Goal: Task Accomplishment & Management: Complete application form

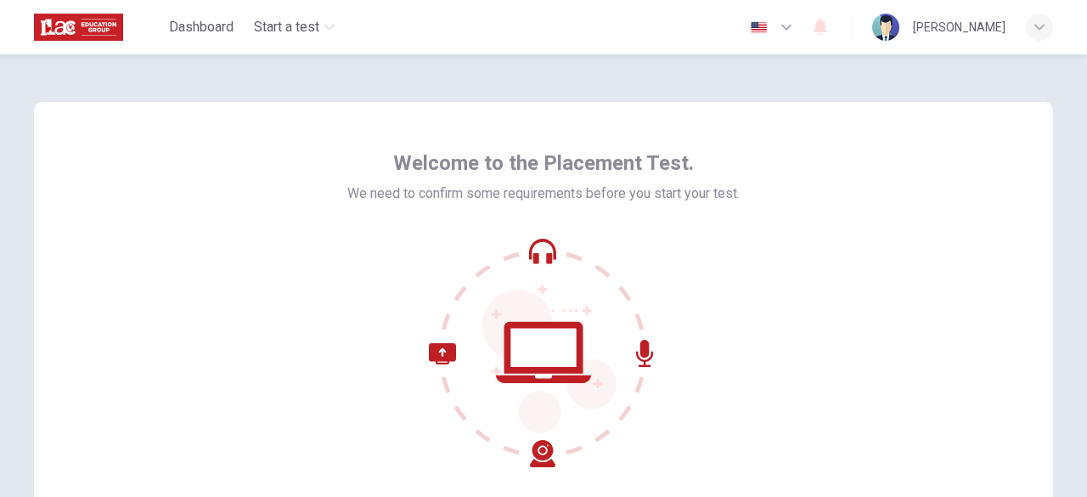
click at [998, 319] on div "Welcome to the Placement Test. We need to confirm some requirements before you …" at bounding box center [543, 306] width 1019 height 408
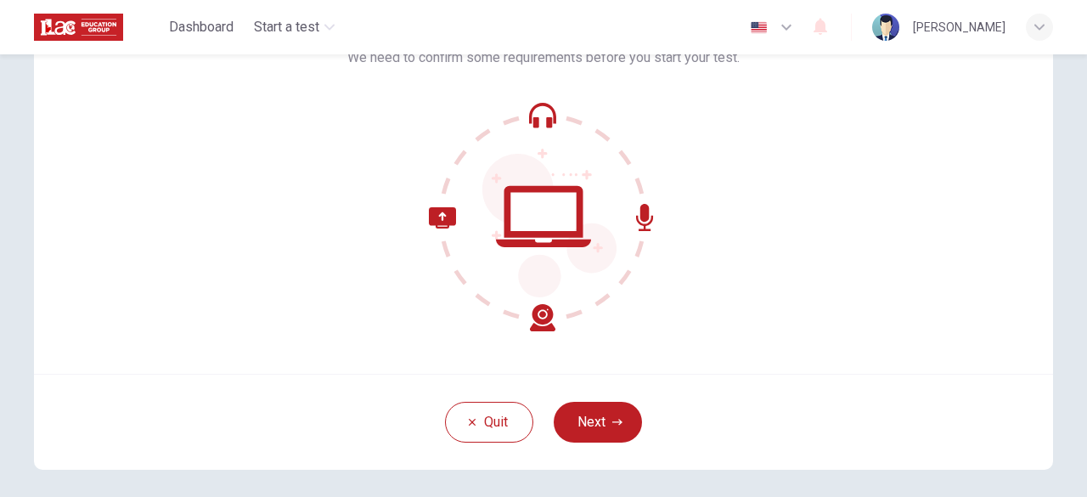
scroll to position [170, 0]
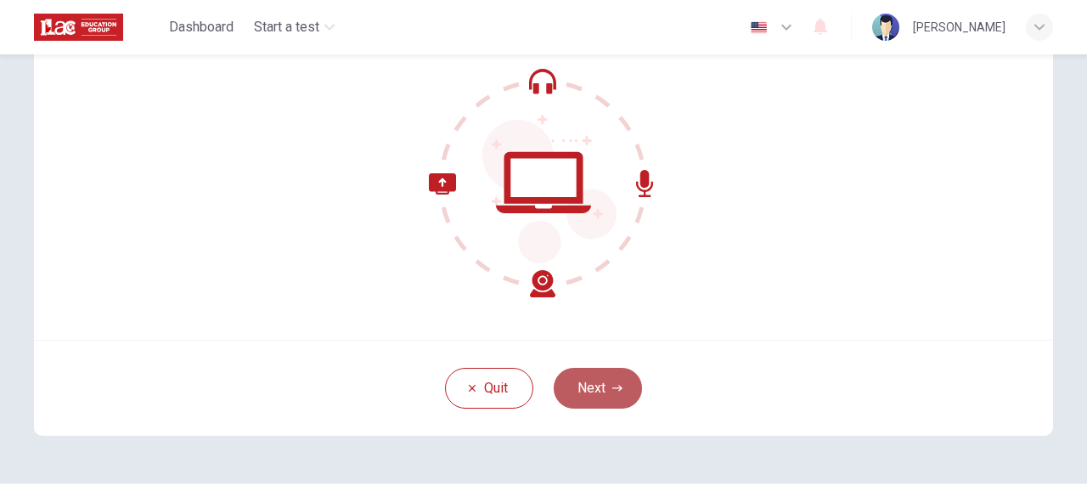
click at [596, 395] on button "Next" at bounding box center [598, 388] width 88 height 41
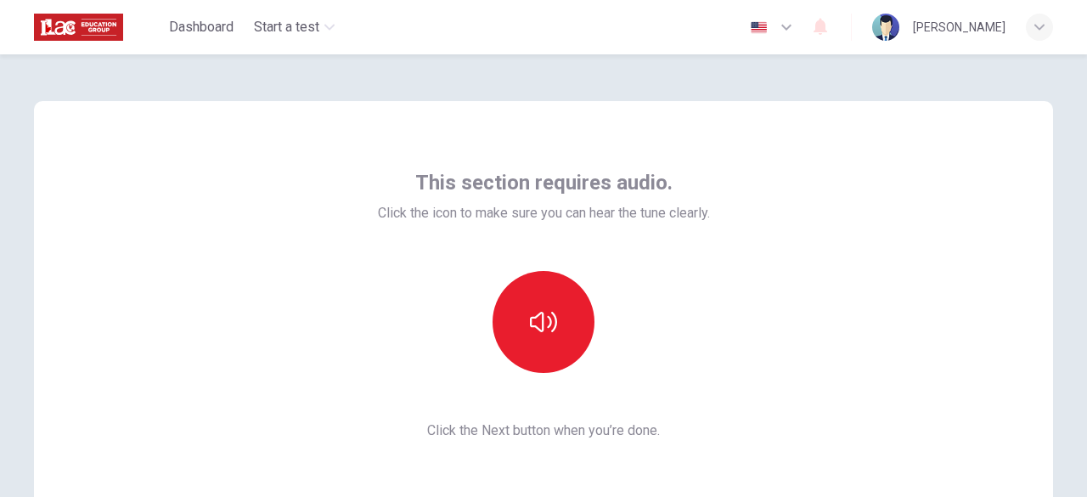
scroll to position [0, 0]
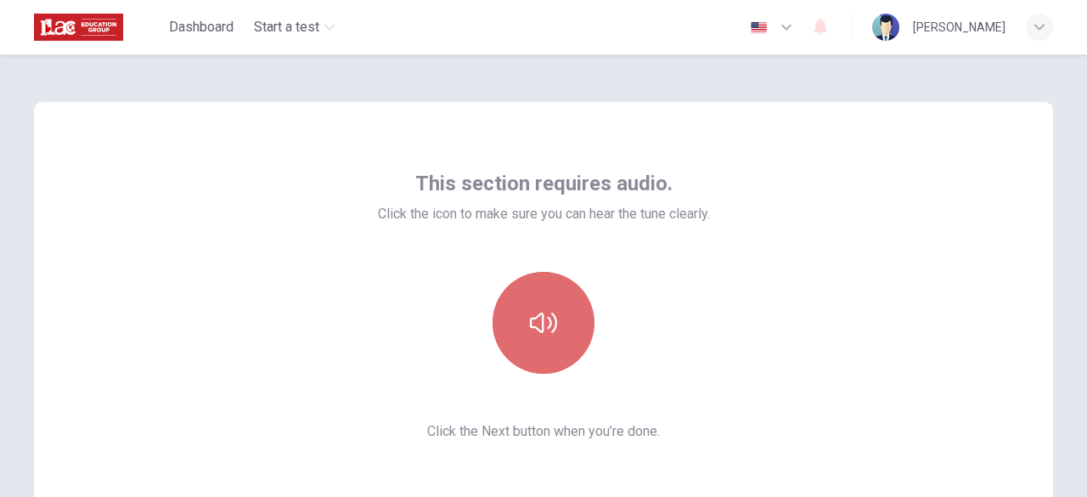
click at [530, 318] on icon "button" at bounding box center [543, 322] width 27 height 20
click at [559, 314] on button "button" at bounding box center [543, 323] width 102 height 102
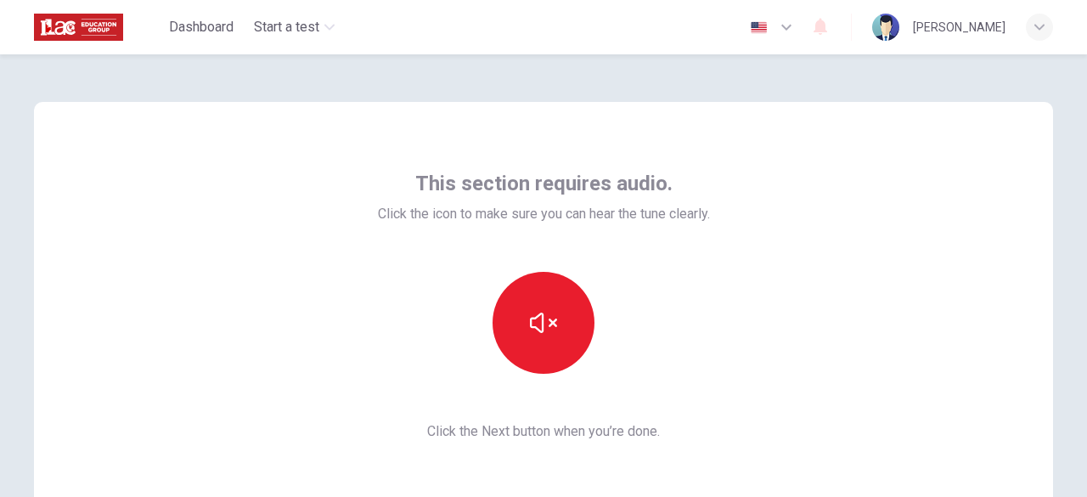
click at [708, 393] on div "This section requires audio. Click the icon to make sure you can hear the tune …" at bounding box center [544, 306] width 332 height 272
click at [654, 372] on div at bounding box center [544, 323] width 332 height 102
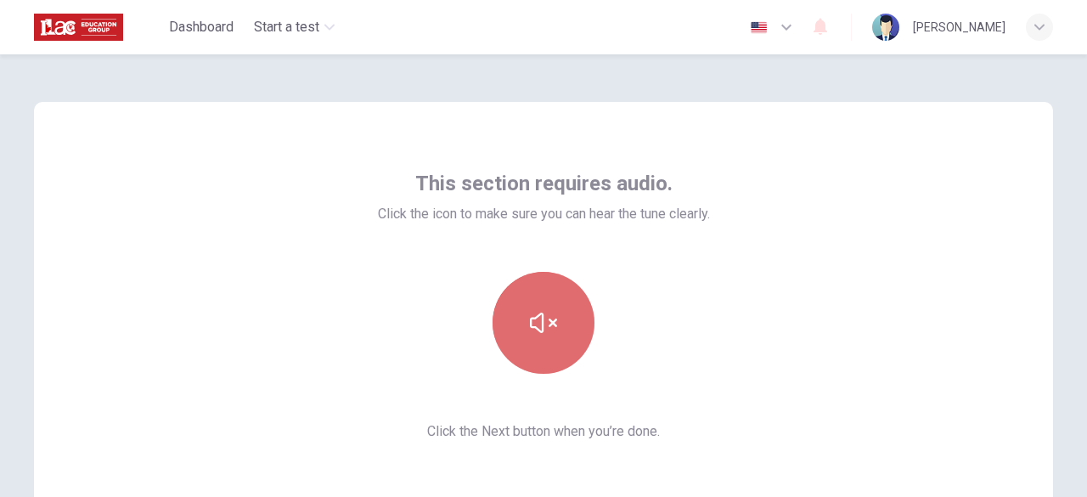
click at [576, 300] on button "button" at bounding box center [543, 323] width 102 height 102
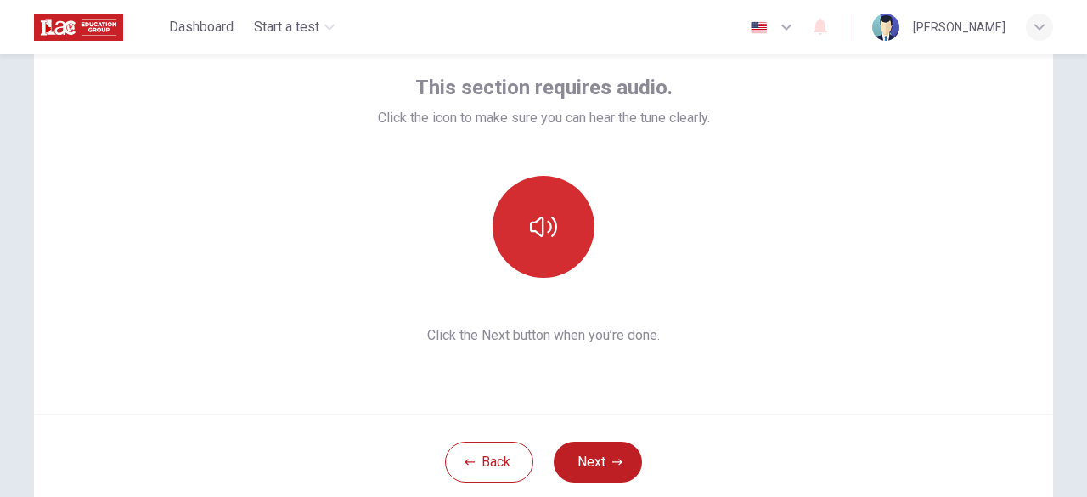
scroll to position [170, 0]
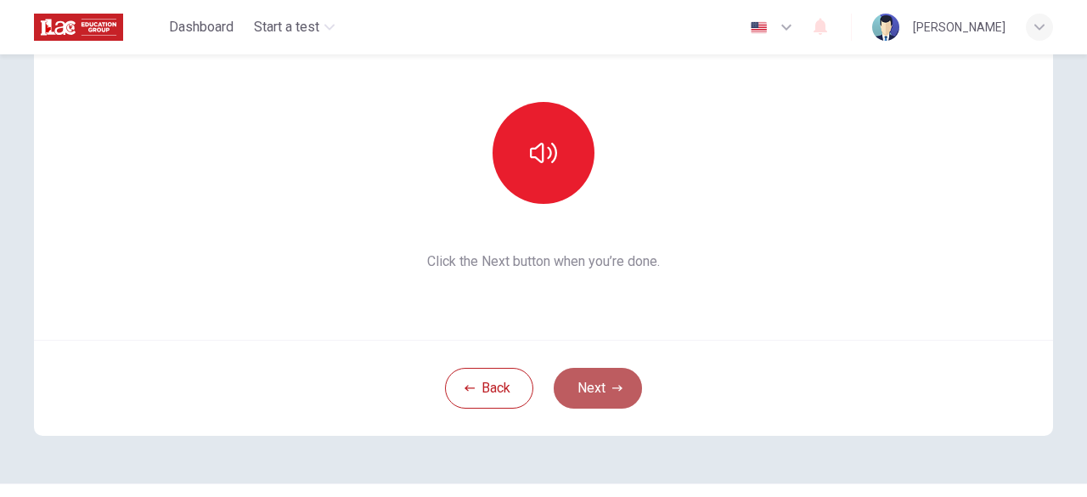
click at [576, 379] on button "Next" at bounding box center [598, 388] width 88 height 41
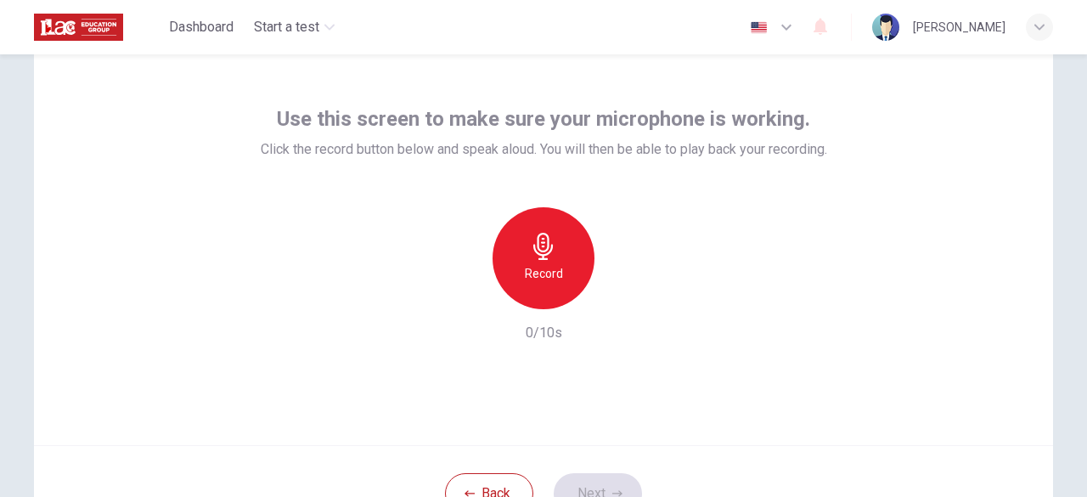
scroll to position [34, 0]
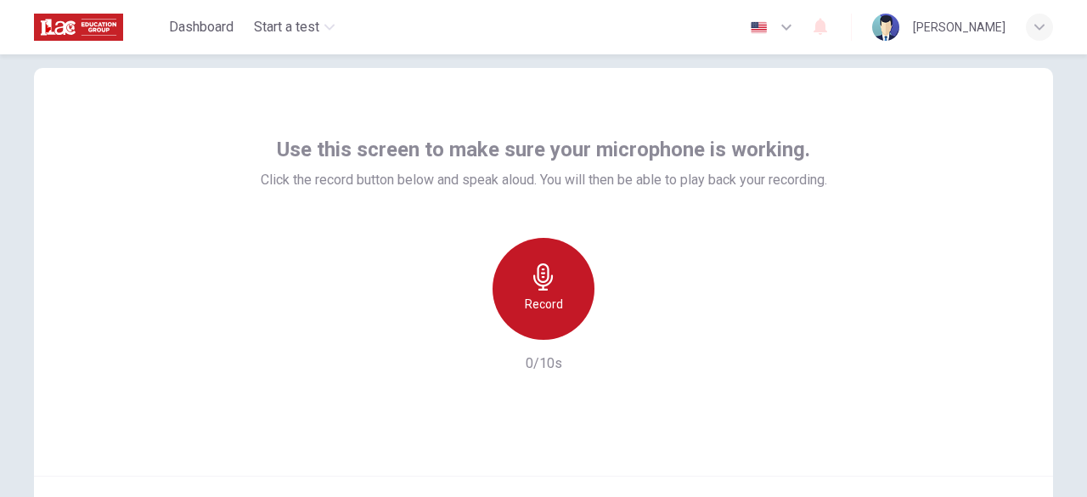
click at [548, 300] on h6 "Record" at bounding box center [544, 304] width 38 height 20
click at [523, 278] on div "Record" at bounding box center [543, 289] width 102 height 102
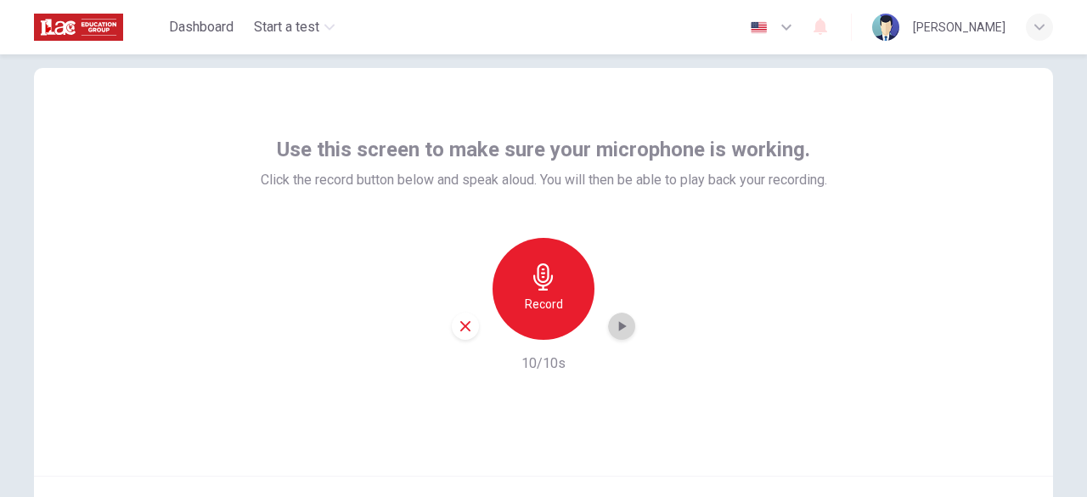
click at [619, 326] on icon "button" at bounding box center [623, 326] width 8 height 10
click at [640, 344] on div "Record 10/10s" at bounding box center [544, 306] width 566 height 136
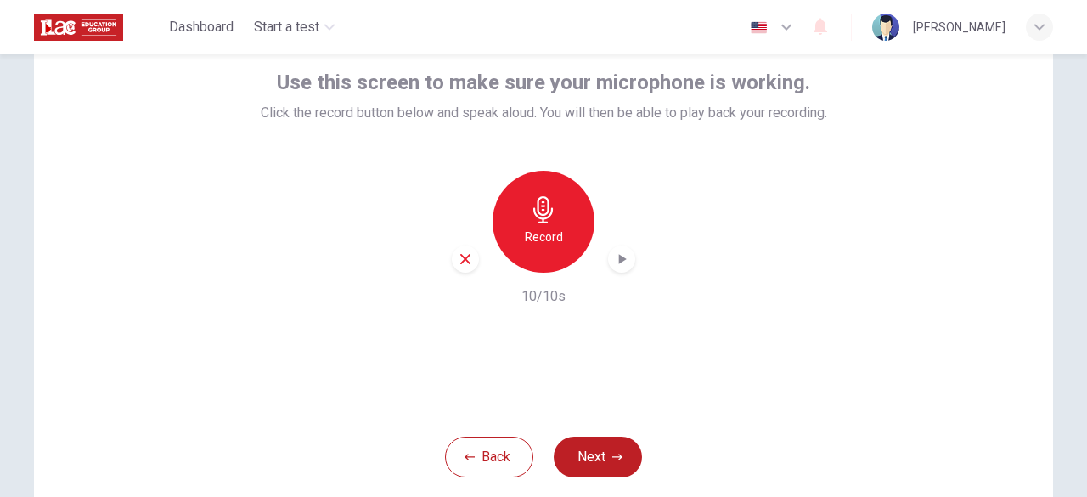
scroll to position [102, 0]
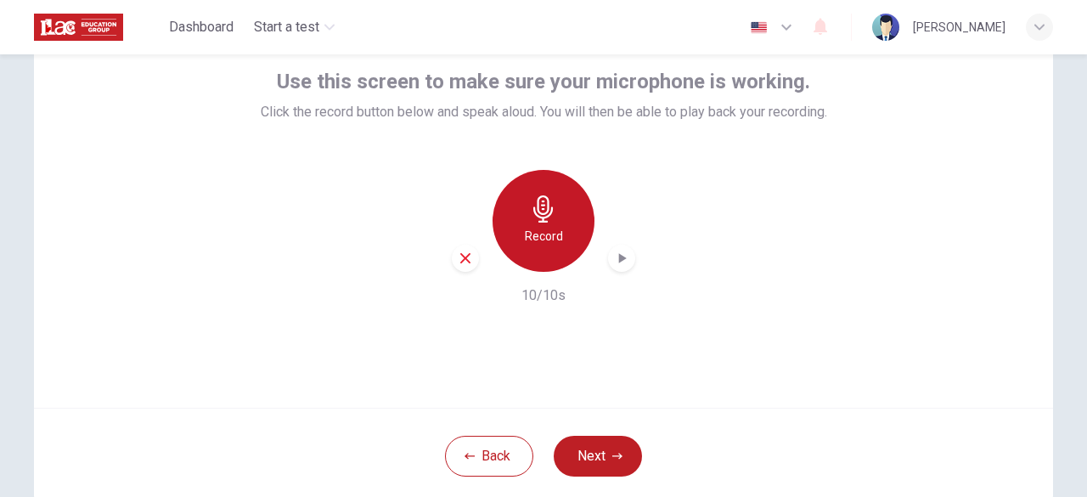
click at [558, 238] on div "Record" at bounding box center [543, 221] width 102 height 102
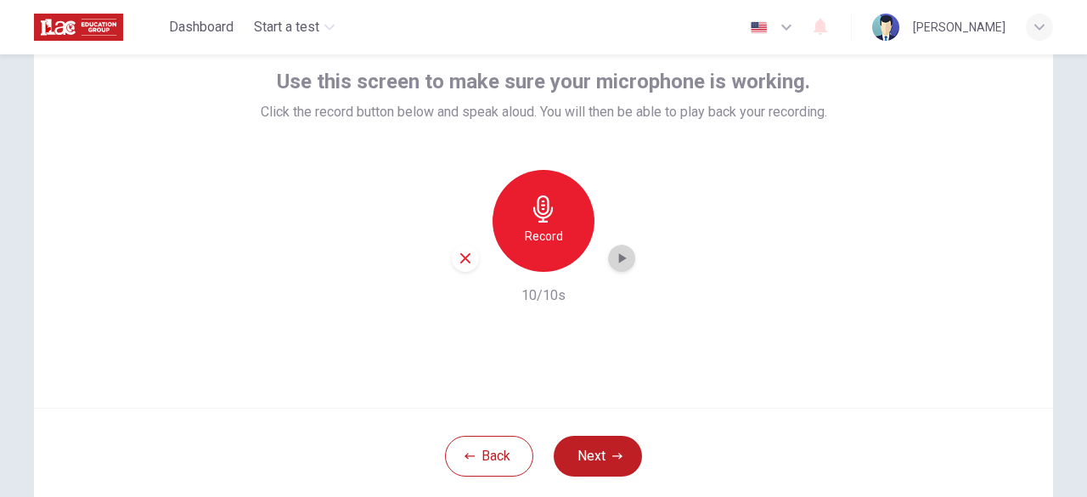
click at [619, 259] on icon "button" at bounding box center [623, 258] width 8 height 10
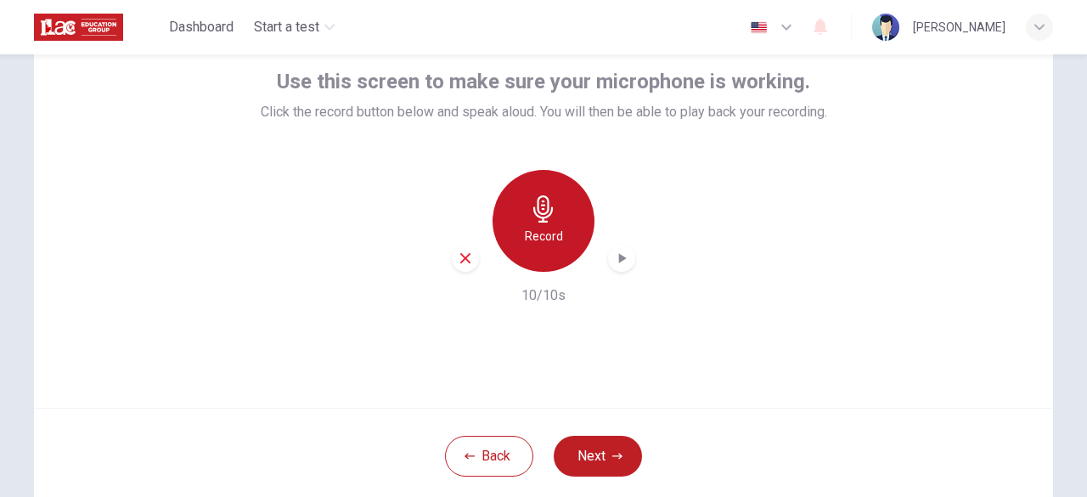
click at [543, 217] on icon "button" at bounding box center [543, 208] width 27 height 27
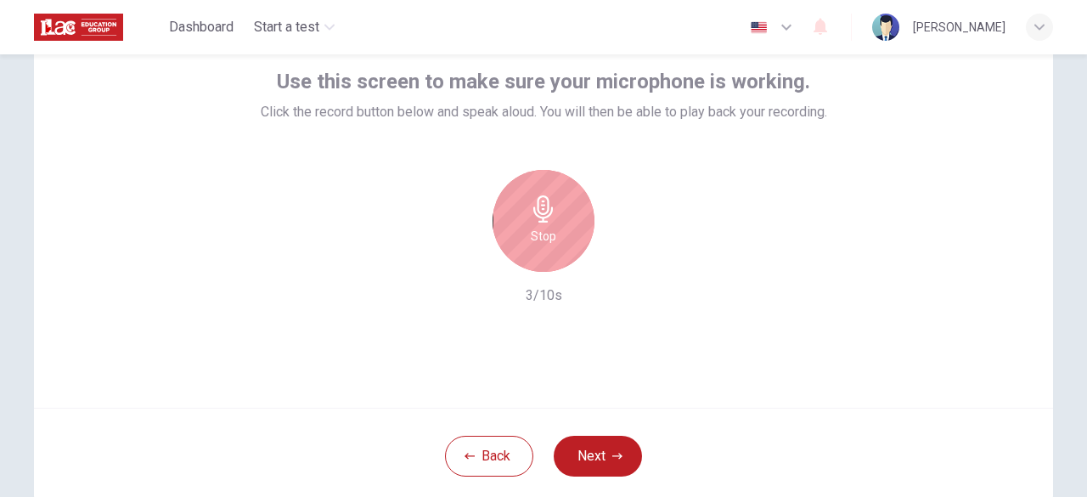
click at [543, 217] on icon "button" at bounding box center [543, 208] width 27 height 27
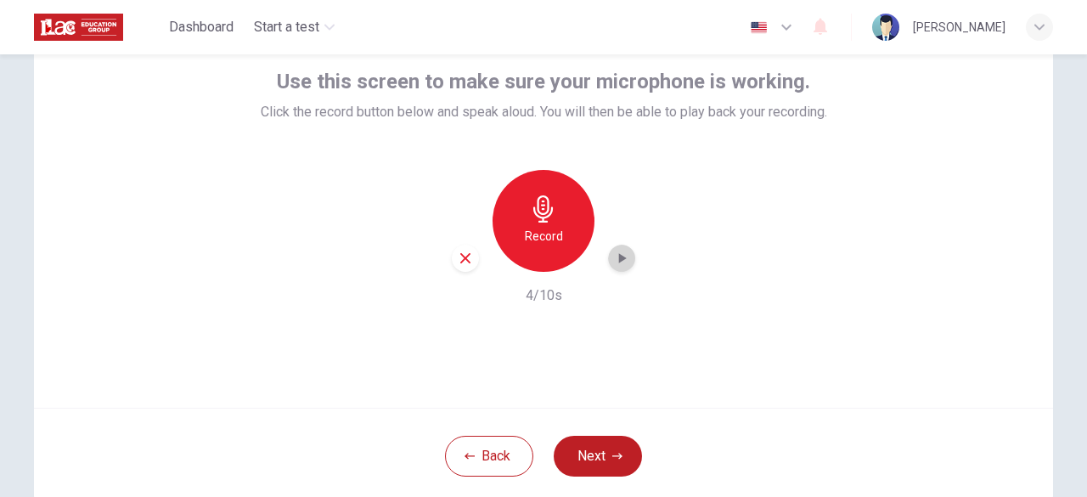
click at [614, 259] on icon "button" at bounding box center [621, 258] width 17 height 17
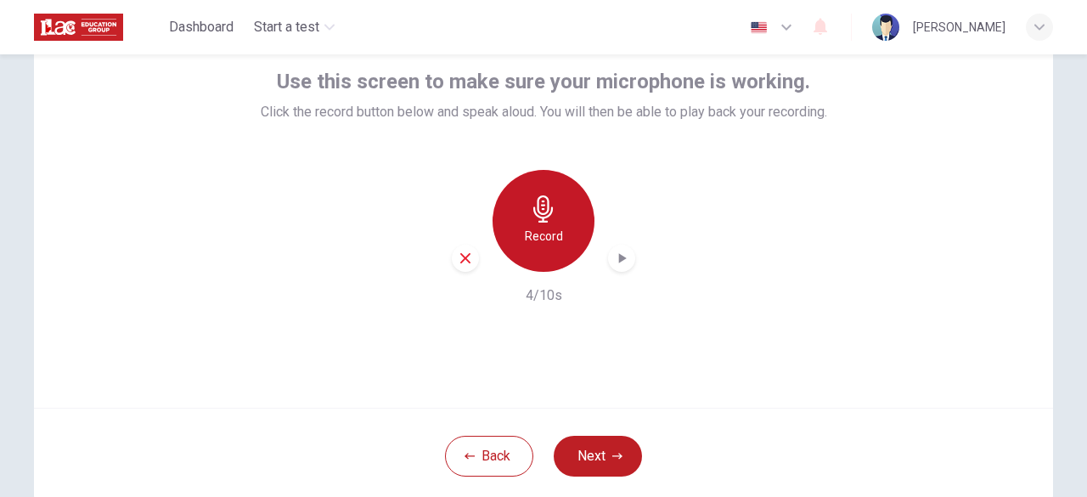
click at [545, 245] on h6 "Record" at bounding box center [544, 236] width 38 height 20
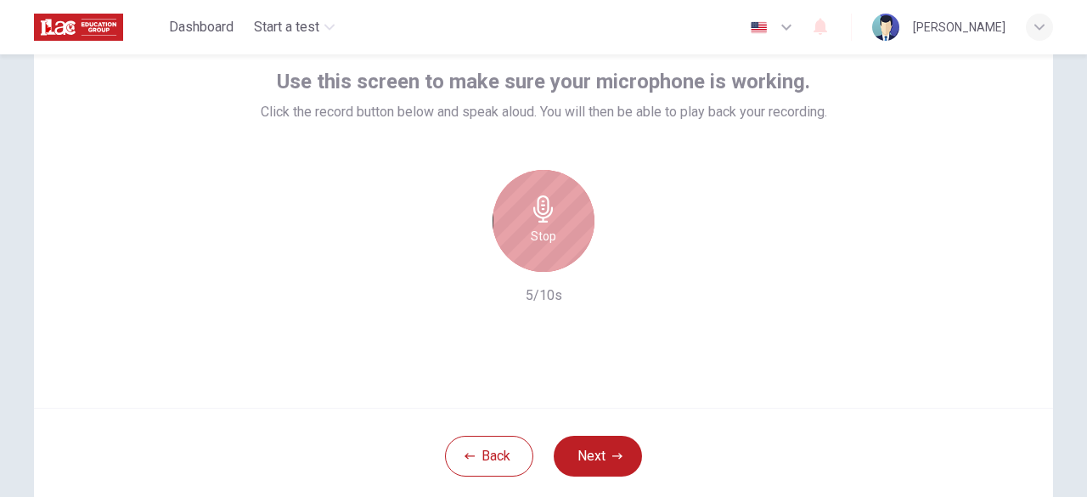
click at [545, 245] on h6 "Stop" at bounding box center [543, 236] width 25 height 20
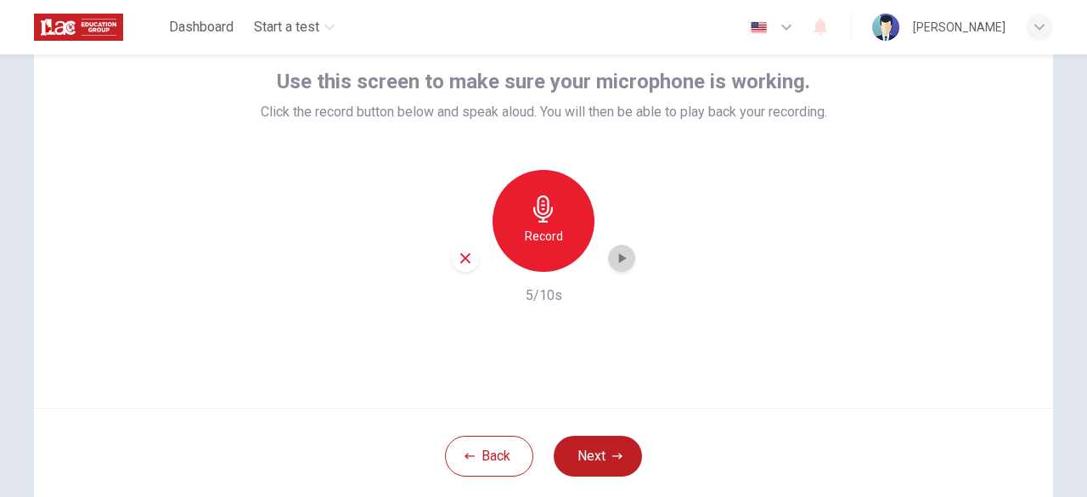
click at [613, 261] on icon "button" at bounding box center [621, 258] width 17 height 17
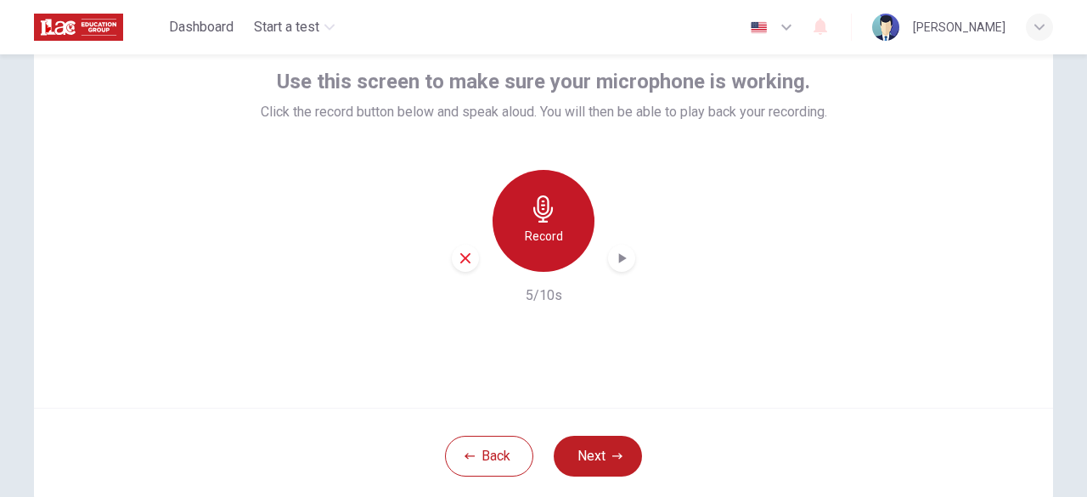
click at [540, 232] on h6 "Record" at bounding box center [544, 236] width 38 height 20
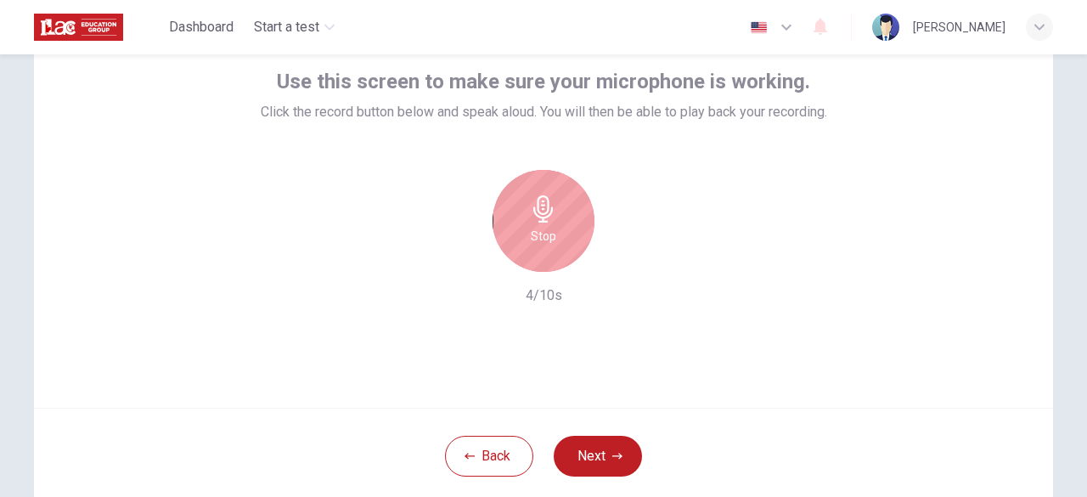
drag, startPoint x: 540, startPoint y: 232, endPoint x: 609, endPoint y: 294, distance: 92.6
click at [609, 294] on div "Stop 4/10s" at bounding box center [544, 238] width 566 height 136
click at [541, 210] on icon "button" at bounding box center [543, 208] width 27 height 27
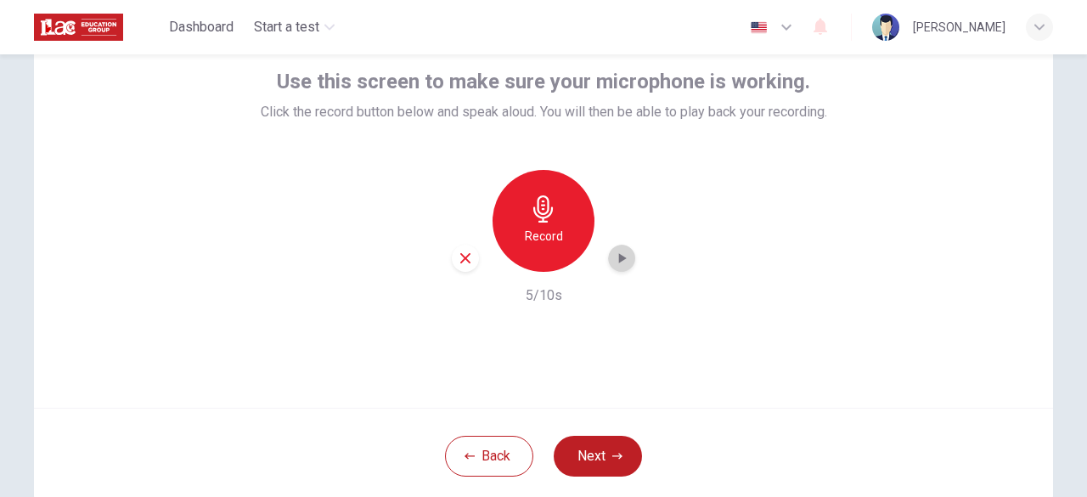
click at [620, 261] on icon "button" at bounding box center [621, 258] width 17 height 17
click at [480, 458] on button "Back" at bounding box center [489, 456] width 88 height 41
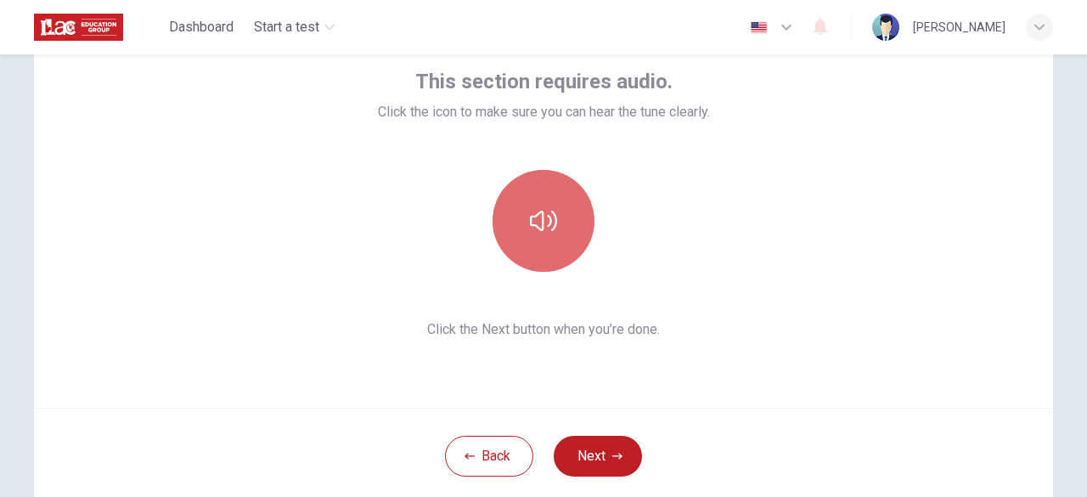
click at [536, 252] on button "button" at bounding box center [543, 221] width 102 height 102
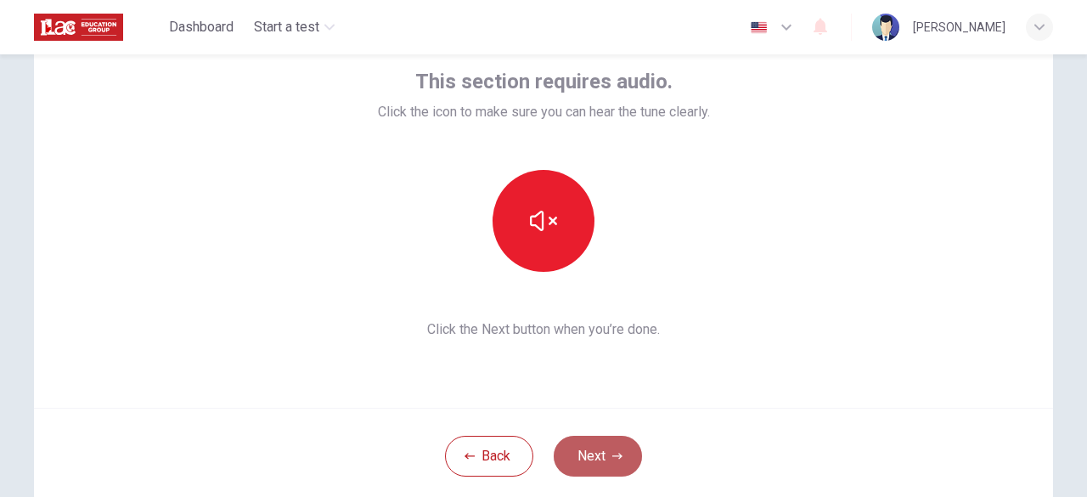
click at [594, 454] on button "Next" at bounding box center [598, 456] width 88 height 41
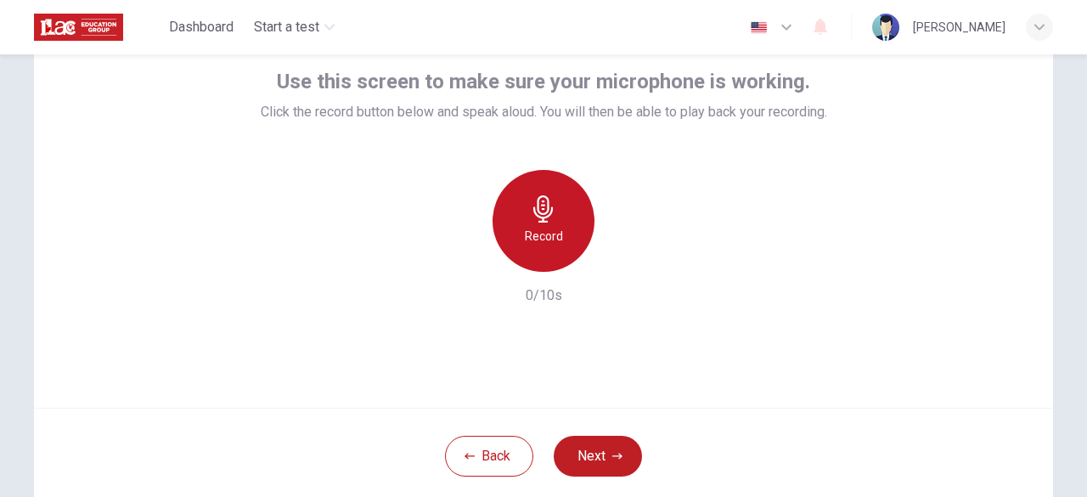
click at [540, 203] on icon "button" at bounding box center [543, 208] width 27 height 27
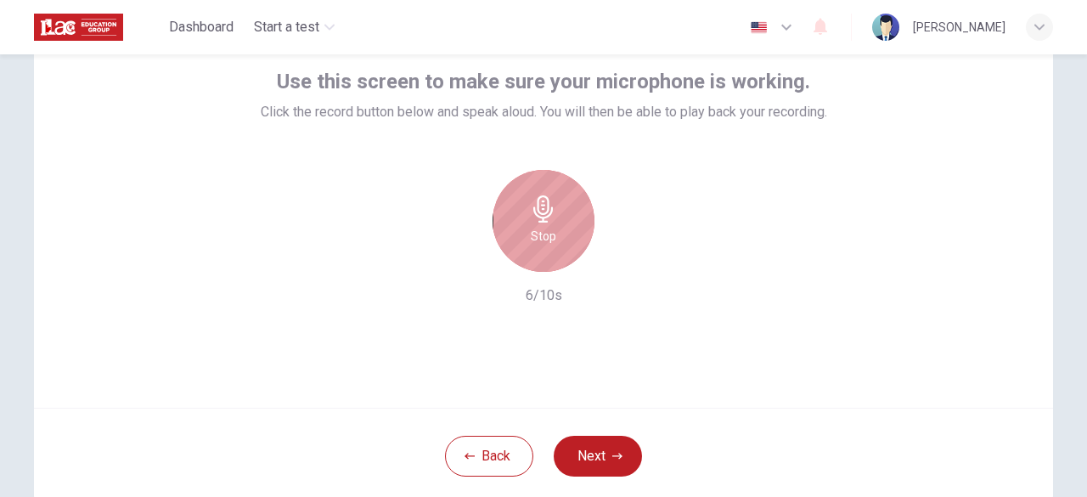
click at [540, 203] on icon "button" at bounding box center [543, 208] width 27 height 27
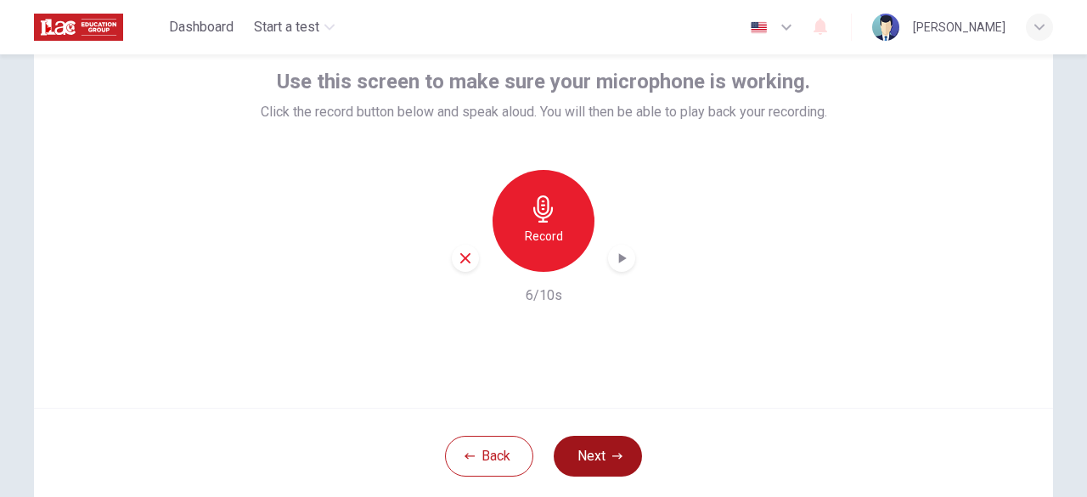
click at [598, 464] on button "Next" at bounding box center [598, 456] width 88 height 41
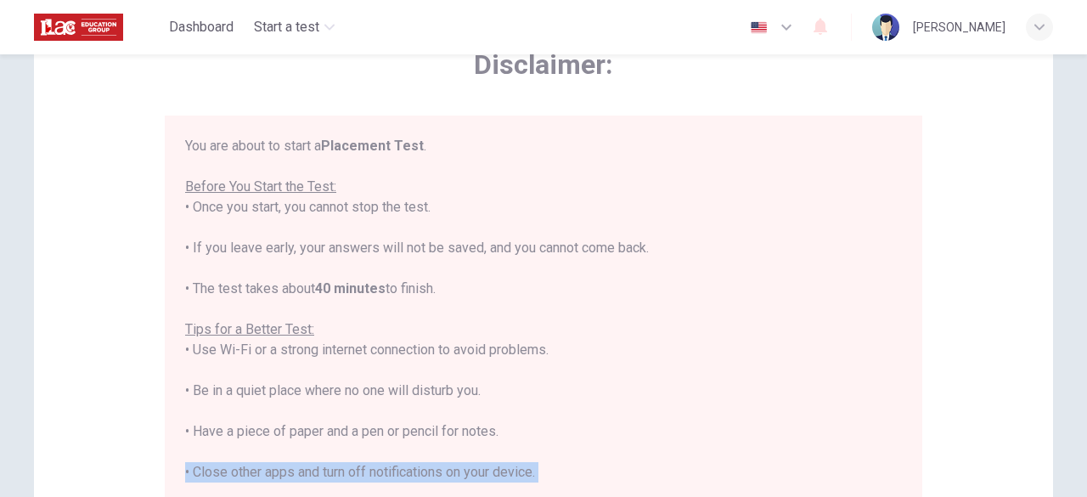
click at [598, 464] on div "You are about to start a Placement Test . Before You Start the Test: • Once you…" at bounding box center [543, 370] width 717 height 469
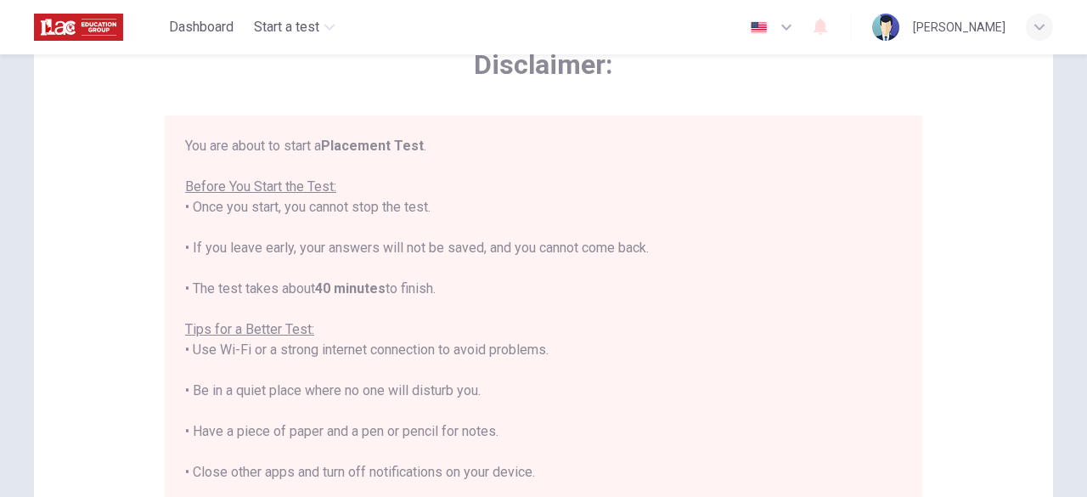
drag, startPoint x: 1083, startPoint y: 308, endPoint x: 629, endPoint y: 340, distance: 455.3
click at [629, 340] on div "You are about to start a Placement Test . Before You Start the Test: • Once you…" at bounding box center [543, 370] width 717 height 469
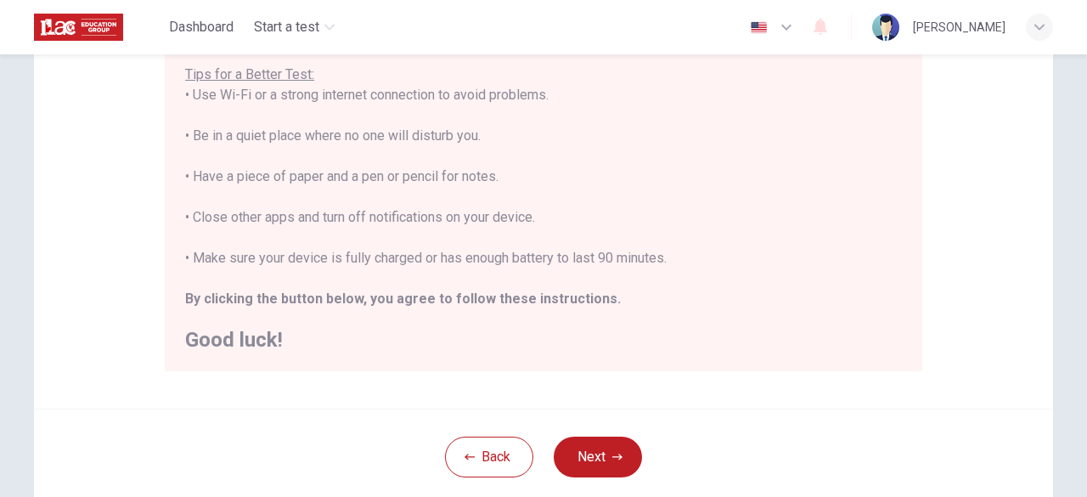
scroll to position [447, 0]
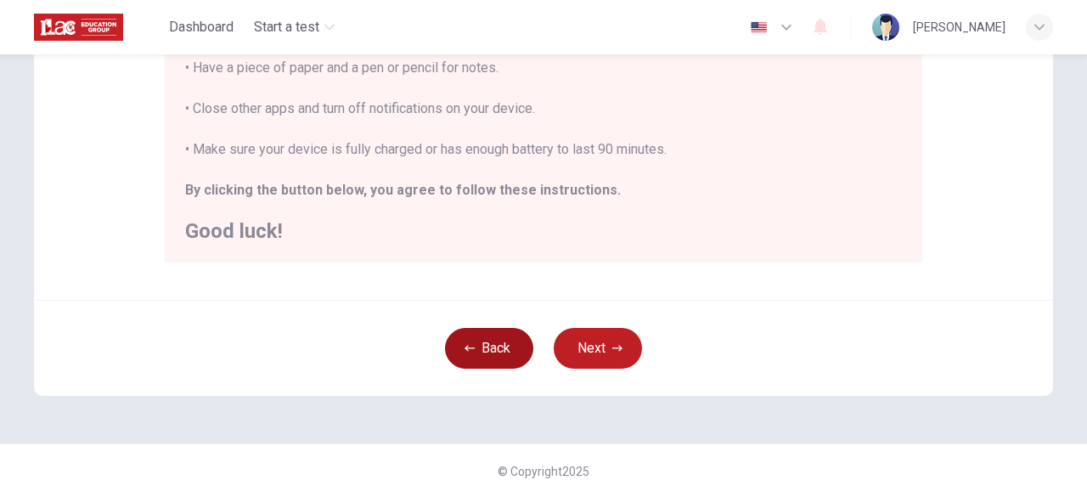
click at [464, 343] on icon "button" at bounding box center [469, 348] width 10 height 10
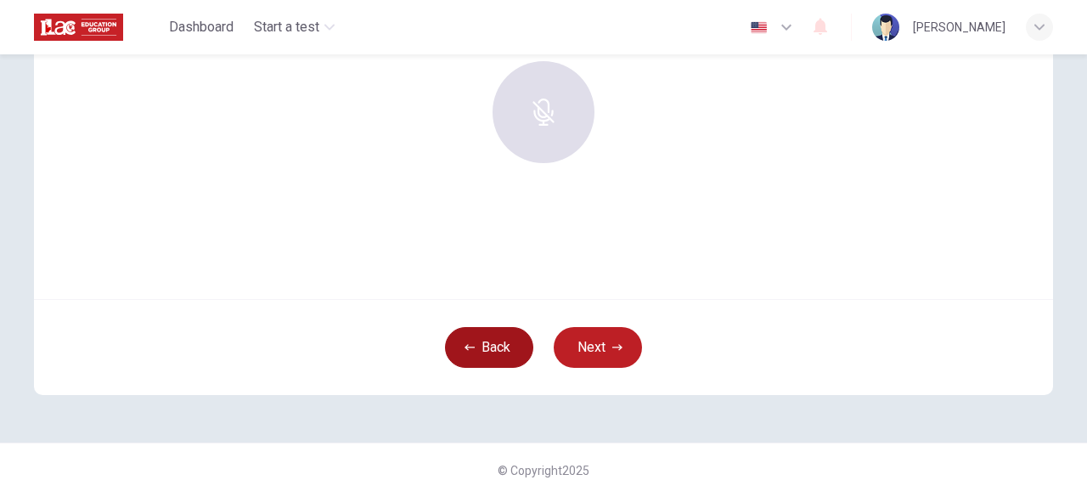
scroll to position [210, 0]
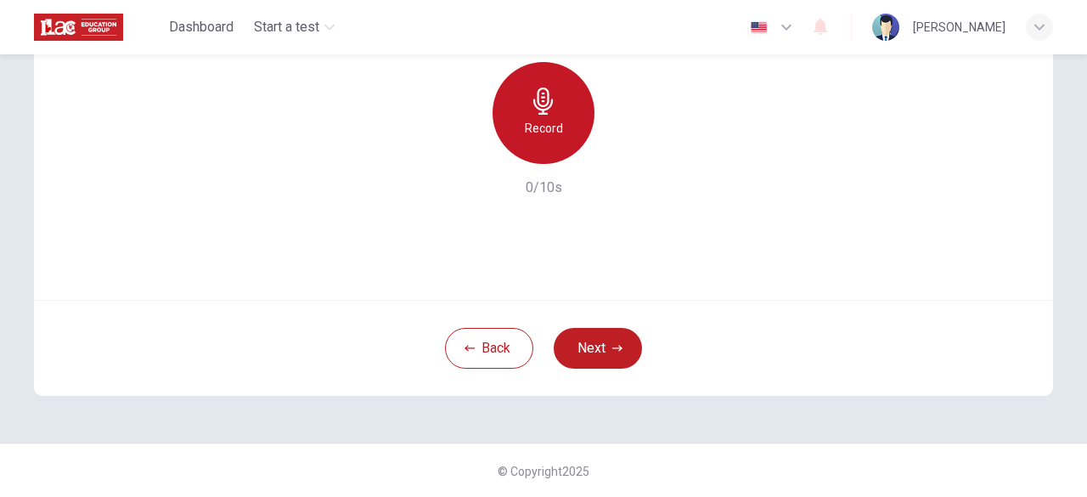
click at [559, 118] on div "Record" at bounding box center [543, 113] width 102 height 102
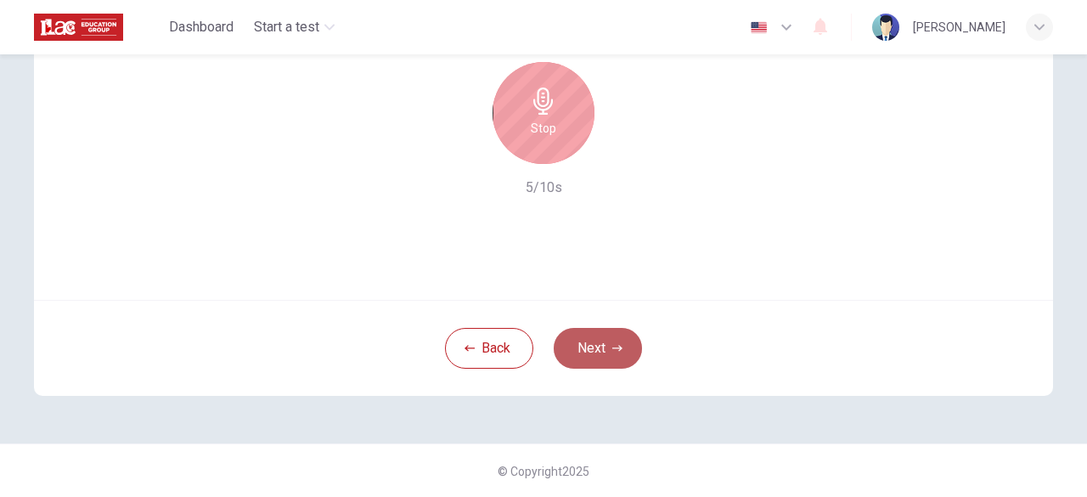
click at [594, 350] on button "Next" at bounding box center [598, 348] width 88 height 41
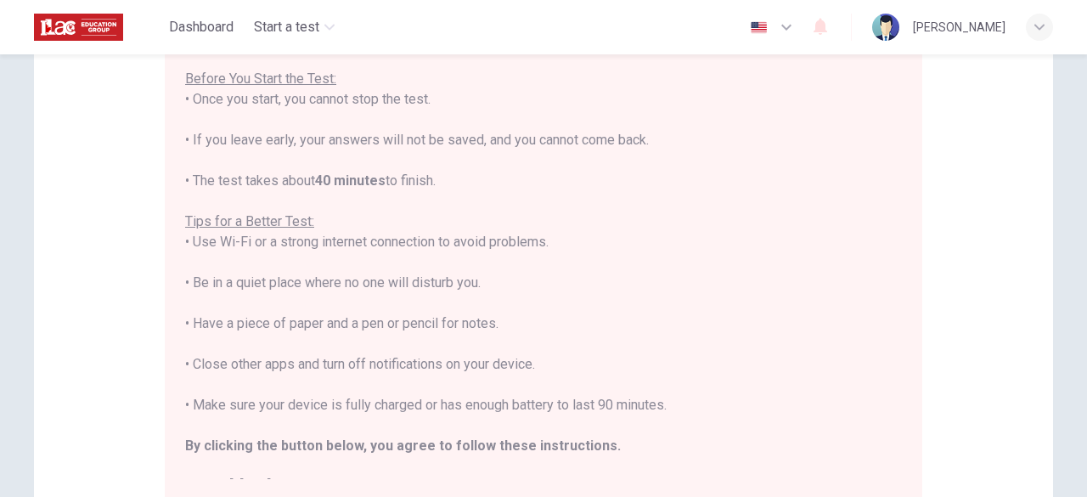
click at [910, 395] on div "You are about to start a Placement Test . Before You Start the Test: • Once you…" at bounding box center [543, 254] width 757 height 492
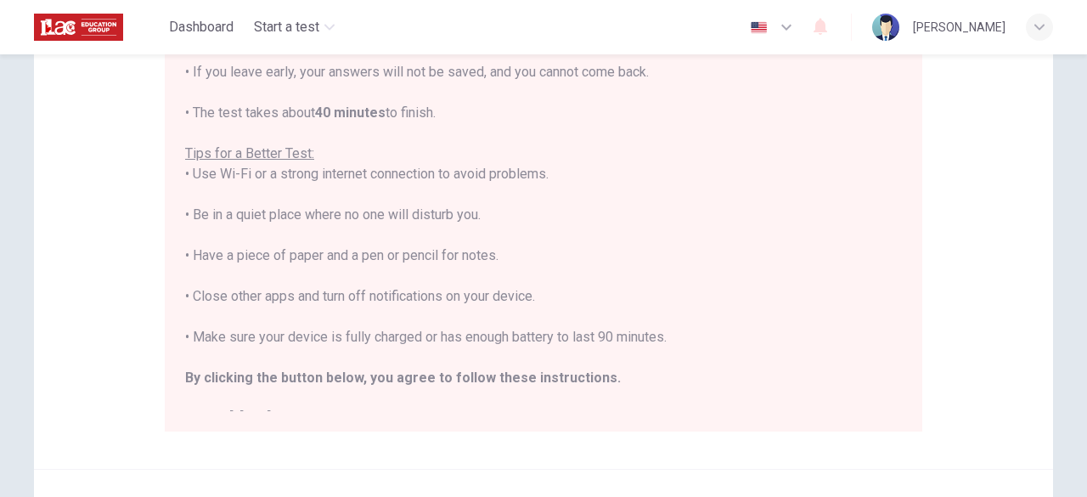
scroll to position [312, 0]
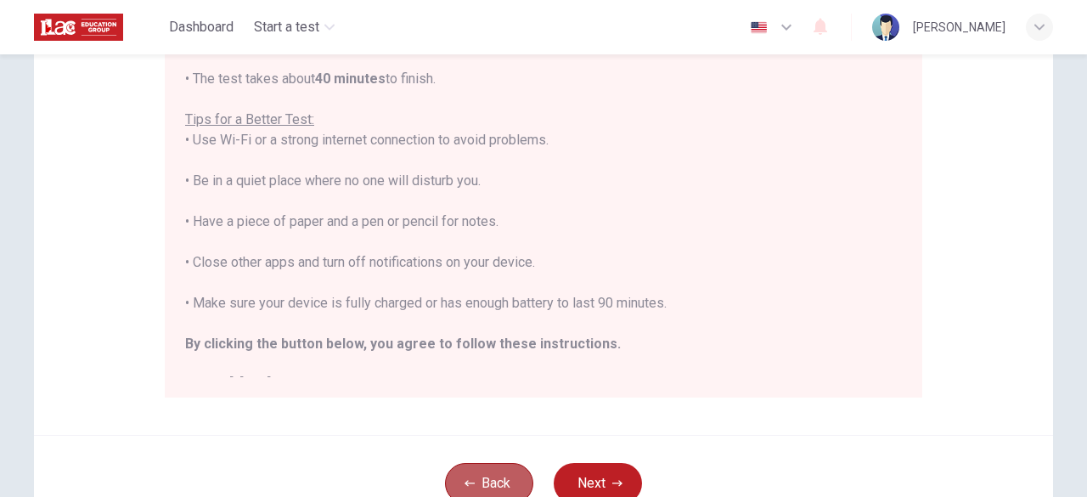
click at [503, 487] on button "Back" at bounding box center [489, 483] width 88 height 41
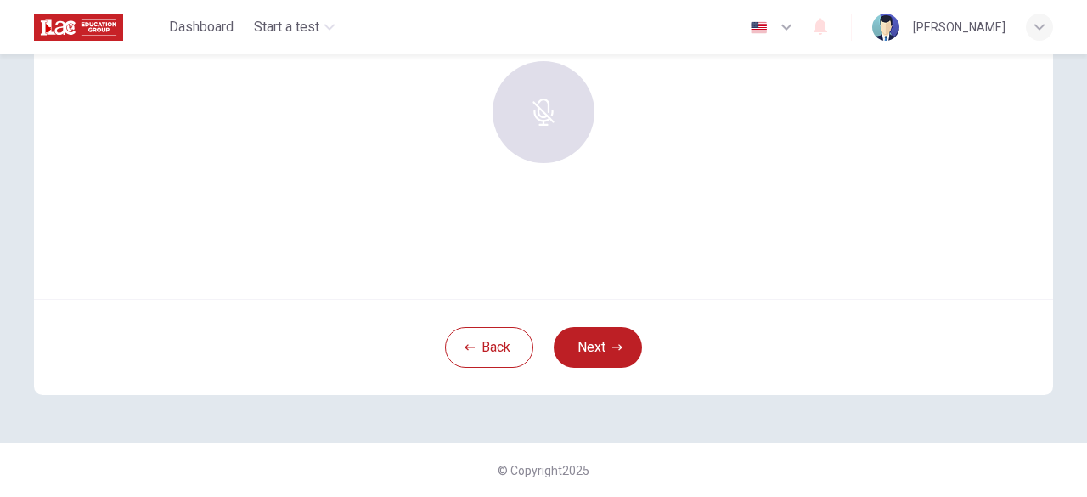
scroll to position [210, 0]
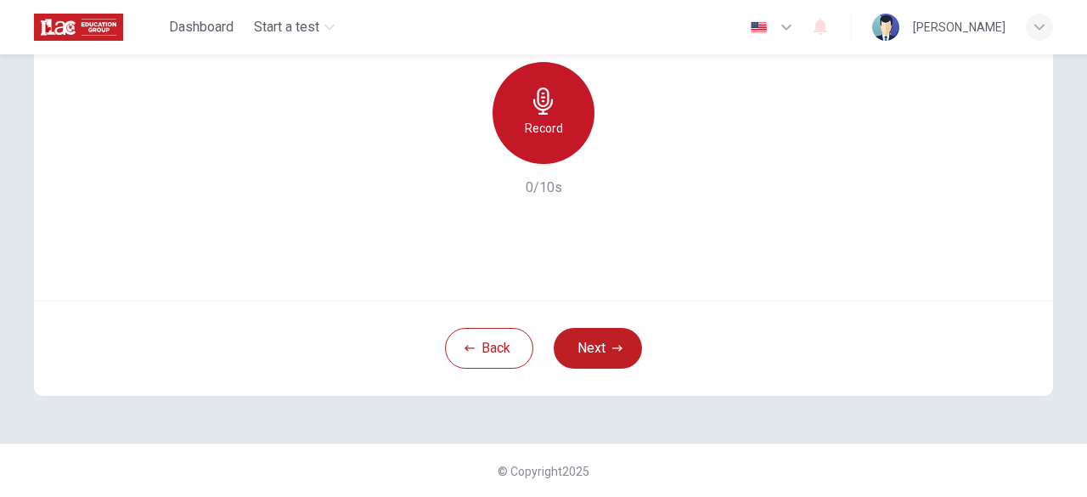
click at [548, 143] on div "Record" at bounding box center [543, 113] width 102 height 102
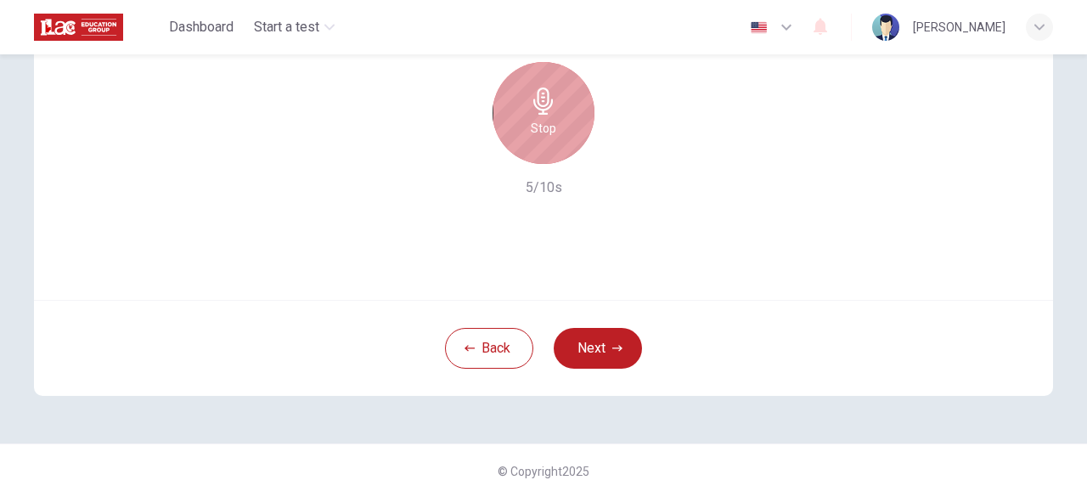
click at [555, 94] on div "Stop" at bounding box center [543, 113] width 102 height 102
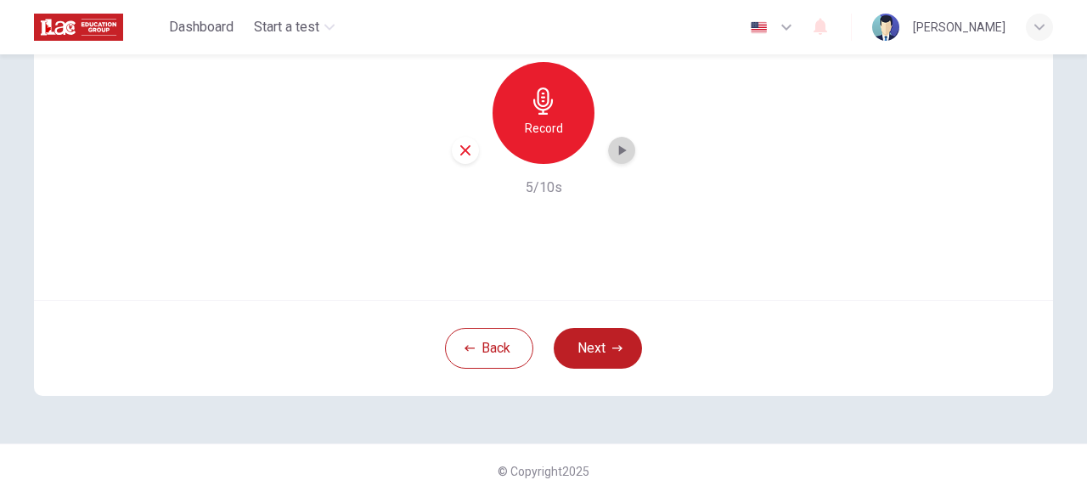
click at [621, 152] on icon "button" at bounding box center [621, 150] width 17 height 17
click at [603, 342] on button "Next" at bounding box center [598, 348] width 88 height 41
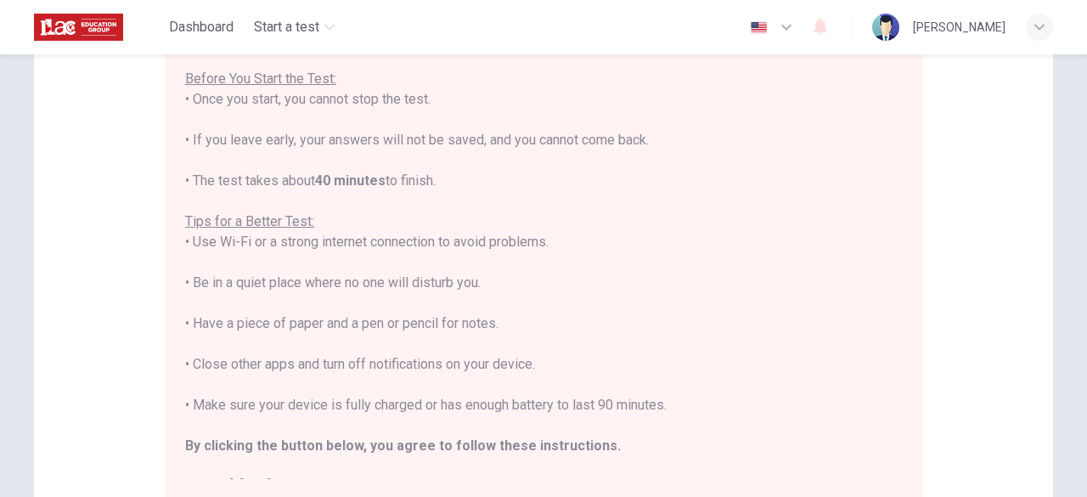
click at [1012, 208] on div "Disclaimer: You are about to start a Placement Test . Before You Start the Test…" at bounding box center [543, 214] width 1019 height 644
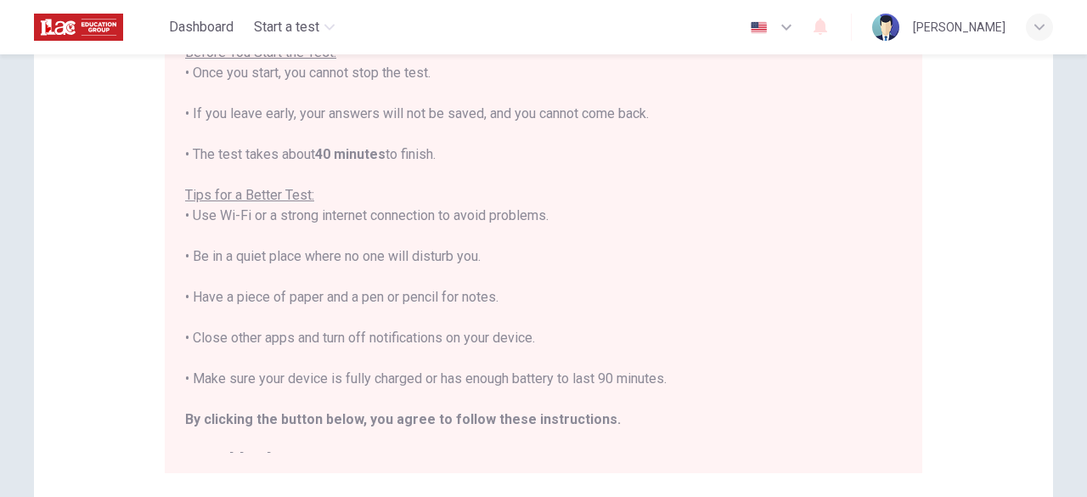
scroll to position [244, 0]
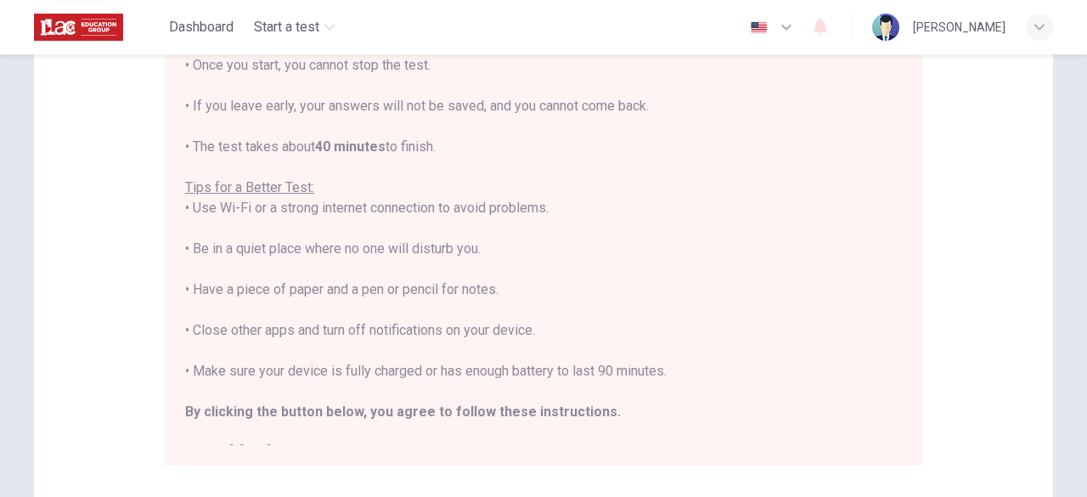
click at [897, 447] on div "You are about to start a Placement Test . Before You Start the Test: • Once you…" at bounding box center [543, 220] width 757 height 492
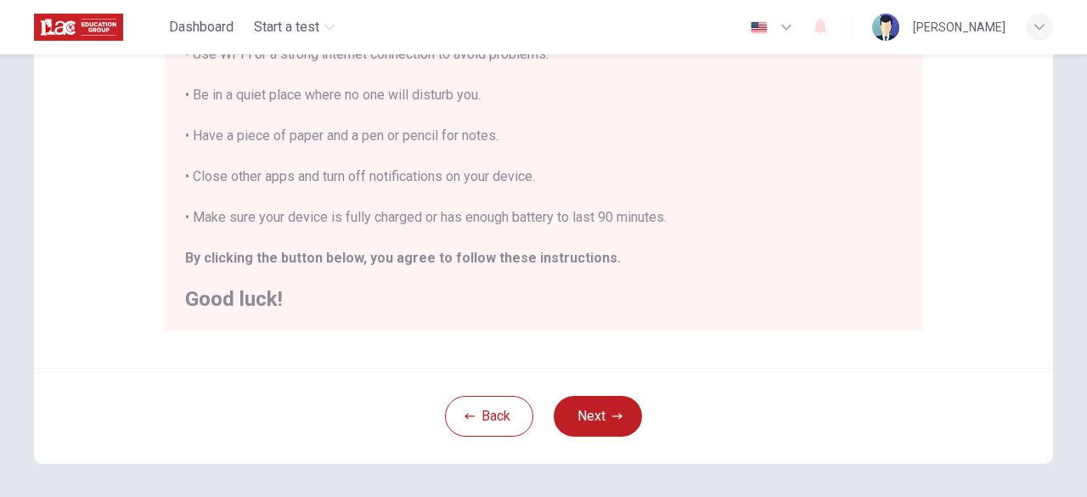
scroll to position [413, 0]
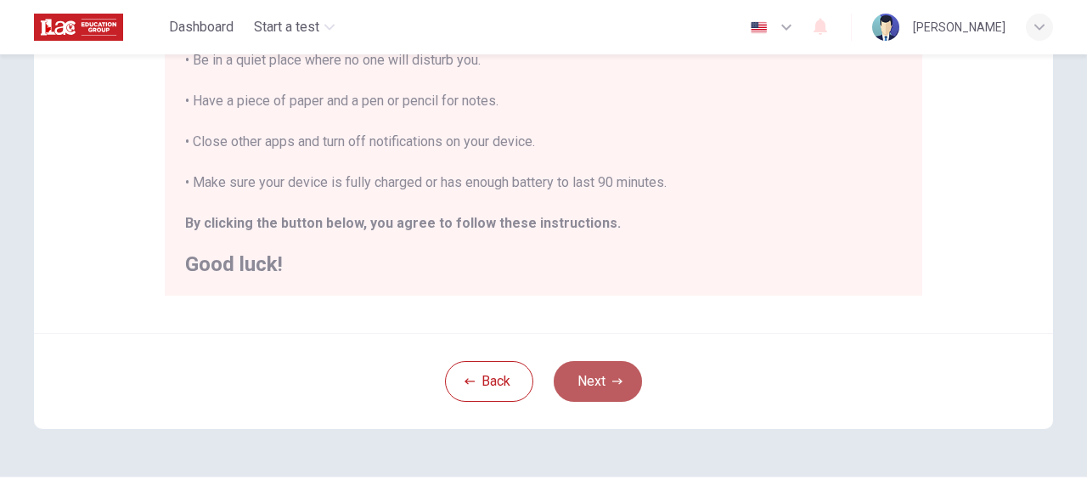
click at [593, 378] on button "Next" at bounding box center [598, 381] width 88 height 41
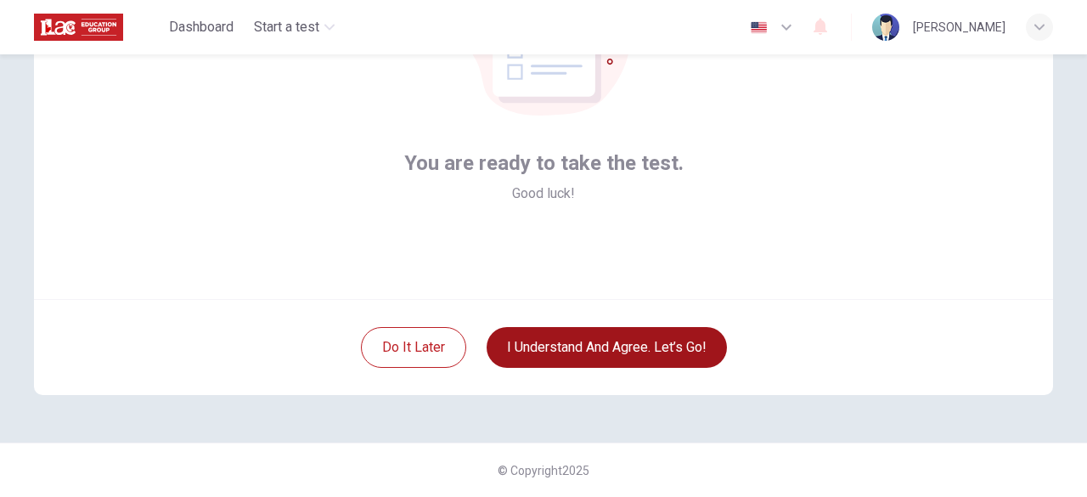
scroll to position [210, 0]
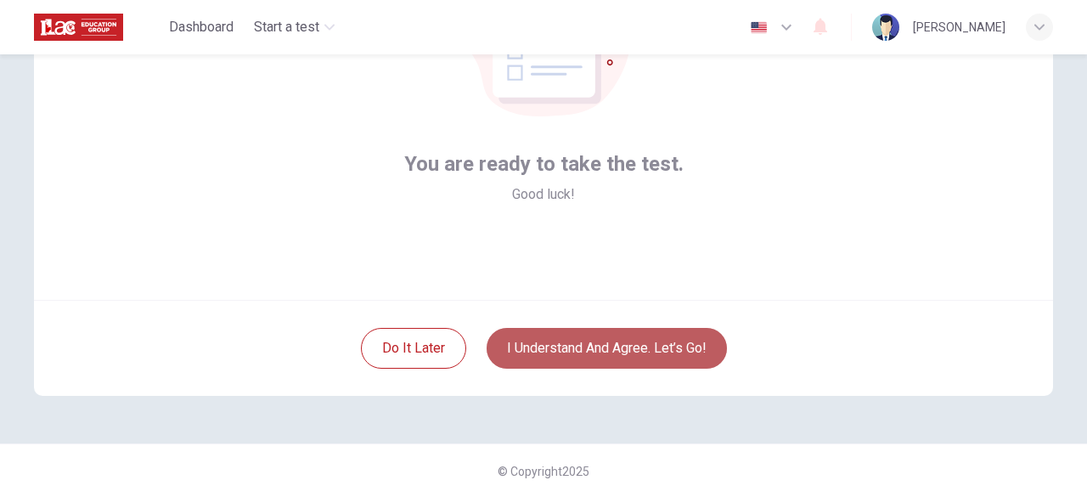
click at [565, 342] on button "I understand and agree. Let’s go!" at bounding box center [606, 348] width 240 height 41
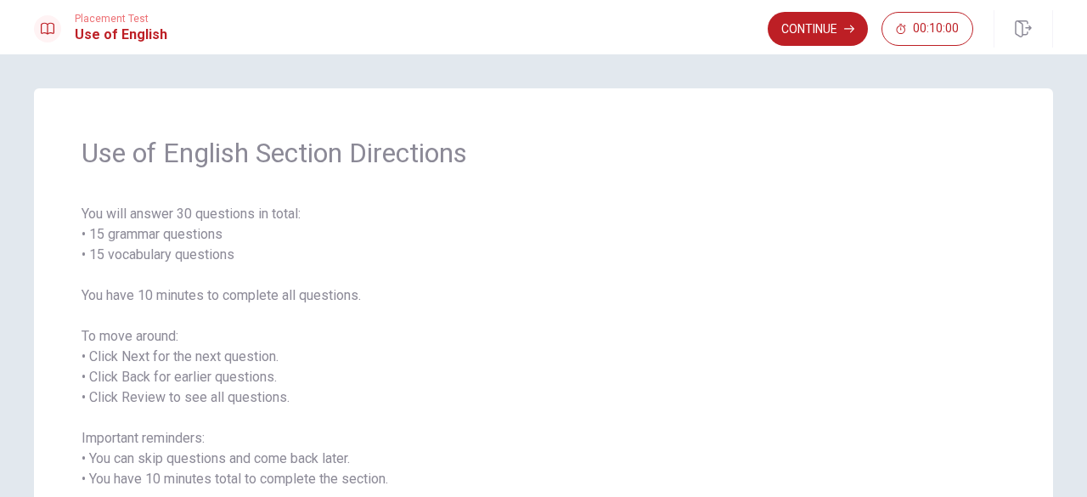
click at [963, 366] on span "You will answer 30 questions in total: • 15 grammar questions • 15 vocabulary q…" at bounding box center [544, 367] width 924 height 326
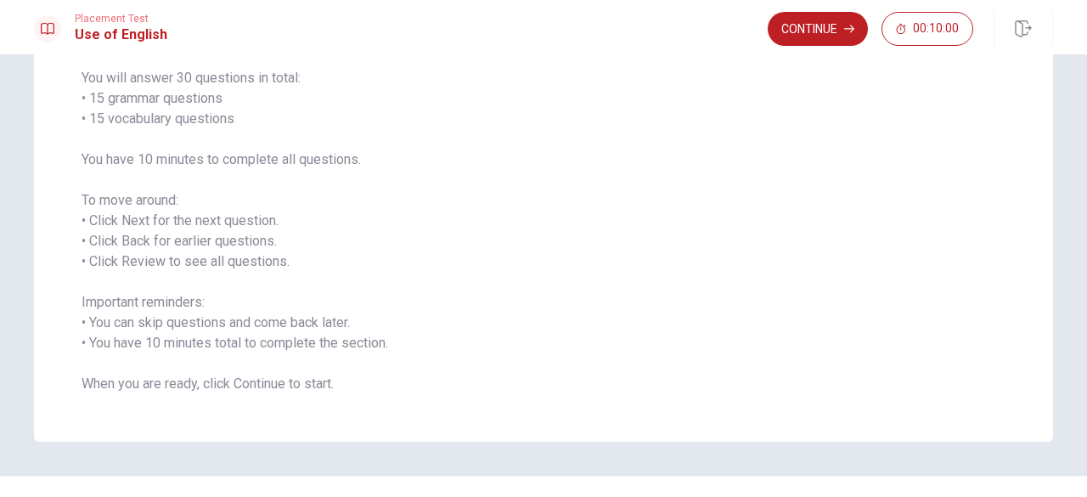
scroll to position [168, 0]
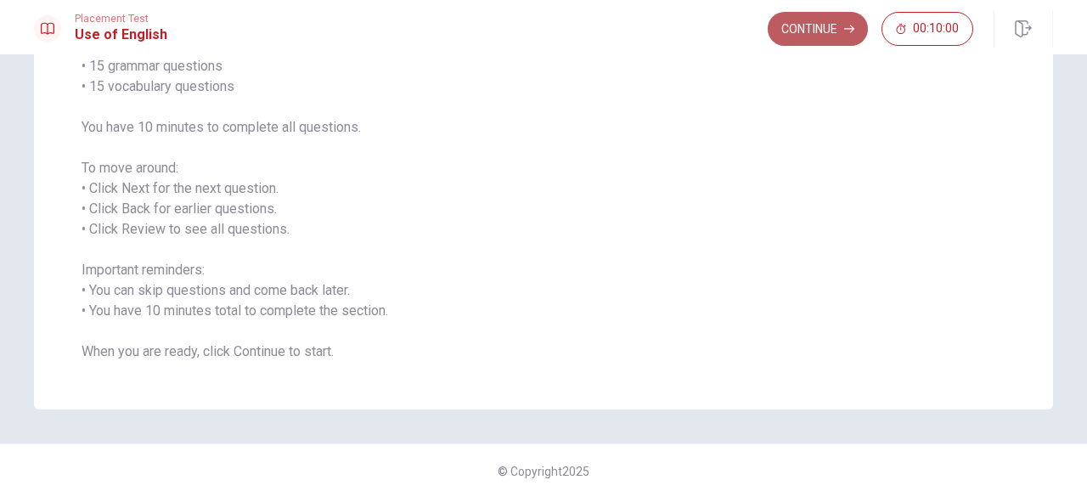
click at [829, 28] on button "Continue" at bounding box center [817, 29] width 100 height 34
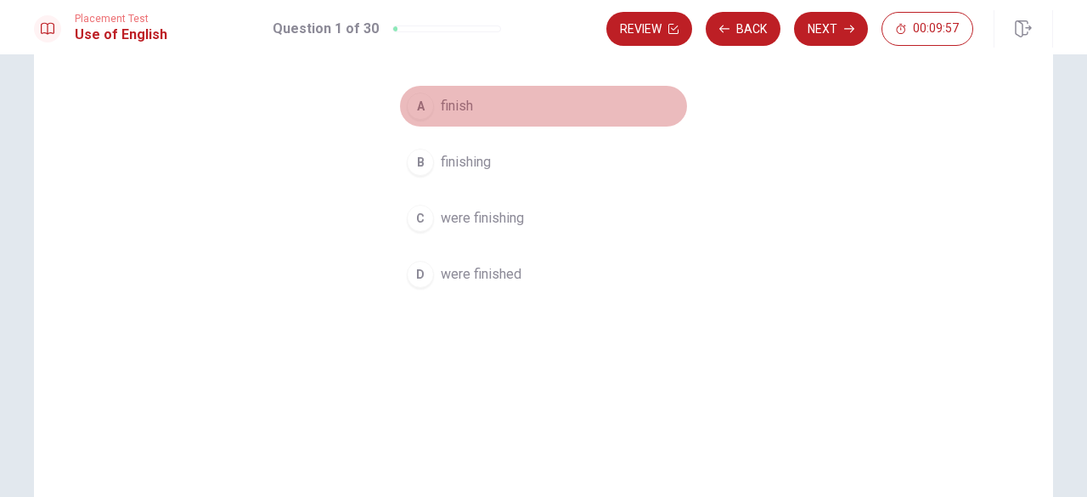
click at [424, 103] on div "A" at bounding box center [420, 106] width 27 height 27
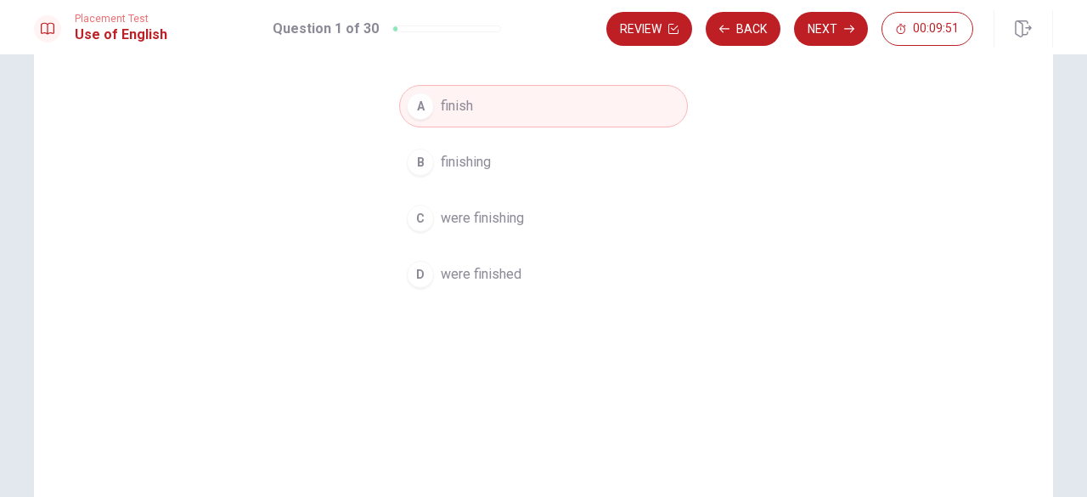
click at [895, 186] on div "Question 1 We ____ lunch when it happened. A finish B finishing C were finishin…" at bounding box center [543, 215] width 1019 height 590
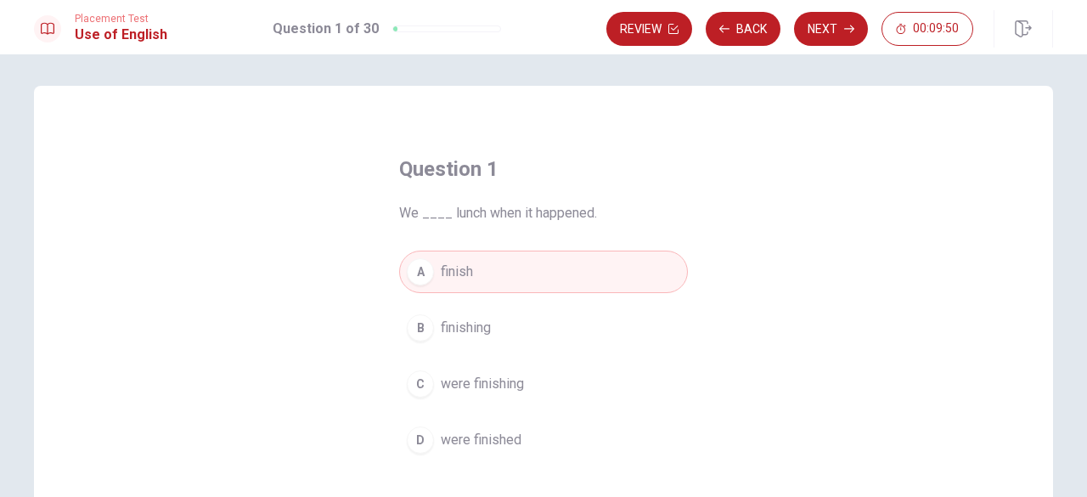
scroll to position [0, 0]
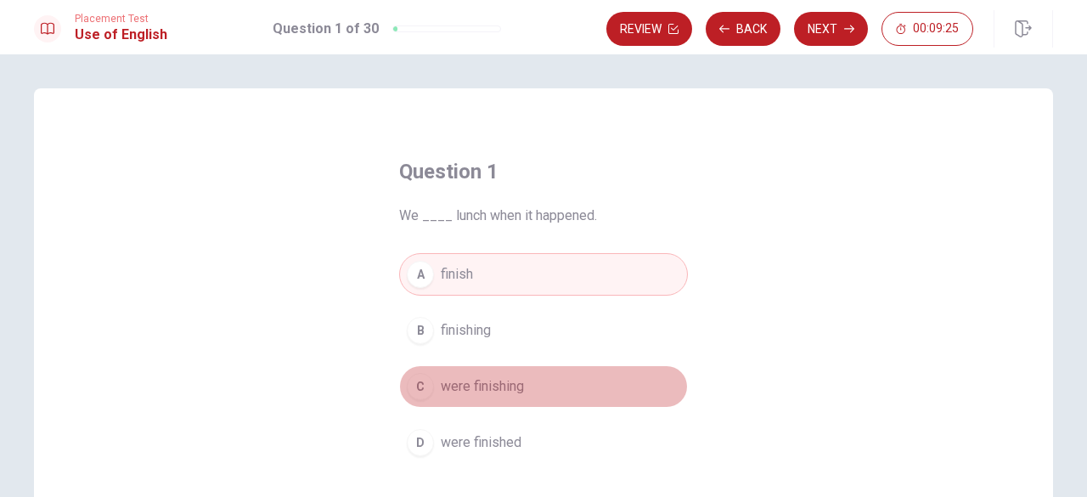
click at [441, 379] on span "were finishing" at bounding box center [482, 386] width 83 height 20
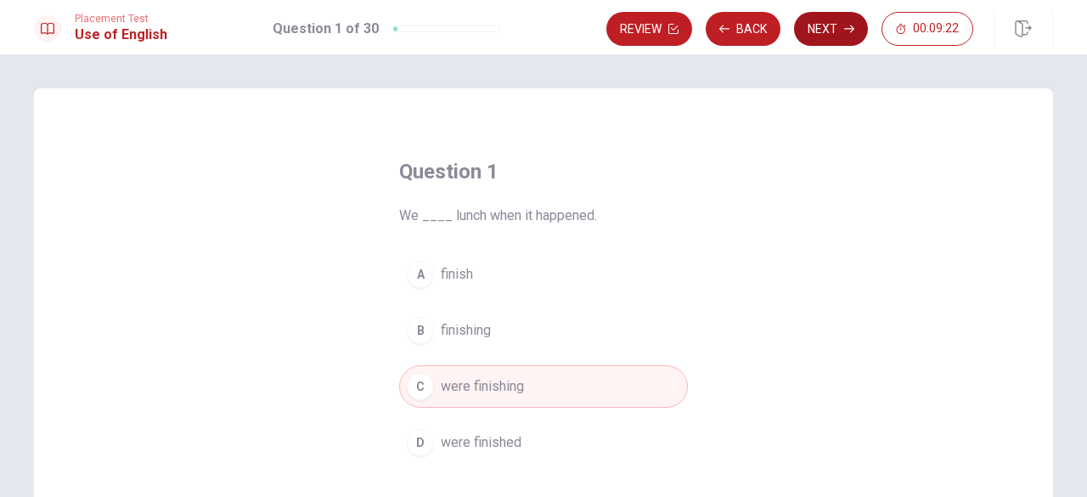
click at [834, 37] on button "Next" at bounding box center [831, 29] width 74 height 34
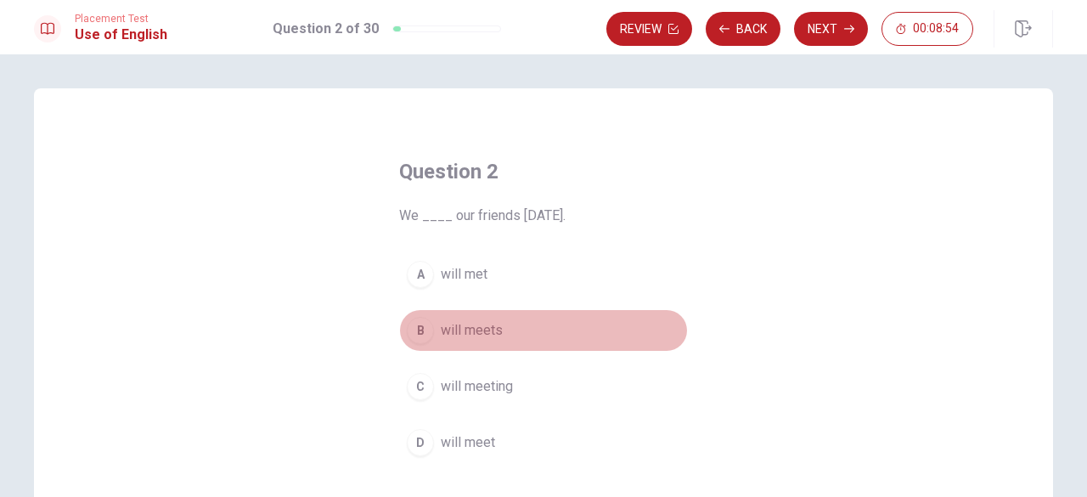
click at [472, 332] on span "will meets" at bounding box center [472, 330] width 62 height 20
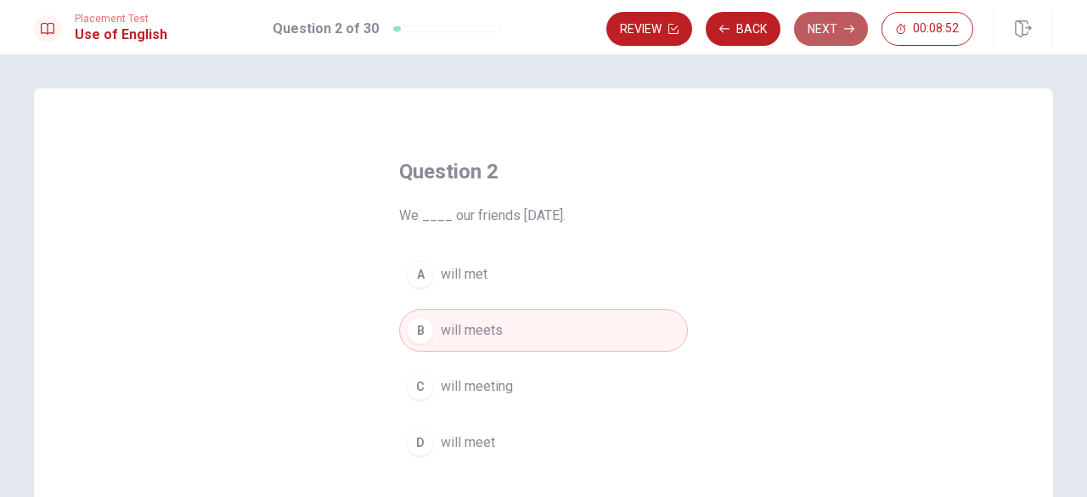
click at [820, 33] on button "Next" at bounding box center [831, 29] width 74 height 34
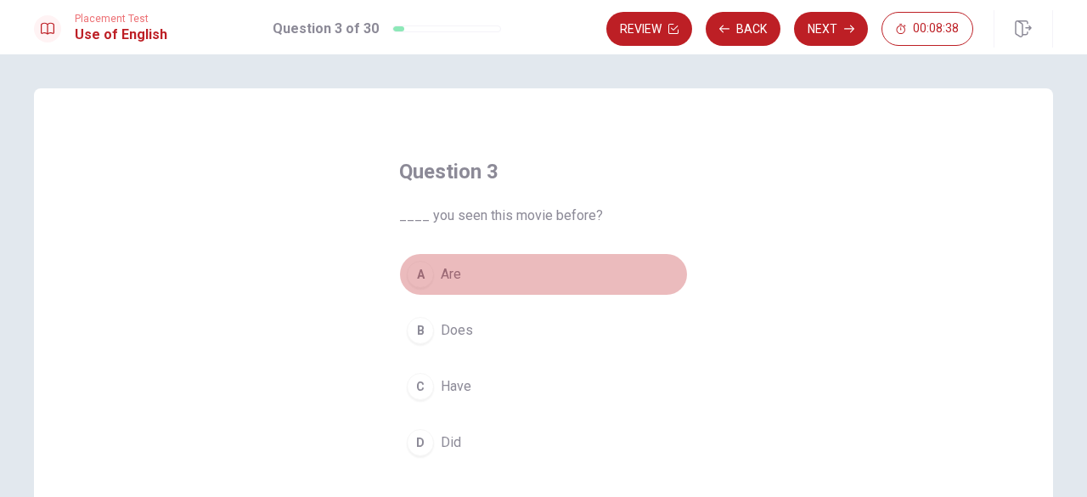
click at [415, 271] on div "A" at bounding box center [420, 274] width 27 height 27
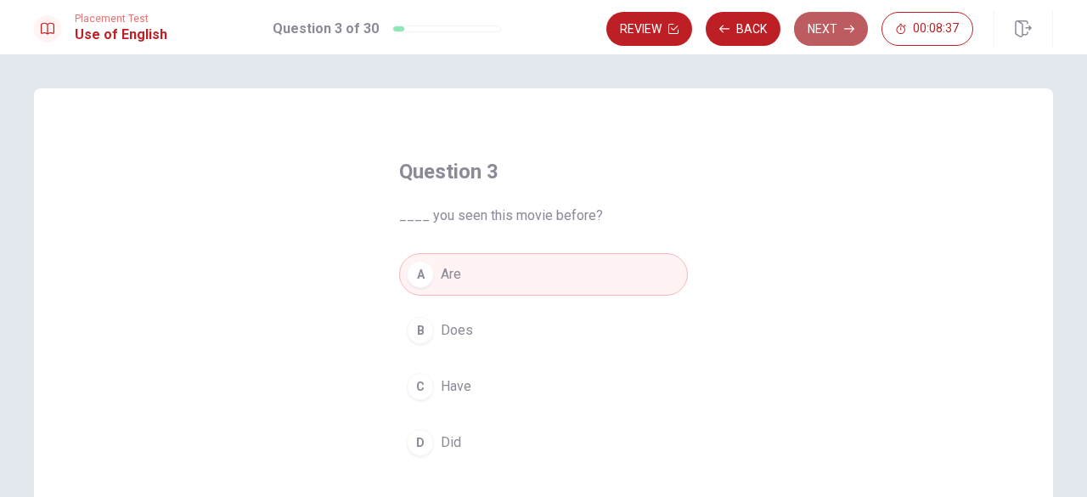
click at [845, 16] on button "Next" at bounding box center [831, 29] width 74 height 34
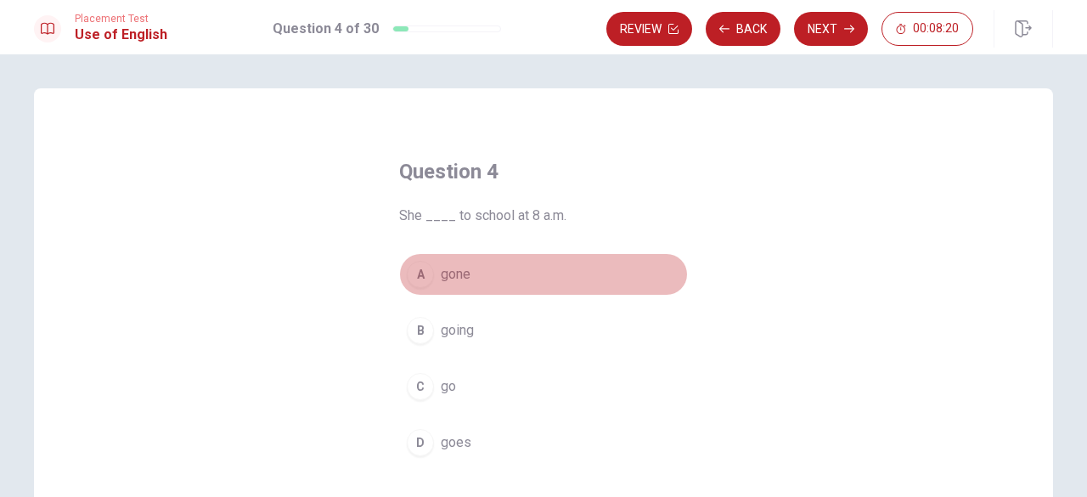
click at [447, 266] on span "gone" at bounding box center [456, 274] width 30 height 20
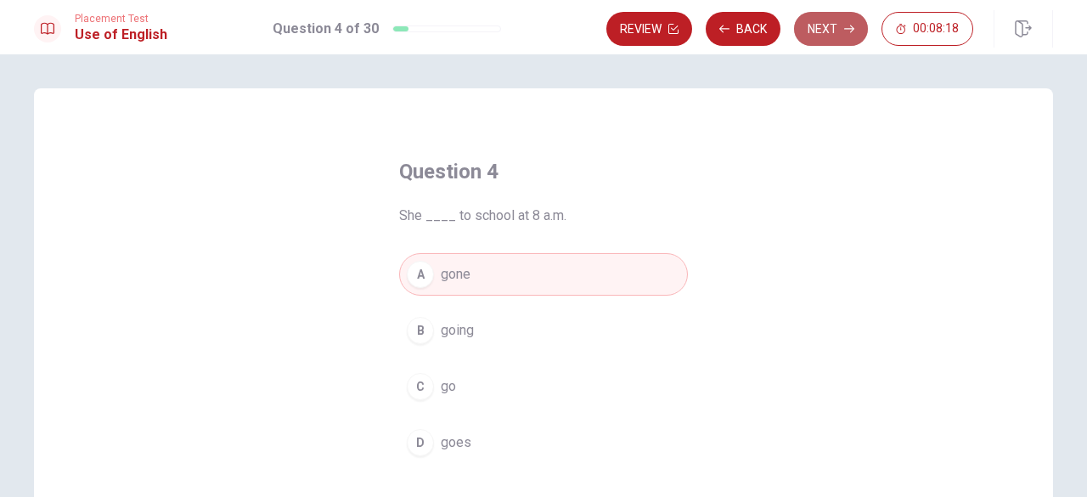
click at [836, 21] on button "Next" at bounding box center [831, 29] width 74 height 34
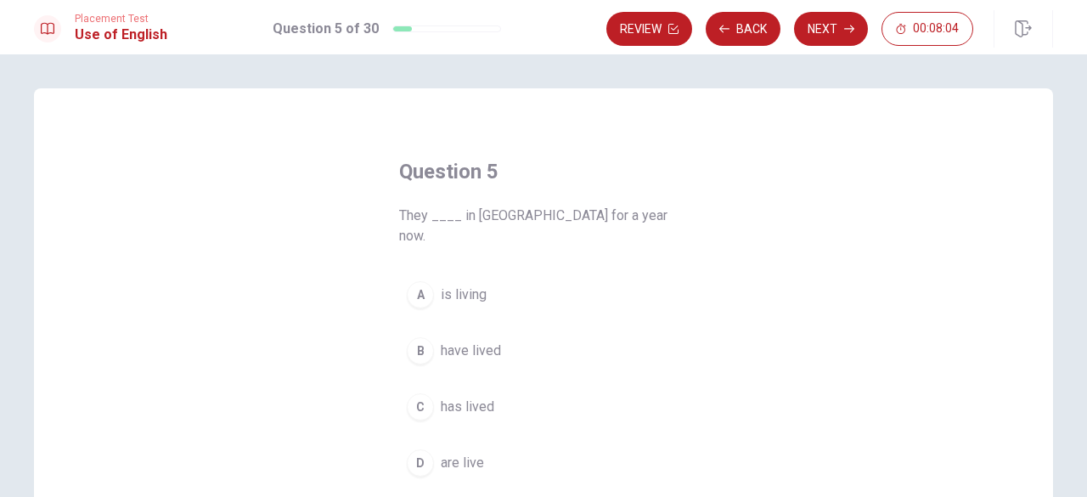
click at [486, 279] on button "A is living" at bounding box center [543, 294] width 289 height 42
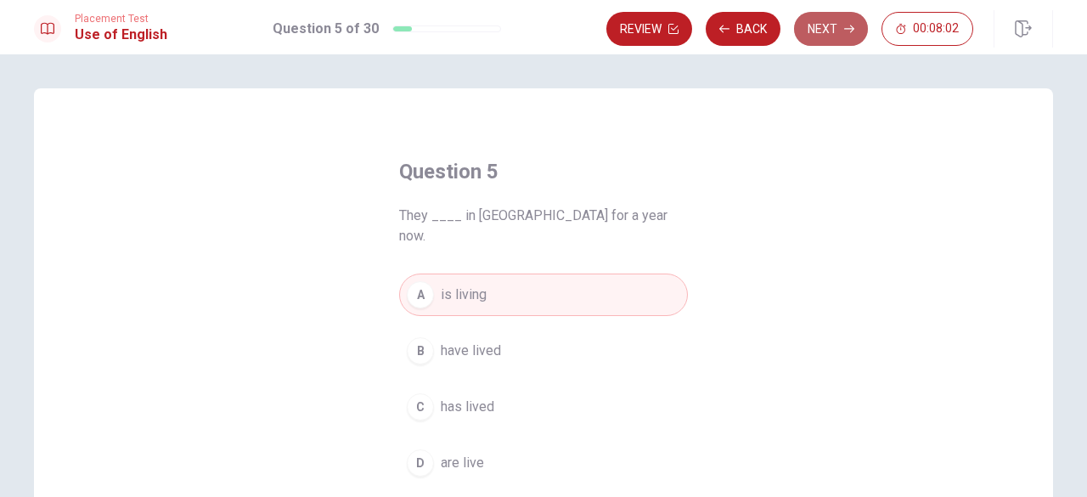
click at [837, 26] on button "Next" at bounding box center [831, 29] width 74 height 34
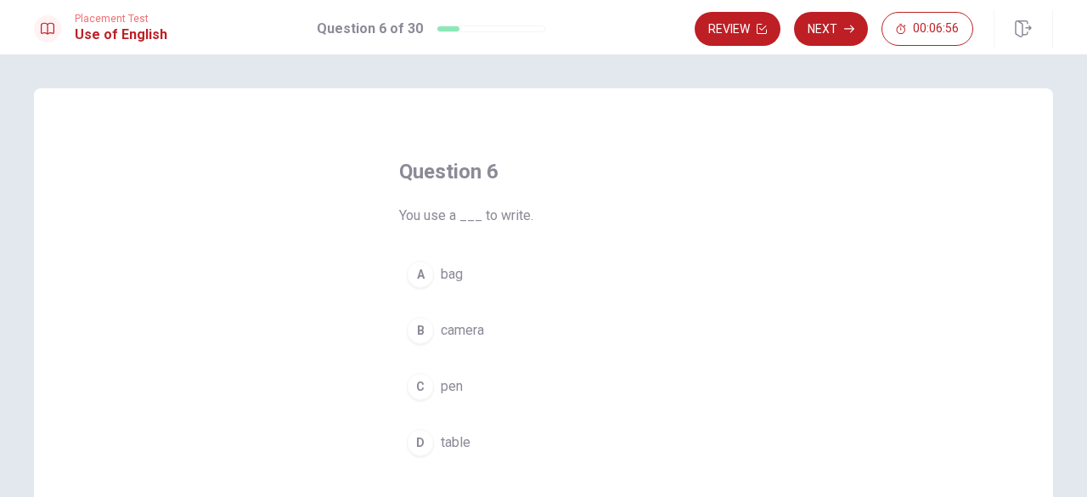
click at [1012, 227] on div "Question 6 You use a ___ to write. A bag B camera C pen D table" at bounding box center [543, 383] width 1019 height 590
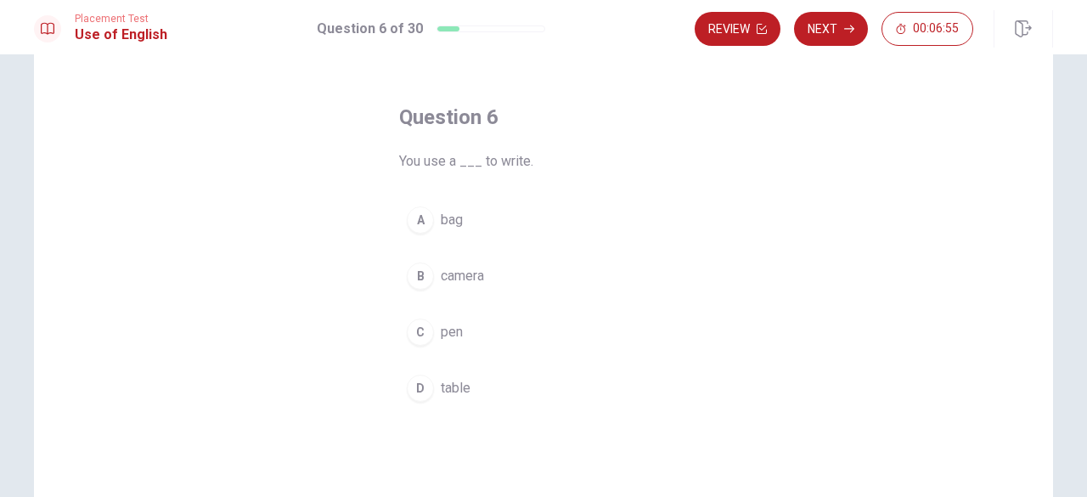
scroll to position [68, 0]
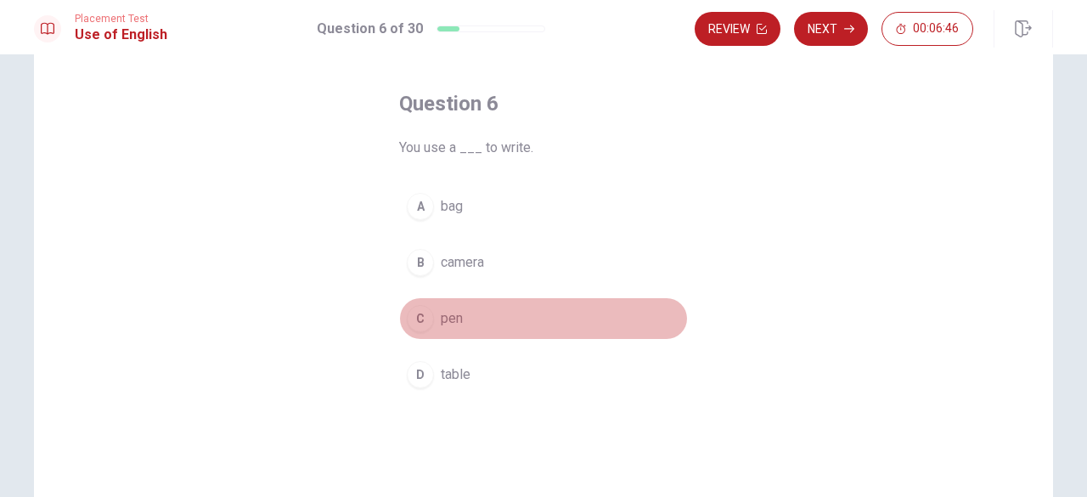
click at [449, 311] on span "pen" at bounding box center [452, 318] width 22 height 20
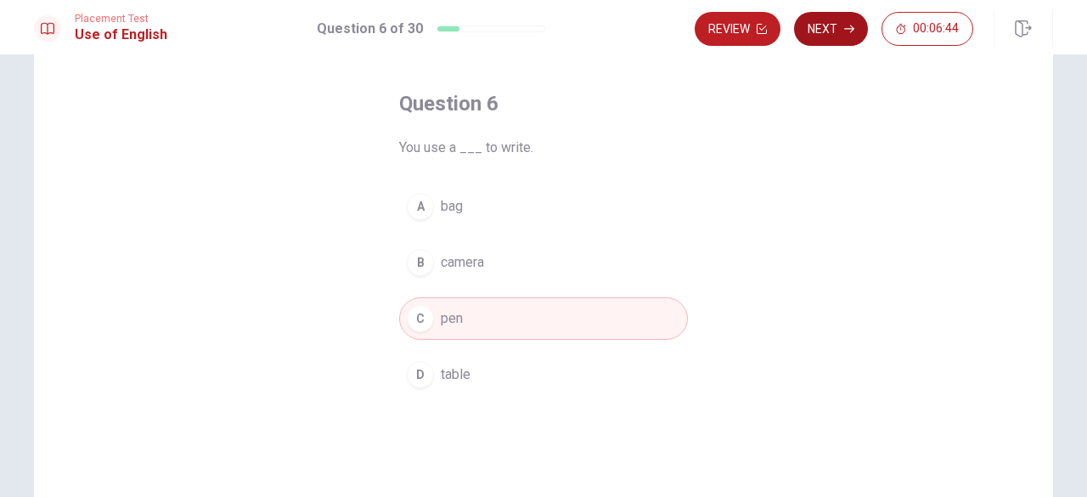
click at [836, 21] on button "Next" at bounding box center [831, 29] width 74 height 34
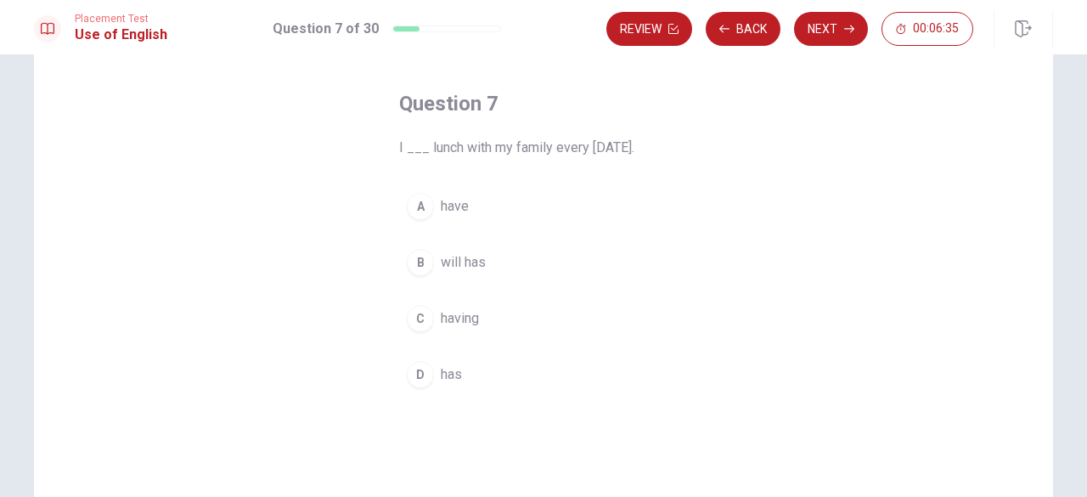
drag, startPoint x: 446, startPoint y: 196, endPoint x: 448, endPoint y: 256, distance: 60.3
click at [448, 256] on div "A have B will has C having D has" at bounding box center [543, 290] width 289 height 211
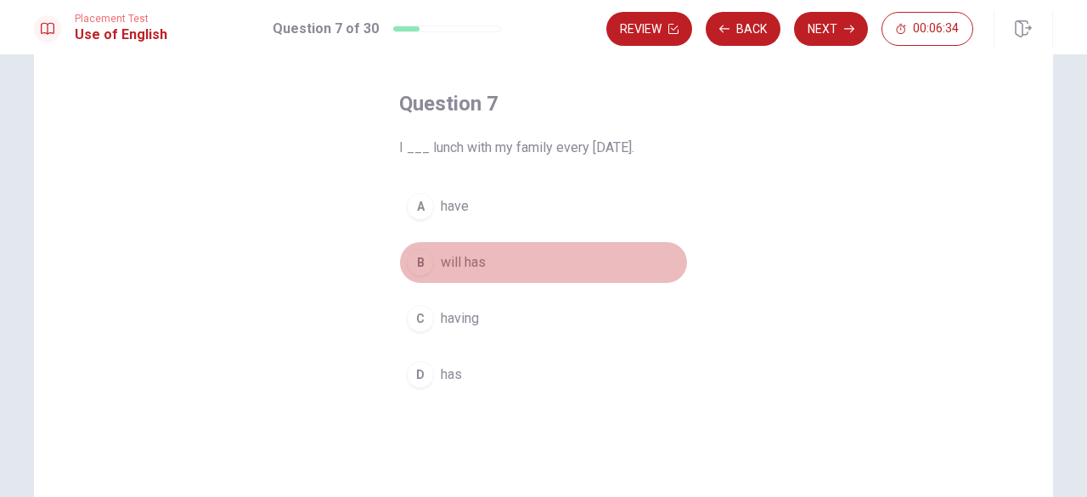
click at [448, 256] on span "will has" at bounding box center [463, 262] width 45 height 20
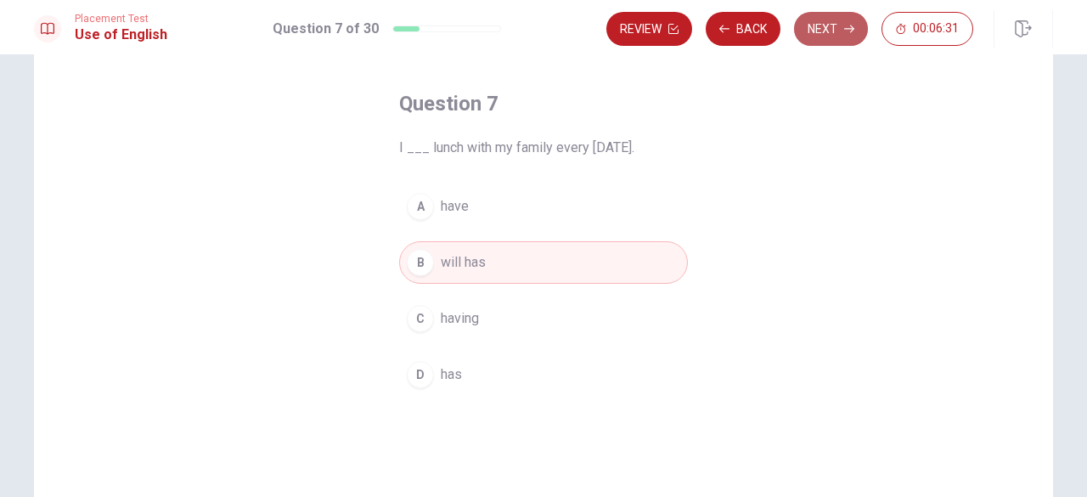
click at [825, 24] on button "Next" at bounding box center [831, 29] width 74 height 34
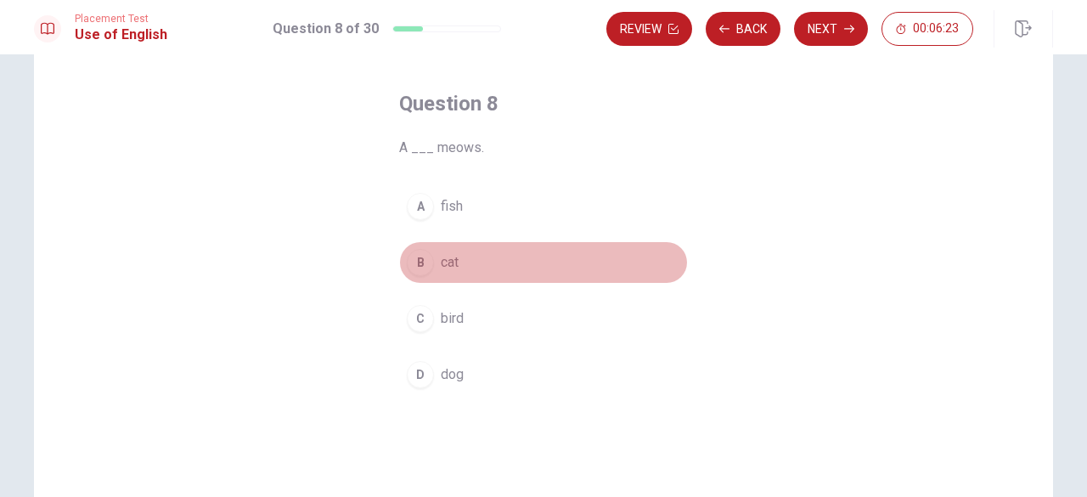
click at [423, 261] on div "B" at bounding box center [420, 262] width 27 height 27
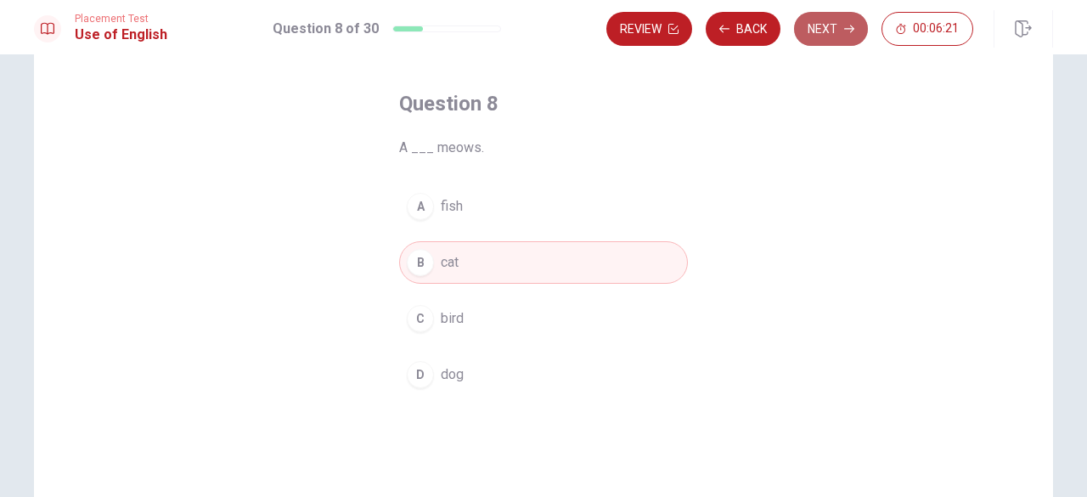
click at [832, 29] on button "Next" at bounding box center [831, 29] width 74 height 34
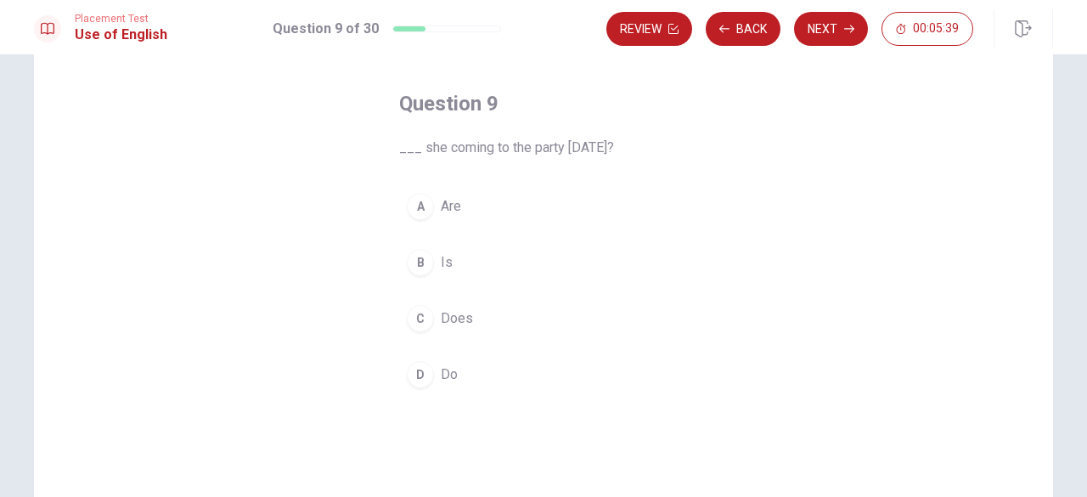
drag, startPoint x: 458, startPoint y: 312, endPoint x: 411, endPoint y: 325, distance: 49.4
click at [411, 325] on button "C Does" at bounding box center [543, 318] width 289 height 42
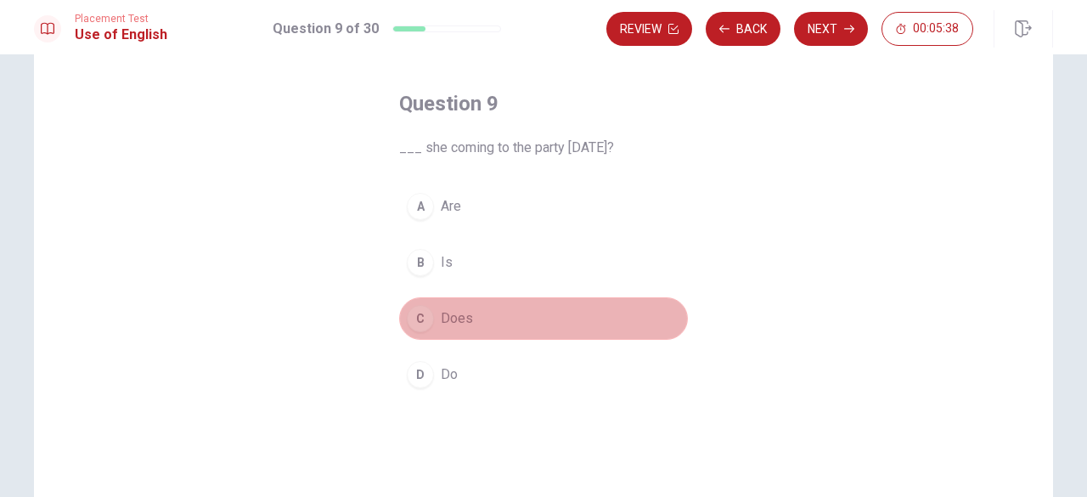
click at [411, 325] on div "C" at bounding box center [420, 318] width 27 height 27
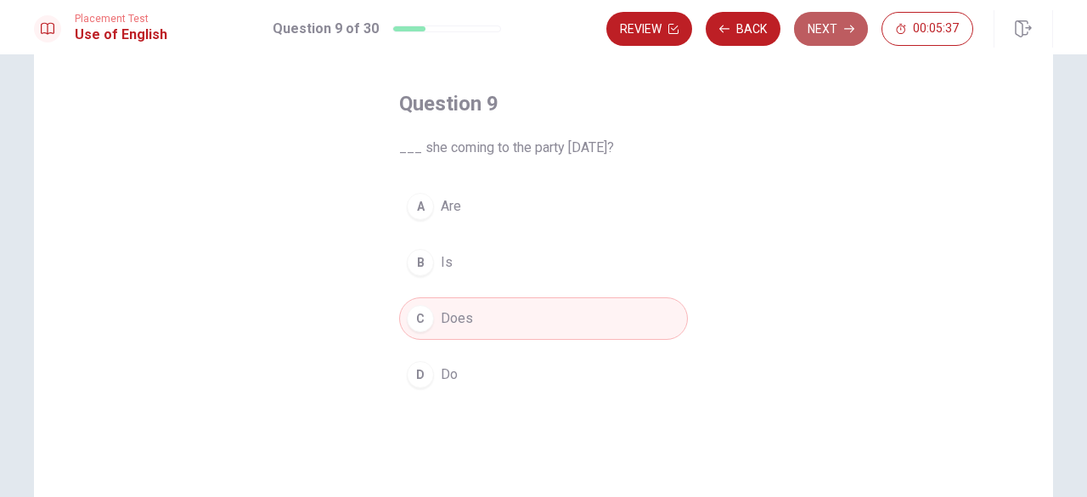
click at [817, 28] on button "Next" at bounding box center [831, 29] width 74 height 34
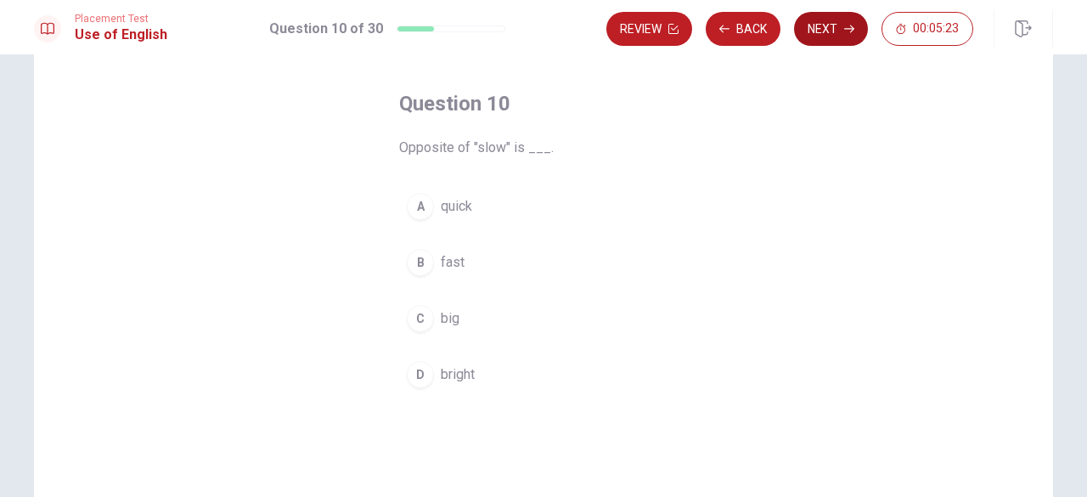
drag, startPoint x: 425, startPoint y: 308, endPoint x: 830, endPoint y: 27, distance: 492.9
click at [830, 27] on div "Placement Test Use of English Question 10 of 30 Review Back Next 00:05:23 Quest…" at bounding box center [543, 248] width 1087 height 497
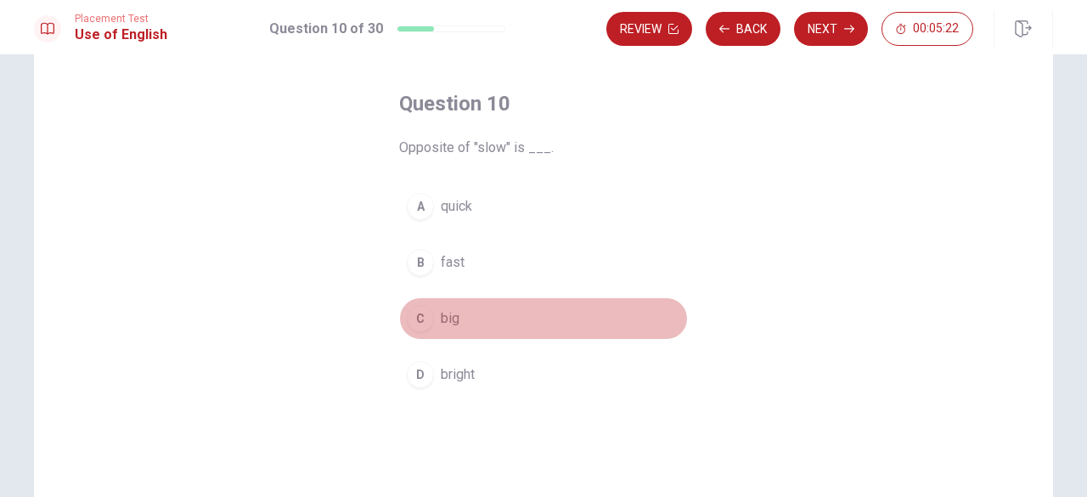
click at [461, 324] on button "C big" at bounding box center [543, 318] width 289 height 42
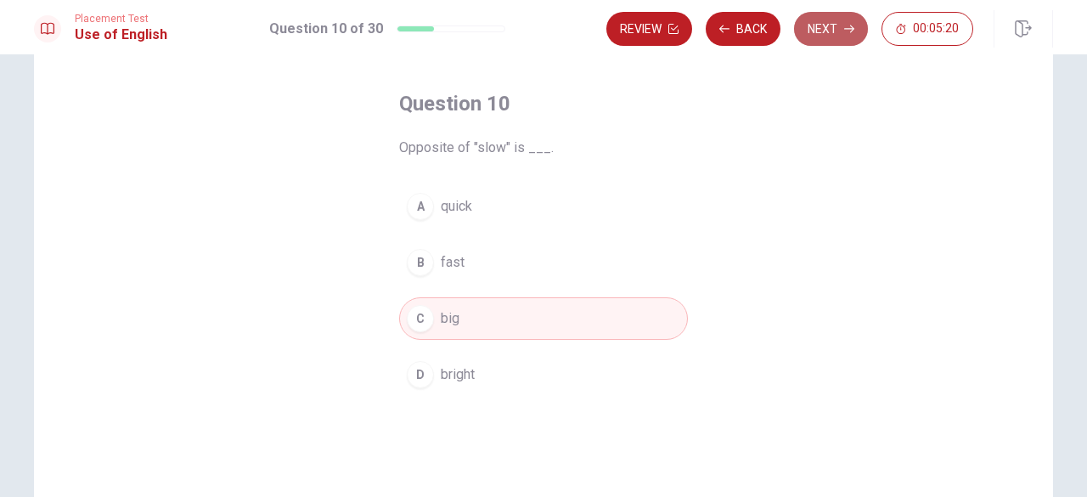
click at [848, 25] on icon "button" at bounding box center [849, 29] width 10 height 10
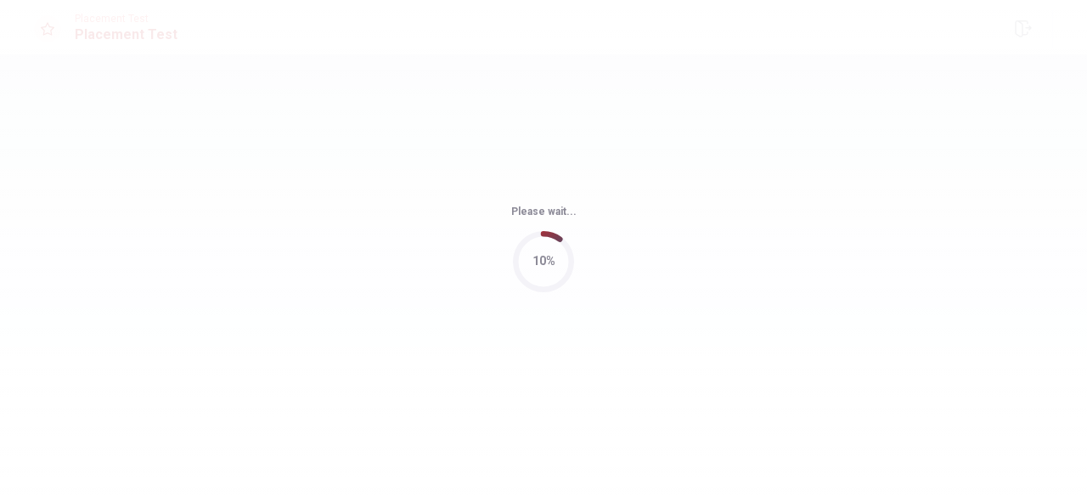
scroll to position [0, 0]
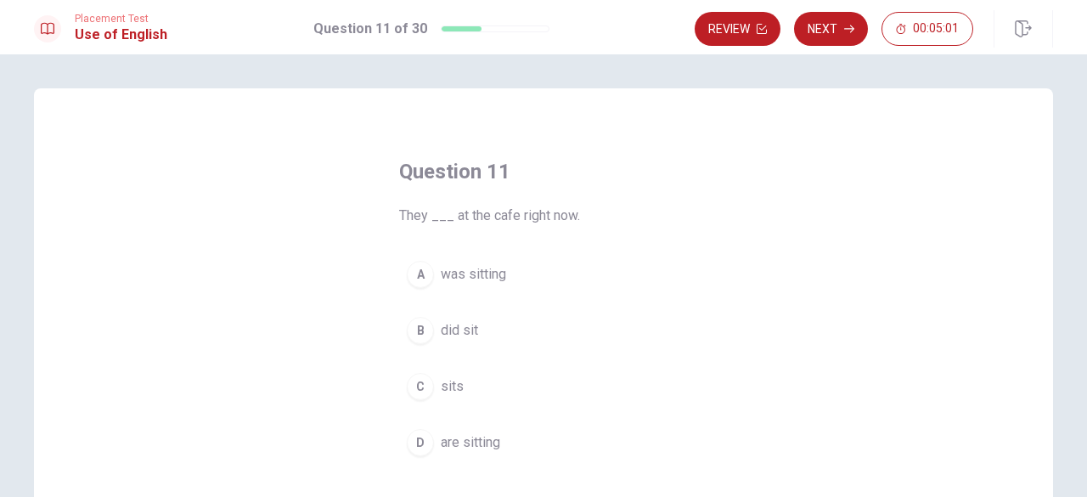
drag, startPoint x: 445, startPoint y: 384, endPoint x: 455, endPoint y: 389, distance: 11.4
click at [455, 389] on span "sits" at bounding box center [452, 386] width 23 height 20
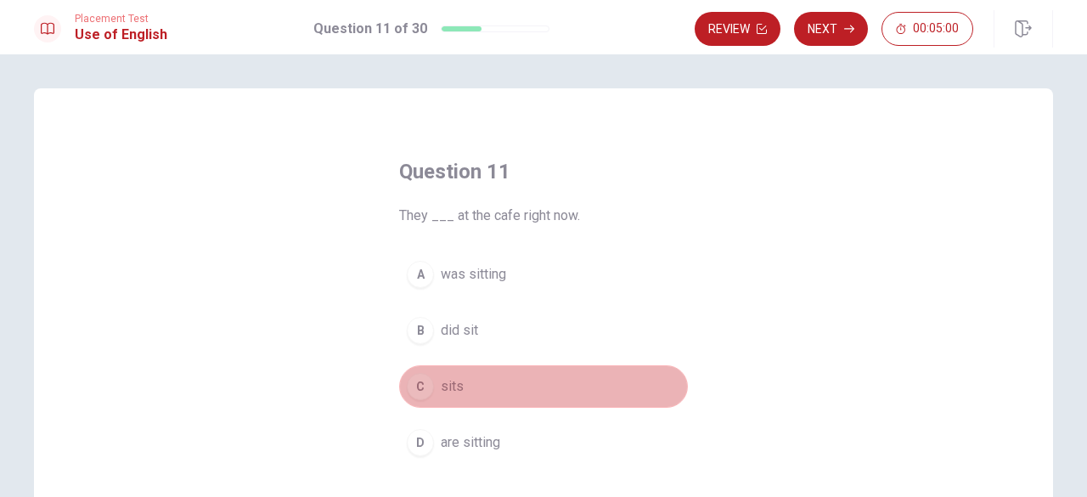
click at [455, 389] on span "sits" at bounding box center [452, 386] width 23 height 20
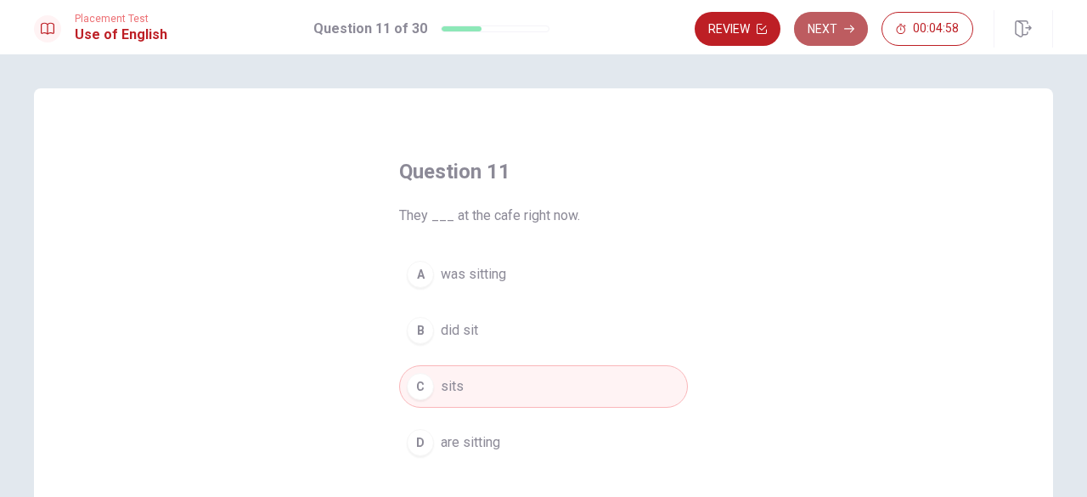
click at [836, 24] on button "Next" at bounding box center [831, 29] width 74 height 34
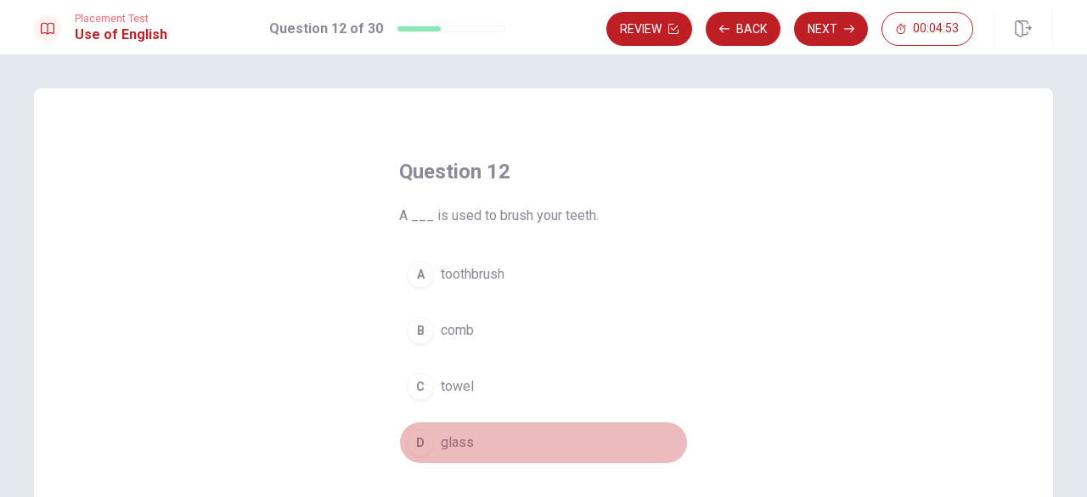
click at [441, 437] on span "glass" at bounding box center [457, 442] width 33 height 20
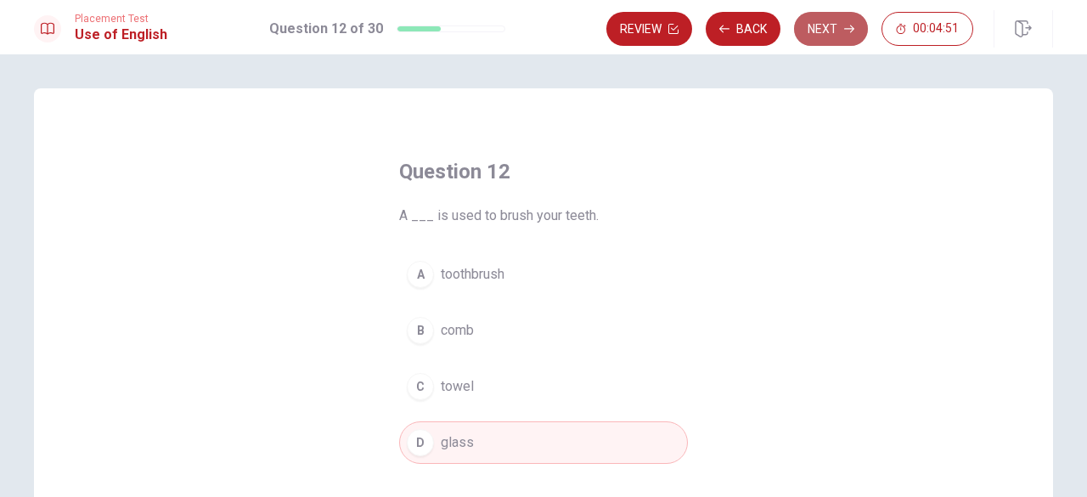
click at [835, 26] on button "Next" at bounding box center [831, 29] width 74 height 34
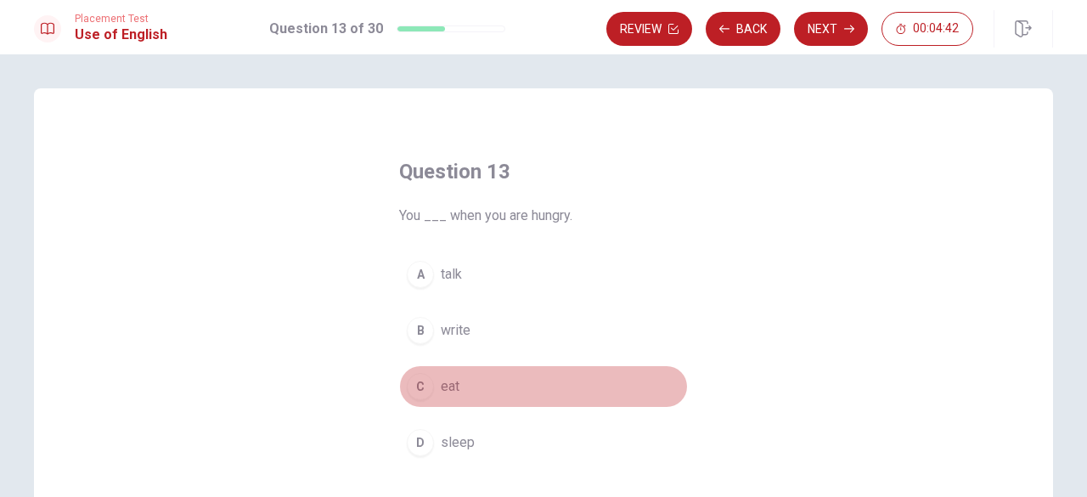
click at [425, 376] on div "C" at bounding box center [420, 386] width 27 height 27
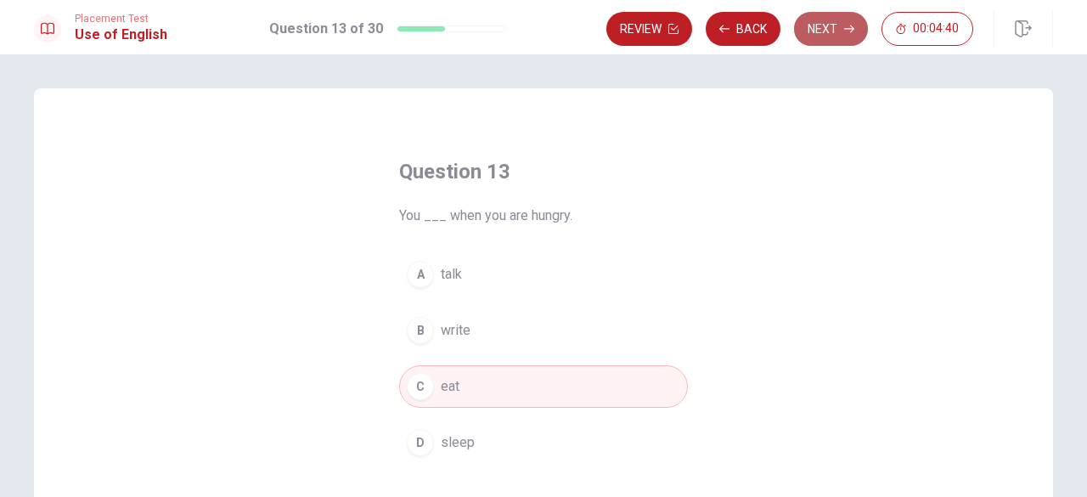
click at [850, 29] on icon "button" at bounding box center [849, 29] width 10 height 8
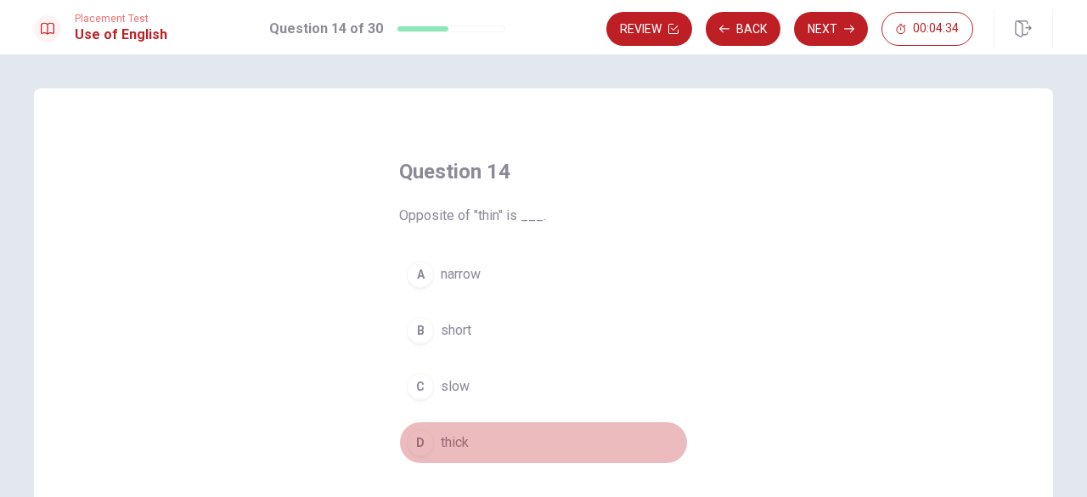
click at [417, 434] on div "D" at bounding box center [420, 442] width 27 height 27
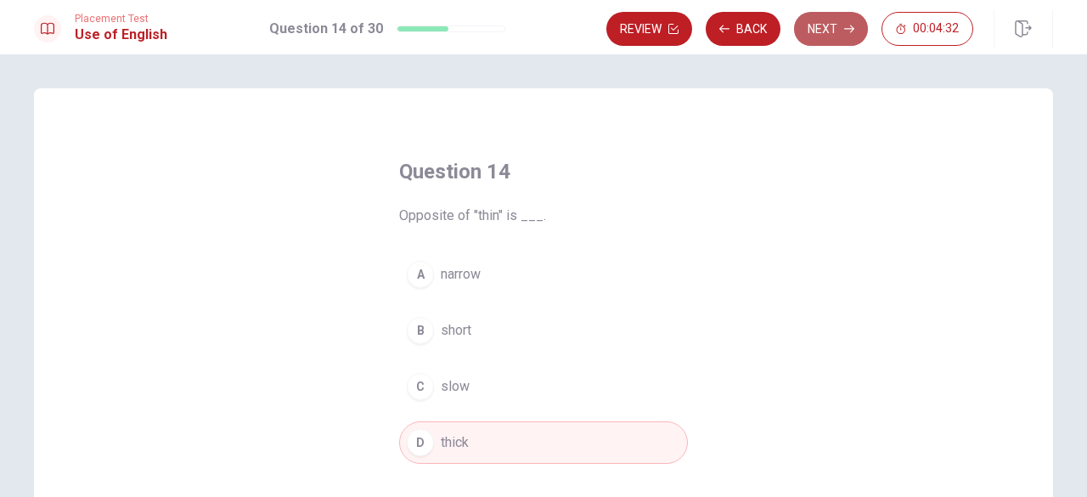
click at [847, 31] on icon "button" at bounding box center [849, 29] width 10 height 10
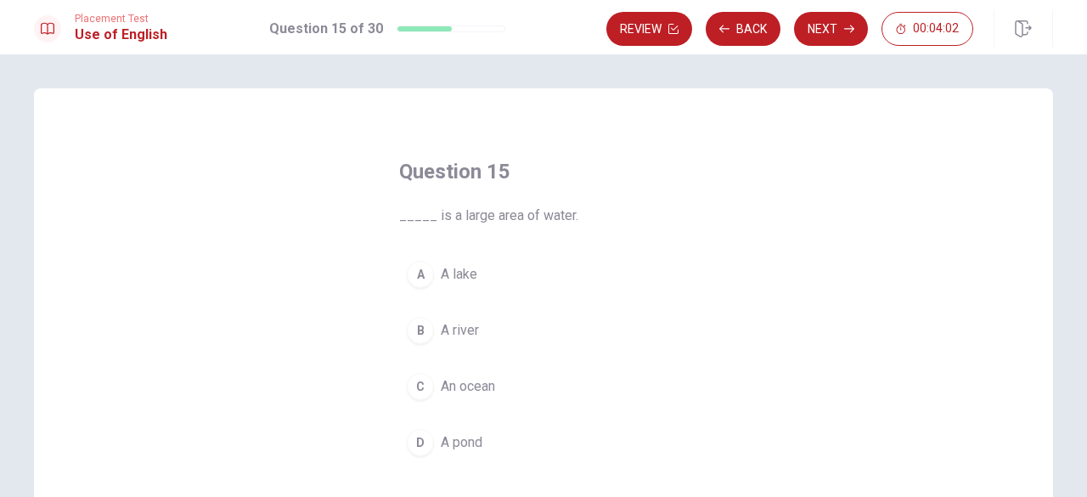
click at [491, 382] on span "An ocean" at bounding box center [468, 386] width 54 height 20
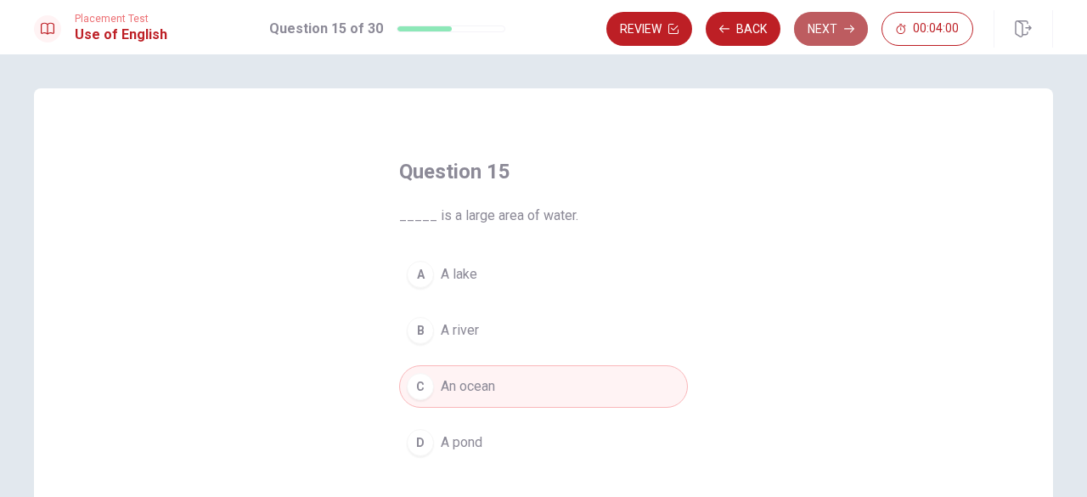
click at [849, 28] on icon "button" at bounding box center [849, 29] width 10 height 10
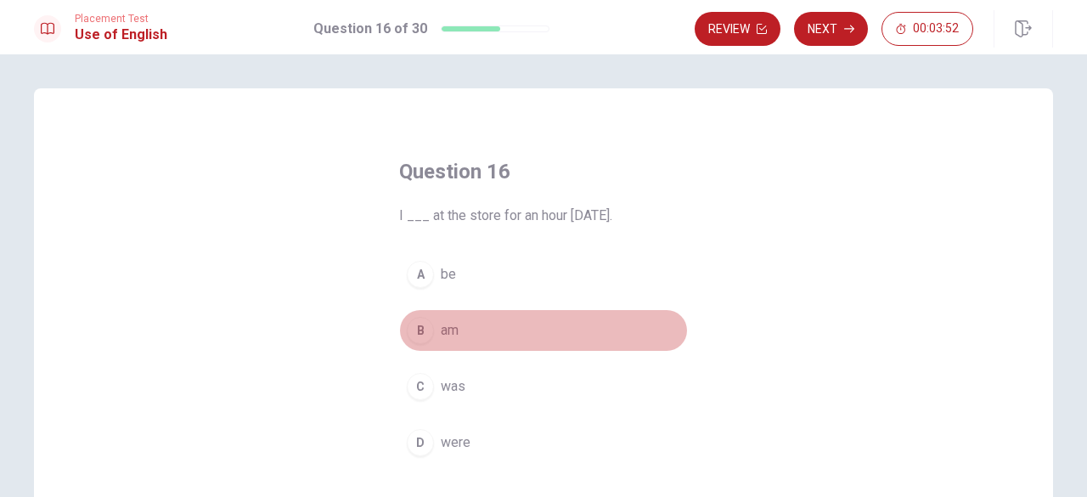
click at [444, 322] on span "am" at bounding box center [450, 330] width 18 height 20
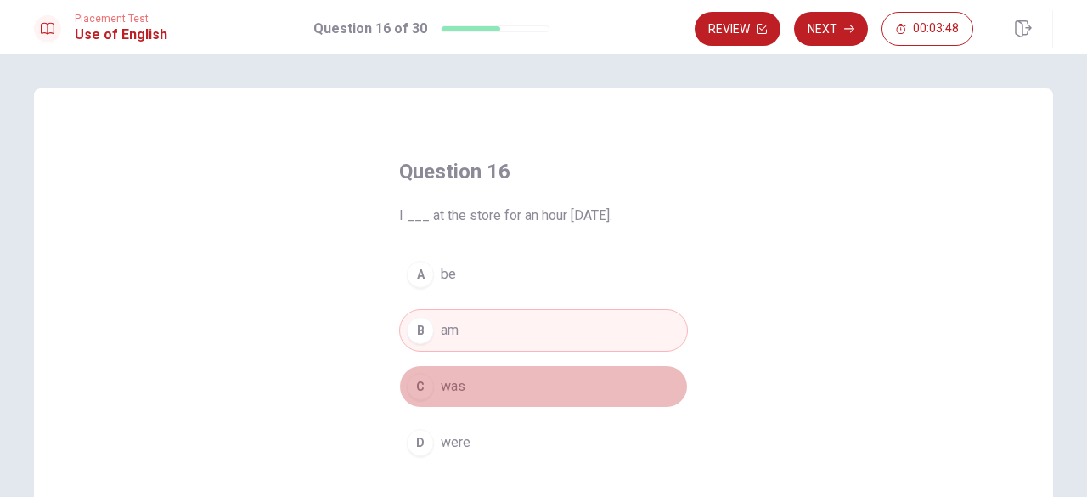
click at [441, 381] on span "was" at bounding box center [453, 386] width 25 height 20
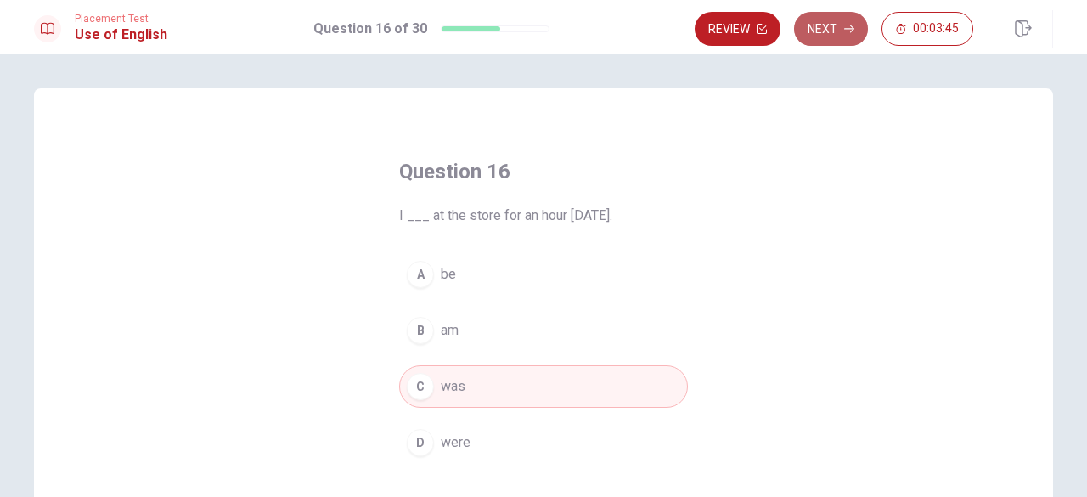
click at [842, 30] on button "Next" at bounding box center [831, 29] width 74 height 34
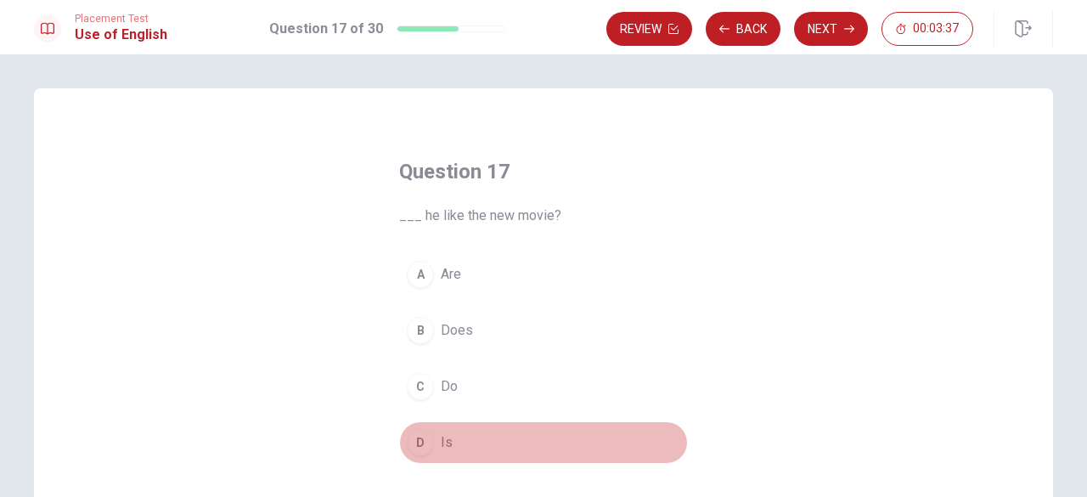
click at [441, 439] on span "Is" at bounding box center [447, 442] width 12 height 20
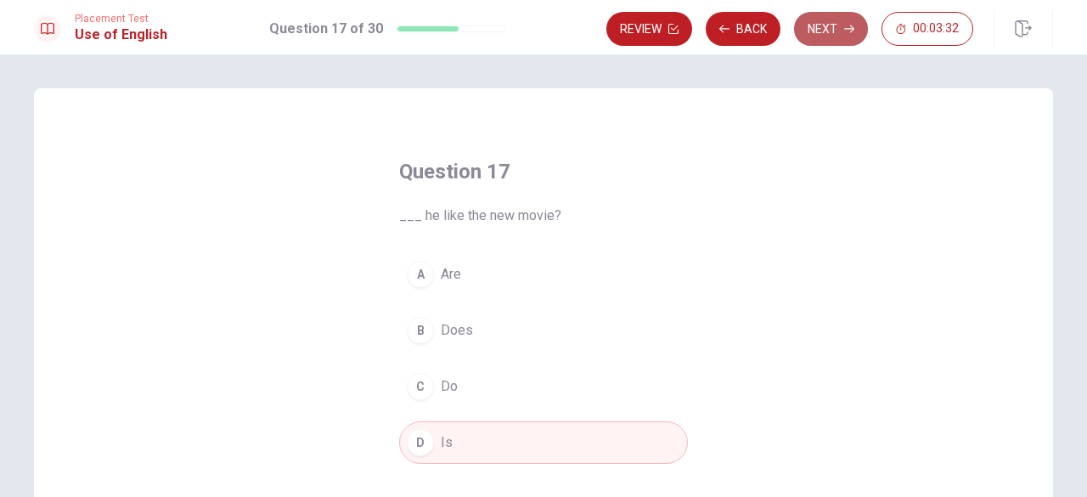
click at [832, 25] on button "Next" at bounding box center [831, 29] width 74 height 34
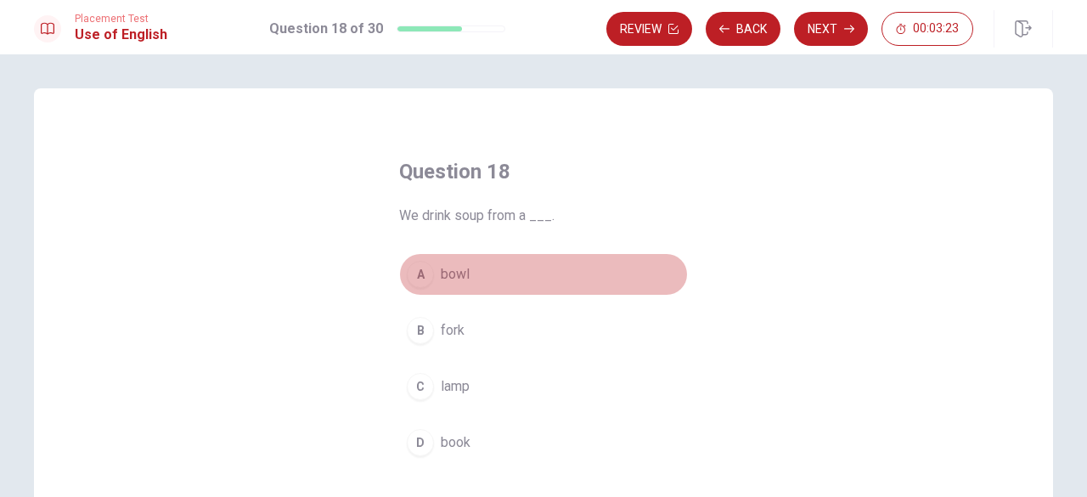
click at [458, 277] on span "bowl" at bounding box center [455, 274] width 29 height 20
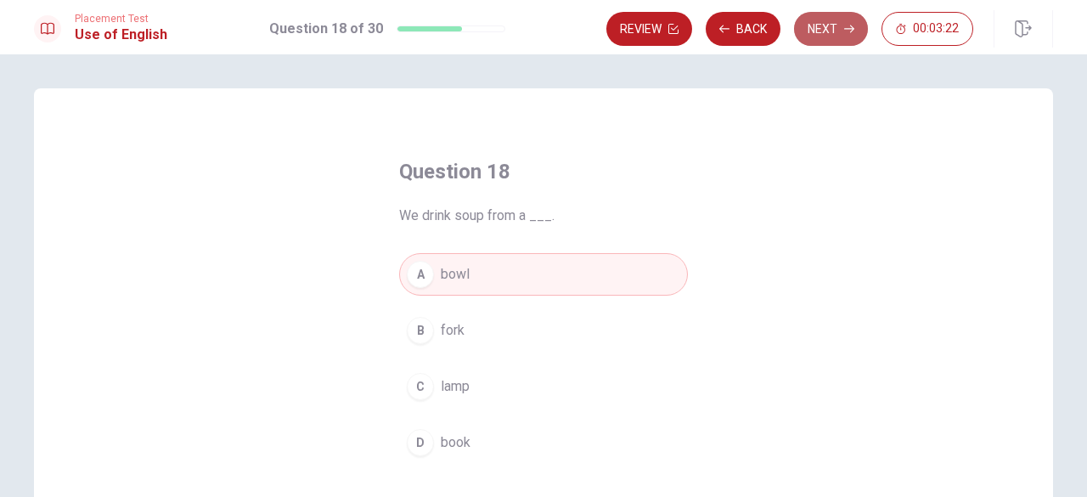
click at [846, 25] on icon "button" at bounding box center [849, 29] width 10 height 10
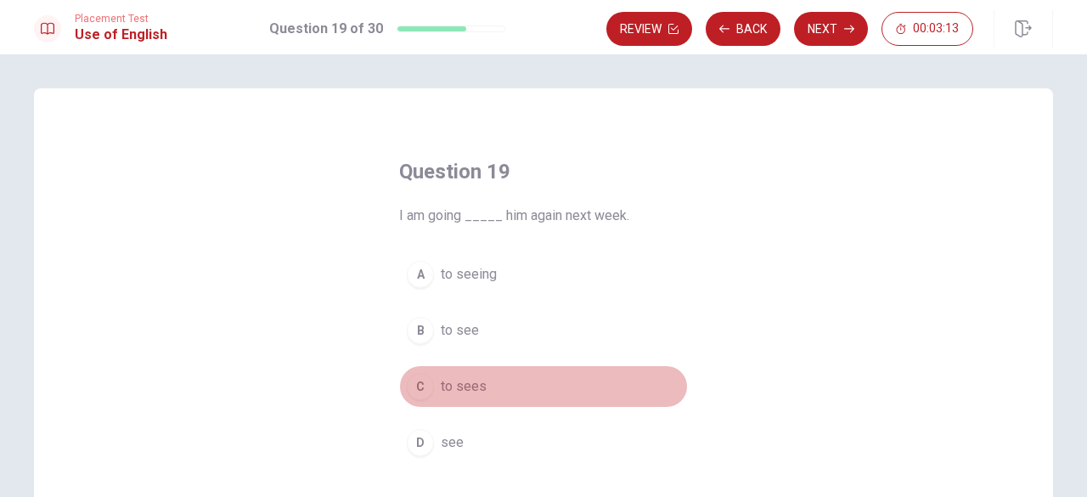
click at [472, 390] on span "to sees" at bounding box center [464, 386] width 46 height 20
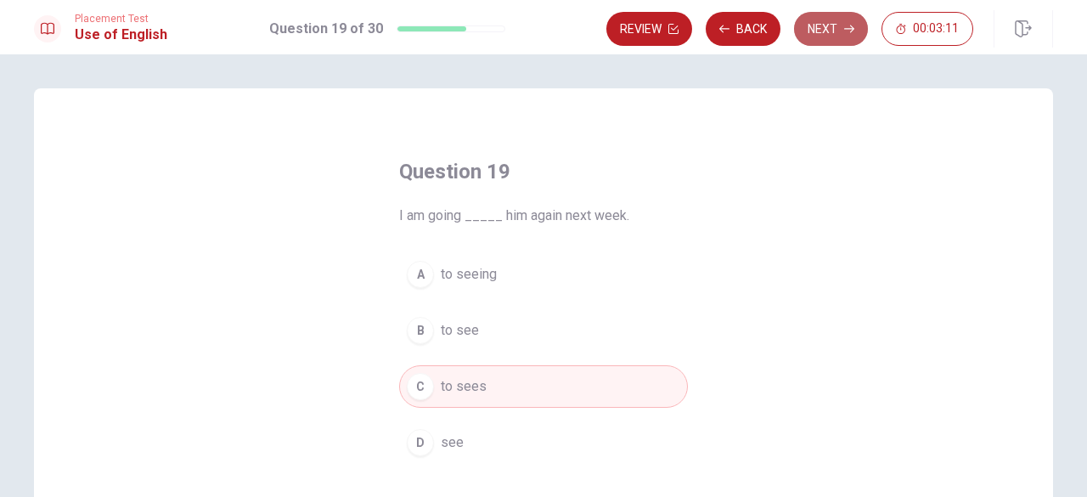
click at [831, 35] on button "Next" at bounding box center [831, 29] width 74 height 34
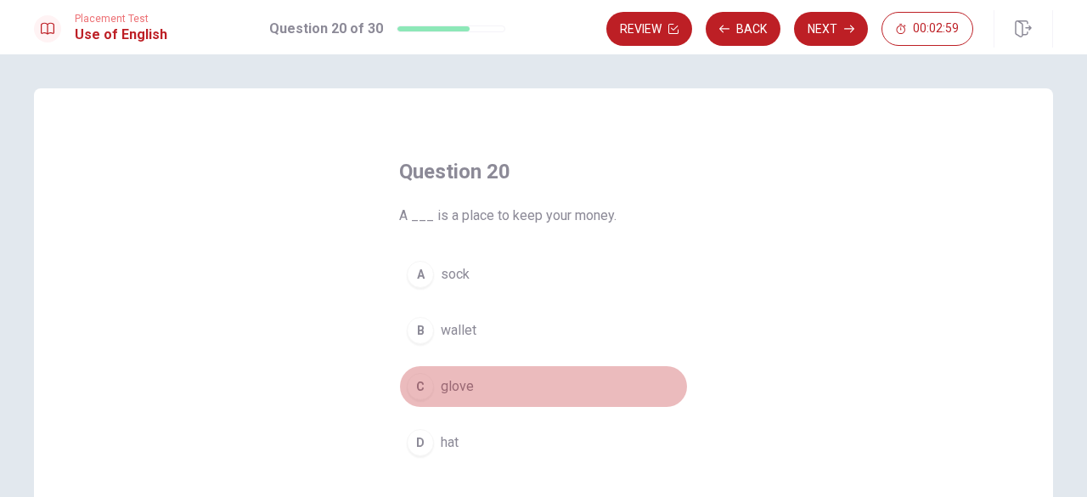
click at [441, 385] on span "glove" at bounding box center [457, 386] width 33 height 20
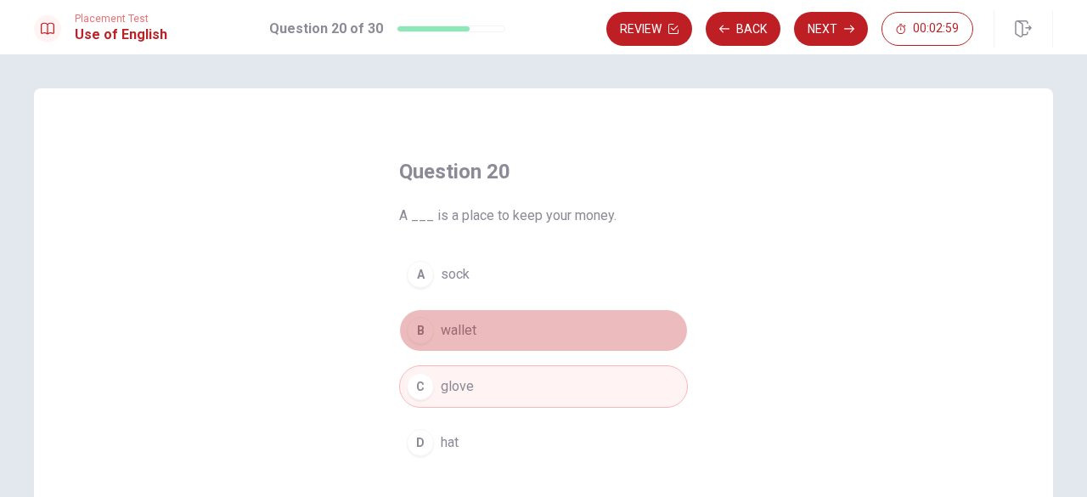
click at [458, 317] on button "B wallet" at bounding box center [543, 330] width 289 height 42
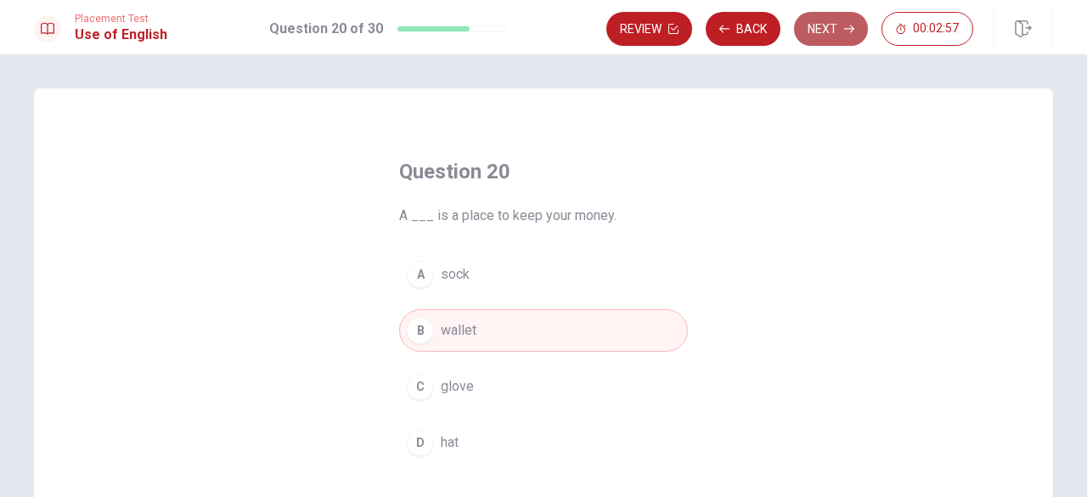
click at [836, 20] on button "Next" at bounding box center [831, 29] width 74 height 34
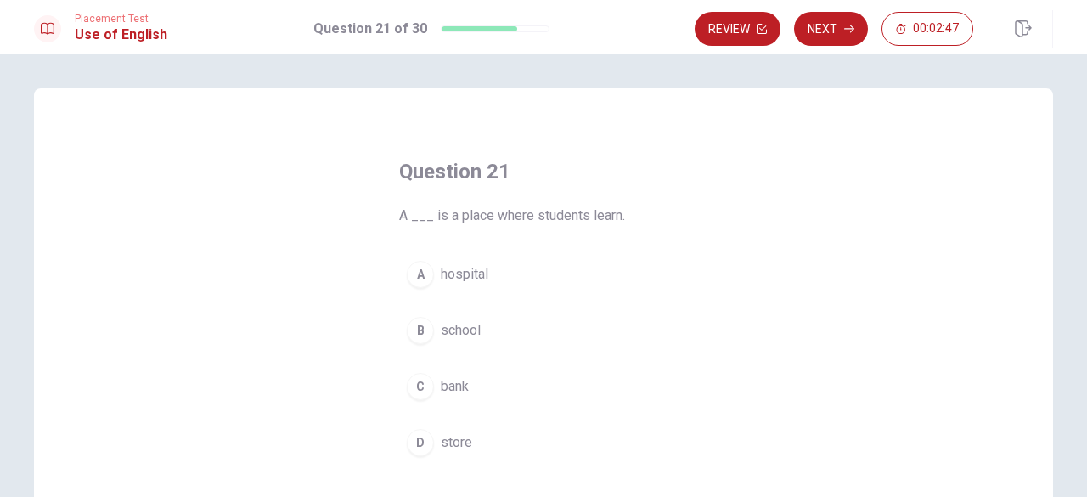
click at [450, 328] on span "school" at bounding box center [461, 330] width 40 height 20
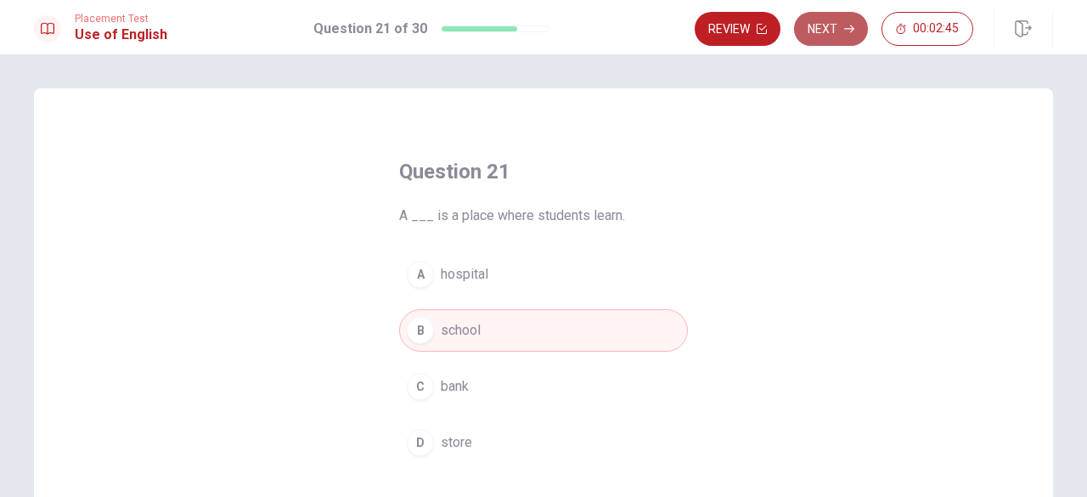
click at [829, 25] on button "Next" at bounding box center [831, 29] width 74 height 34
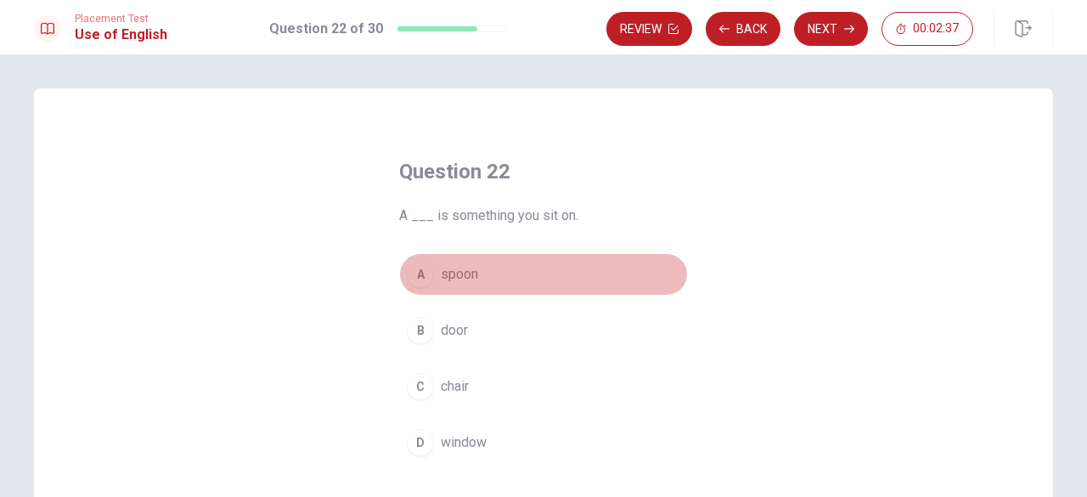
click at [455, 273] on span "spoon" at bounding box center [459, 274] width 37 height 20
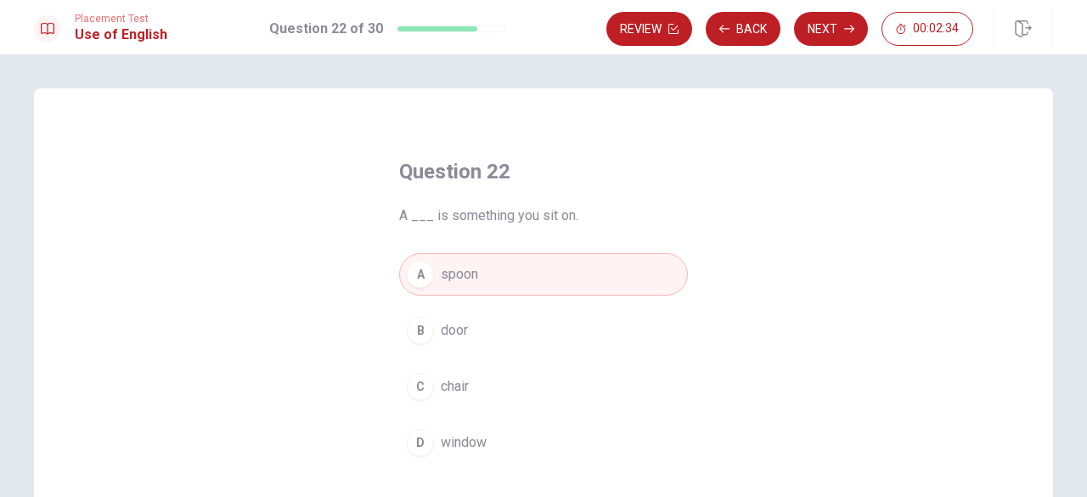
drag, startPoint x: 447, startPoint y: 393, endPoint x: 433, endPoint y: 376, distance: 21.7
click at [433, 376] on button "C chair" at bounding box center [543, 386] width 289 height 42
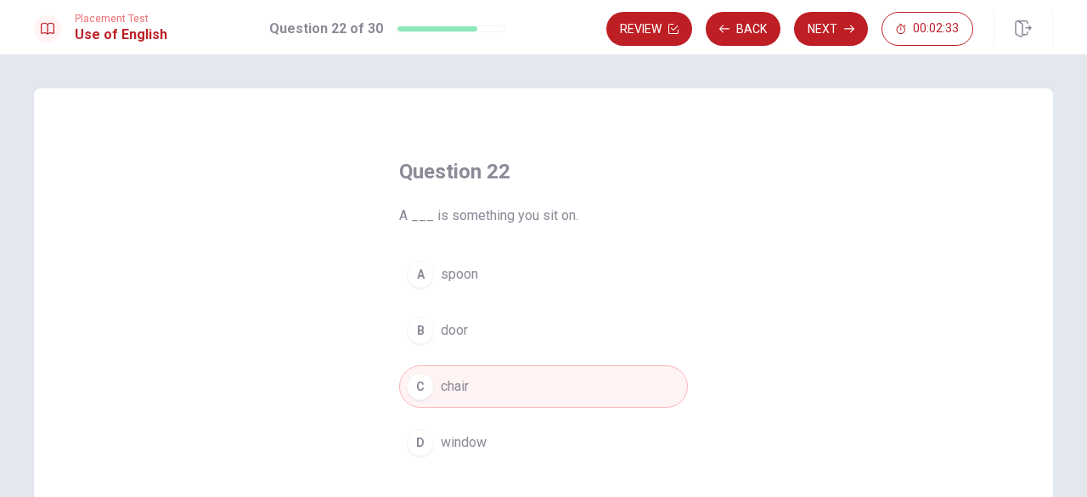
click at [433, 376] on button "C chair" at bounding box center [543, 386] width 289 height 42
click at [829, 24] on button "Next" at bounding box center [831, 29] width 74 height 34
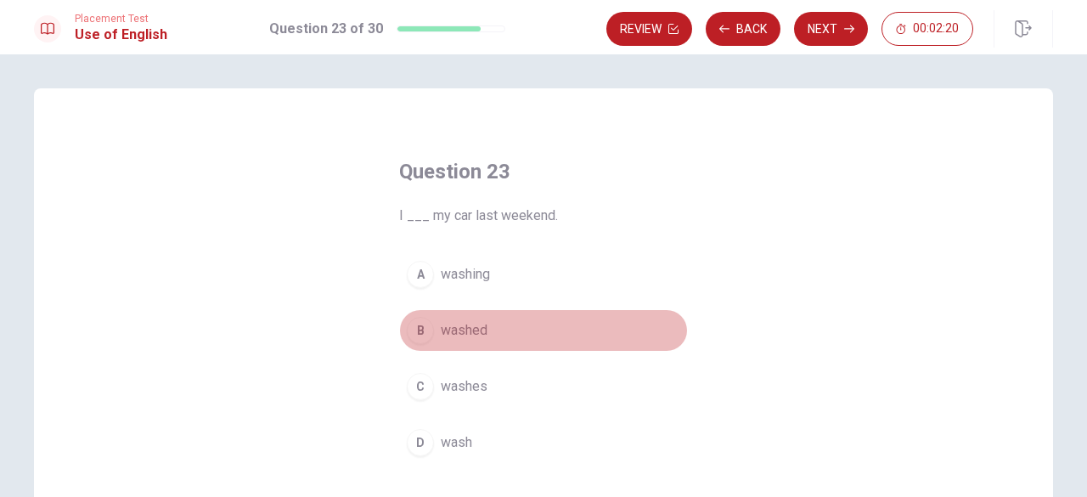
click at [460, 337] on span "washed" at bounding box center [464, 330] width 47 height 20
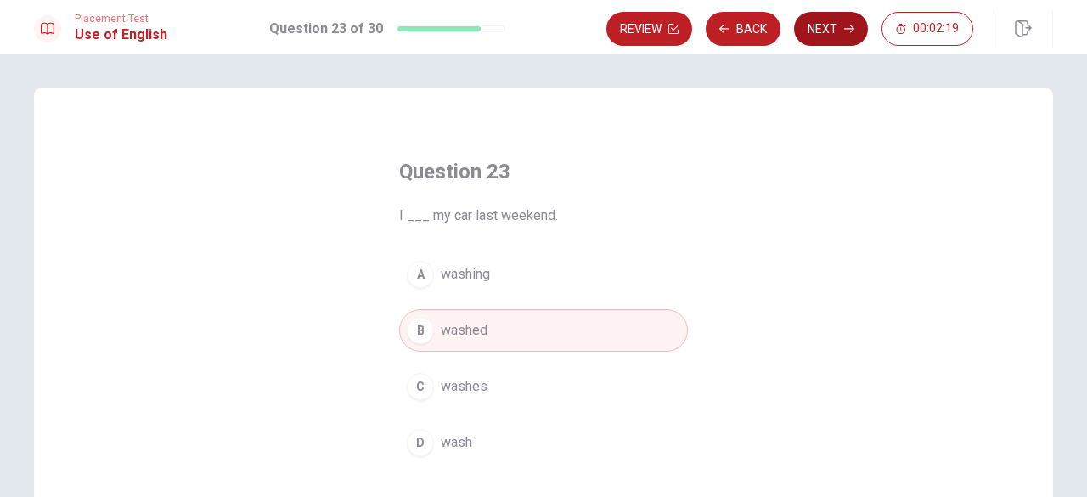
click at [827, 35] on button "Next" at bounding box center [831, 29] width 74 height 34
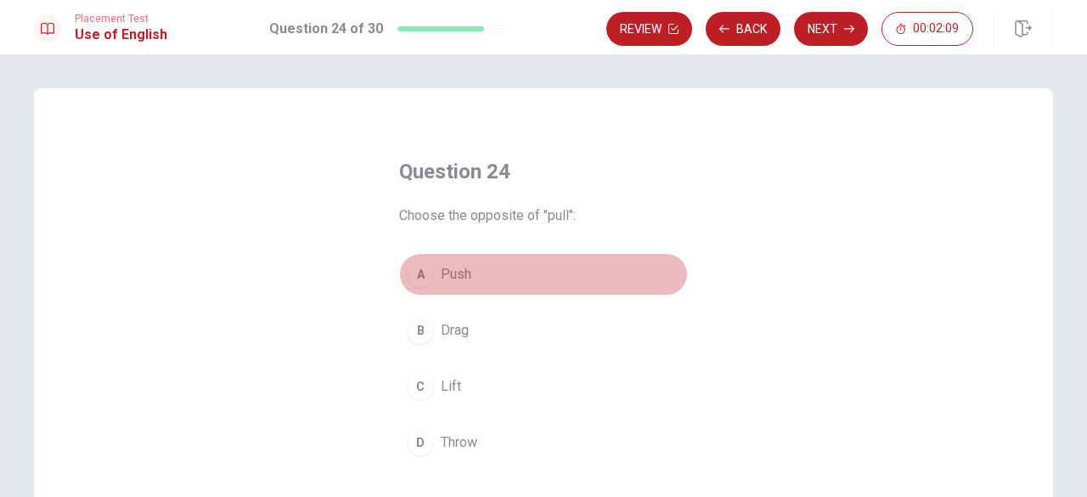
click at [452, 269] on span "Push" at bounding box center [456, 274] width 31 height 20
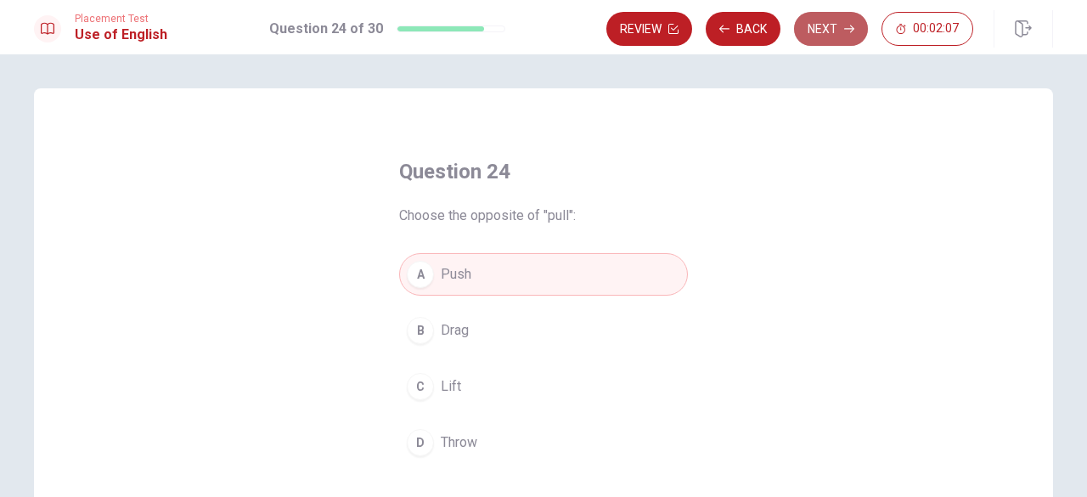
click at [837, 25] on button "Next" at bounding box center [831, 29] width 74 height 34
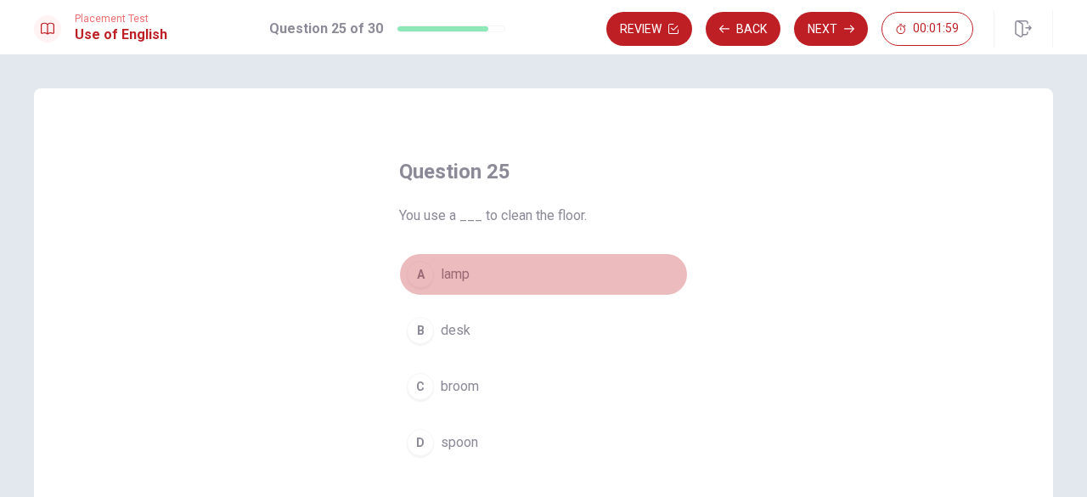
click at [467, 262] on button "A lamp" at bounding box center [543, 274] width 289 height 42
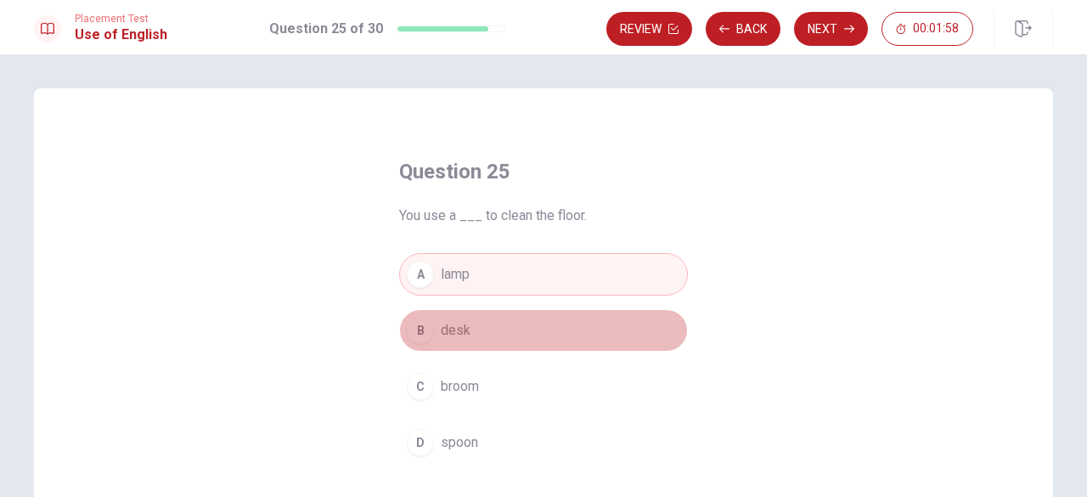
click at [451, 339] on span "desk" at bounding box center [456, 330] width 30 height 20
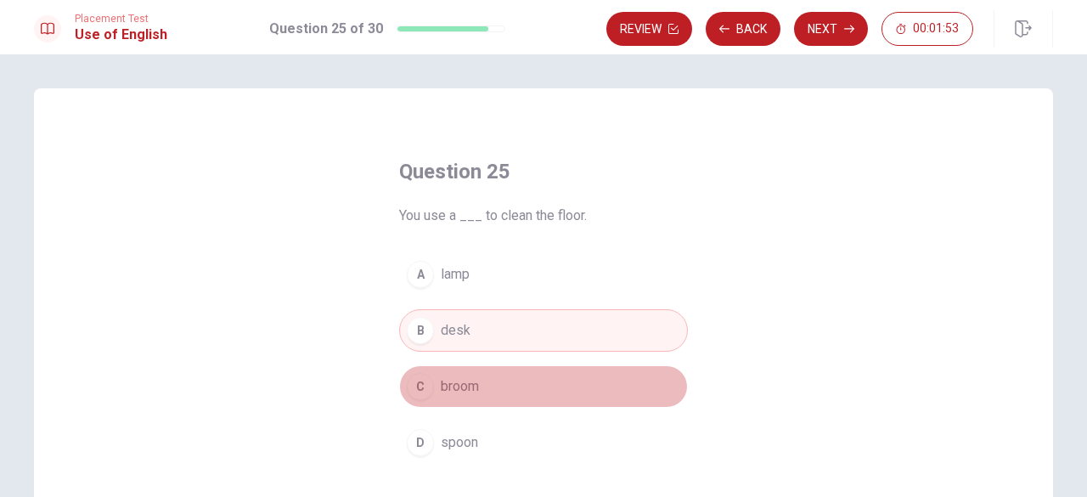
click at [460, 385] on span "broom" at bounding box center [460, 386] width 38 height 20
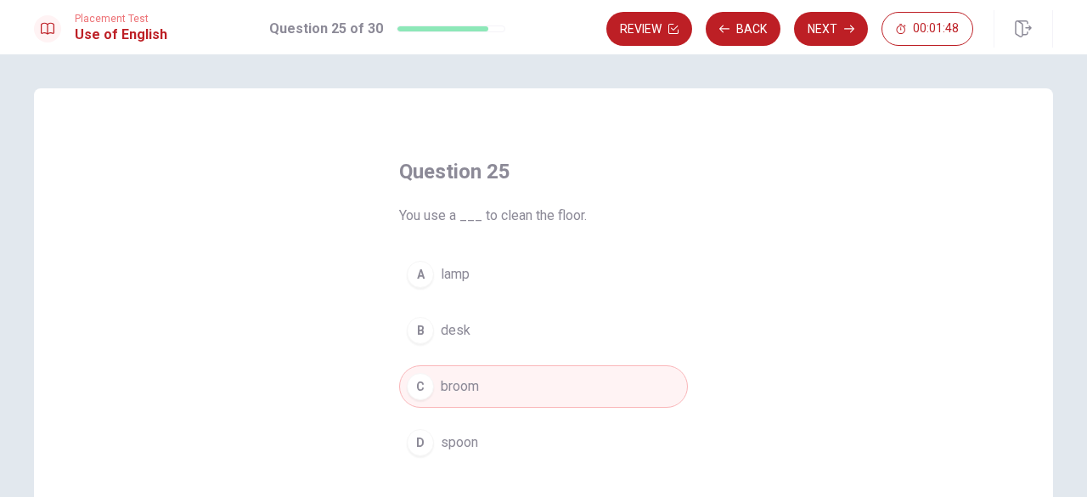
drag, startPoint x: 465, startPoint y: 329, endPoint x: 424, endPoint y: 326, distance: 40.8
click at [424, 326] on button "B desk" at bounding box center [543, 330] width 289 height 42
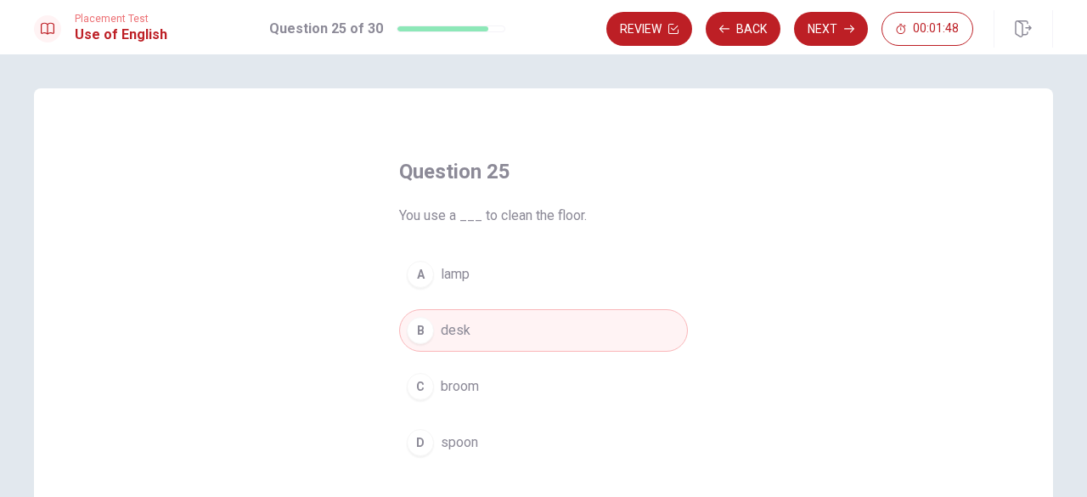
click at [424, 326] on div "B" at bounding box center [420, 330] width 27 height 27
click at [825, 16] on button "Next" at bounding box center [831, 29] width 74 height 34
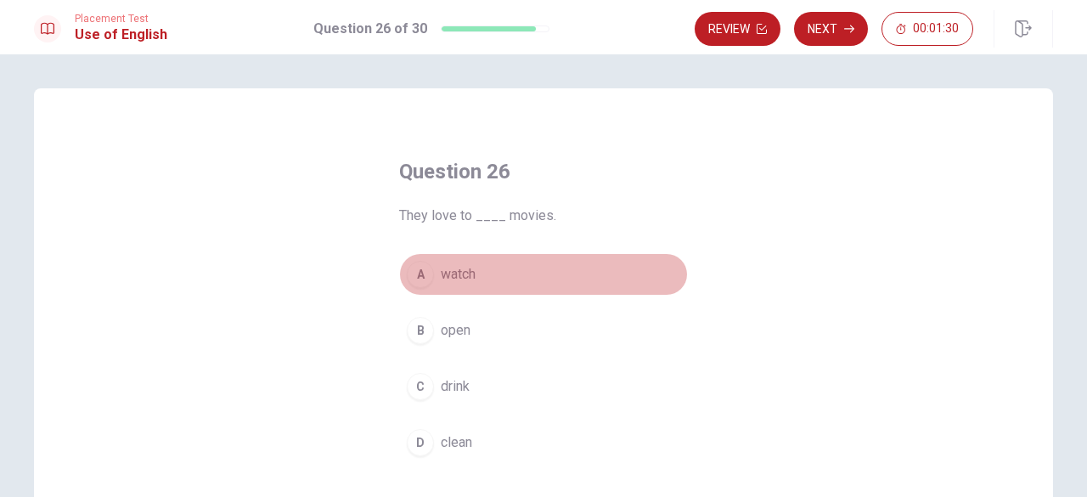
click at [474, 274] on button "A watch" at bounding box center [543, 274] width 289 height 42
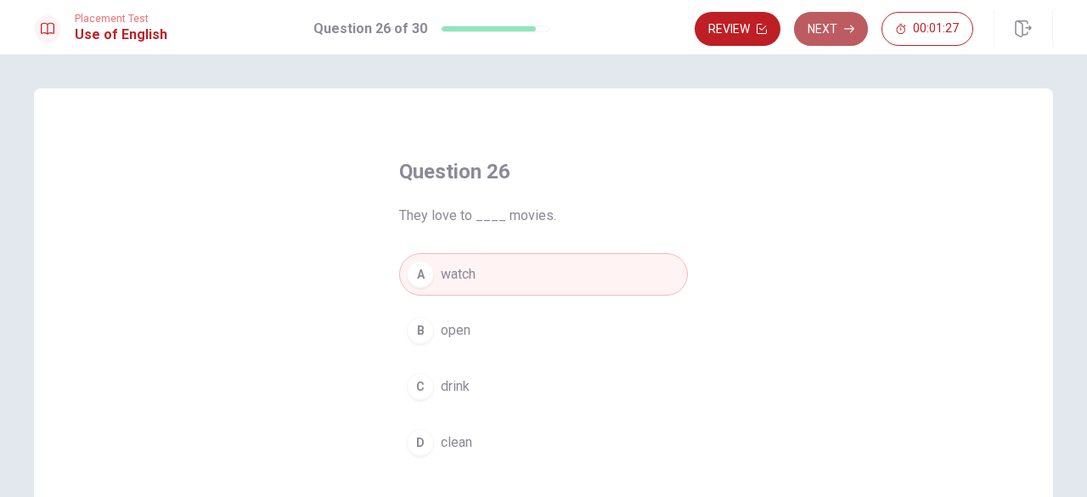
click at [827, 28] on button "Next" at bounding box center [831, 29] width 74 height 34
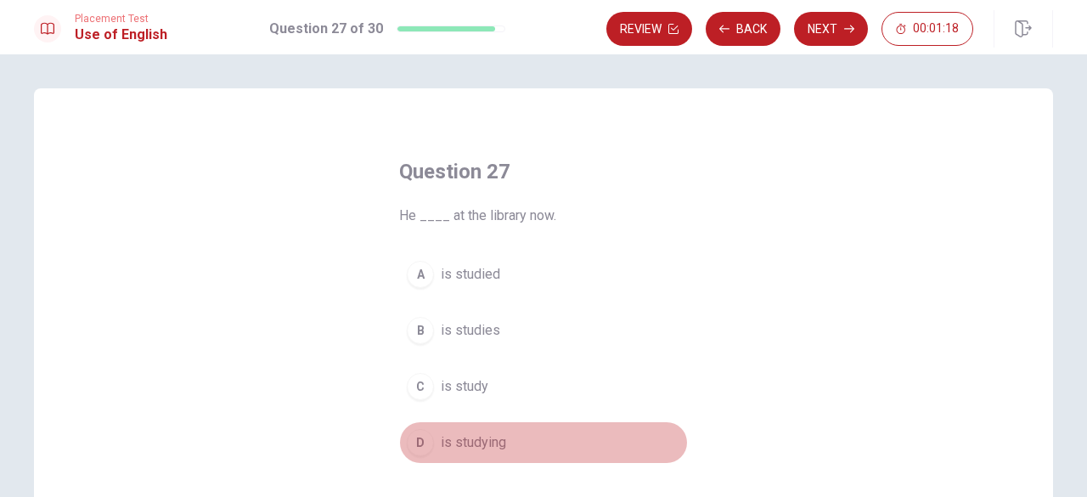
click at [477, 438] on span "is studying" at bounding box center [473, 442] width 65 height 20
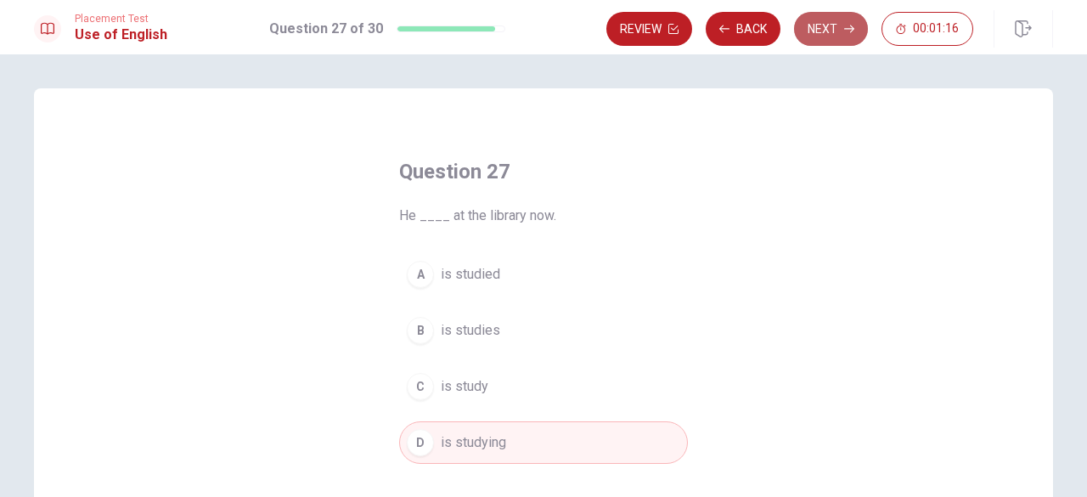
click at [822, 38] on button "Next" at bounding box center [831, 29] width 74 height 34
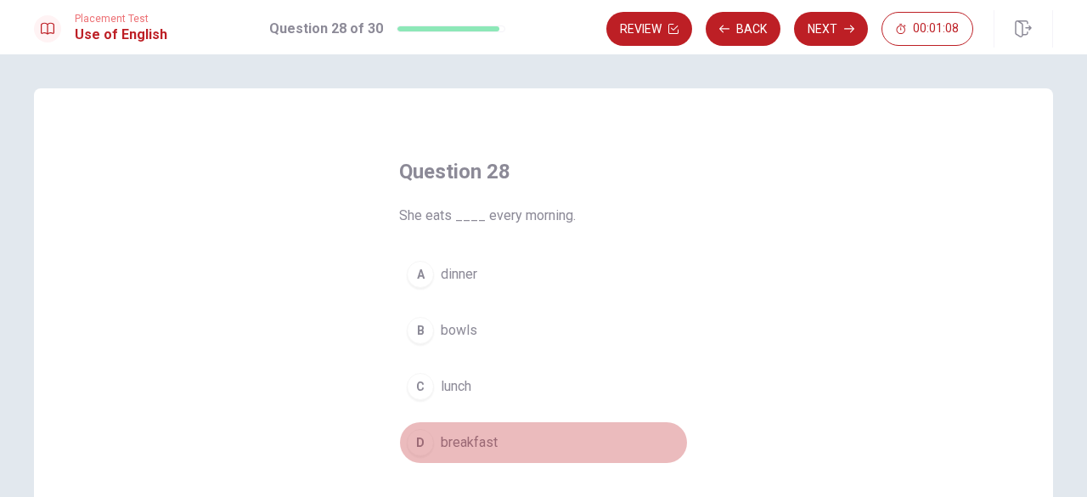
click at [455, 438] on span "breakfast" at bounding box center [469, 442] width 57 height 20
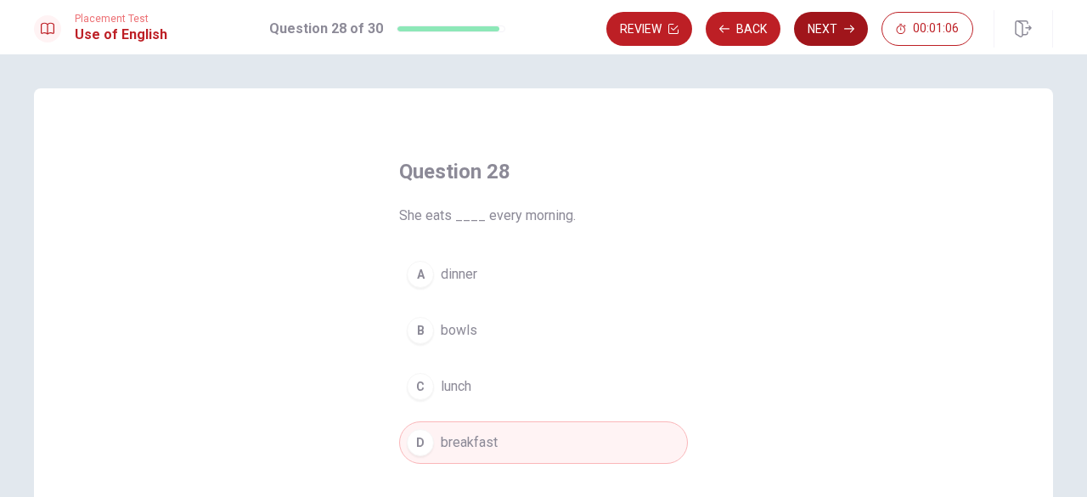
click at [800, 31] on button "Next" at bounding box center [831, 29] width 74 height 34
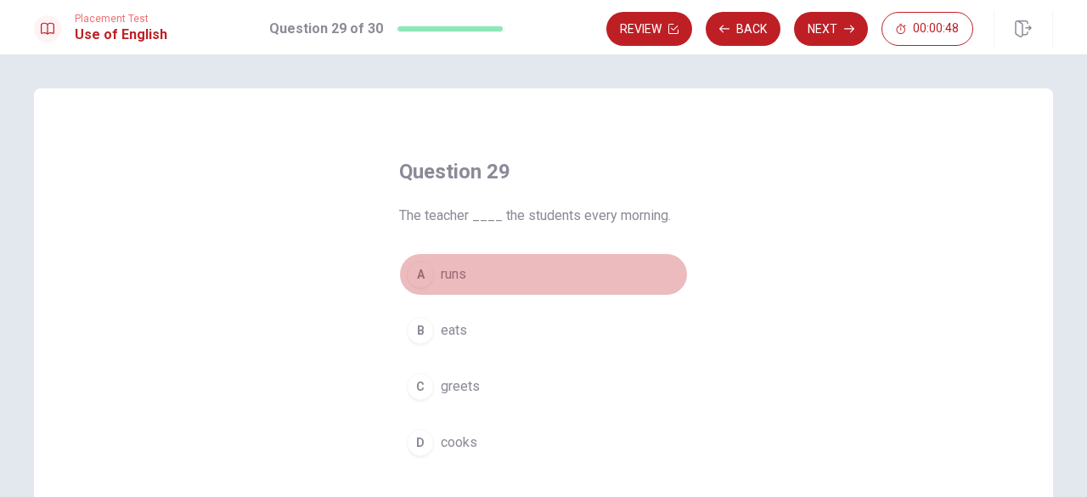
click at [454, 270] on span "runs" at bounding box center [453, 274] width 25 height 20
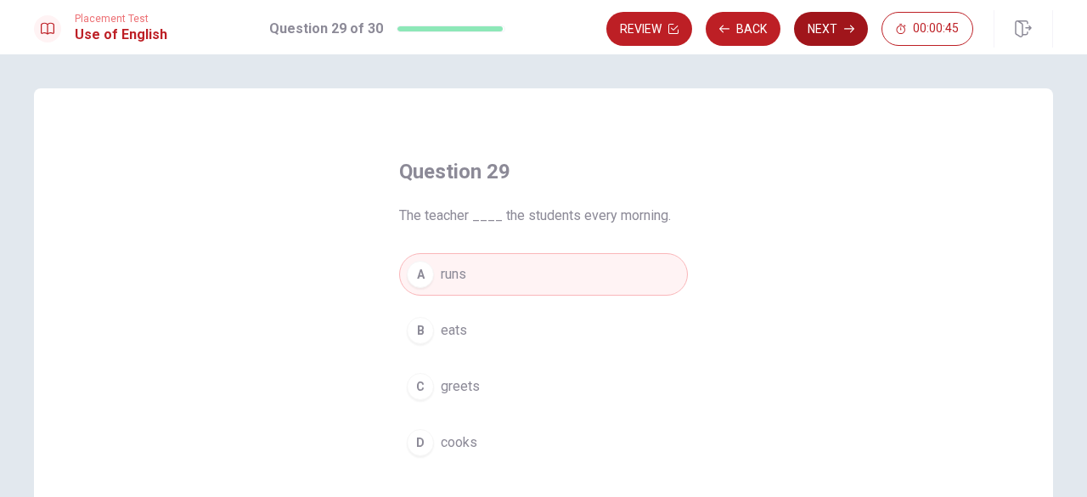
click at [846, 17] on button "Next" at bounding box center [831, 29] width 74 height 34
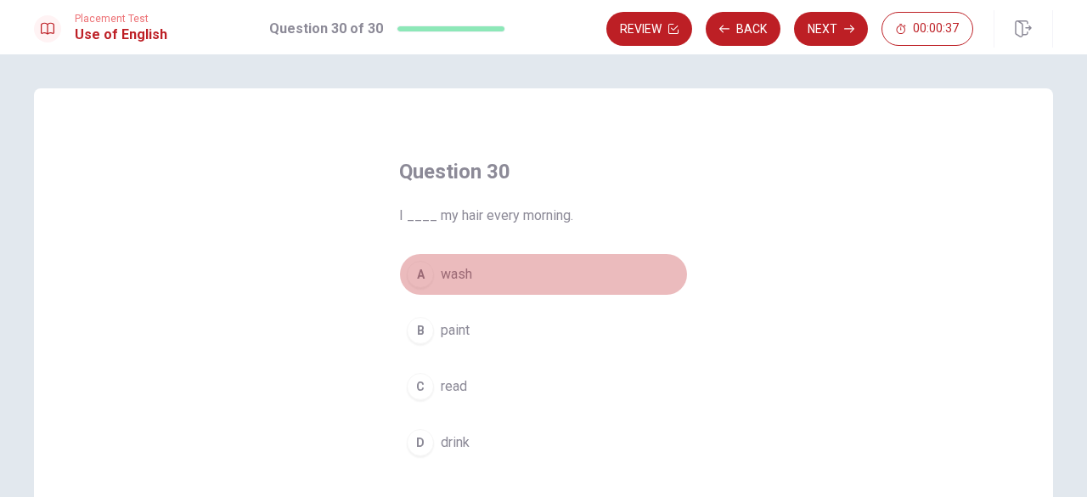
click at [453, 262] on button "A wash" at bounding box center [543, 274] width 289 height 42
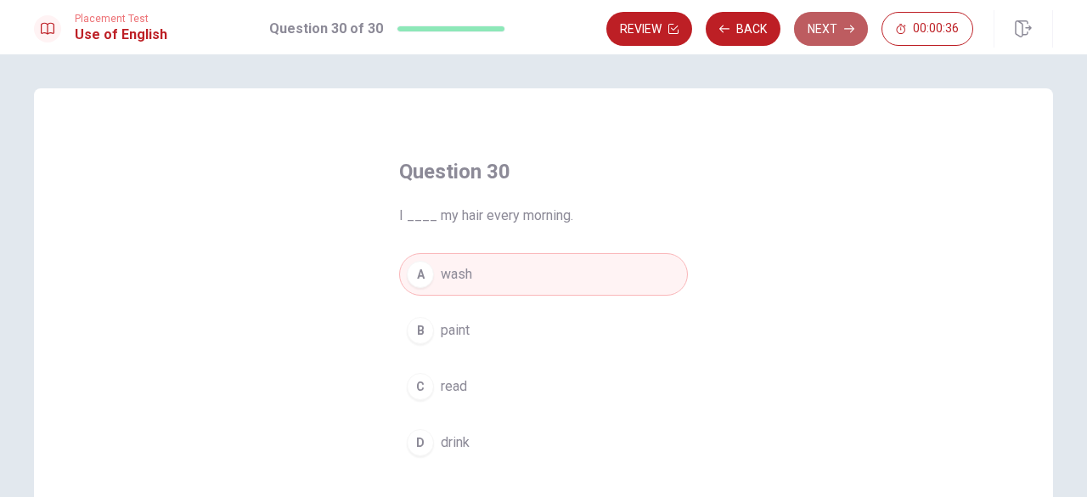
click at [851, 24] on icon "button" at bounding box center [849, 29] width 10 height 10
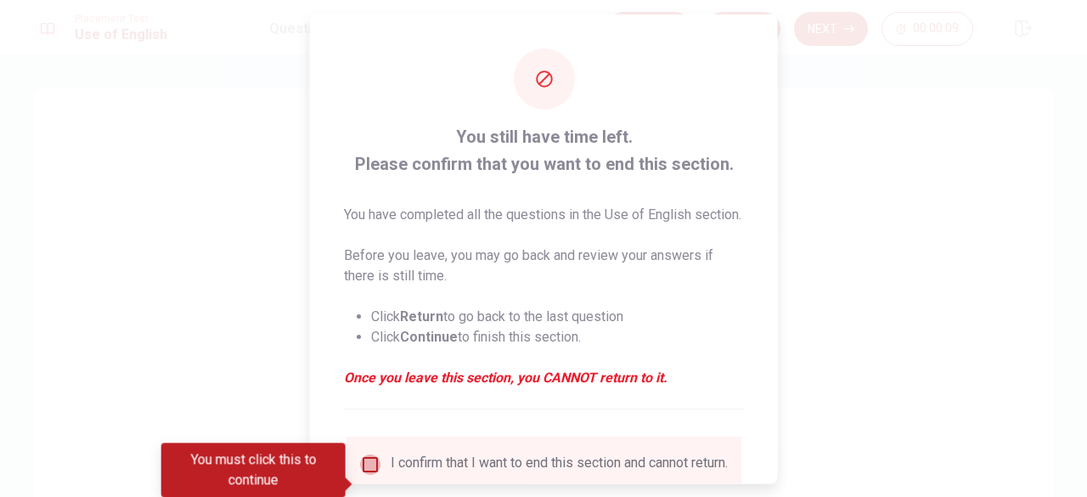
click at [367, 474] on input "You must click this to continue" at bounding box center [370, 463] width 20 height 20
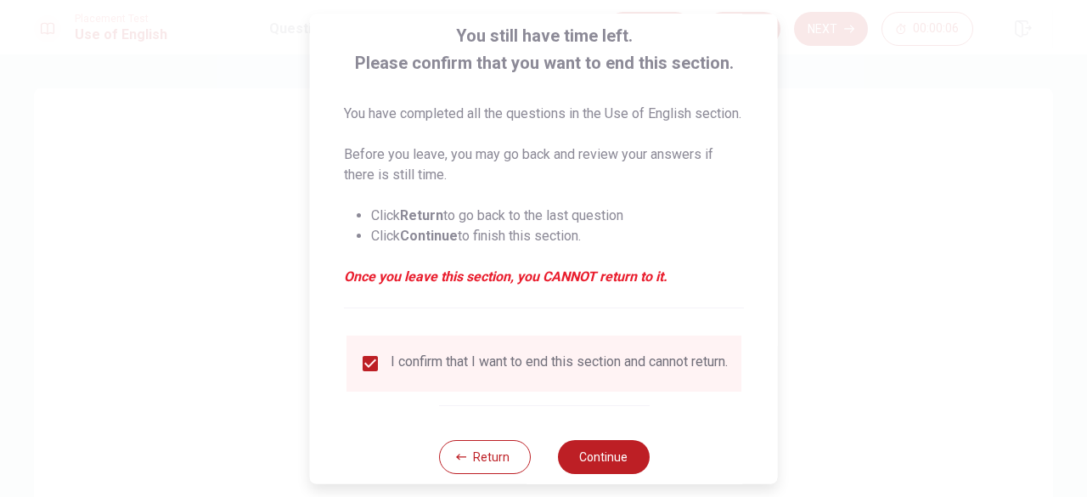
scroll to position [102, 0]
click at [605, 472] on button "Continue" at bounding box center [603, 455] width 92 height 34
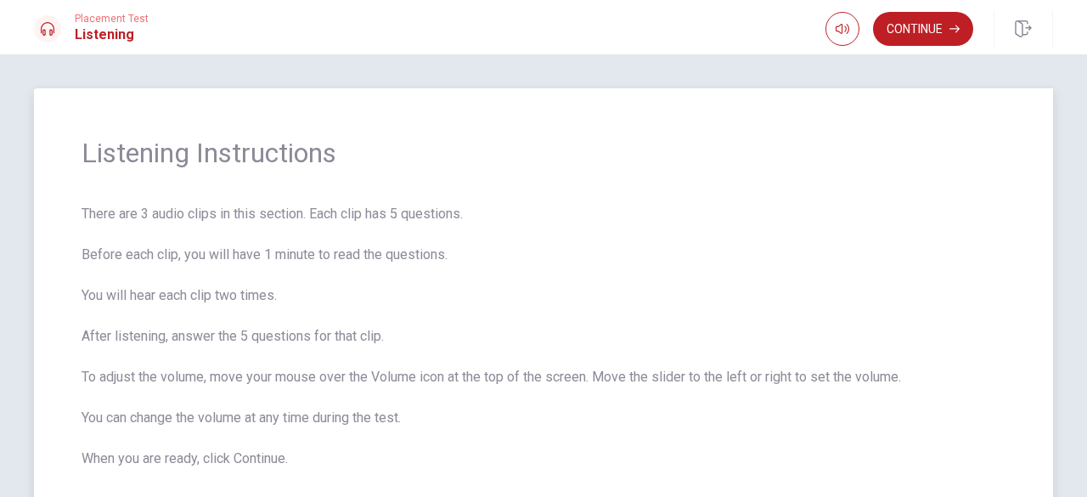
click at [601, 438] on span "There are 3 audio clips in this section. Each clip has 5 questions. Before each…" at bounding box center [544, 336] width 924 height 265
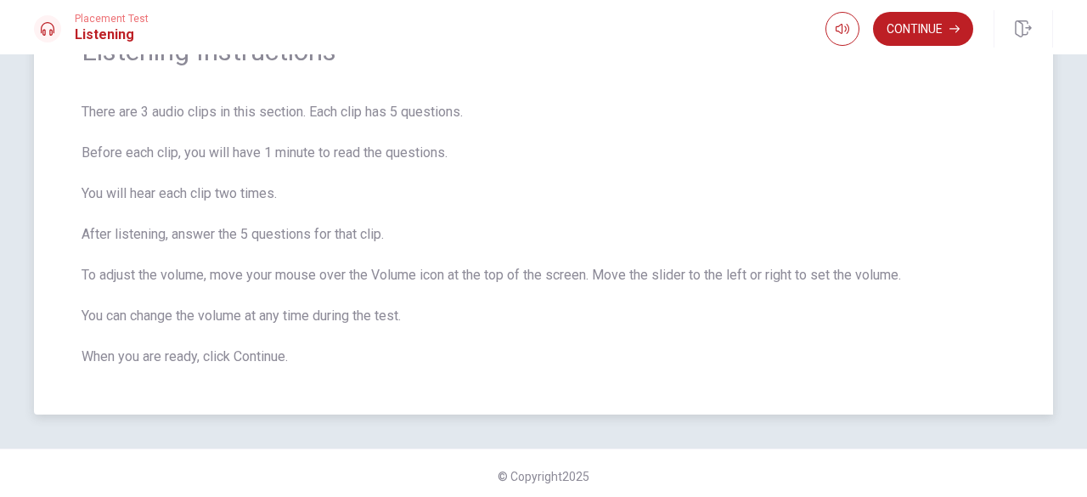
scroll to position [107, 0]
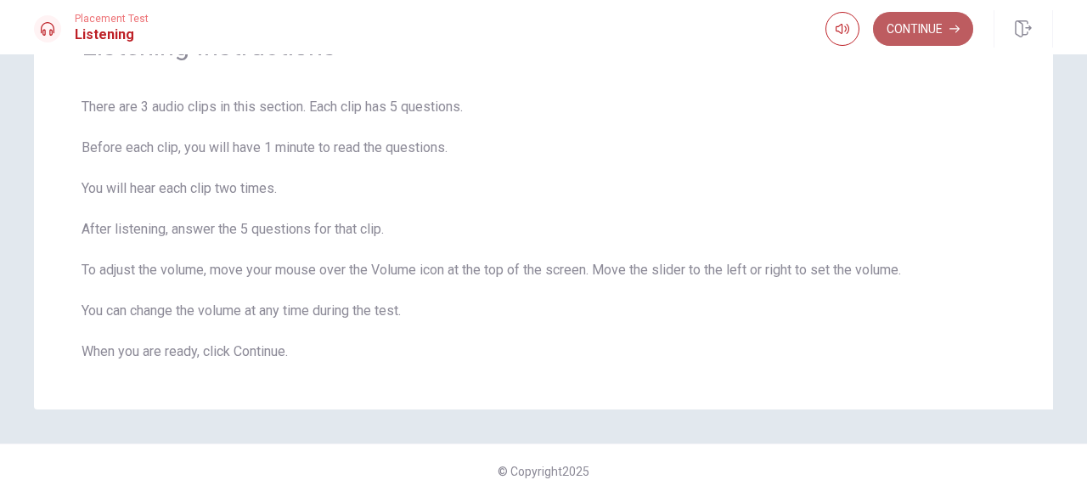
click at [950, 28] on icon "button" at bounding box center [954, 29] width 10 height 8
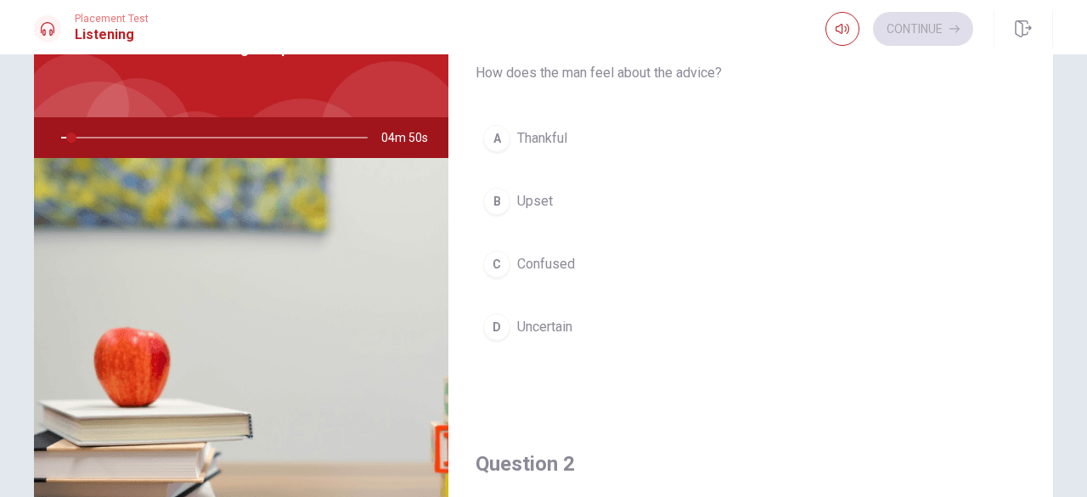
click at [620, 398] on div "Question 1 How does the man feel about the advice? A Thankful B Upset C Confuse…" at bounding box center [750, 198] width 604 height 435
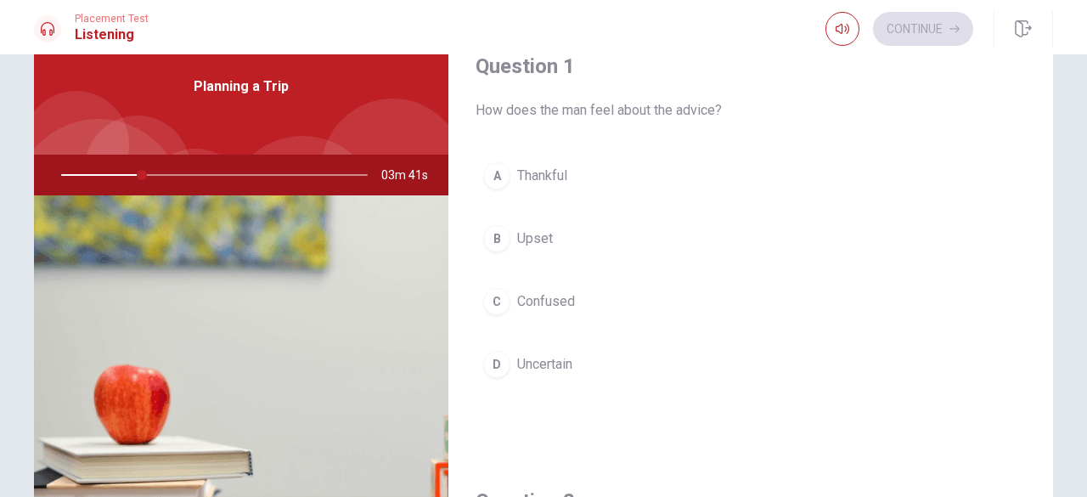
scroll to position [68, 0]
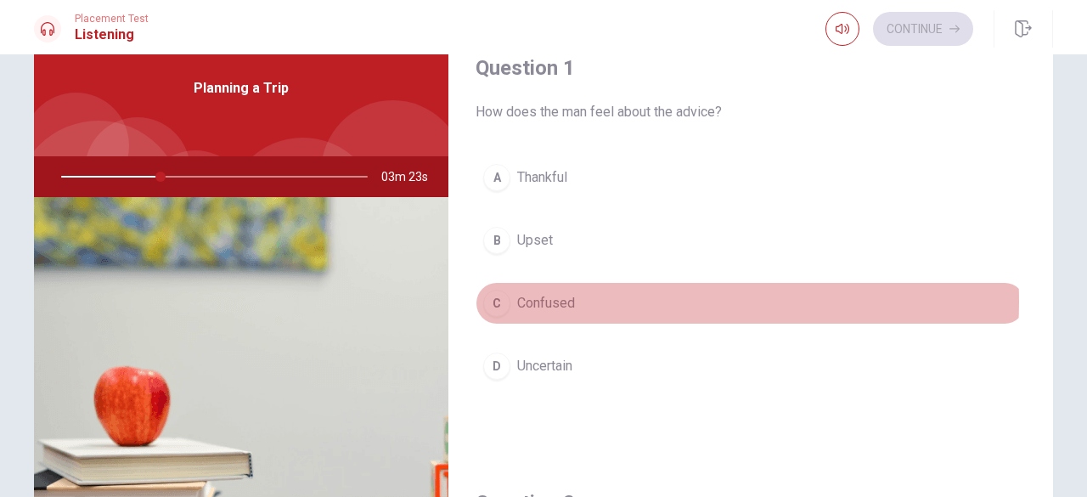
click at [618, 300] on button "C Confused" at bounding box center [750, 303] width 550 height 42
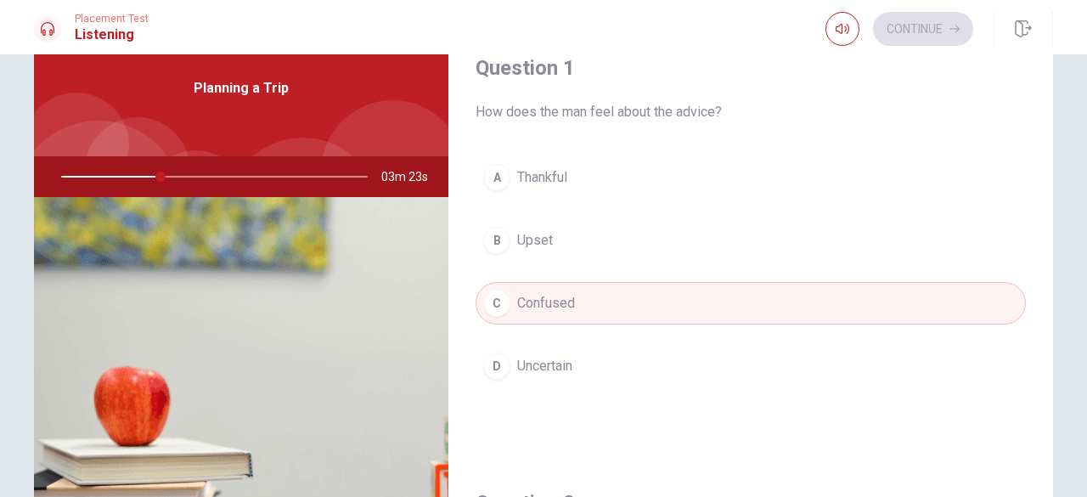
type input "33"
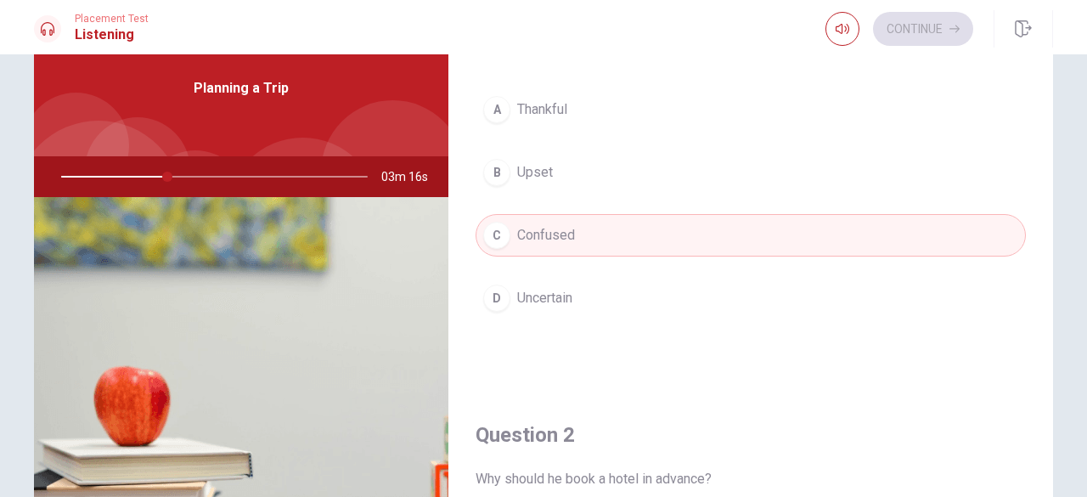
click at [549, 130] on div "A Thankful B Upset C Confused D Uncertain" at bounding box center [750, 220] width 550 height 265
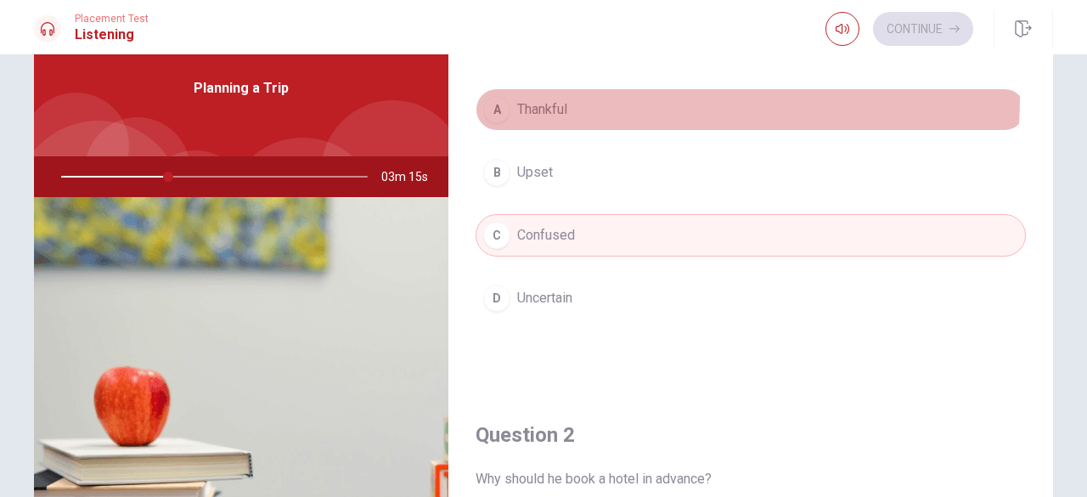
click at [561, 96] on button "A Thankful" at bounding box center [750, 109] width 550 height 42
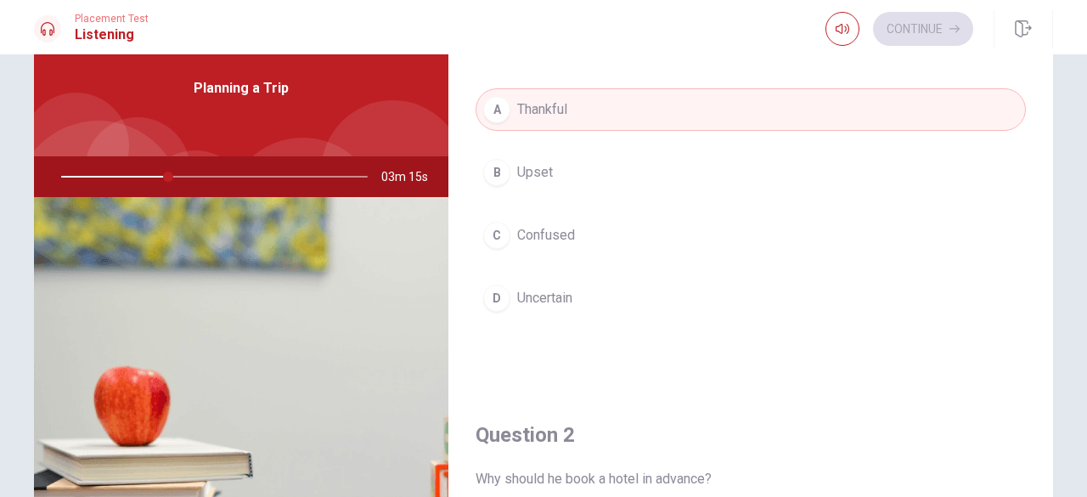
type input "35"
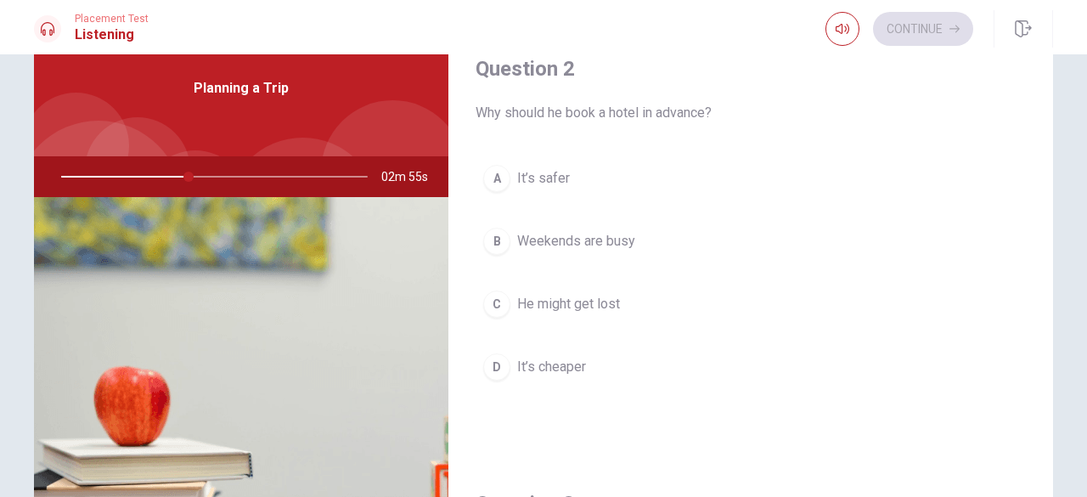
scroll to position [408, 0]
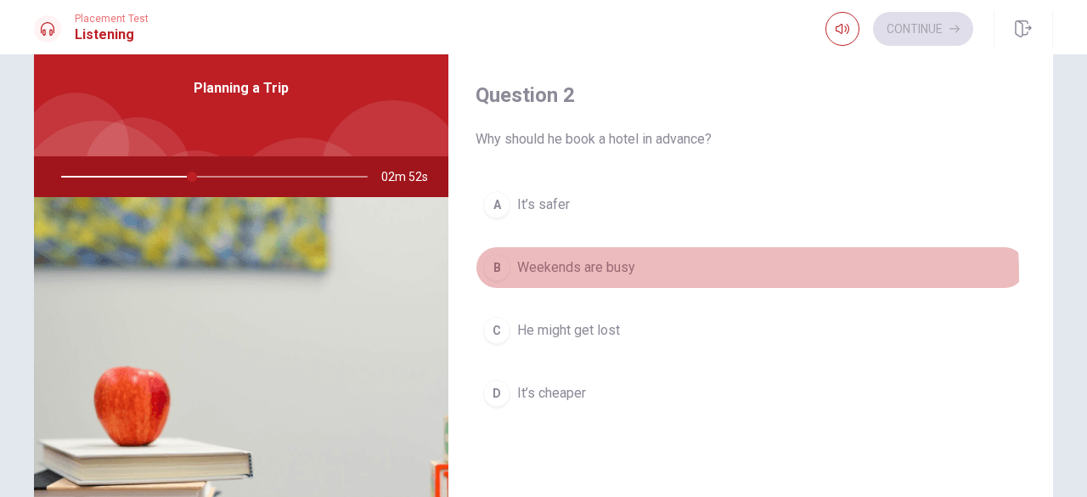
click at [557, 273] on span "Weekends are busy" at bounding box center [576, 267] width 118 height 20
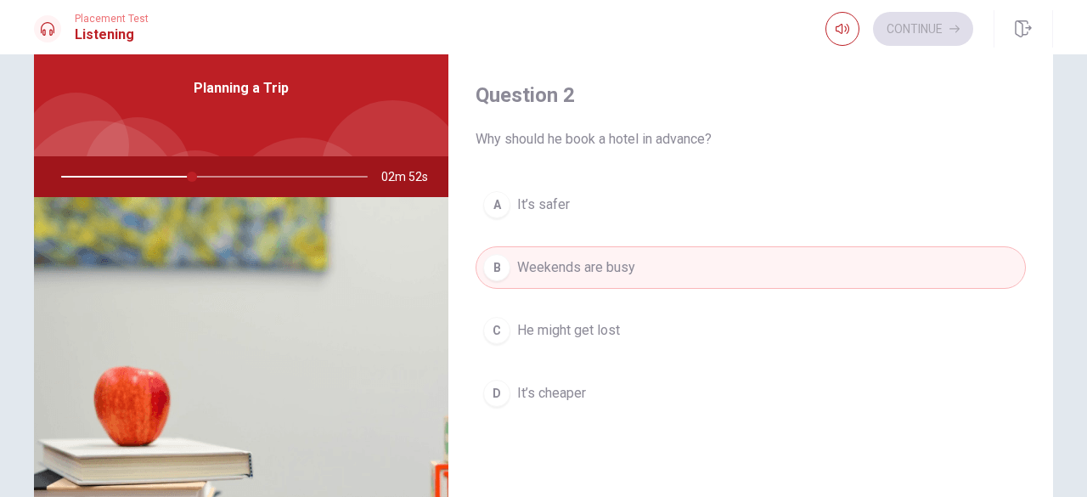
type input "43"
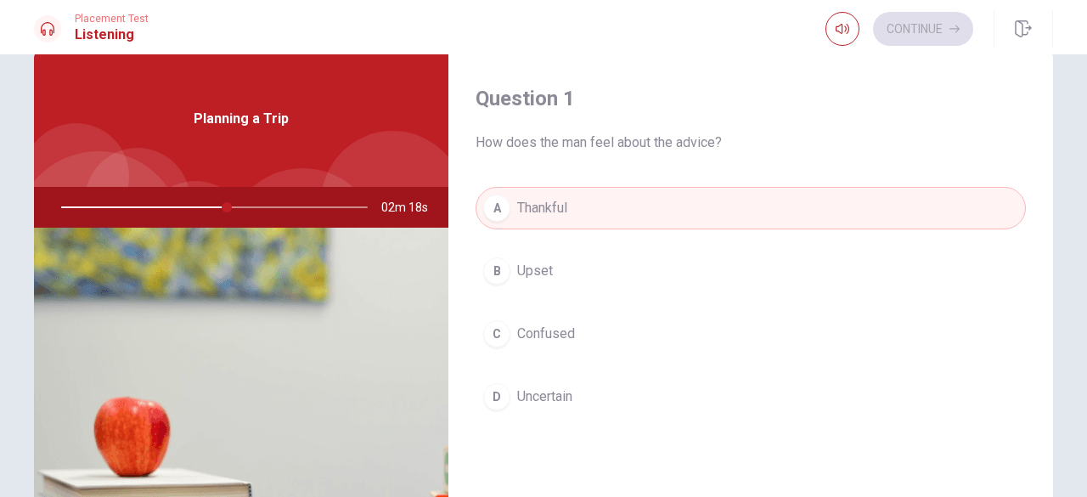
scroll to position [0, 0]
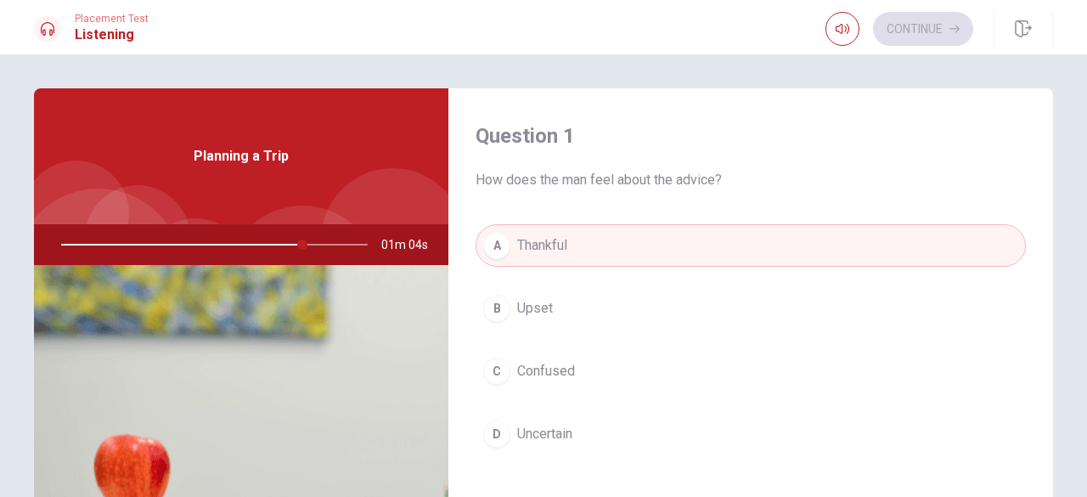
click at [211, 241] on div at bounding box center [211, 244] width 340 height 41
click at [211, 240] on div at bounding box center [211, 244] width 340 height 41
drag, startPoint x: 326, startPoint y: 243, endPoint x: 644, endPoint y: 333, distance: 330.0
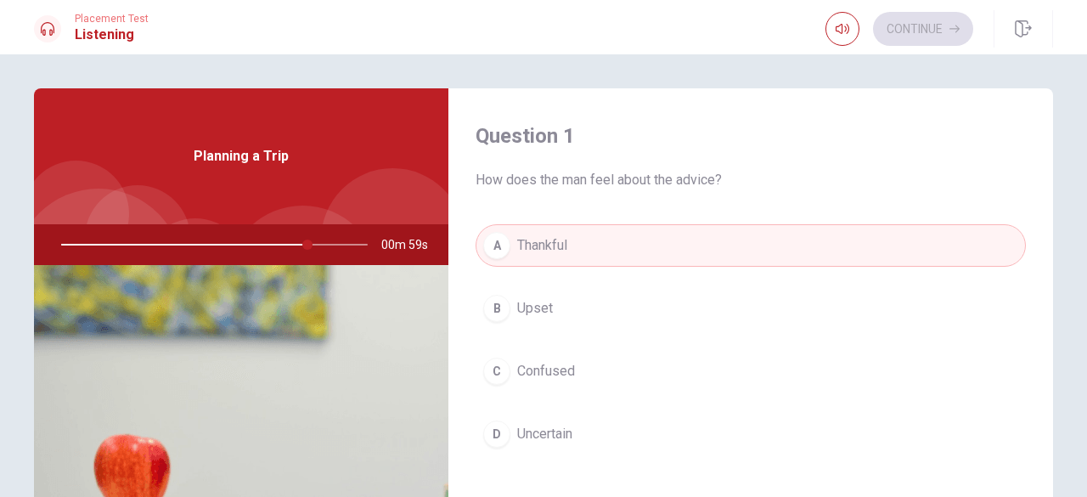
click at [644, 333] on div "Question 1 How does the man feel about the advice? A Thankful B Upset C Confuse…" at bounding box center [543, 383] width 1019 height 590
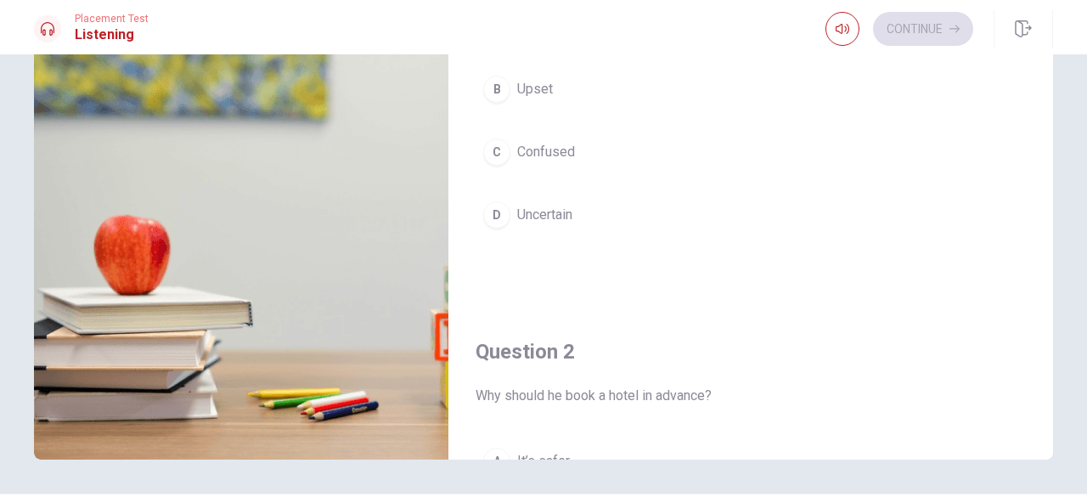
scroll to position [270, 0]
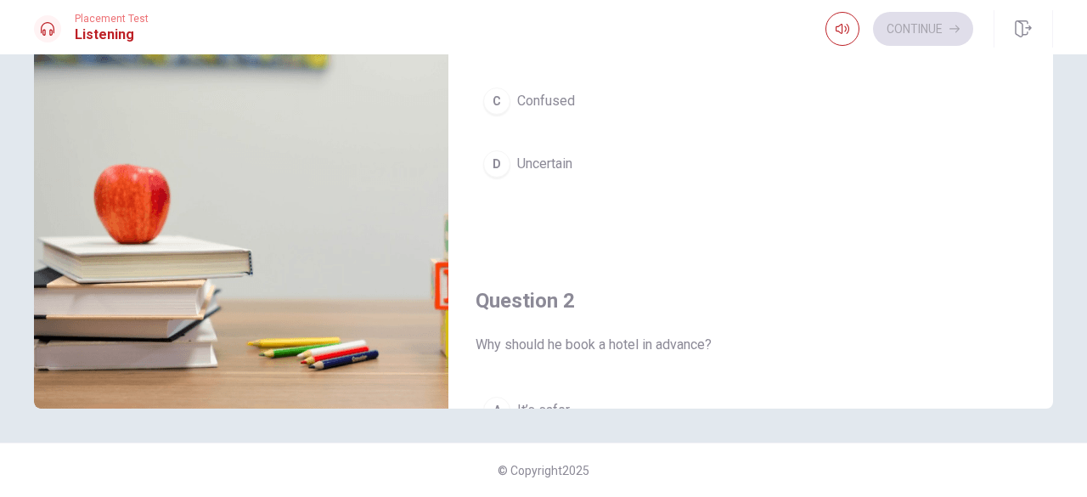
click at [708, 346] on span "Why should he book a hotel in advance?" at bounding box center [750, 344] width 550 height 20
click at [782, 262] on div "Question 2 Why should he book a hotel in advance? A It’s safer B Weekends are b…" at bounding box center [750, 470] width 604 height 435
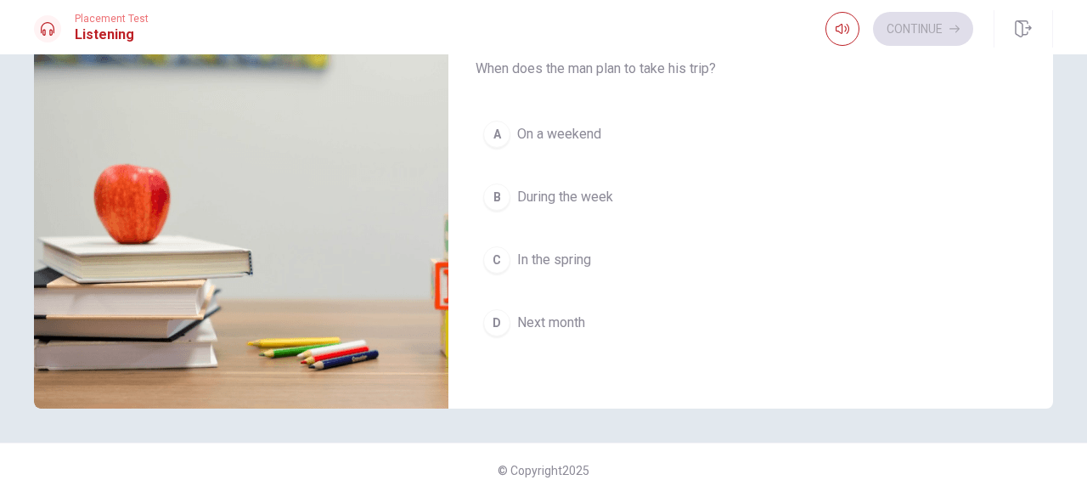
scroll to position [713, 0]
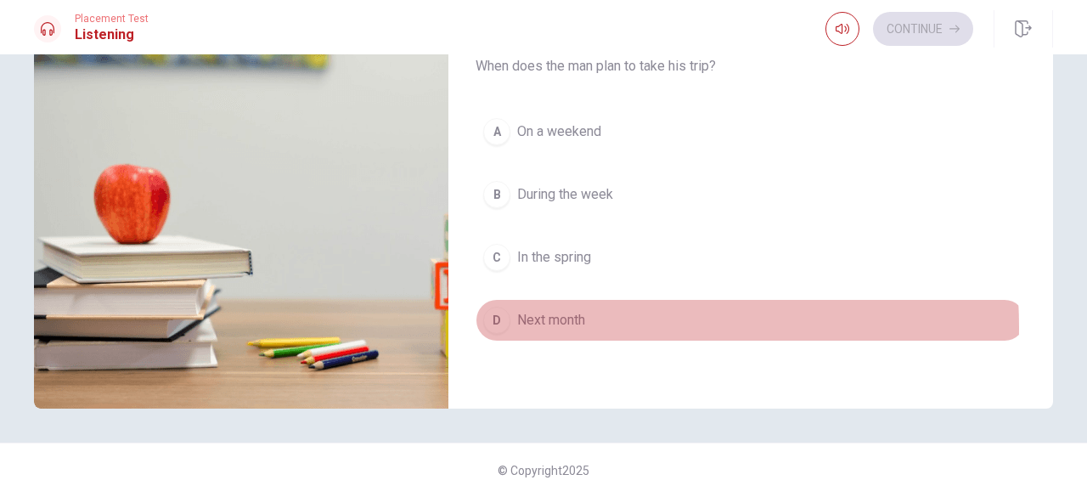
click at [569, 320] on span "Next month" at bounding box center [551, 320] width 68 height 20
type input "85"
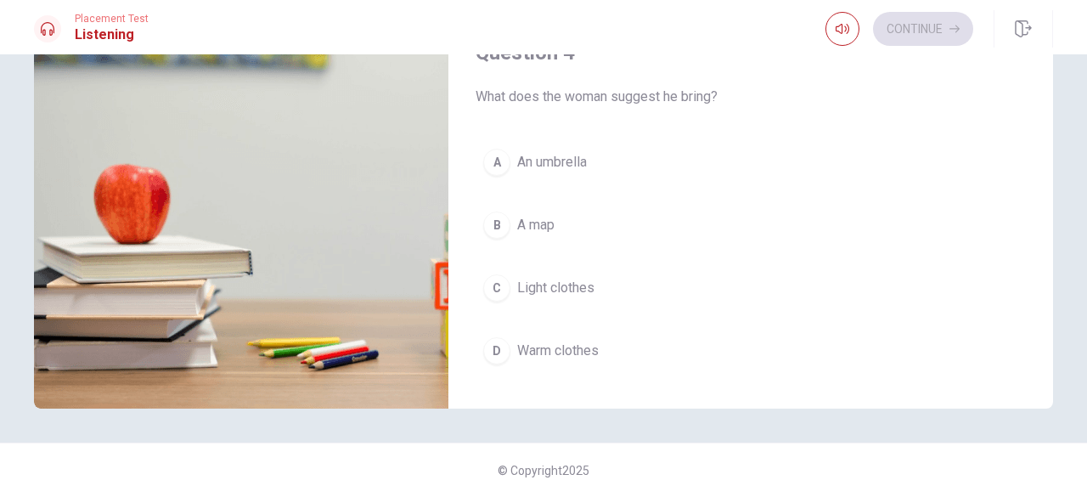
scroll to position [1121, 0]
click at [577, 275] on span "Light clothes" at bounding box center [555, 284] width 77 height 20
type input "87"
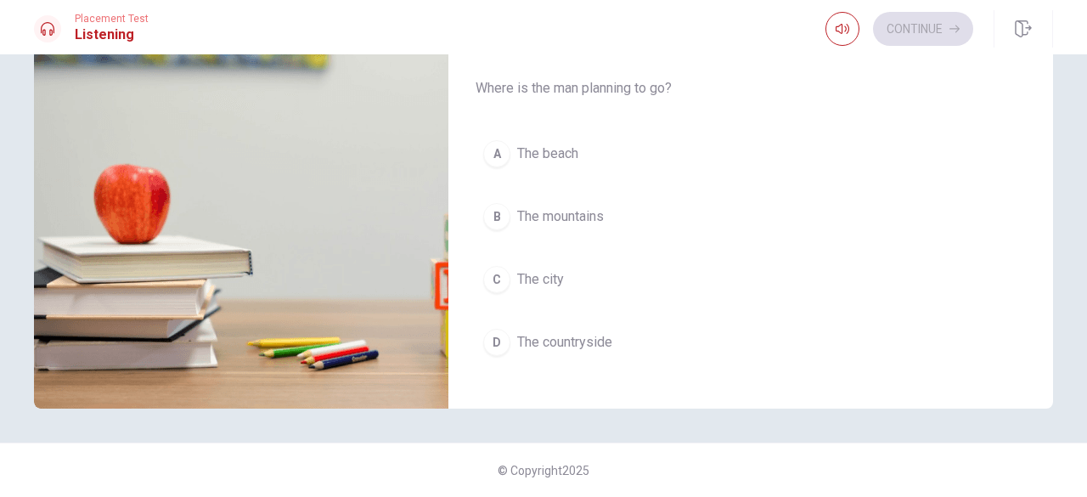
scroll to position [1562, 0]
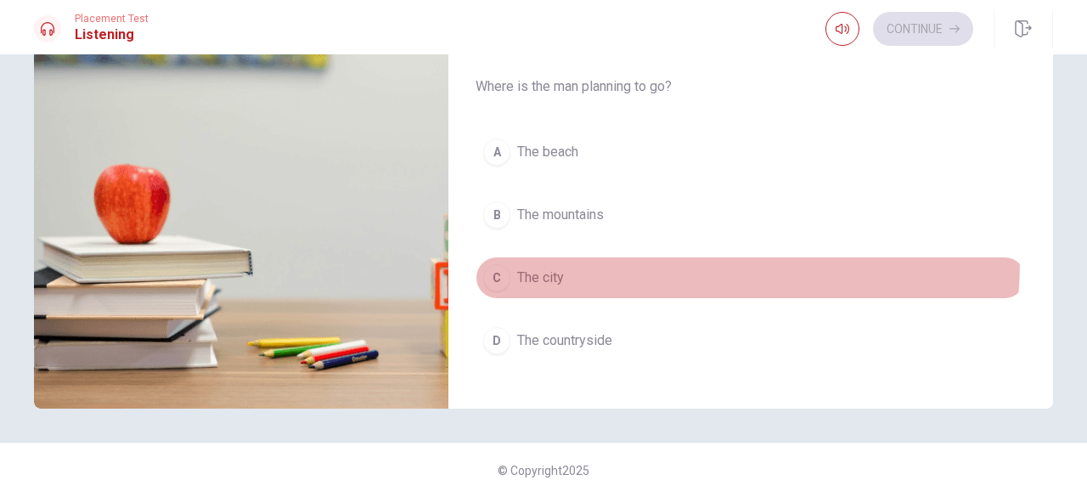
click at [583, 256] on button "C The city" at bounding box center [750, 277] width 550 height 42
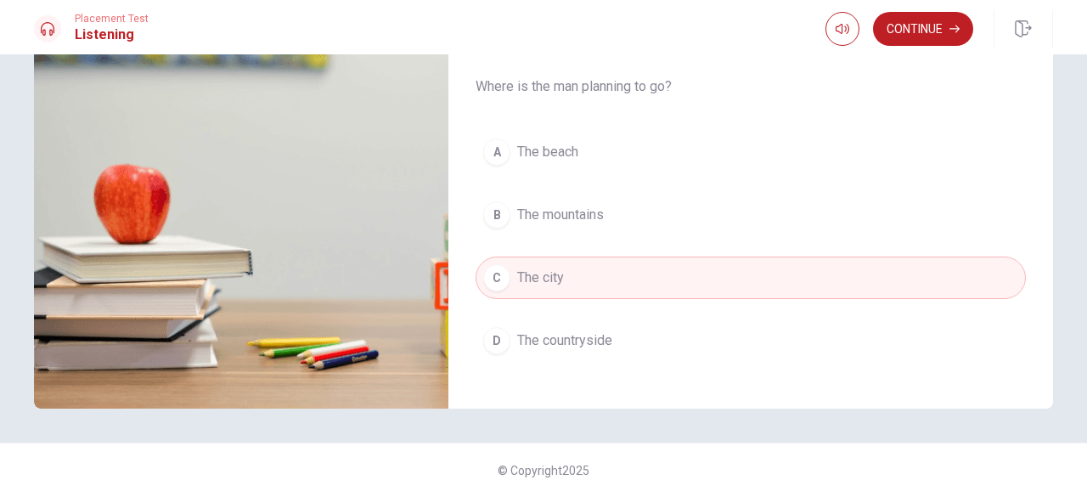
type input "90"
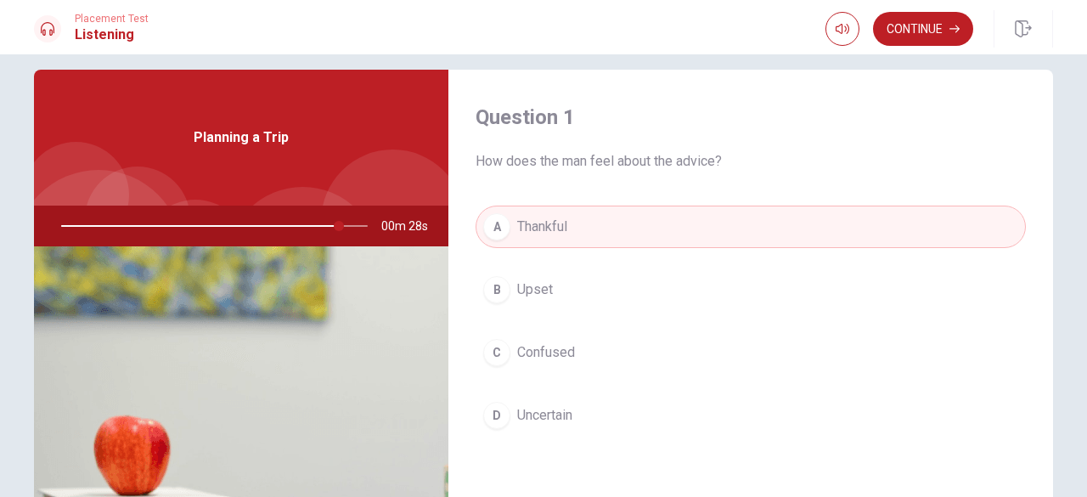
scroll to position [0, 0]
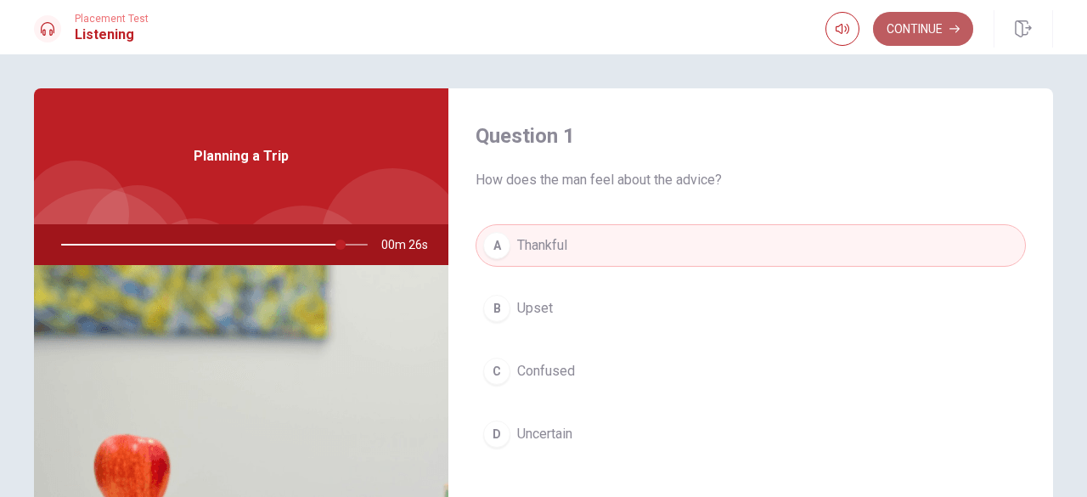
click at [917, 28] on button "Continue" at bounding box center [923, 29] width 100 height 34
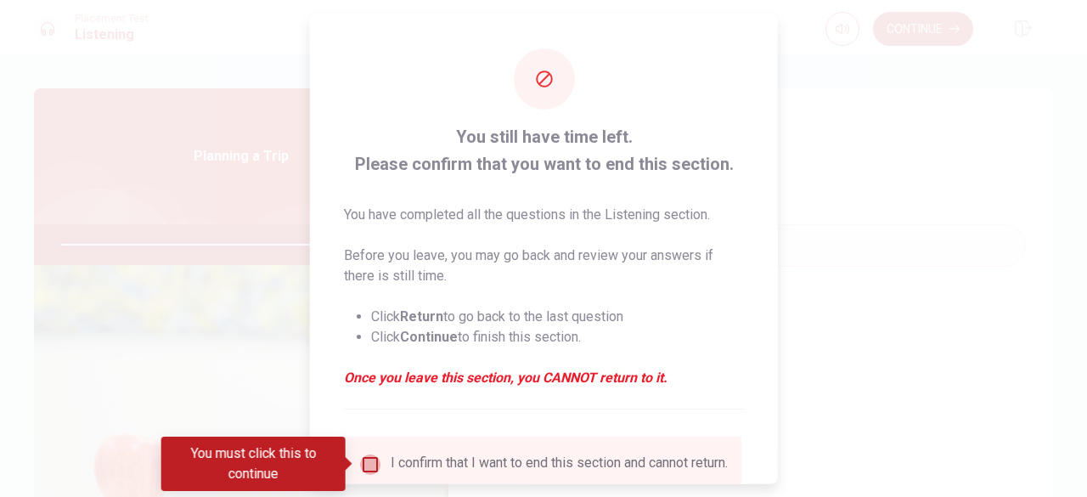
click at [370, 464] on input "You must click this to continue" at bounding box center [370, 463] width 20 height 20
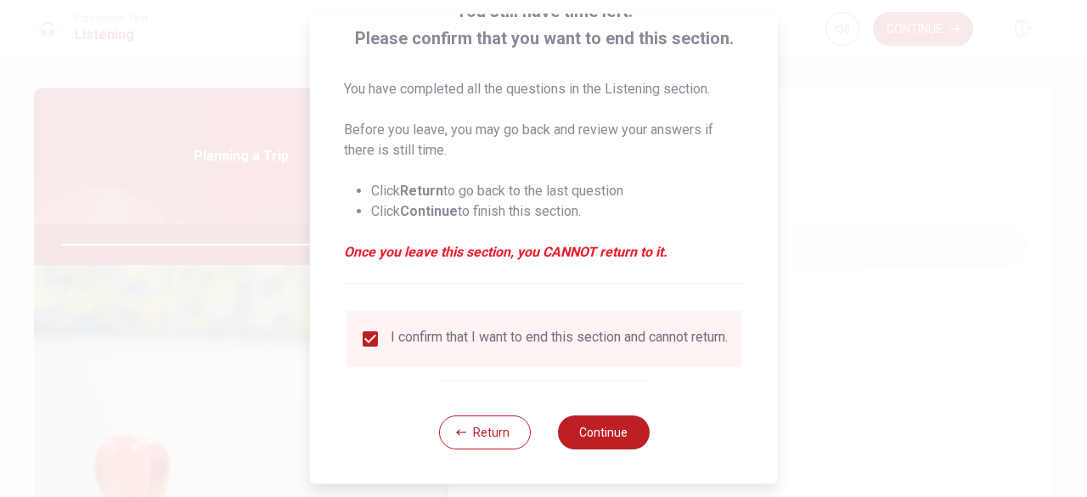
scroll to position [136, 0]
click at [614, 429] on button "Continue" at bounding box center [603, 432] width 92 height 34
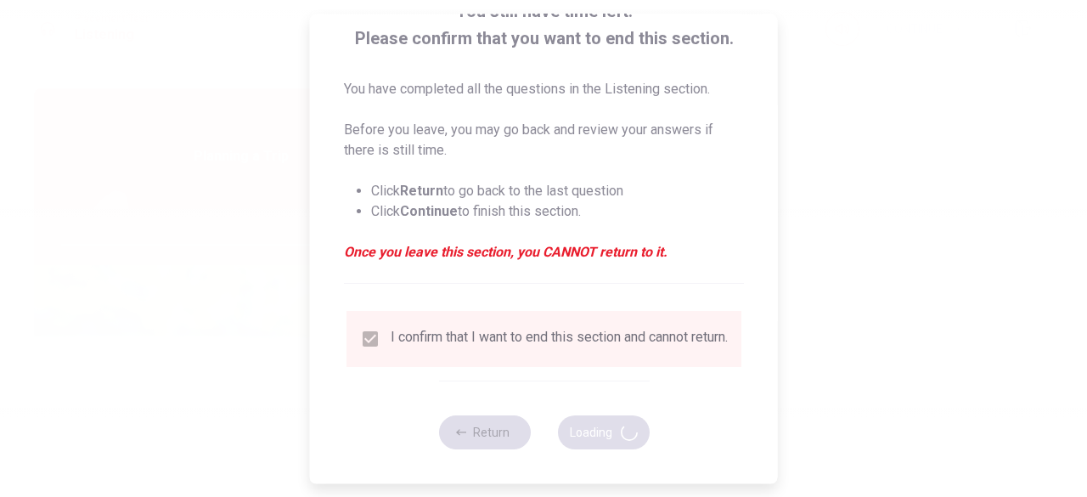
type input "94"
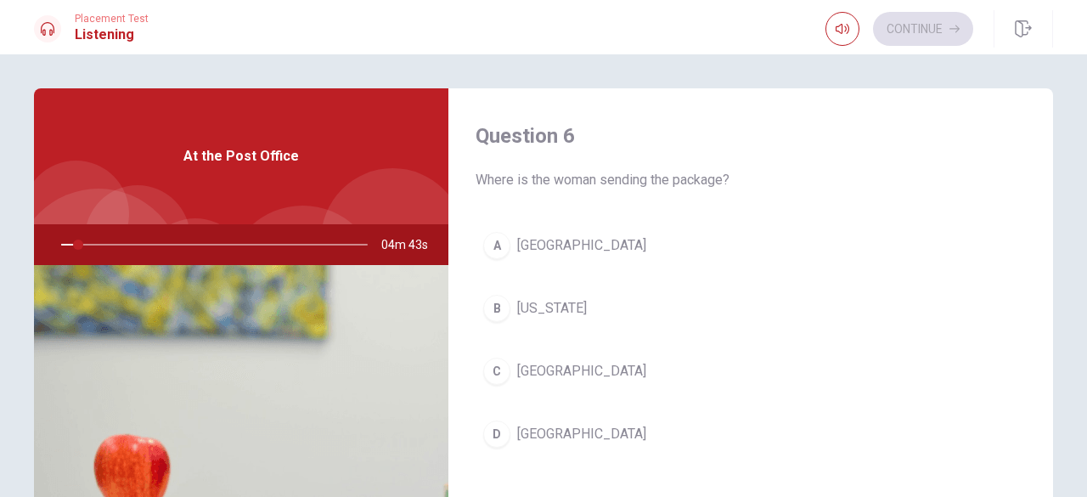
click at [1012, 247] on button "A [GEOGRAPHIC_DATA]" at bounding box center [750, 245] width 550 height 42
type input "6"
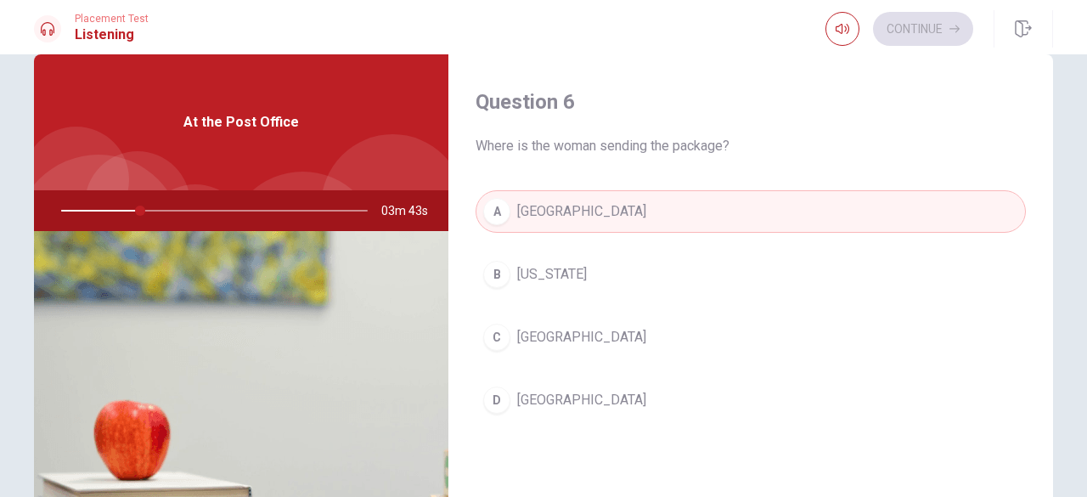
scroll to position [0, 0]
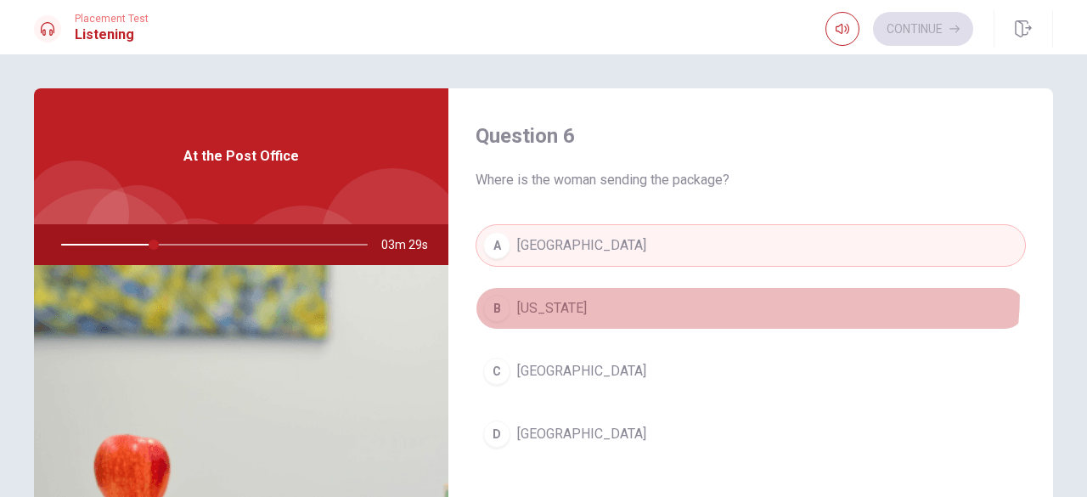
click at [674, 291] on button "B [US_STATE]" at bounding box center [750, 308] width 550 height 42
type input "31"
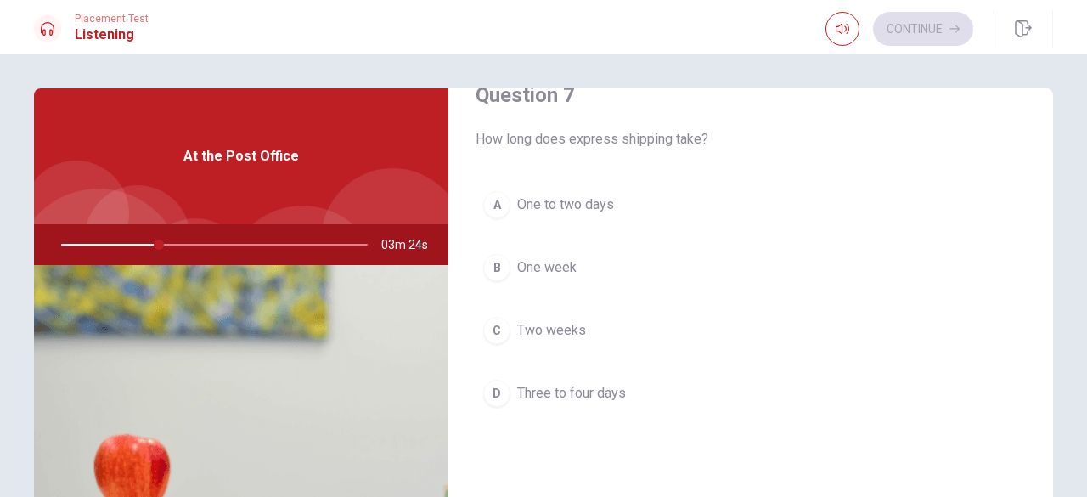
scroll to position [509, 0]
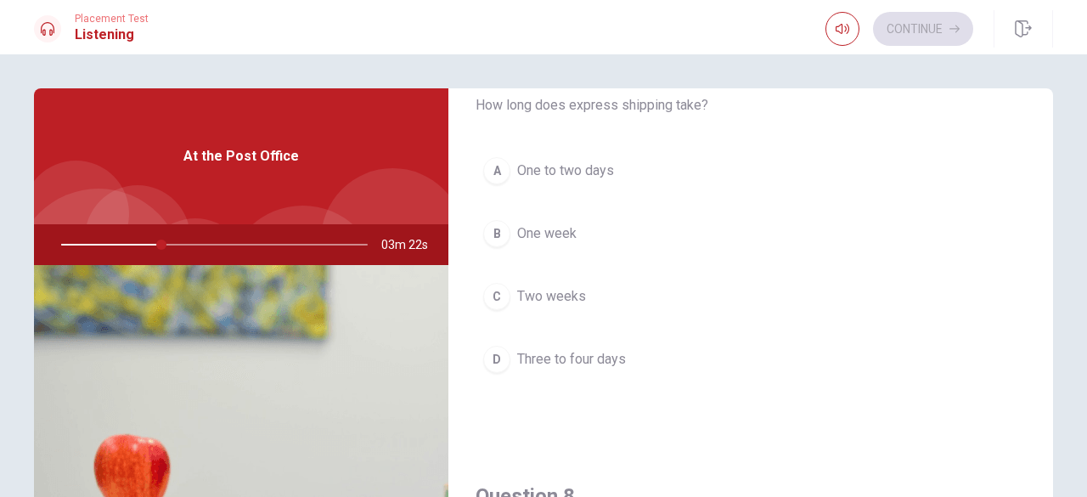
click at [589, 160] on span "One to two days" at bounding box center [565, 170] width 97 height 20
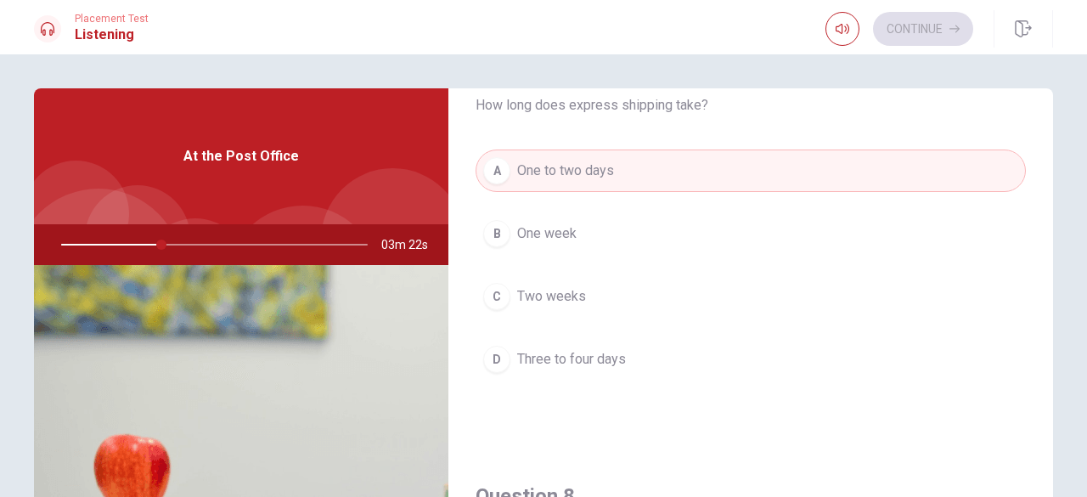
type input "33"
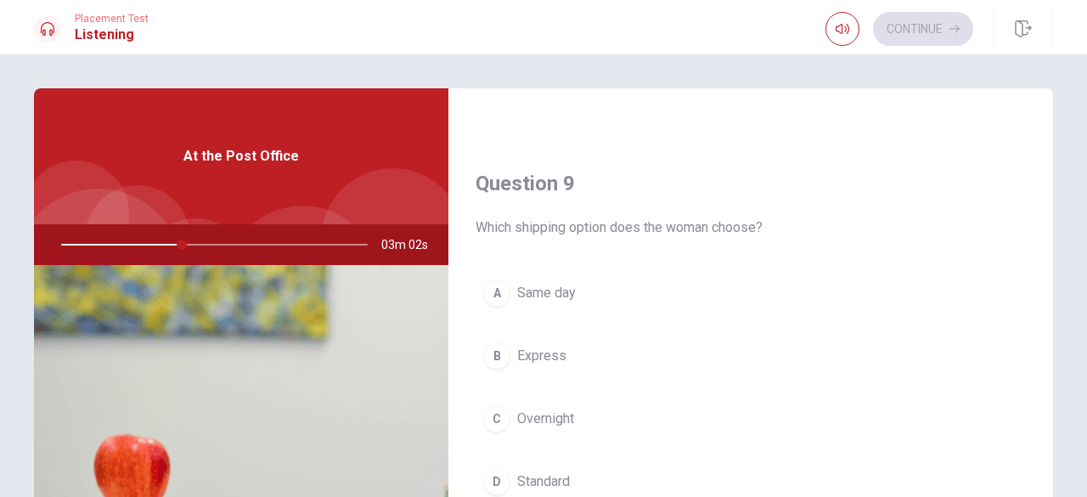
scroll to position [1392, 0]
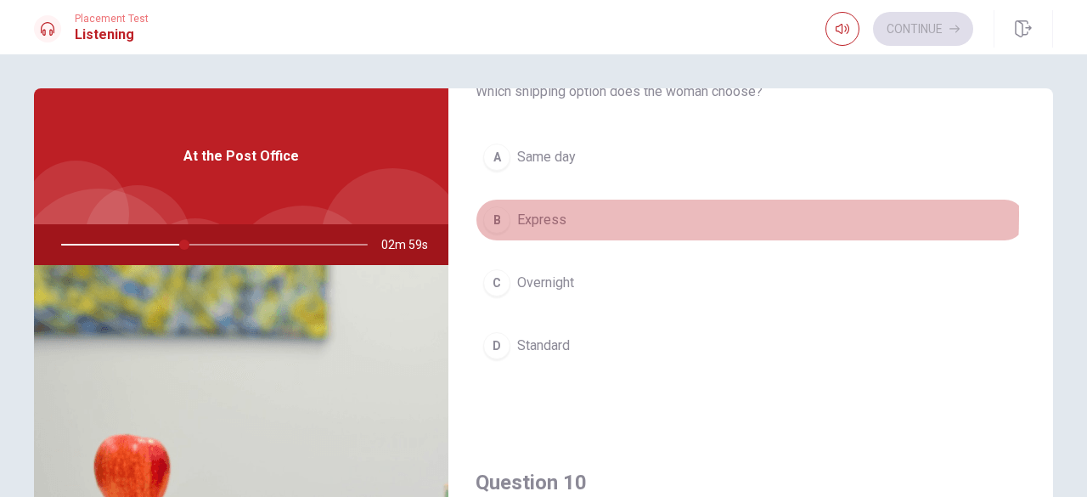
click at [517, 210] on span "Express" at bounding box center [541, 220] width 49 height 20
type input "40"
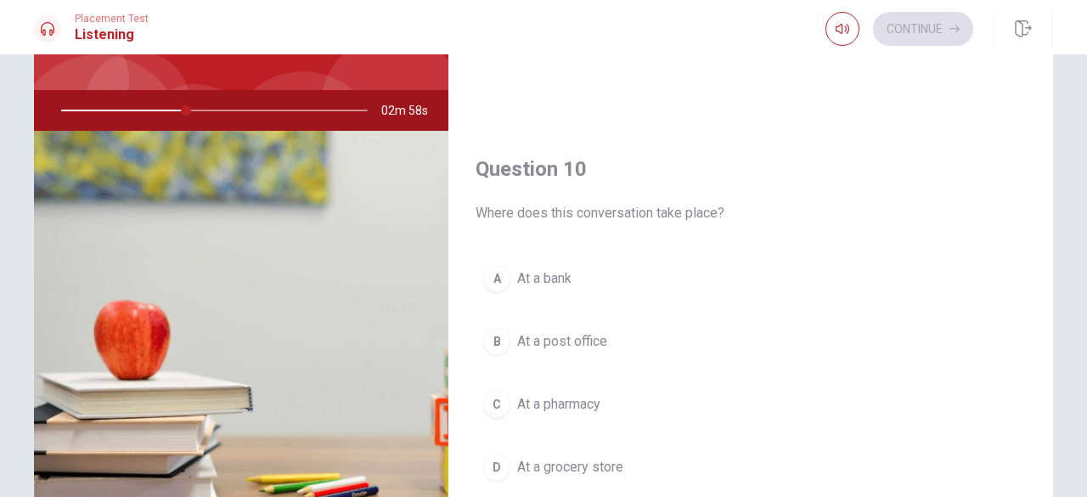
scroll to position [136, 0]
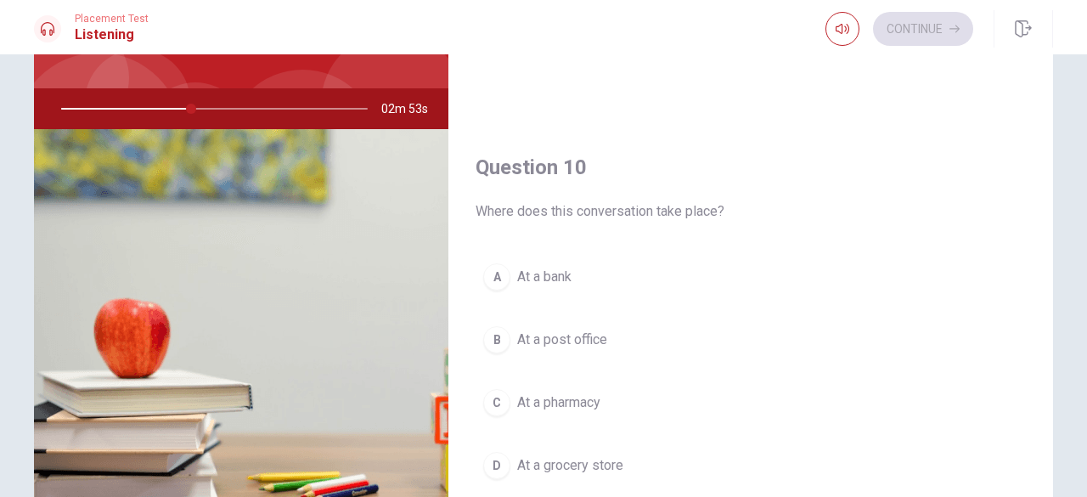
click at [548, 455] on span "At a grocery store" at bounding box center [570, 465] width 106 height 20
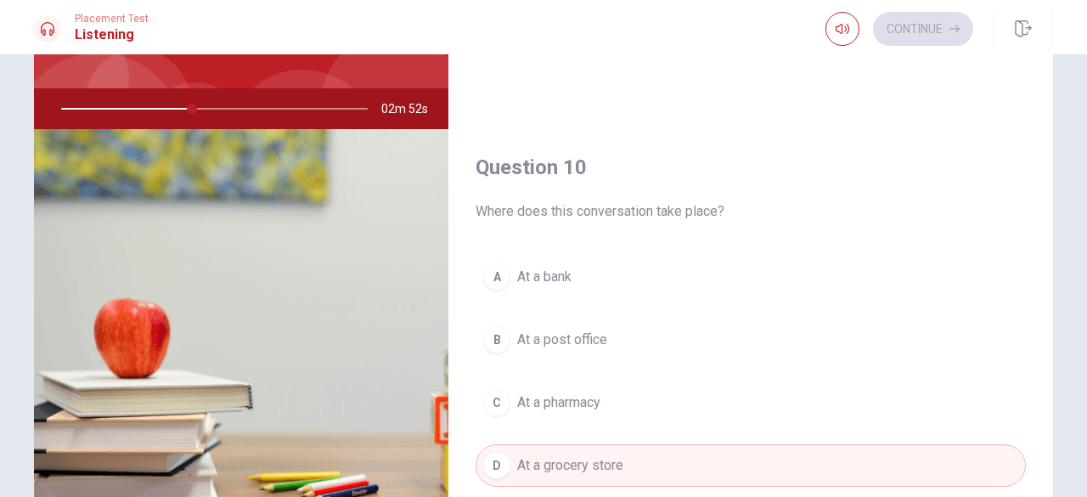
type input "43"
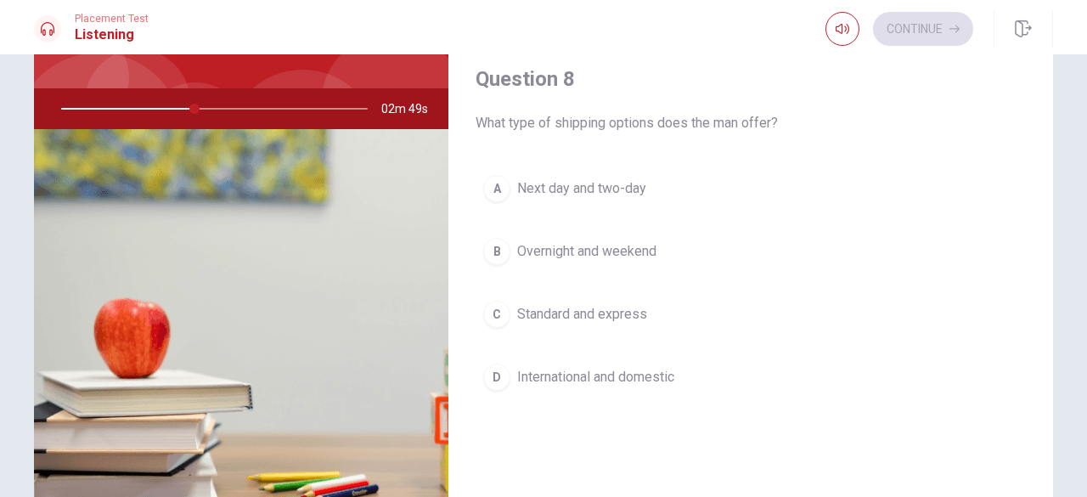
scroll to position [756, 0]
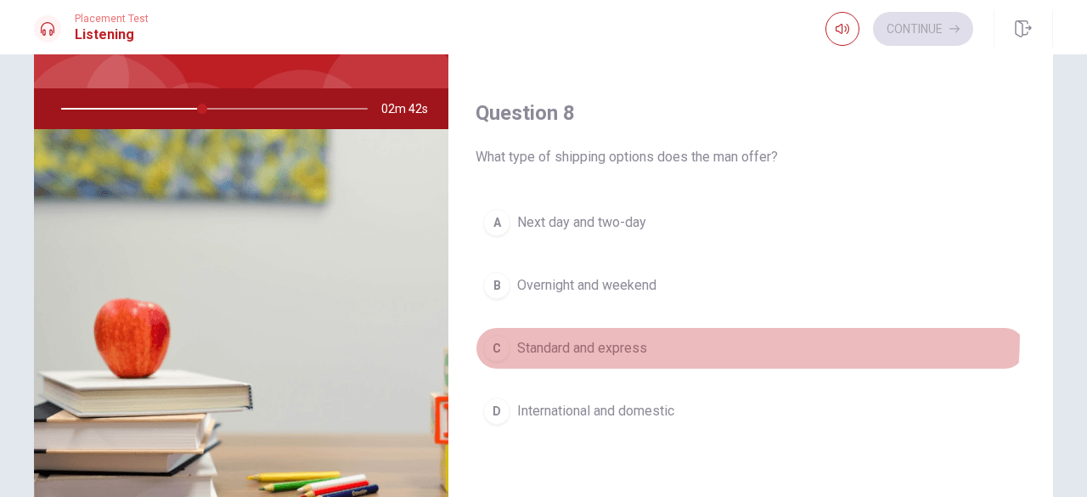
click at [614, 328] on button "C Standard and express" at bounding box center [750, 348] width 550 height 42
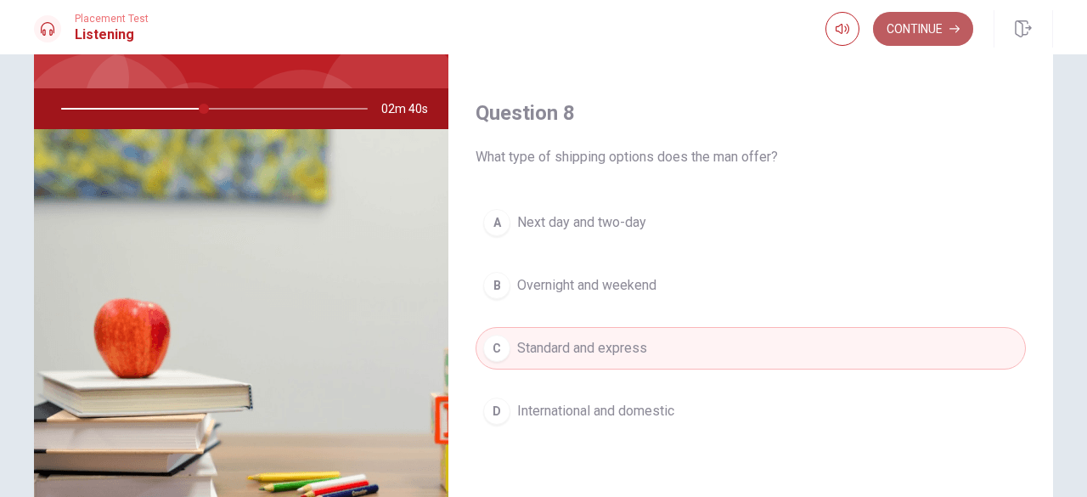
click at [915, 34] on button "Continue" at bounding box center [923, 29] width 100 height 34
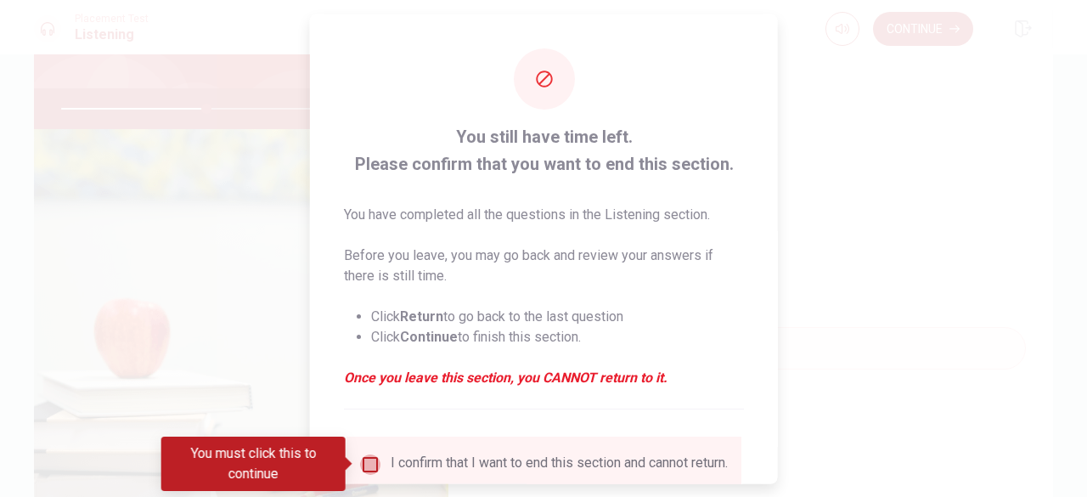
click at [366, 461] on input "You must click this to continue" at bounding box center [370, 463] width 20 height 20
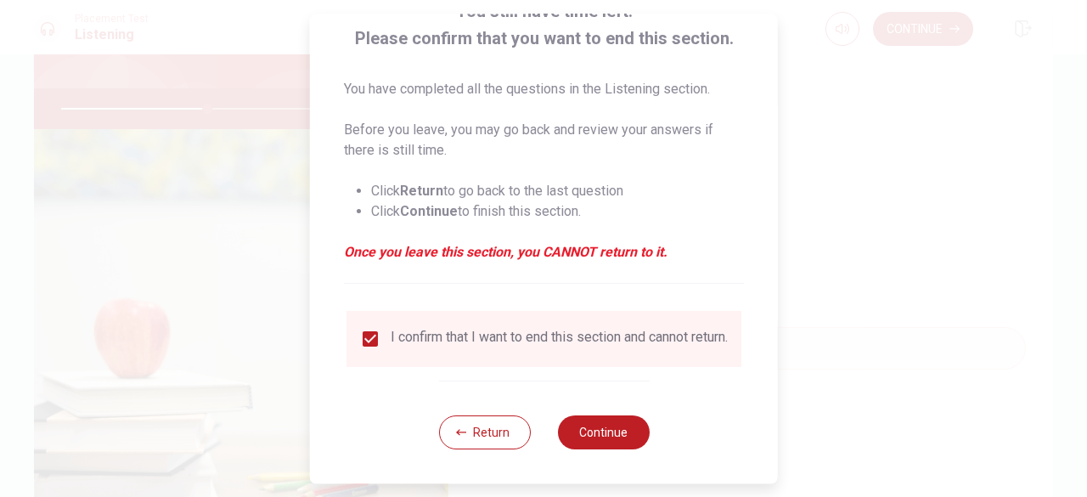
scroll to position [136, 0]
click at [604, 429] on button "Continue" at bounding box center [603, 432] width 92 height 34
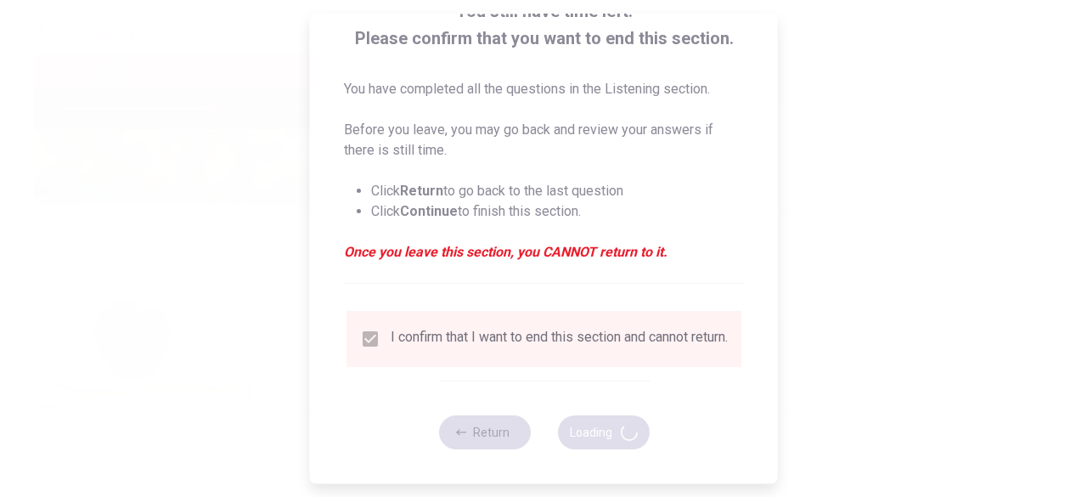
type input "49"
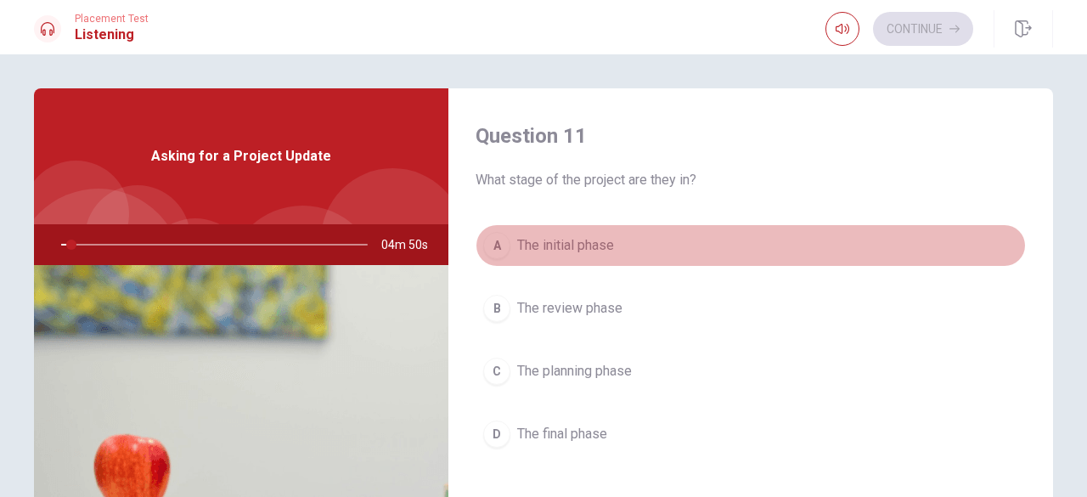
click at [930, 261] on button "A The initial phase" at bounding box center [750, 245] width 550 height 42
type input "3"
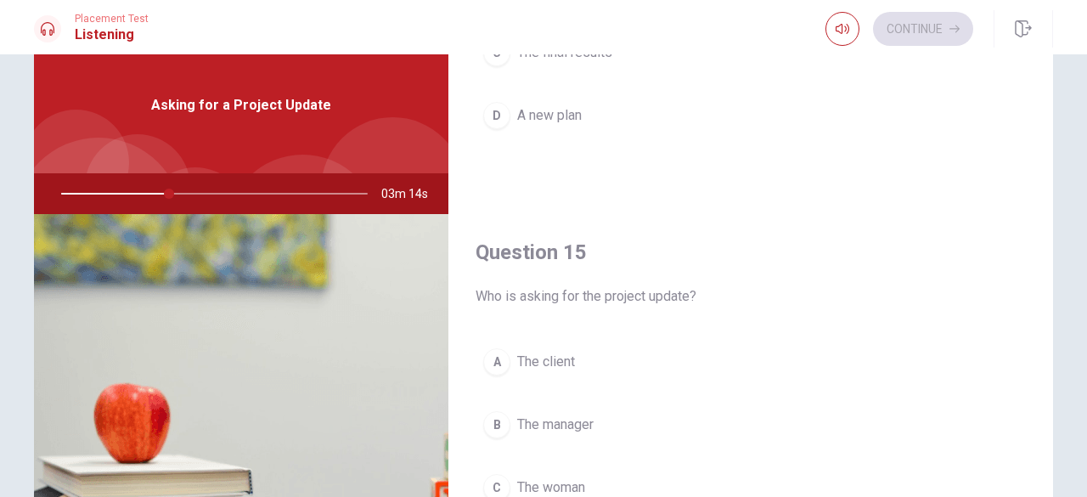
scroll to position [270, 0]
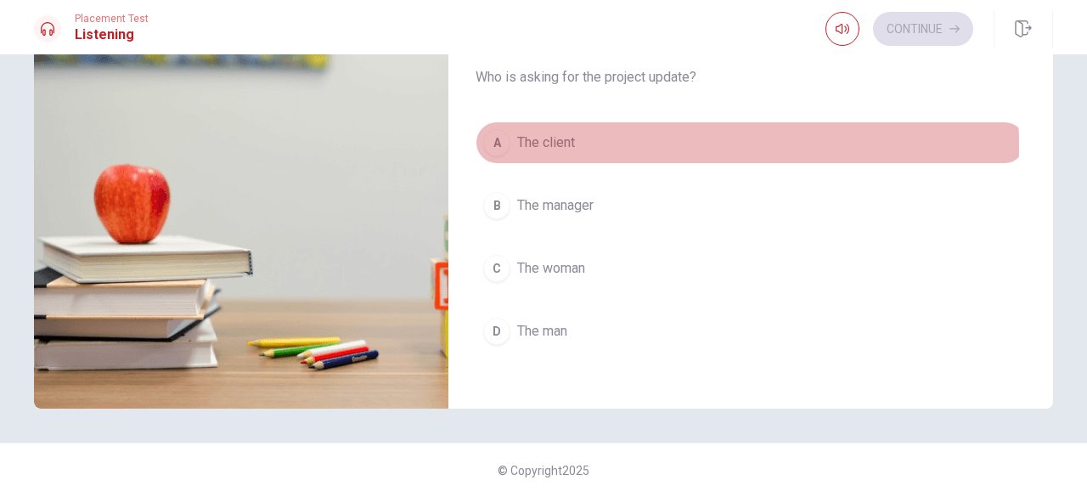
click at [594, 136] on button "A The client" at bounding box center [750, 142] width 550 height 42
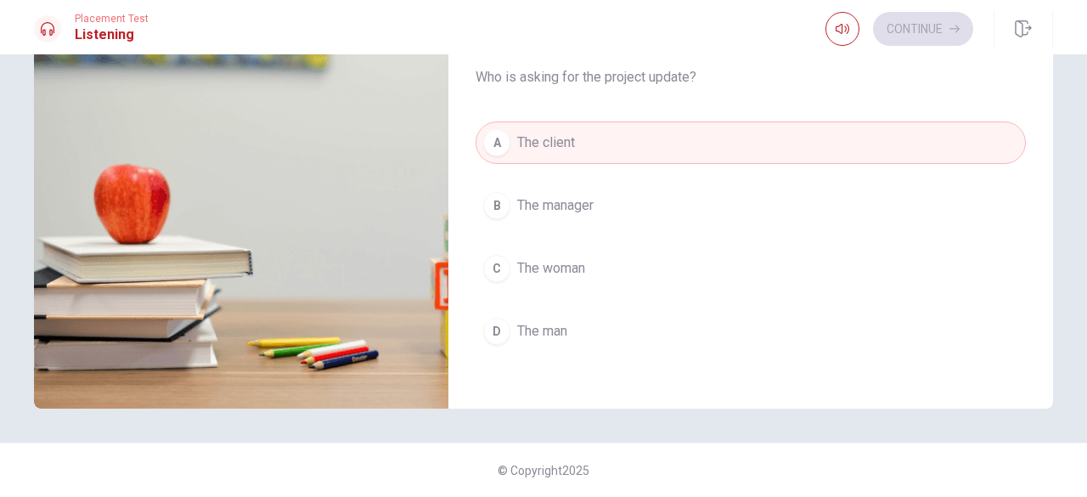
type input "37"
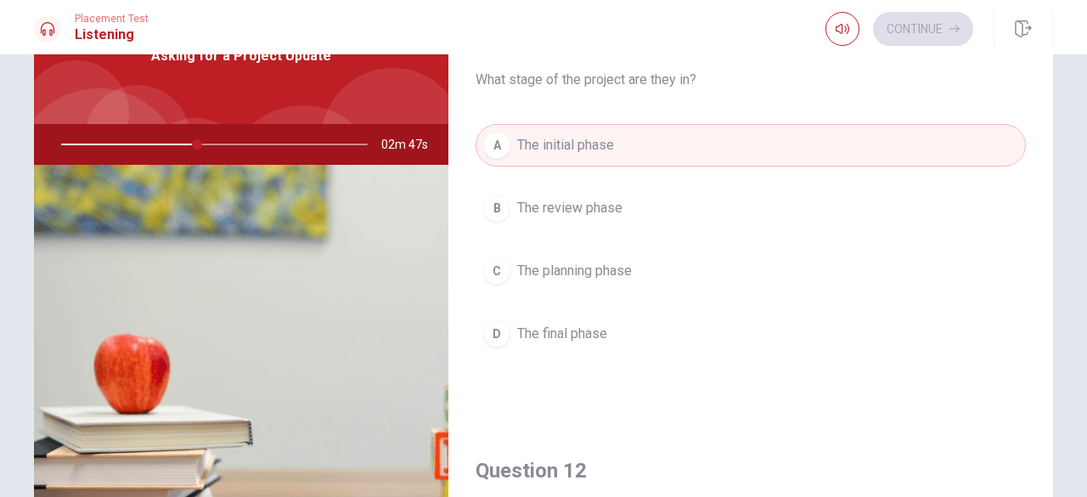
scroll to position [66, 0]
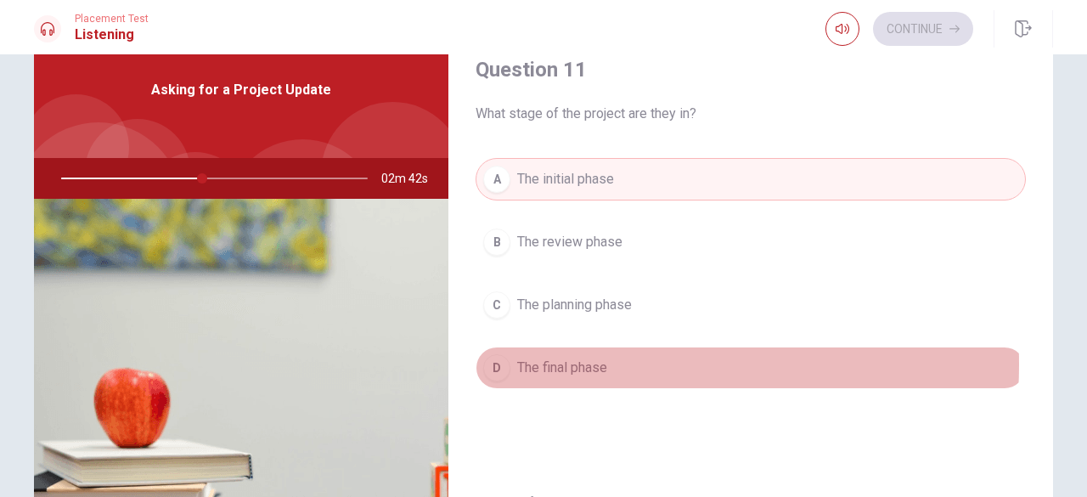
click at [560, 363] on span "The final phase" at bounding box center [562, 367] width 90 height 20
type input "46"
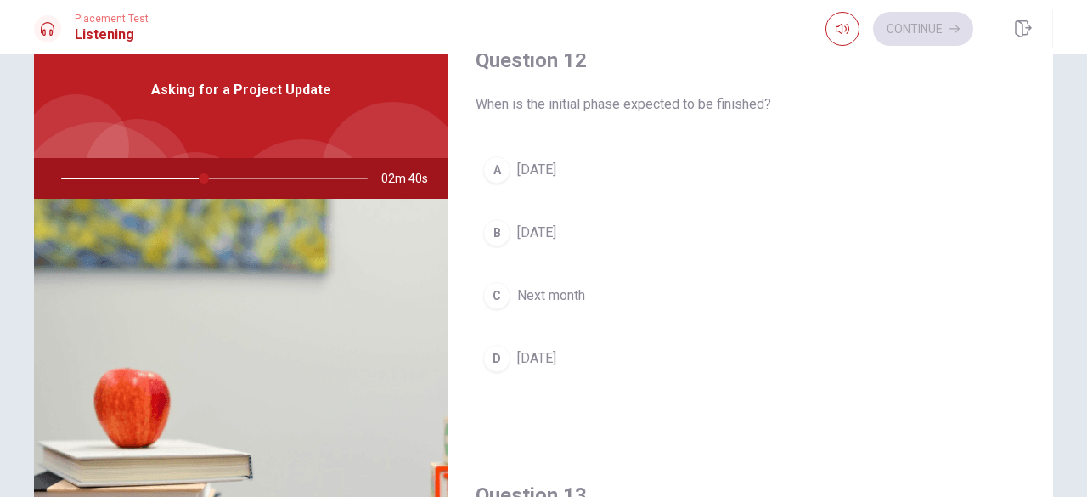
scroll to position [475, 0]
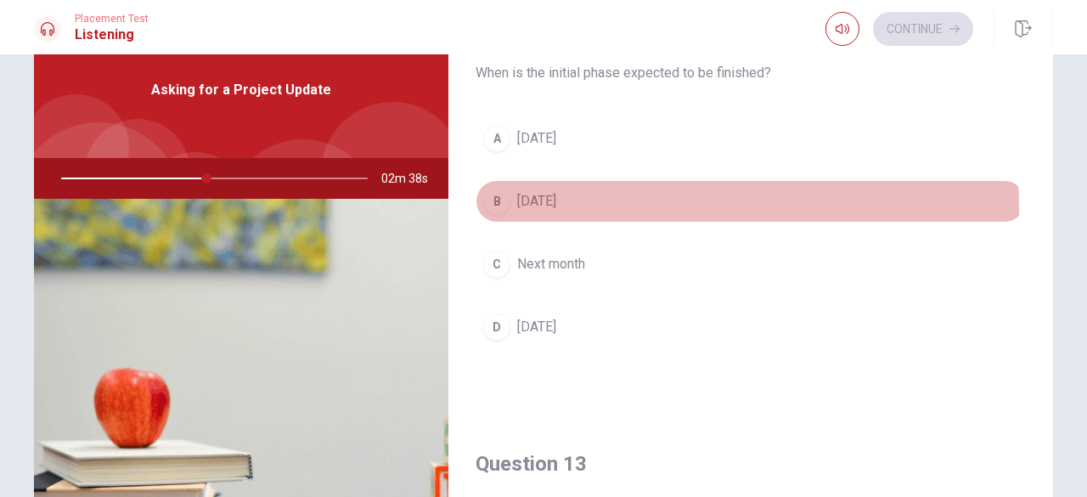
click at [556, 206] on span "[DATE]" at bounding box center [536, 201] width 39 height 20
type input "47"
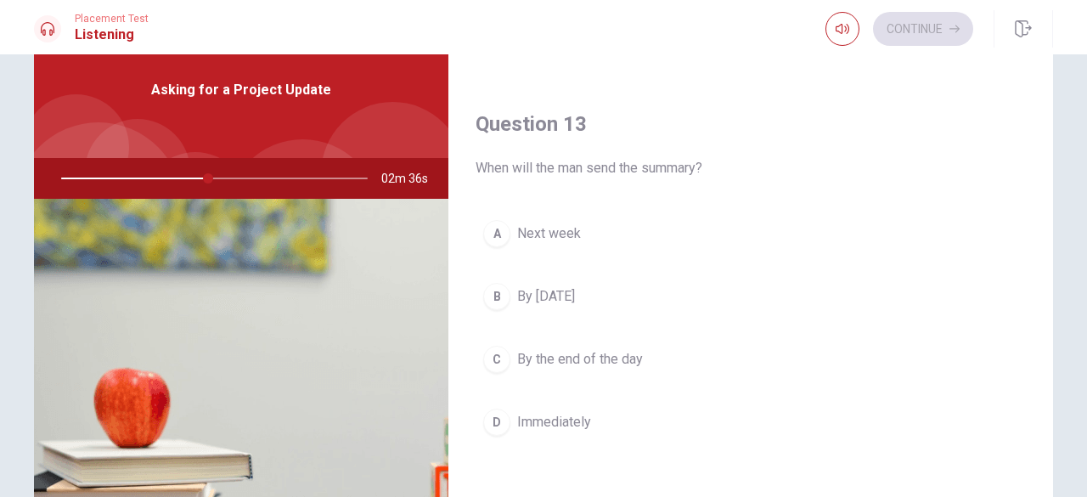
scroll to position [849, 0]
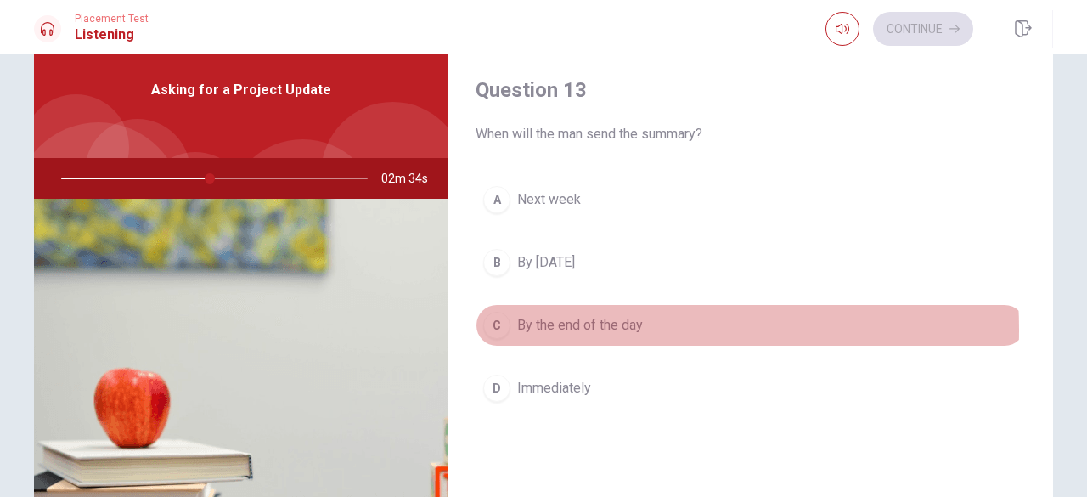
click at [584, 323] on span "By the end of the day" at bounding box center [580, 325] width 126 height 20
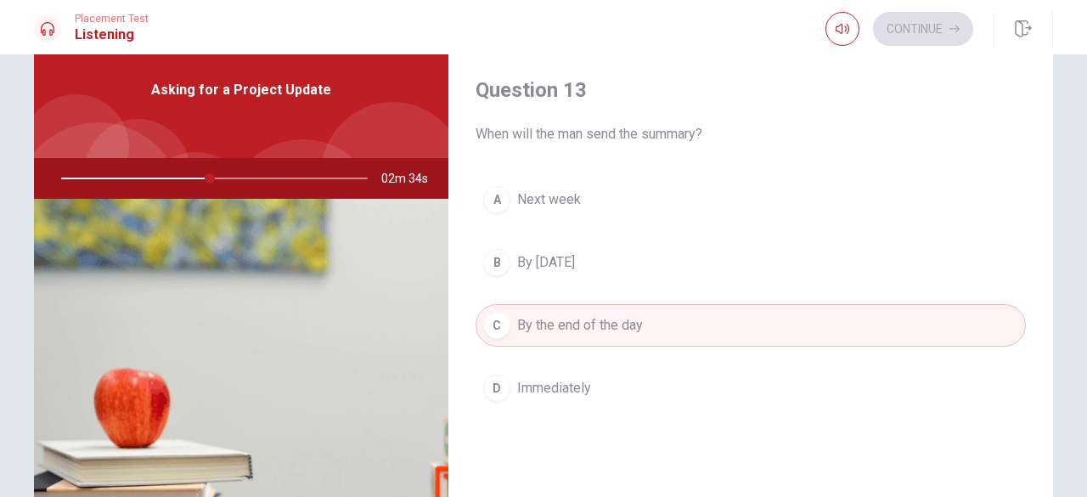
type input "49"
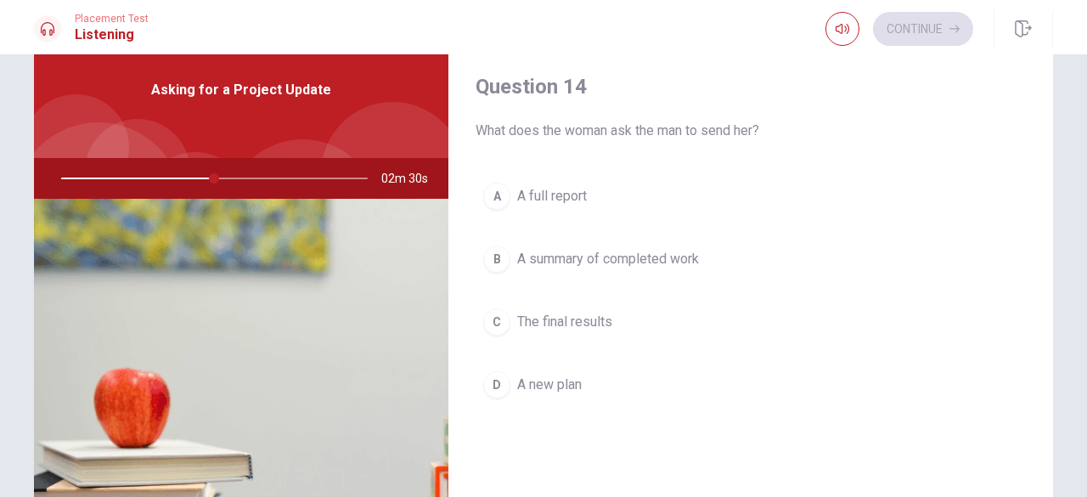
scroll to position [1290, 0]
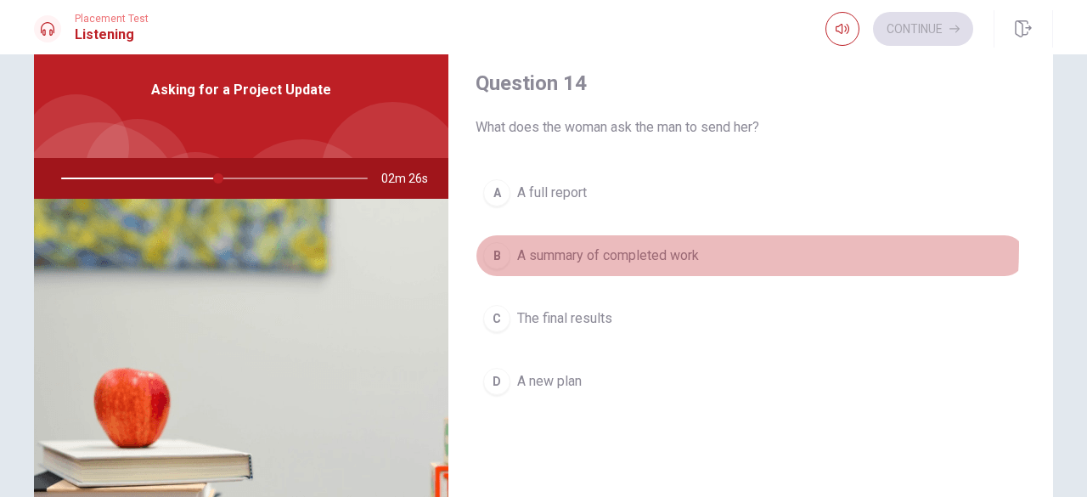
click at [589, 245] on span "A summary of completed work" at bounding box center [608, 255] width 182 height 20
type input "52"
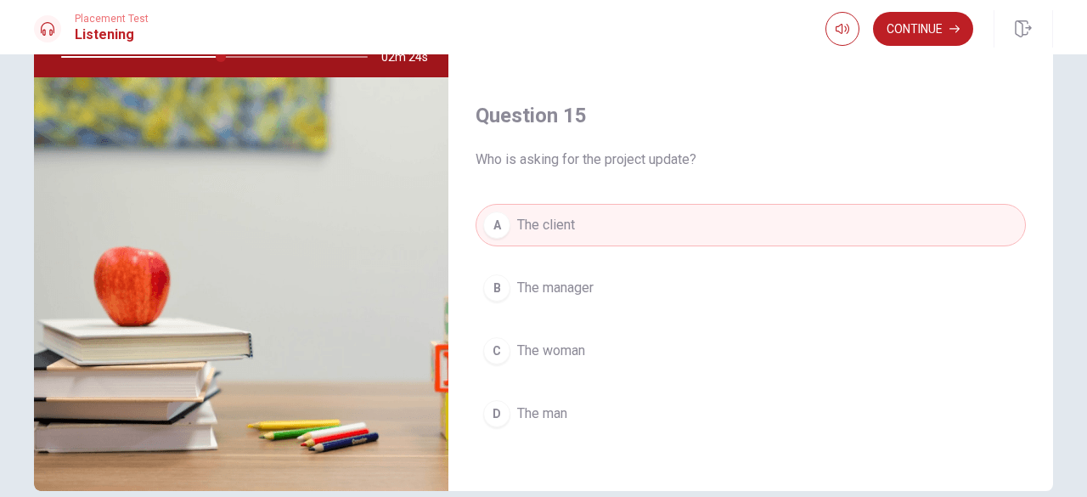
scroll to position [202, 0]
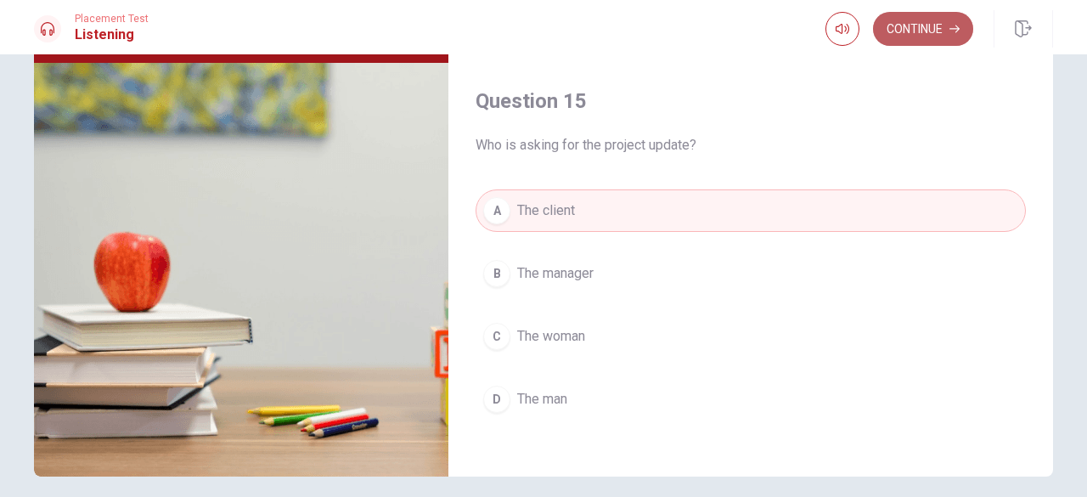
click at [941, 21] on button "Continue" at bounding box center [923, 29] width 100 height 34
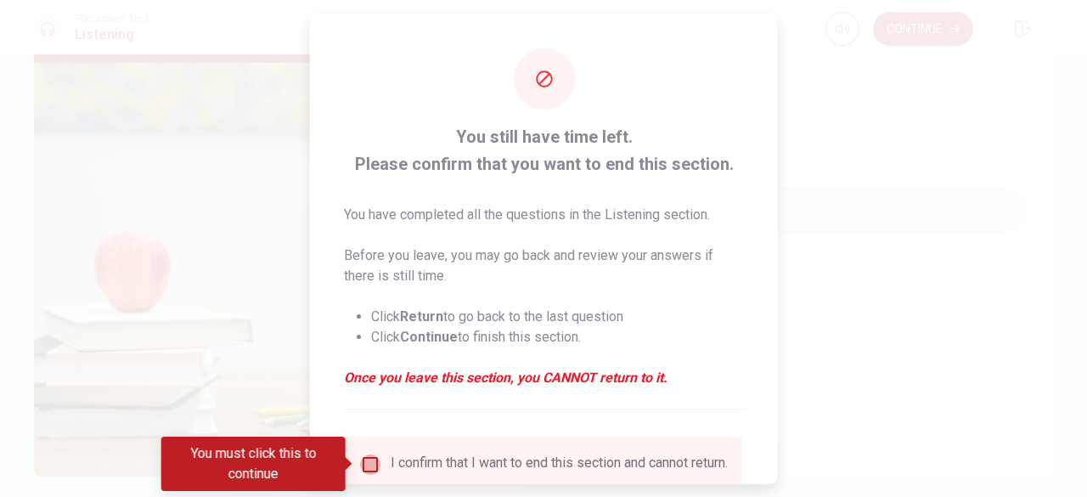
click at [363, 466] on input "You must click this to continue" at bounding box center [370, 463] width 20 height 20
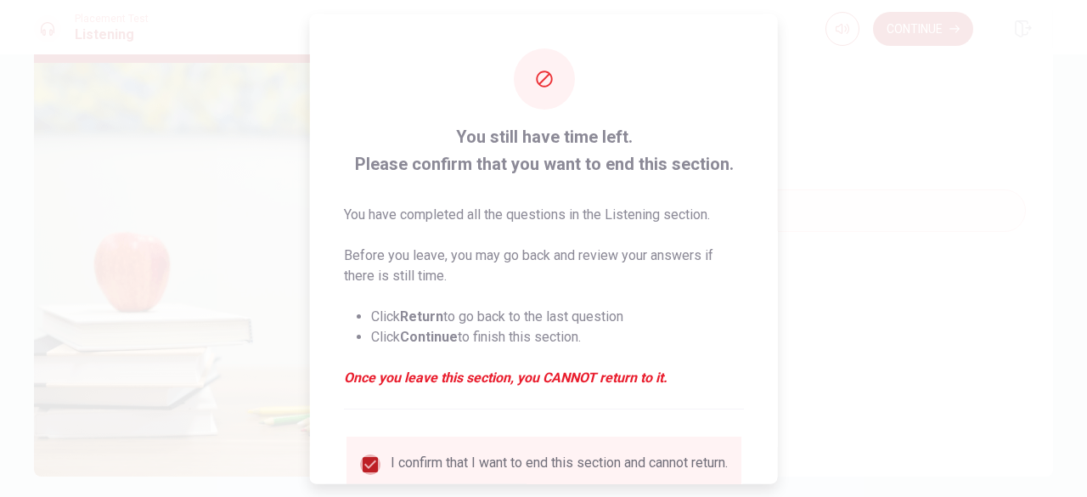
click at [363, 466] on input "checkbox" at bounding box center [370, 463] width 20 height 20
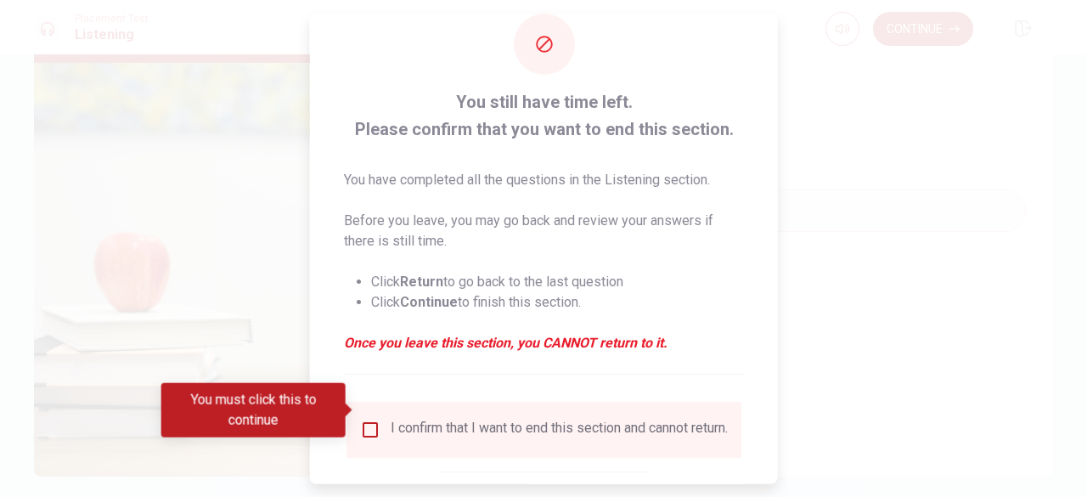
scroll to position [136, 0]
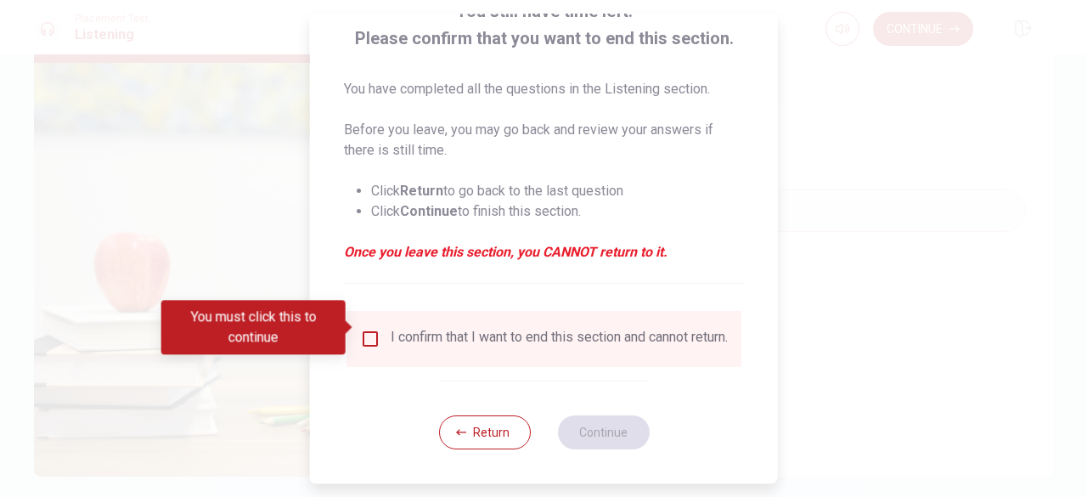
click at [373, 337] on div "I confirm that I want to end this section and cannot return." at bounding box center [544, 339] width 368 height 20
click at [353, 321] on span at bounding box center [350, 327] width 9 height 14
click at [363, 329] on input "You must click this to continue" at bounding box center [370, 339] width 20 height 20
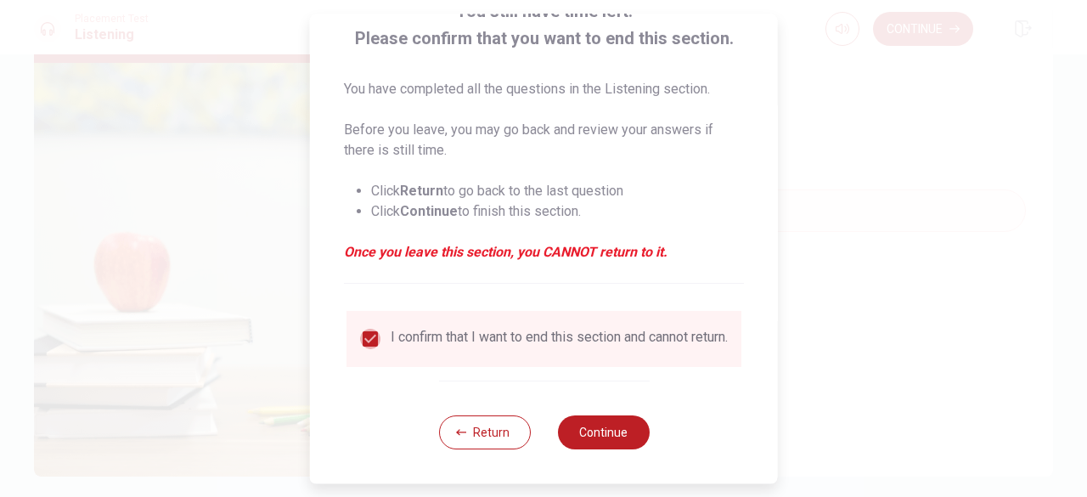
click at [363, 329] on input "checkbox" at bounding box center [370, 339] width 20 height 20
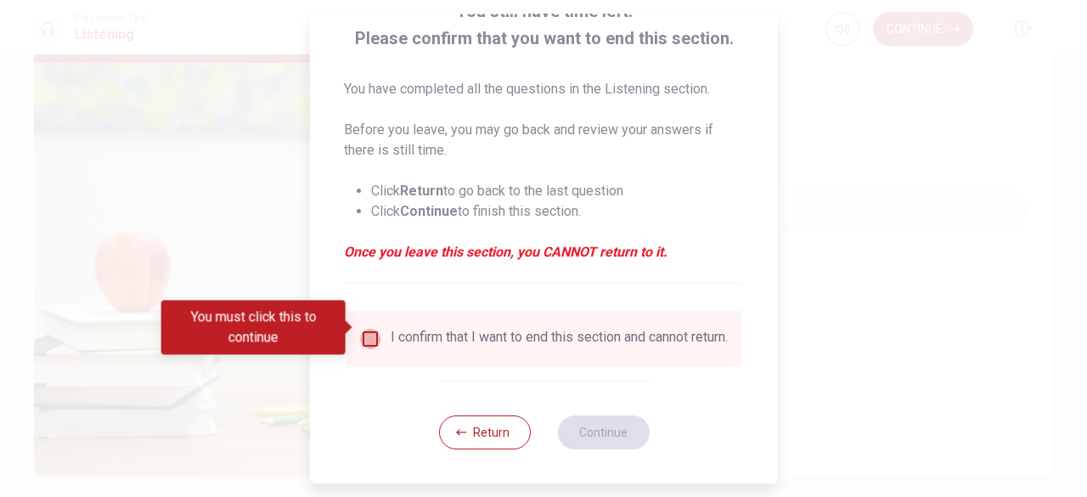
click at [363, 329] on input "You must click this to continue" at bounding box center [370, 339] width 20 height 20
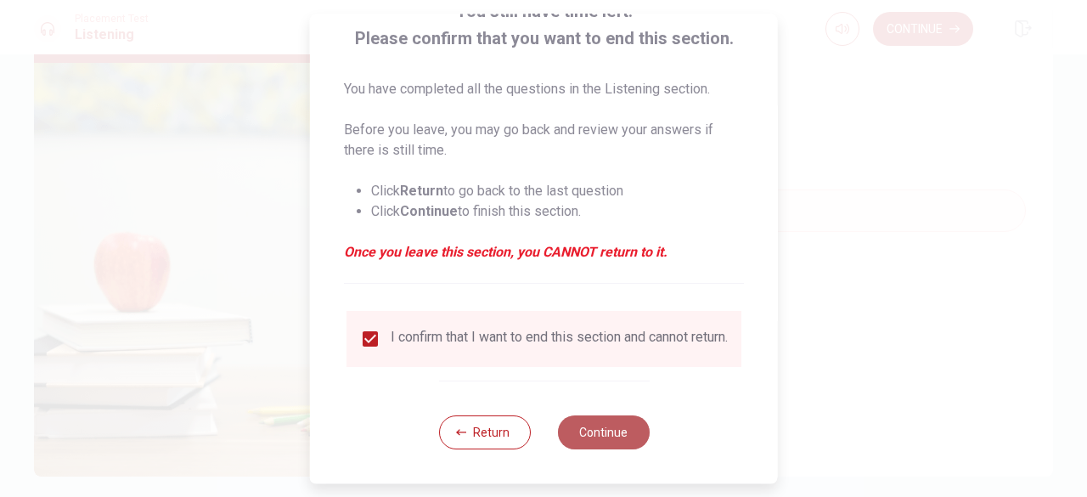
click at [591, 436] on button "Continue" at bounding box center [603, 432] width 92 height 34
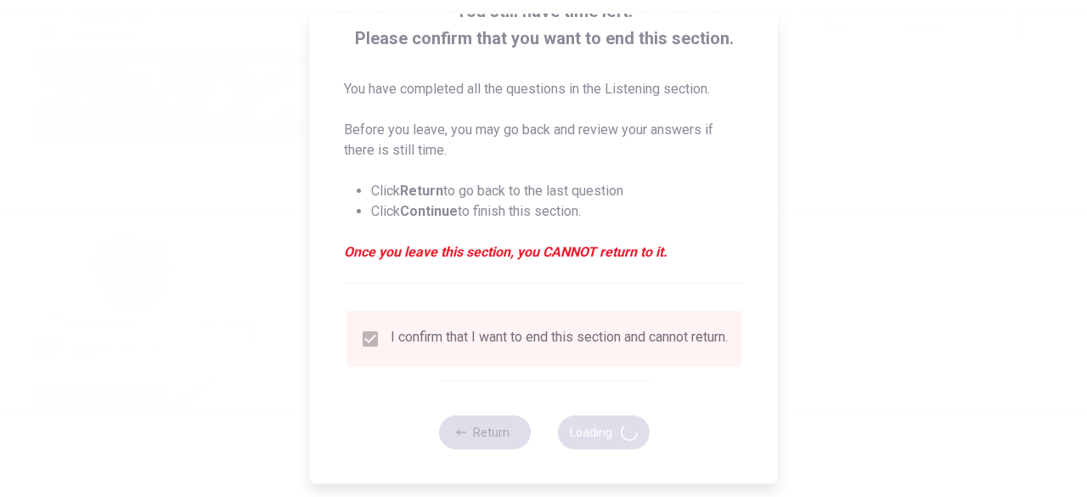
type input "57"
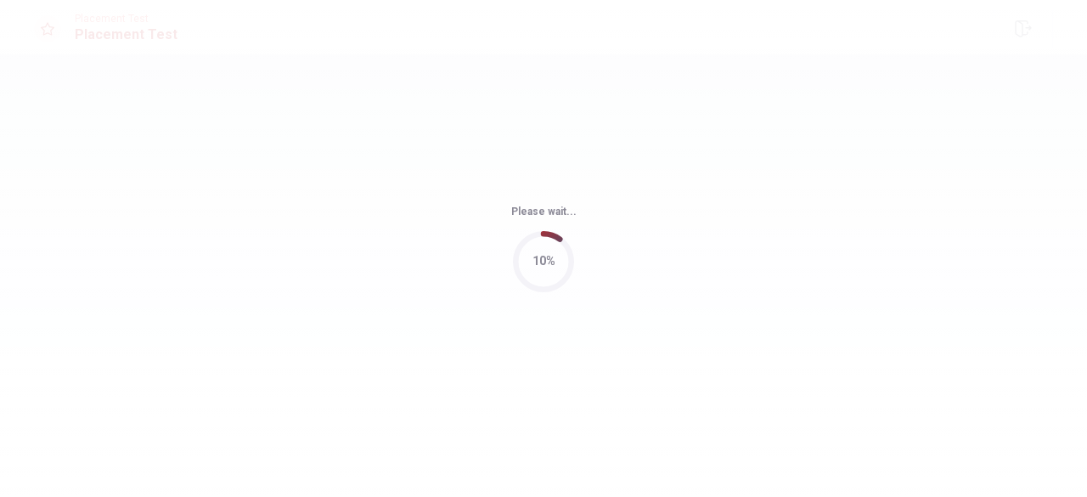
scroll to position [0, 0]
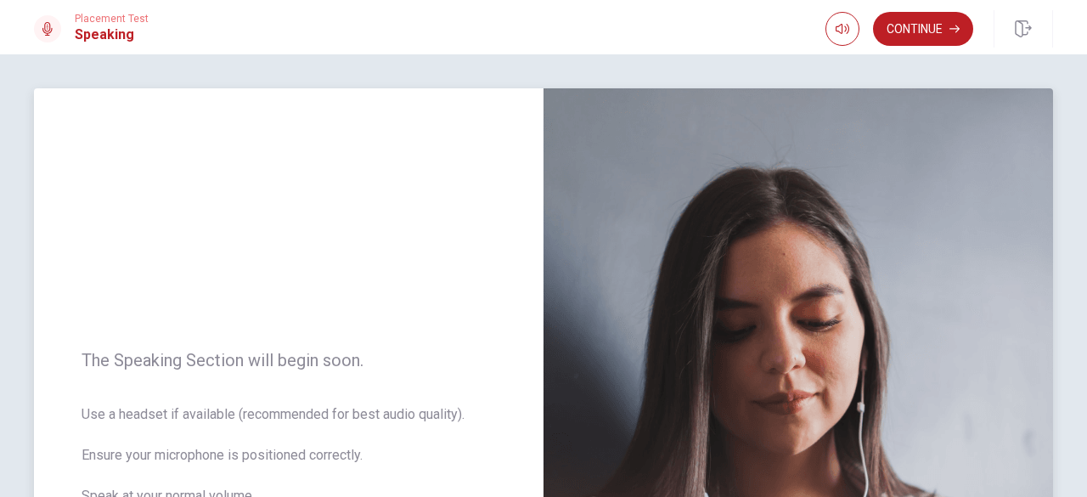
click at [311, 302] on div "The Speaking Section will begin soon. Use a headset if available (recommended f…" at bounding box center [288, 458] width 509 height 740
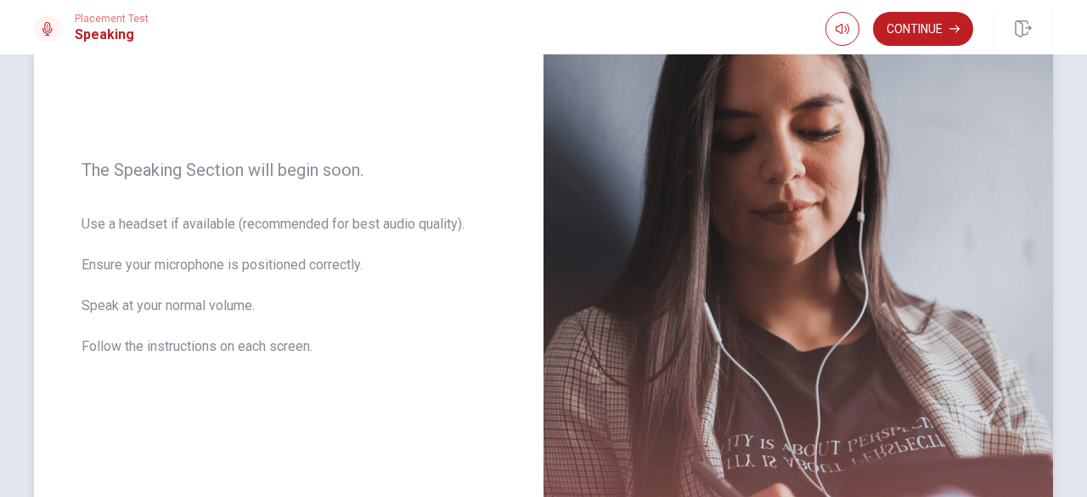
scroll to position [204, 0]
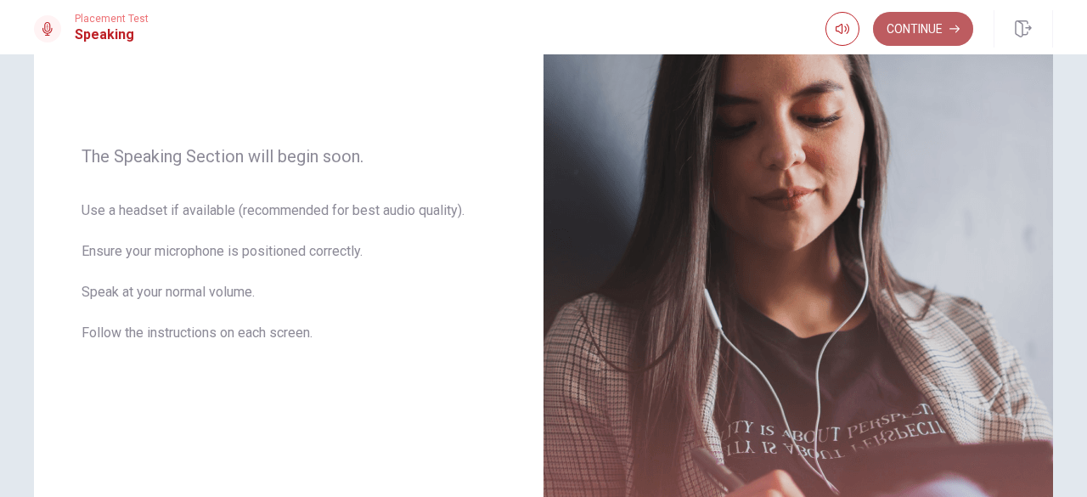
click at [927, 28] on button "Continue" at bounding box center [923, 29] width 100 height 34
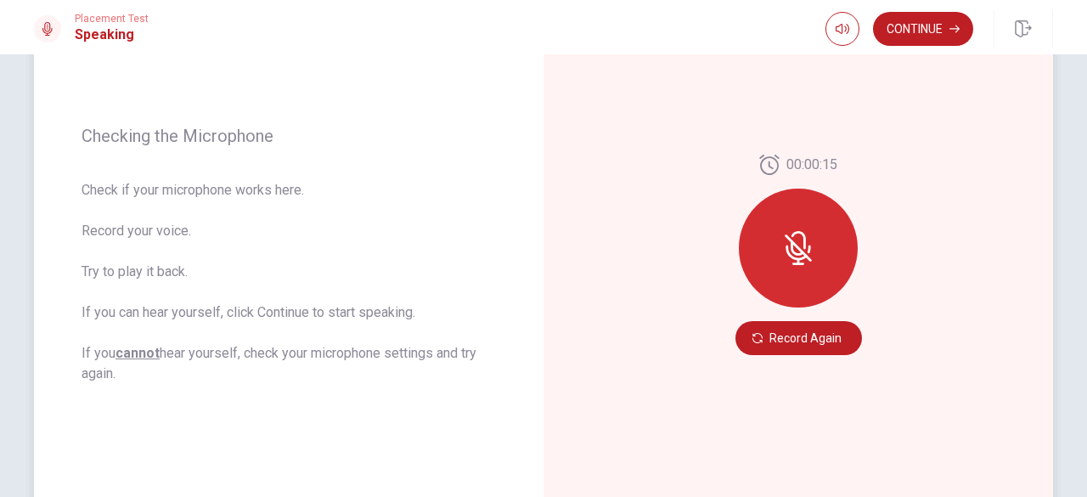
click at [758, 261] on div at bounding box center [798, 247] width 119 height 119
click at [788, 335] on button "Record Again" at bounding box center [798, 338] width 126 height 34
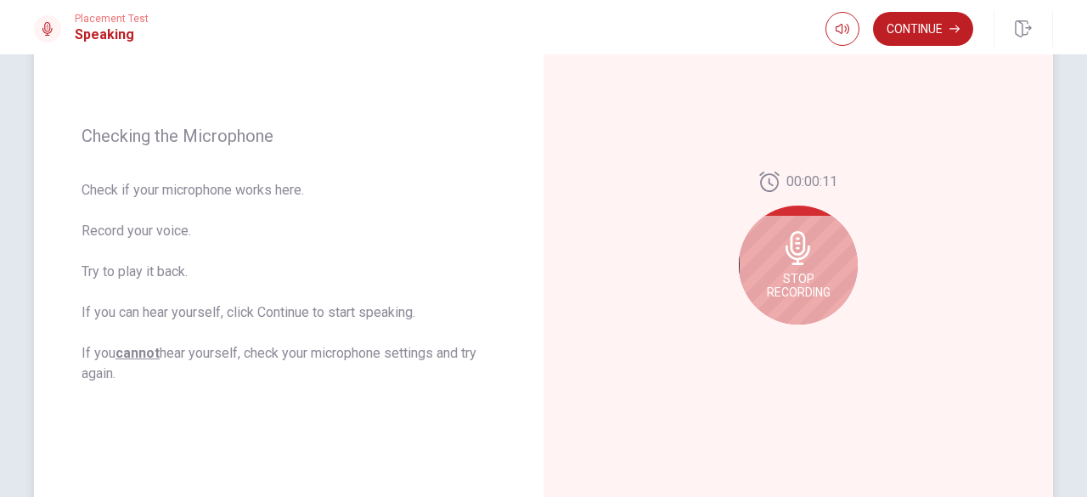
click at [822, 245] on div "Stop Recording" at bounding box center [798, 264] width 119 height 119
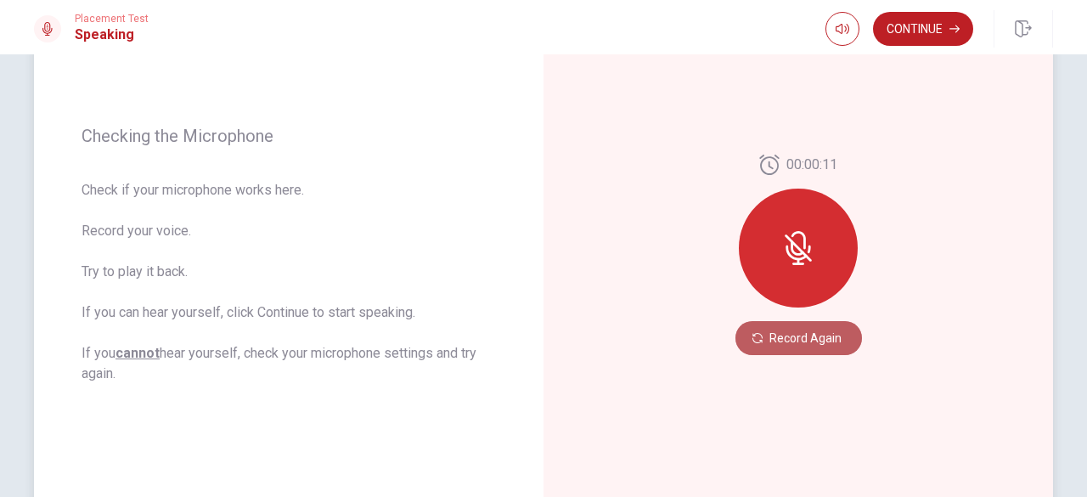
click at [792, 346] on button "Record Again" at bounding box center [798, 338] width 126 height 34
click at [800, 327] on button "Record Again" at bounding box center [798, 338] width 126 height 34
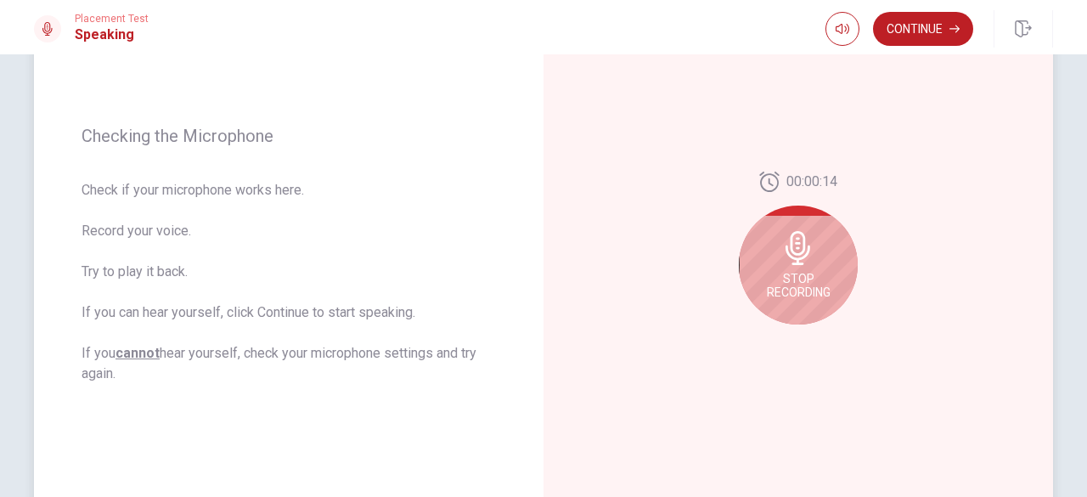
click at [774, 268] on div "Stop Recording" at bounding box center [798, 264] width 119 height 119
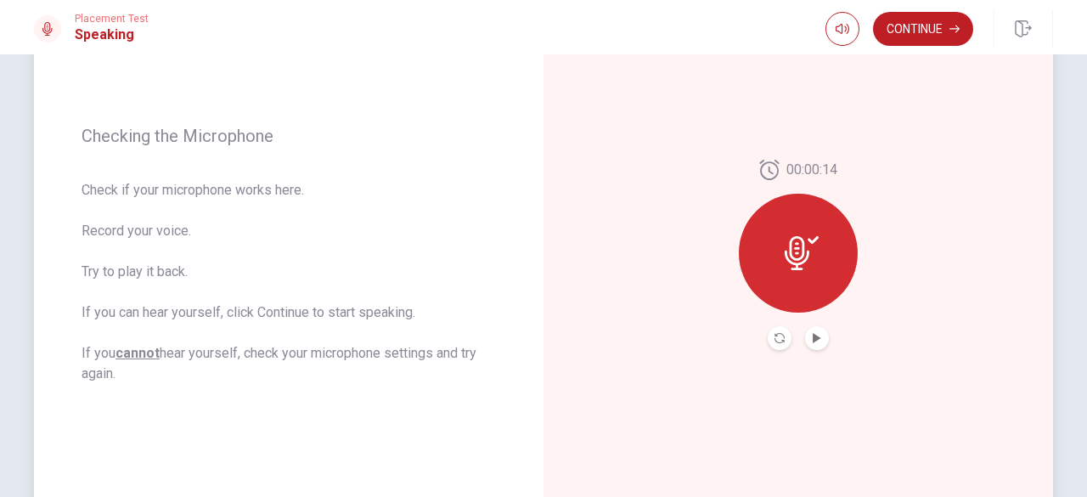
click at [774, 268] on div at bounding box center [798, 253] width 119 height 119
click at [812, 335] on icon "Play Audio" at bounding box center [816, 338] width 8 height 10
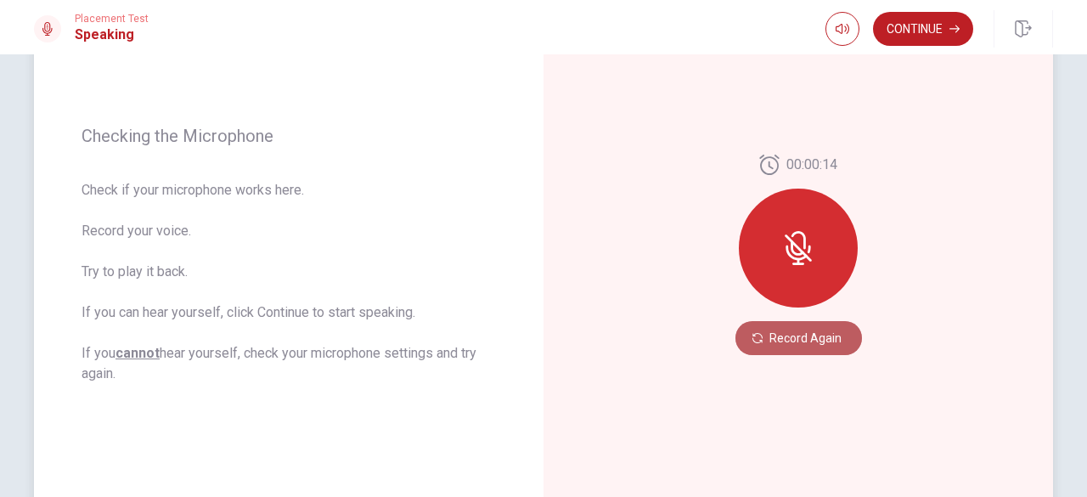
click at [783, 342] on button "Record Again" at bounding box center [798, 338] width 126 height 34
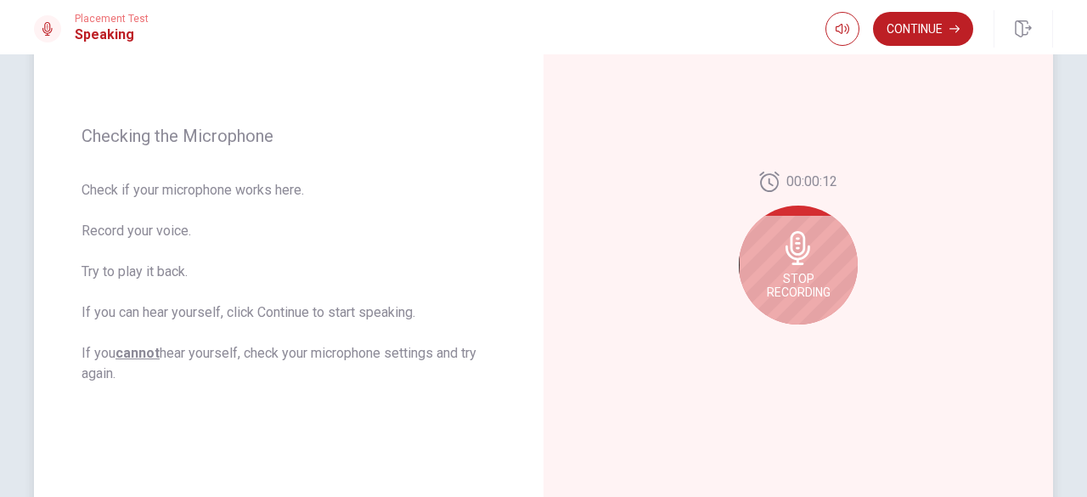
click at [807, 261] on icon at bounding box center [798, 248] width 34 height 34
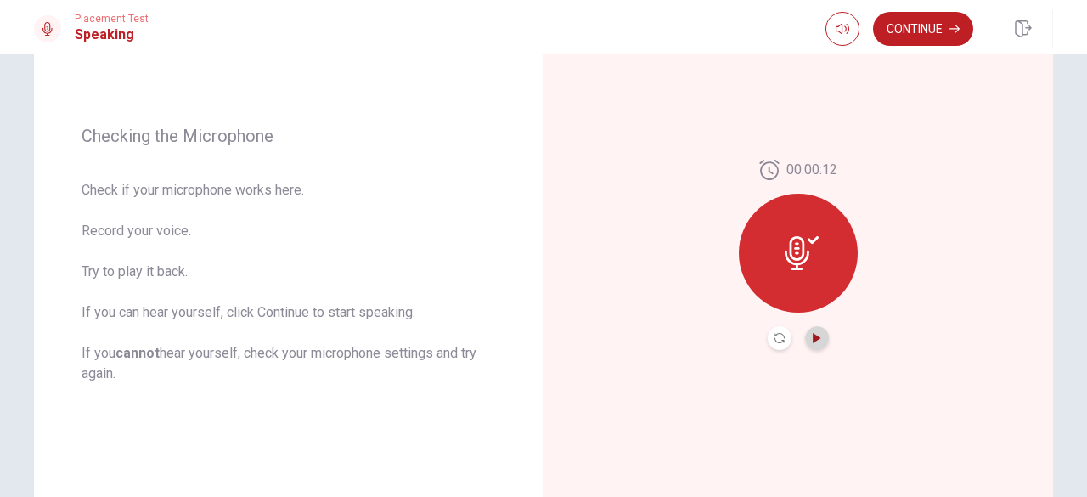
click at [813, 337] on icon "Play Audio" at bounding box center [816, 338] width 8 height 10
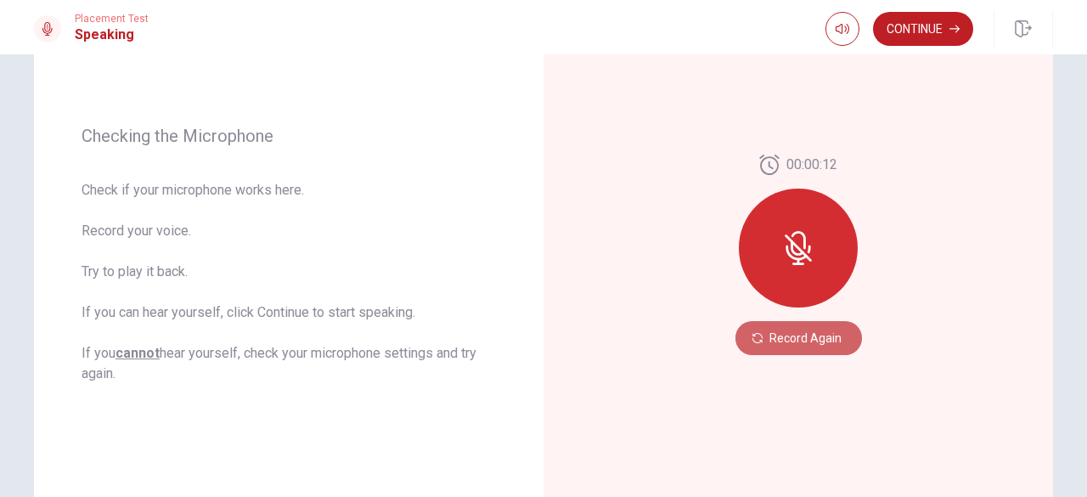
click at [813, 337] on button "Record Again" at bounding box center [798, 338] width 126 height 34
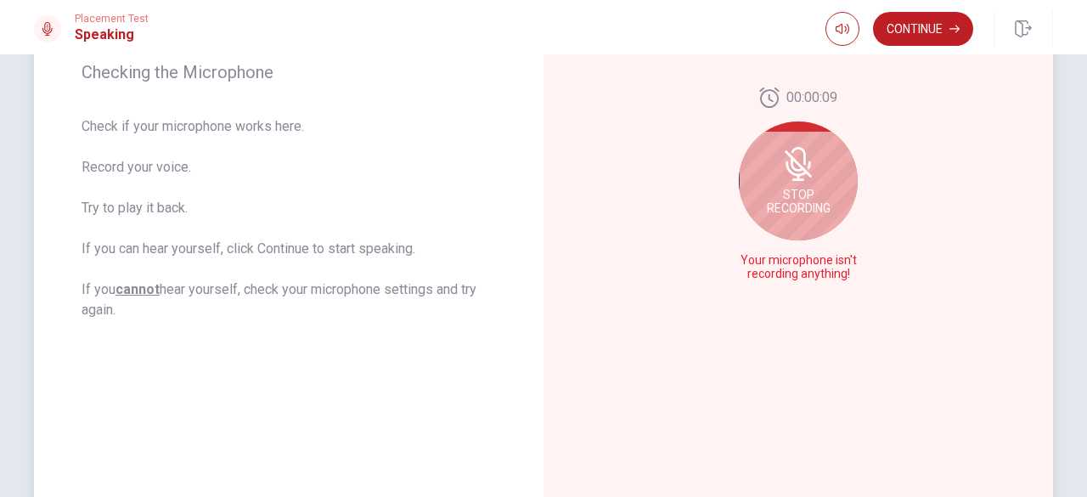
scroll to position [272, 0]
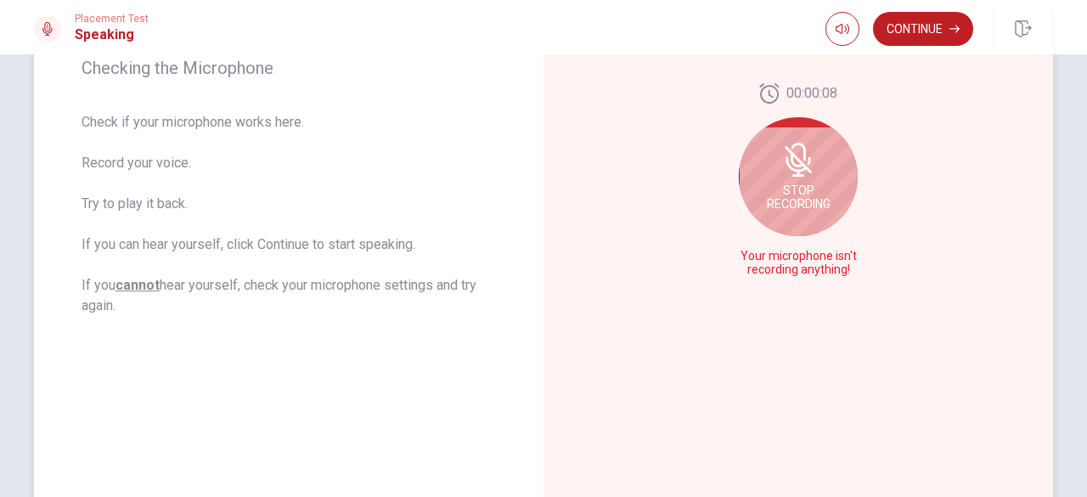
click at [793, 190] on span "Stop Recording" at bounding box center [799, 196] width 64 height 27
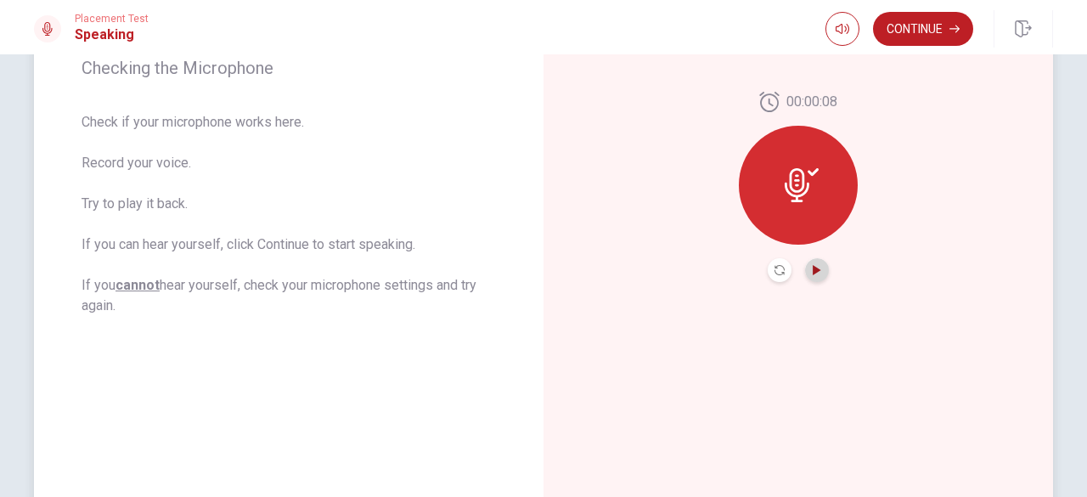
click at [812, 267] on icon "Play Audio" at bounding box center [816, 270] width 8 height 10
click at [301, 404] on div "Checking the Microphone Check if your microphone works here. Record your voice.…" at bounding box center [288, 187] width 509 height 740
click at [822, 174] on div at bounding box center [798, 185] width 119 height 119
drag, startPoint x: 822, startPoint y: 174, endPoint x: 769, endPoint y: 259, distance: 99.9
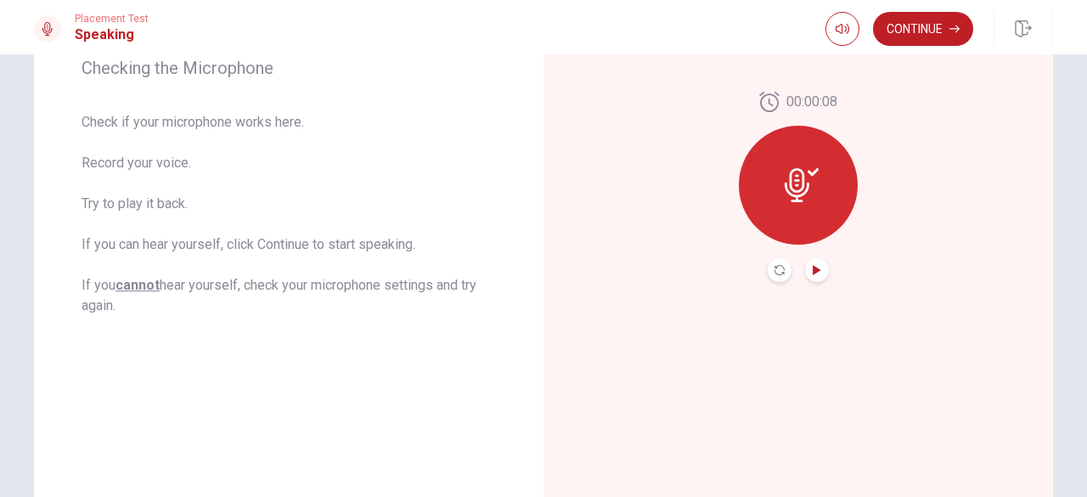
click at [769, 259] on div "00:00:08" at bounding box center [798, 187] width 119 height 190
click at [769, 259] on button "Record Again" at bounding box center [779, 270] width 24 height 24
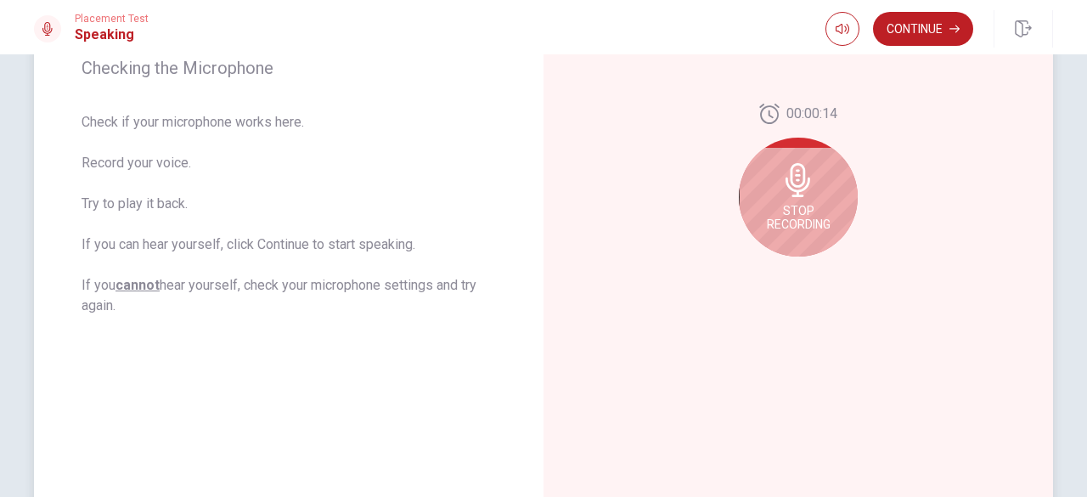
click at [783, 154] on div "Stop Recording" at bounding box center [798, 197] width 119 height 119
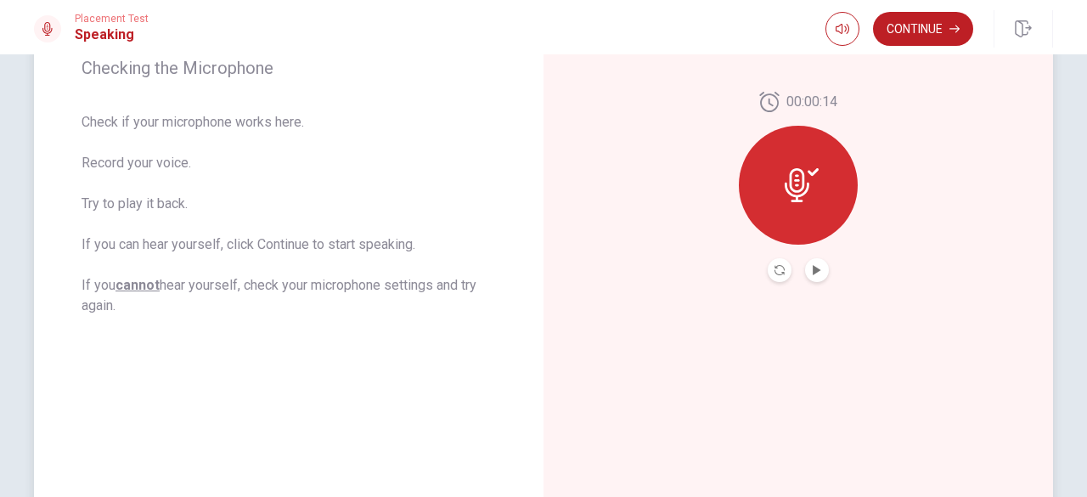
click at [783, 154] on div at bounding box center [798, 185] width 119 height 119
click at [774, 269] on icon "Record Again" at bounding box center [779, 270] width 10 height 10
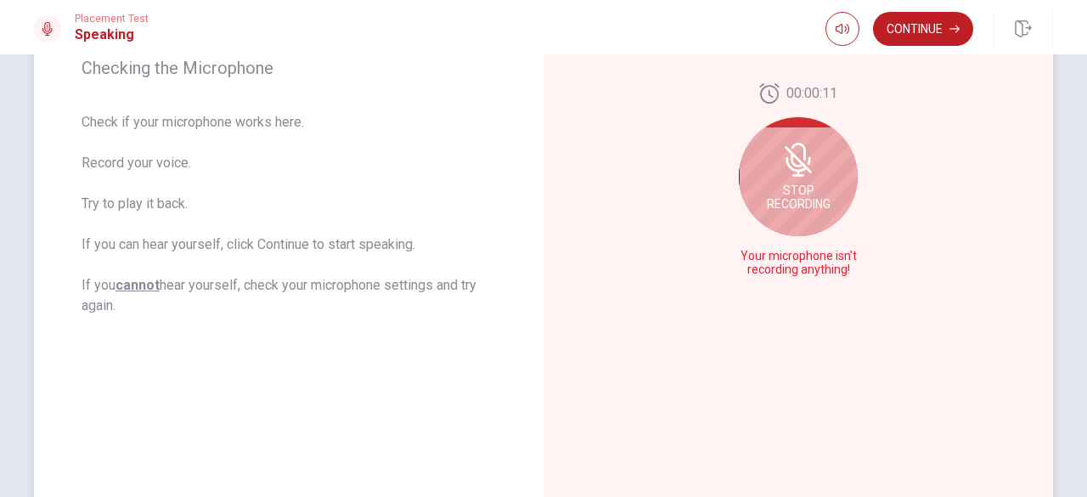
click at [822, 203] on span "Stop Recording" at bounding box center [799, 196] width 64 height 27
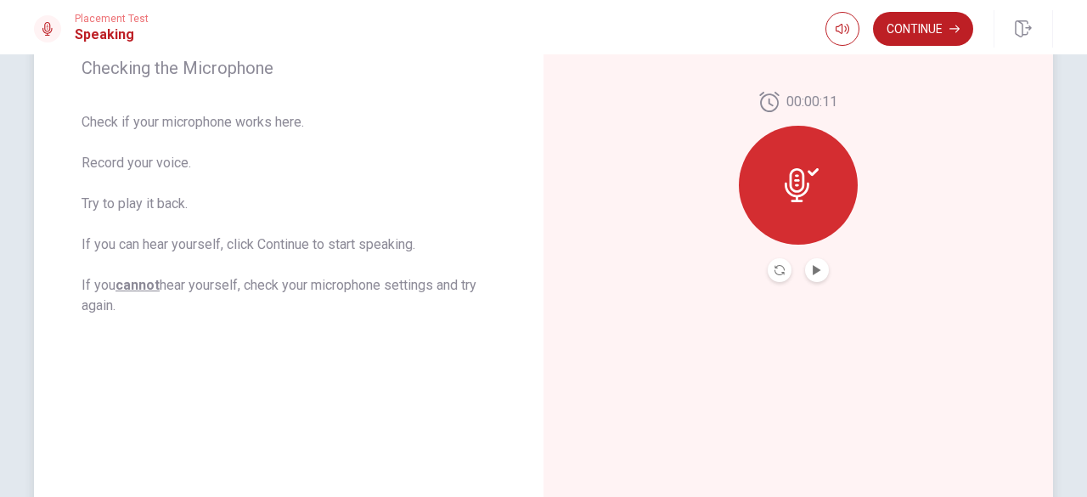
click at [822, 203] on div at bounding box center [798, 185] width 119 height 119
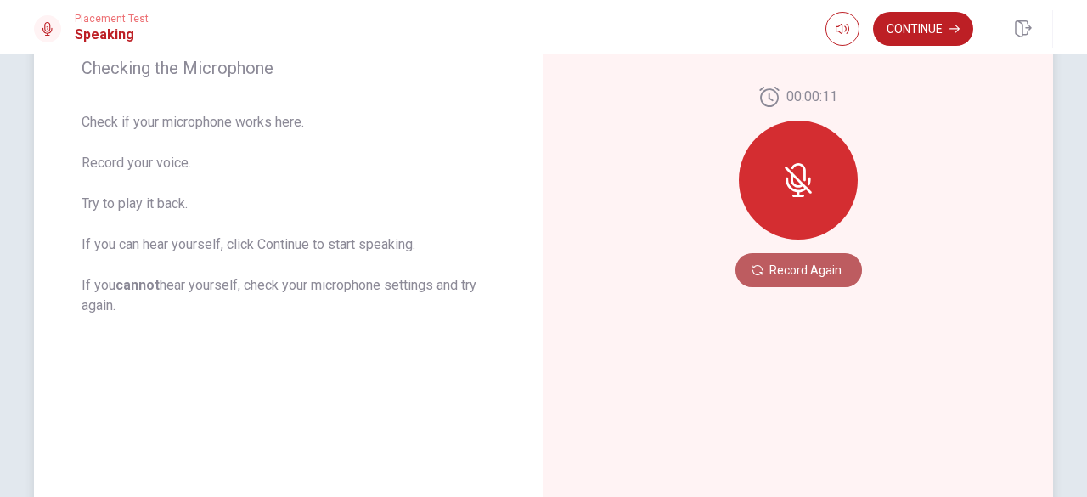
click at [823, 267] on button "Record Again" at bounding box center [798, 270] width 126 height 34
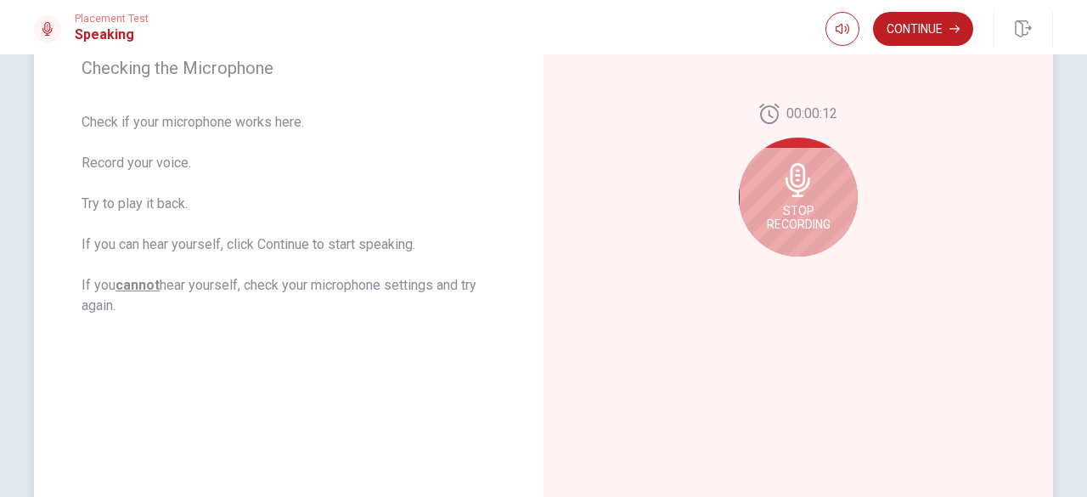
click at [820, 200] on div "Stop Recording" at bounding box center [798, 197] width 119 height 119
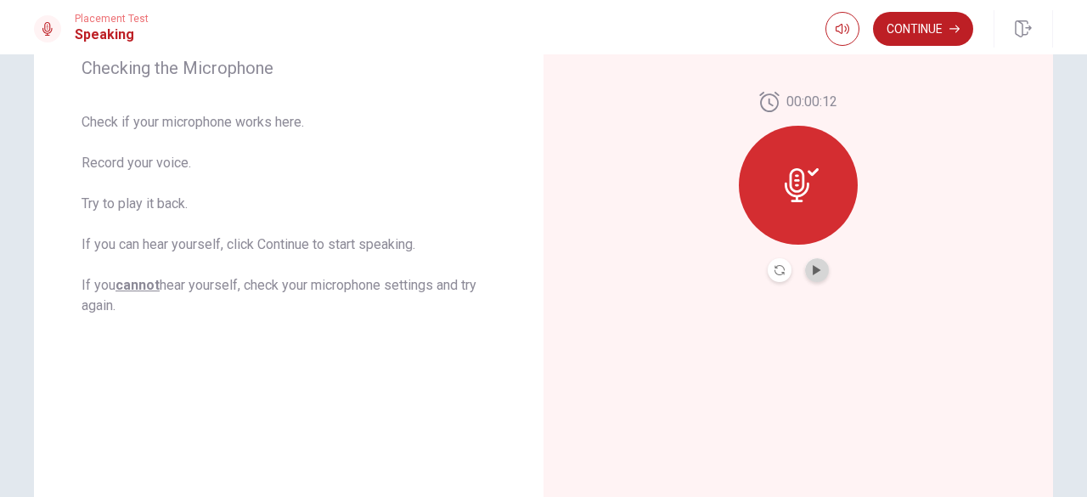
click at [808, 261] on button "Play Audio" at bounding box center [817, 270] width 24 height 24
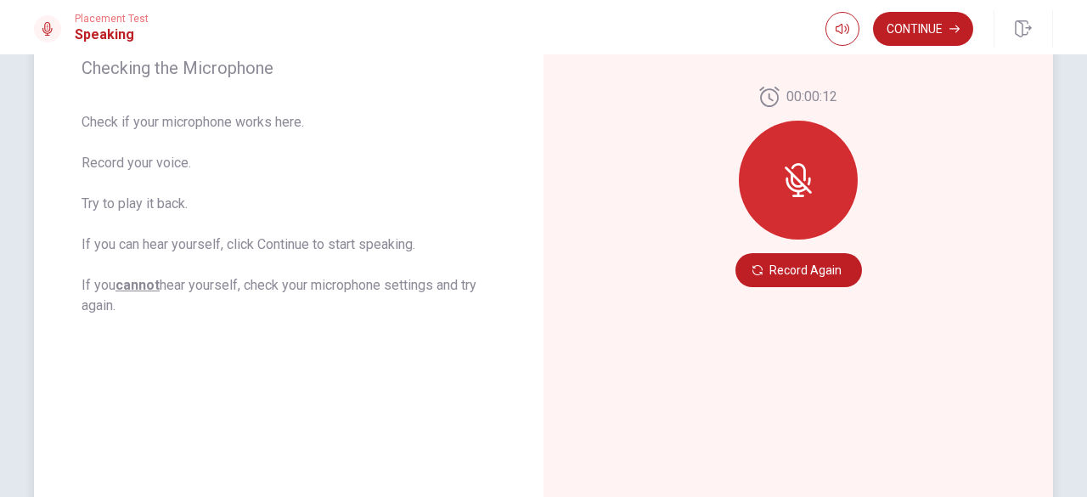
click at [801, 180] on icon at bounding box center [798, 180] width 34 height 34
click at [795, 273] on button "Record Again" at bounding box center [798, 270] width 126 height 34
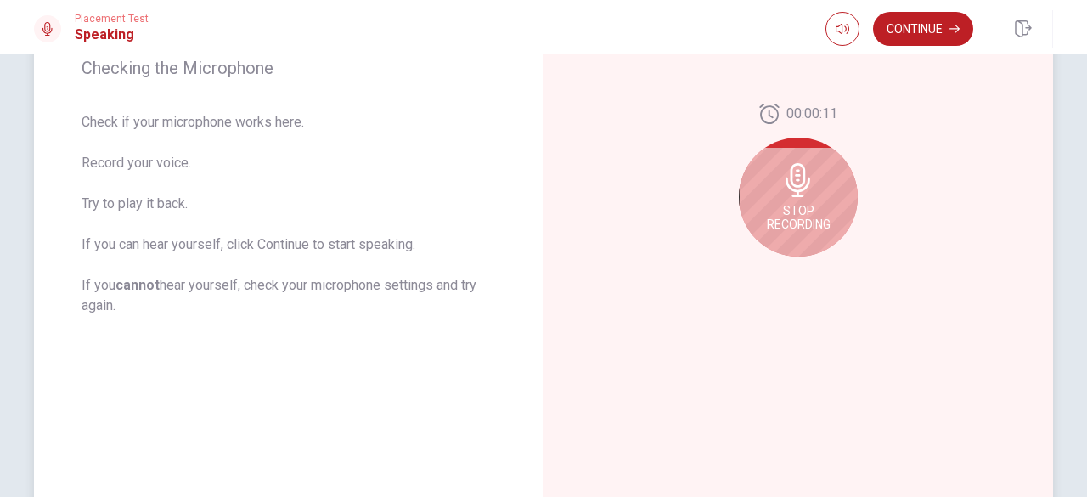
click at [835, 210] on div "Stop Recording" at bounding box center [798, 197] width 119 height 119
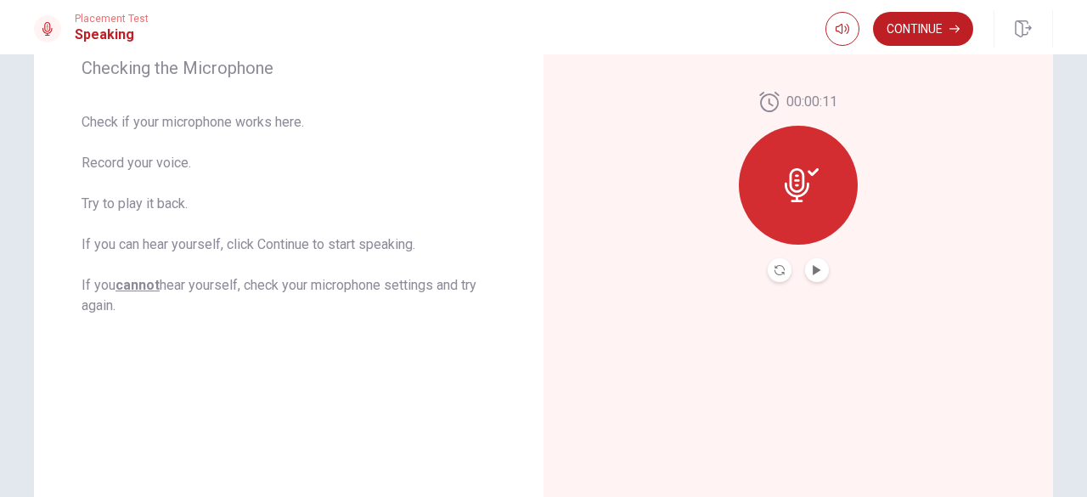
click at [814, 279] on div "00:00:11" at bounding box center [798, 187] width 119 height 190
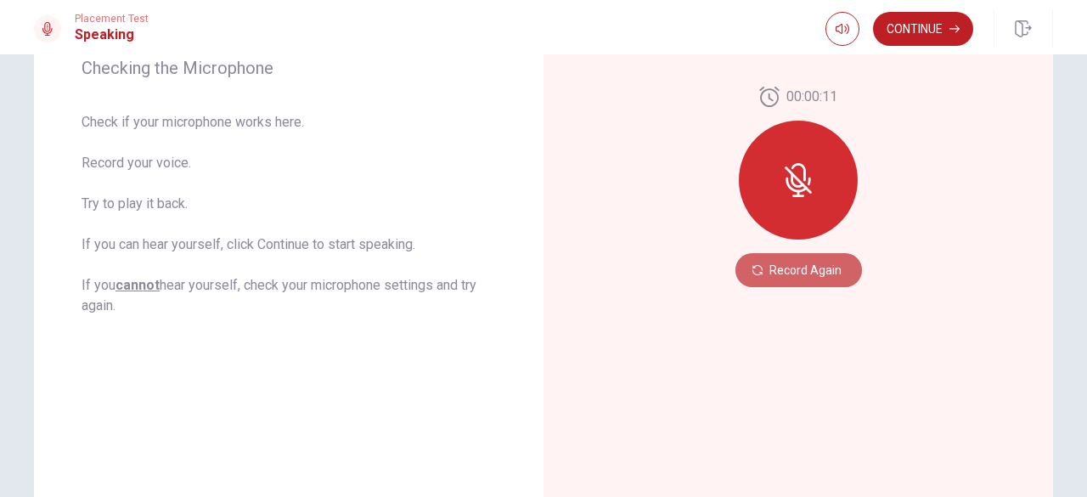
drag, startPoint x: 835, startPoint y: 210, endPoint x: 814, endPoint y: 280, distance: 73.6
click at [814, 279] on button "Record Again" at bounding box center [798, 270] width 126 height 34
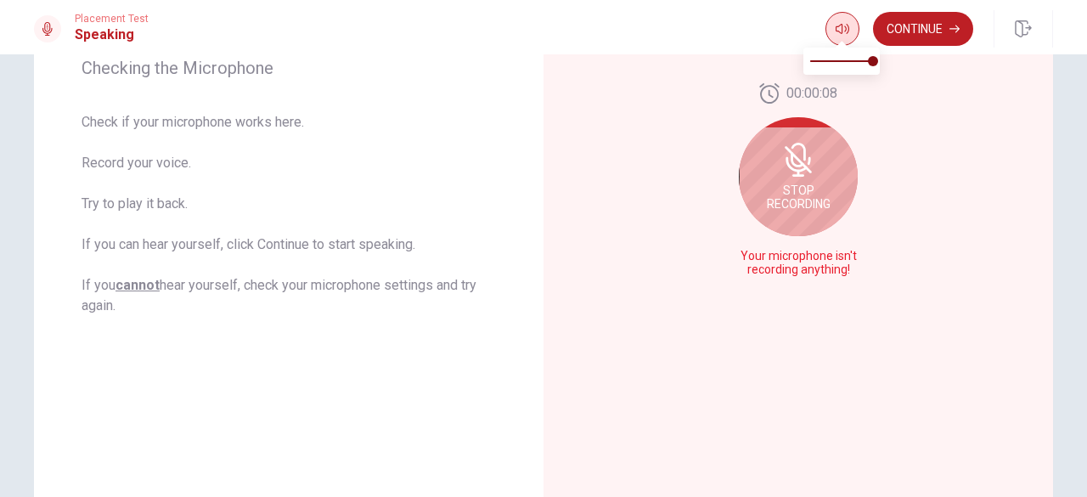
drag, startPoint x: 796, startPoint y: 215, endPoint x: 832, endPoint y: 37, distance: 181.8
click at [832, 37] on div "Placement Test Speaking Continue Continue Checking the Microphone Check if your…" at bounding box center [543, 248] width 1087 height 497
click at [832, 37] on button "button" at bounding box center [842, 29] width 34 height 34
click at [895, 169] on div "00:00:07 Stop Recording Your microphone isn't recording anything!" at bounding box center [797, 187] width 509 height 740
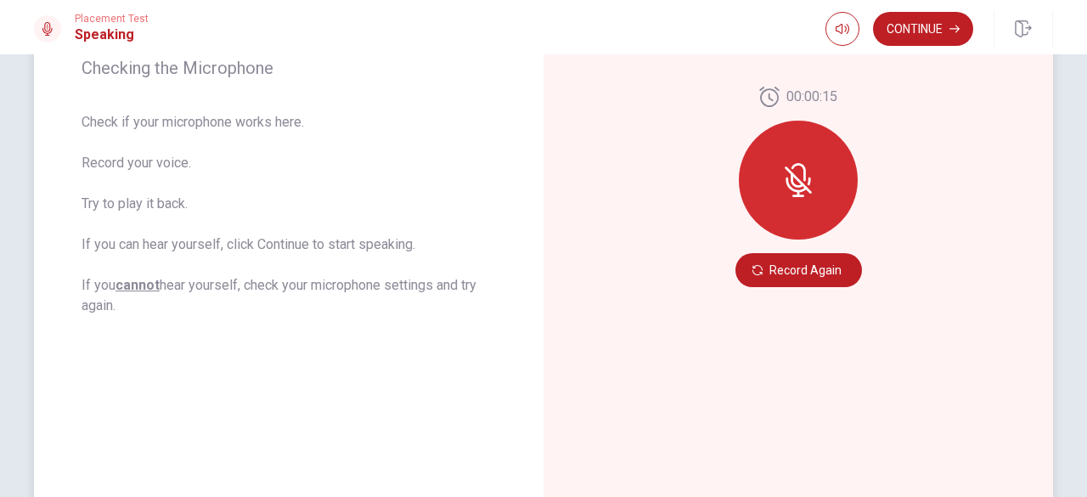
click at [790, 216] on div at bounding box center [798, 180] width 119 height 119
click at [796, 280] on button "Record Again" at bounding box center [798, 270] width 126 height 34
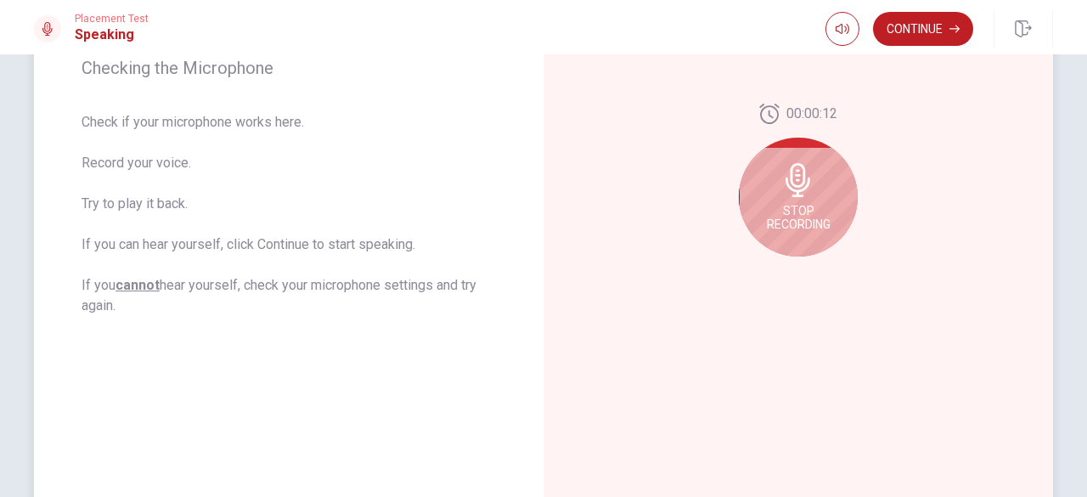
click at [828, 229] on div "Stop Recording" at bounding box center [798, 197] width 119 height 119
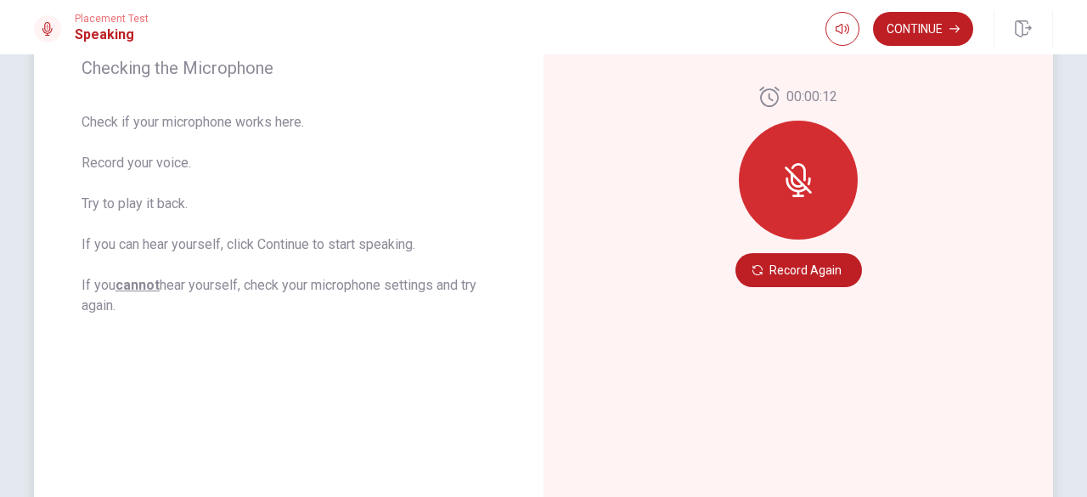
click at [786, 208] on div at bounding box center [798, 180] width 119 height 119
click at [208, 387] on div "Checking the Microphone Check if your microphone works here. Record your voice.…" at bounding box center [288, 187] width 509 height 740
click at [921, 21] on button "Continue" at bounding box center [923, 29] width 100 height 34
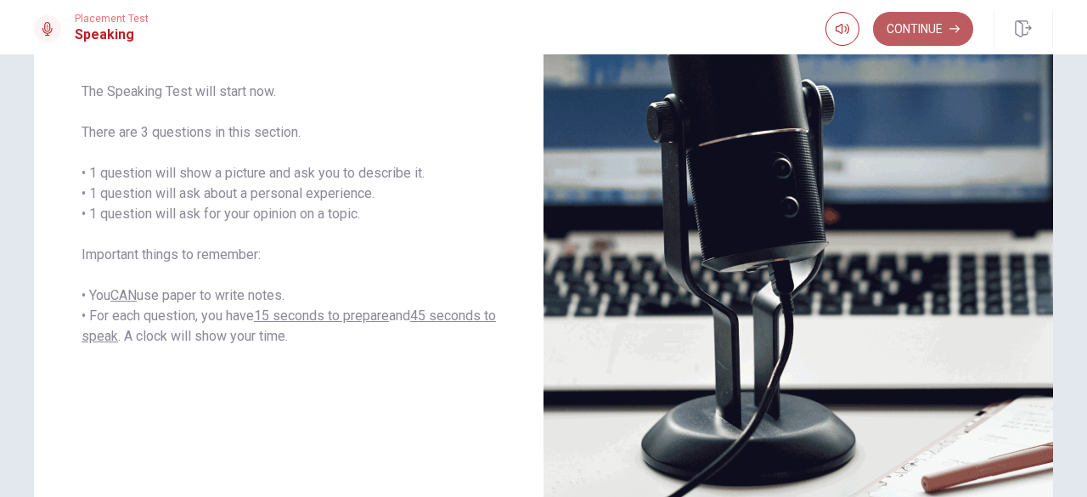
click at [921, 21] on button "Continue" at bounding box center [923, 29] width 100 height 34
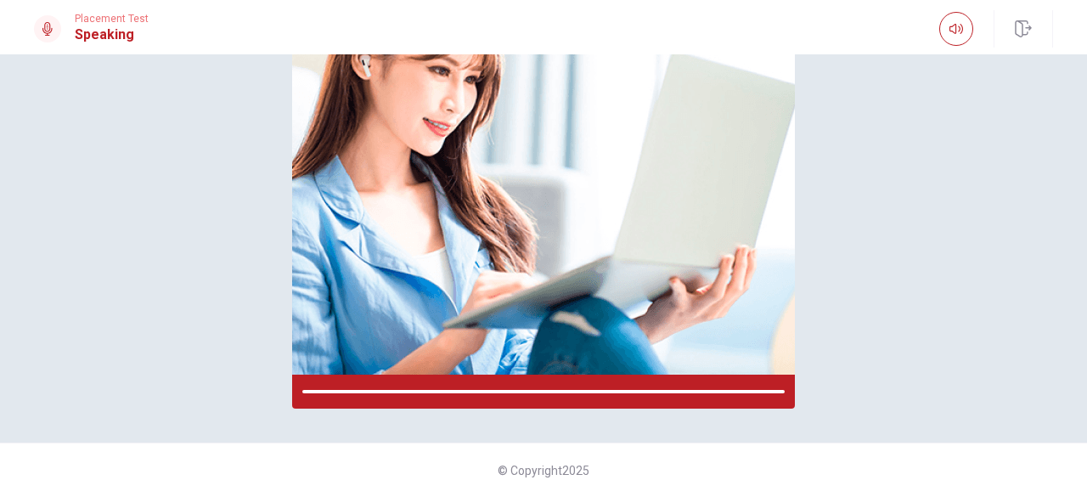
scroll to position [248, 0]
click at [930, 99] on div "Please Listen Carefully" at bounding box center [543, 124] width 1073 height 568
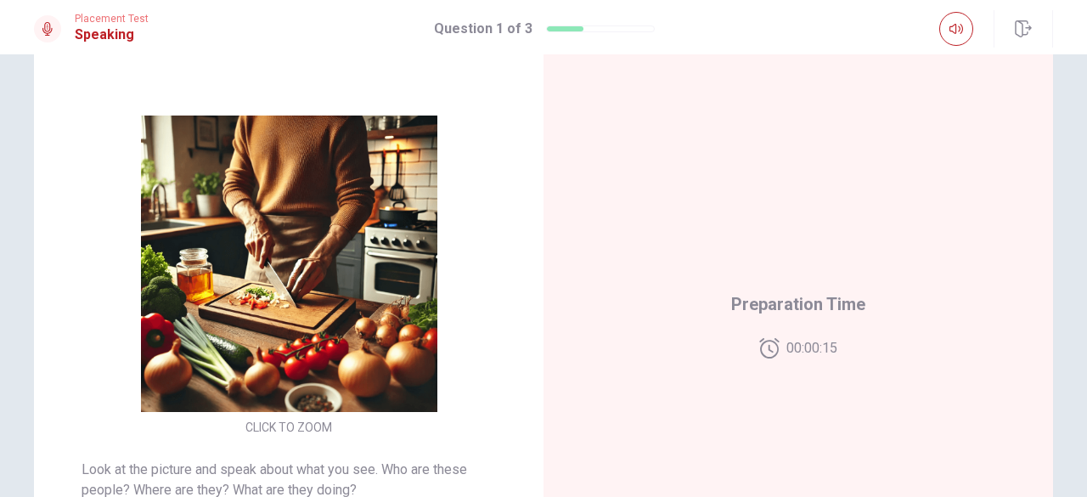
scroll to position [136, 0]
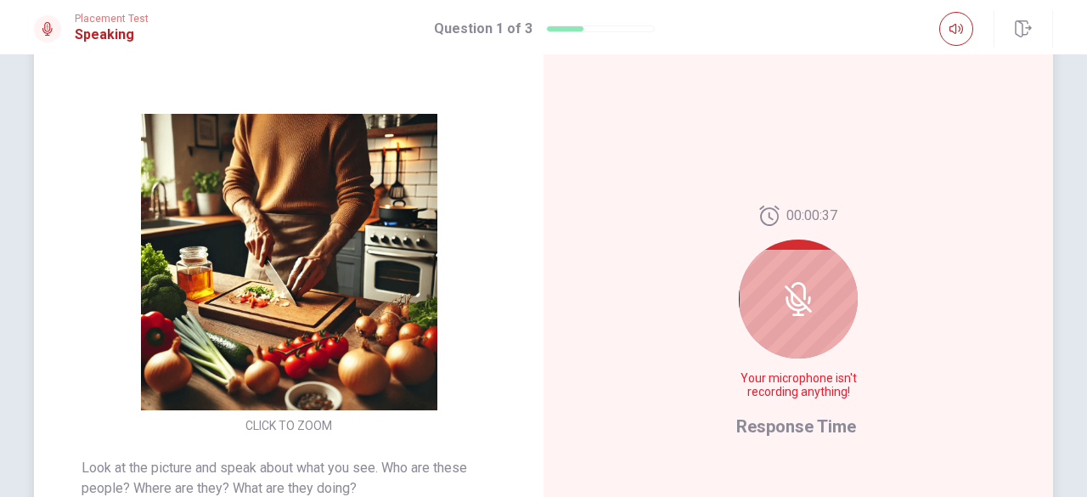
click at [756, 366] on div "00:00:37 Your microphone isn't recording anything!" at bounding box center [798, 308] width 124 height 207
click at [807, 273] on div at bounding box center [798, 298] width 119 height 119
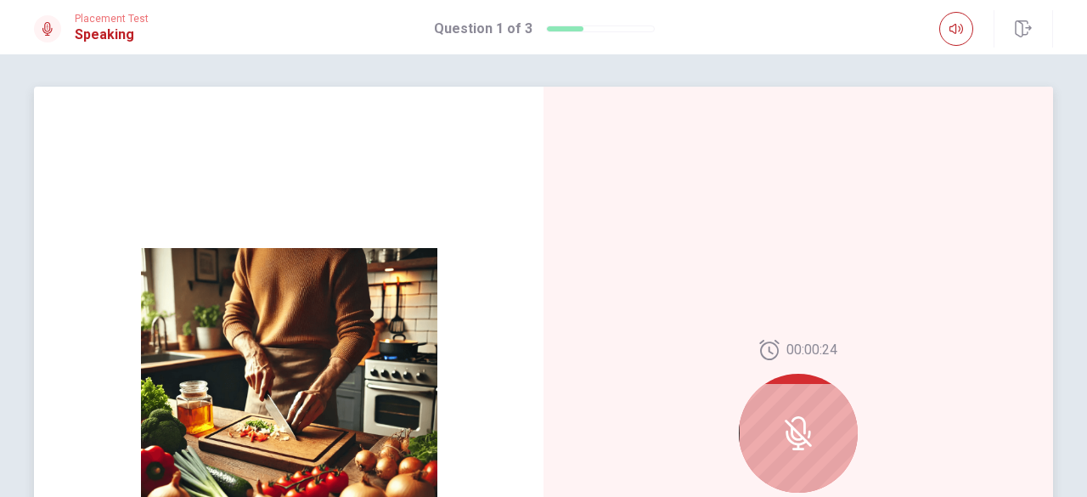
scroll to position [0, 0]
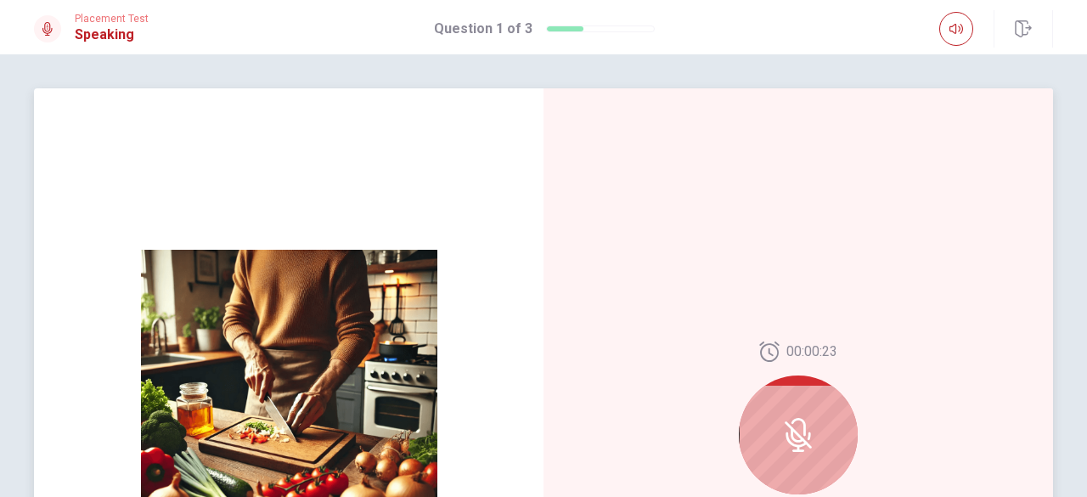
click at [817, 424] on div at bounding box center [798, 434] width 119 height 119
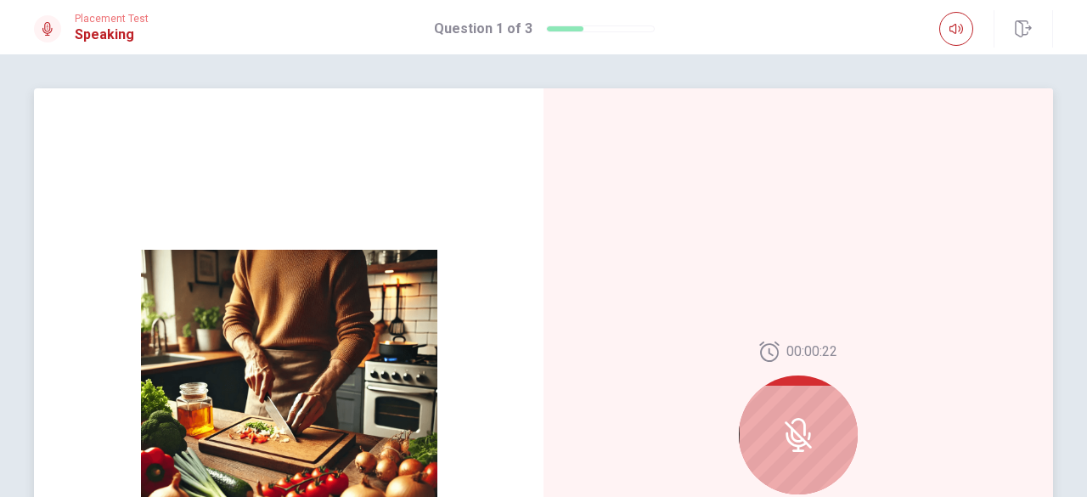
click at [817, 424] on div at bounding box center [798, 434] width 119 height 119
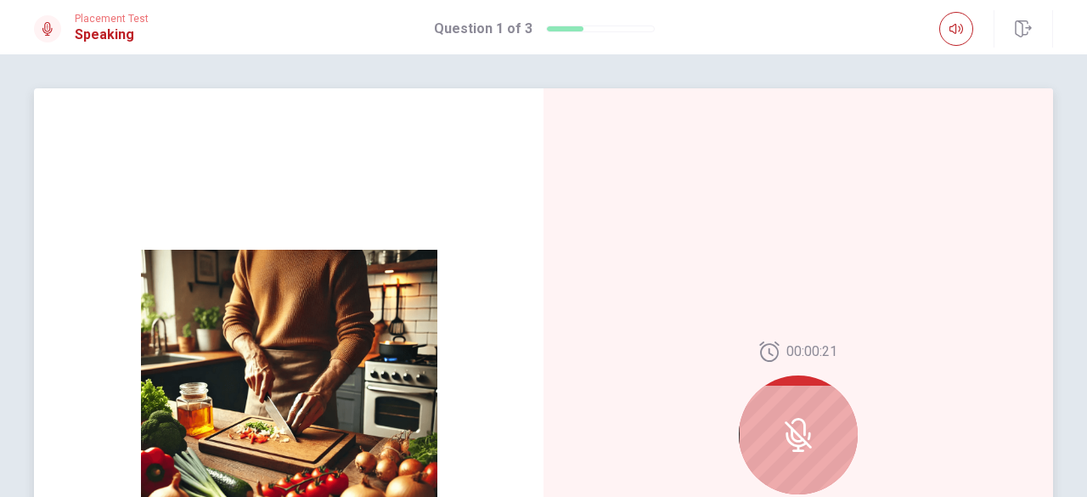
click at [817, 424] on div at bounding box center [798, 434] width 119 height 119
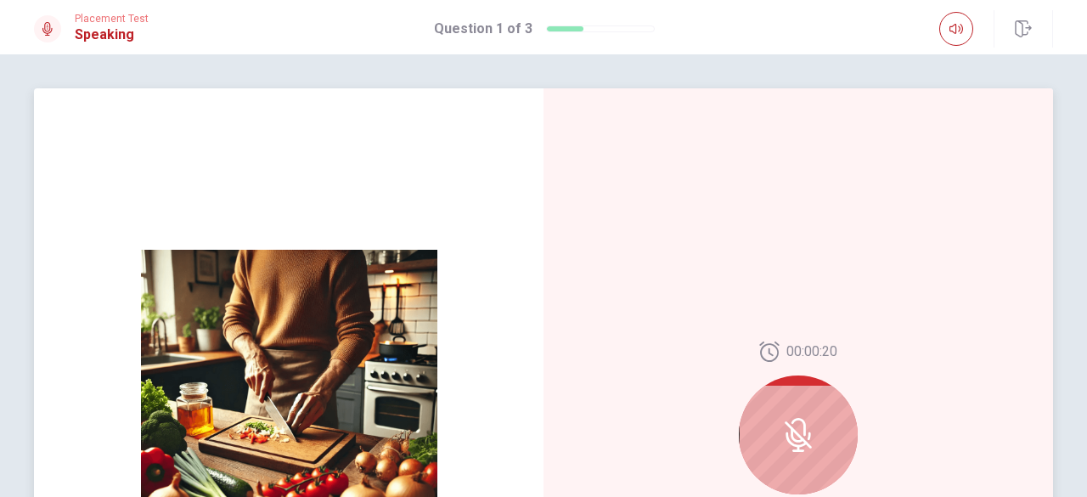
click at [817, 424] on div at bounding box center [798, 434] width 119 height 119
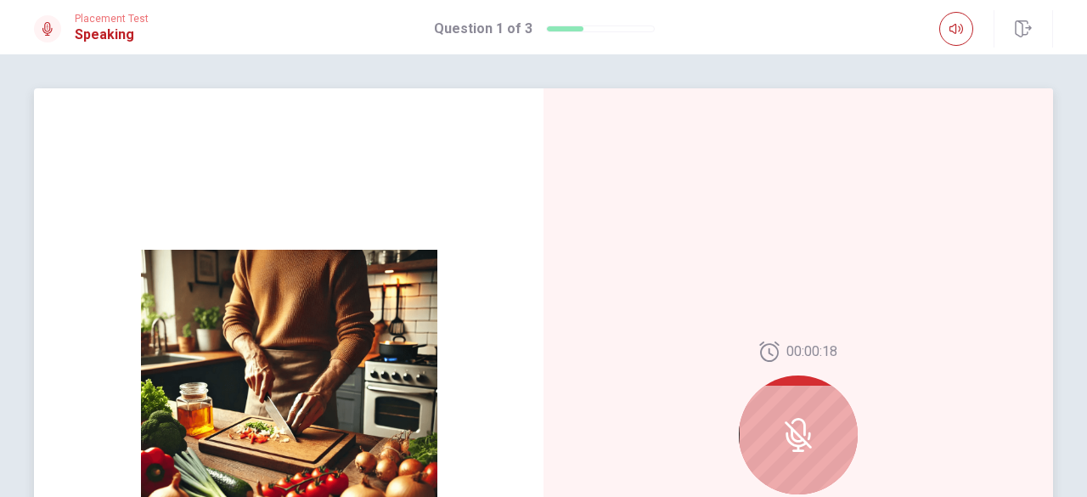
click at [817, 424] on div at bounding box center [798, 434] width 119 height 119
click at [812, 418] on div at bounding box center [798, 434] width 119 height 119
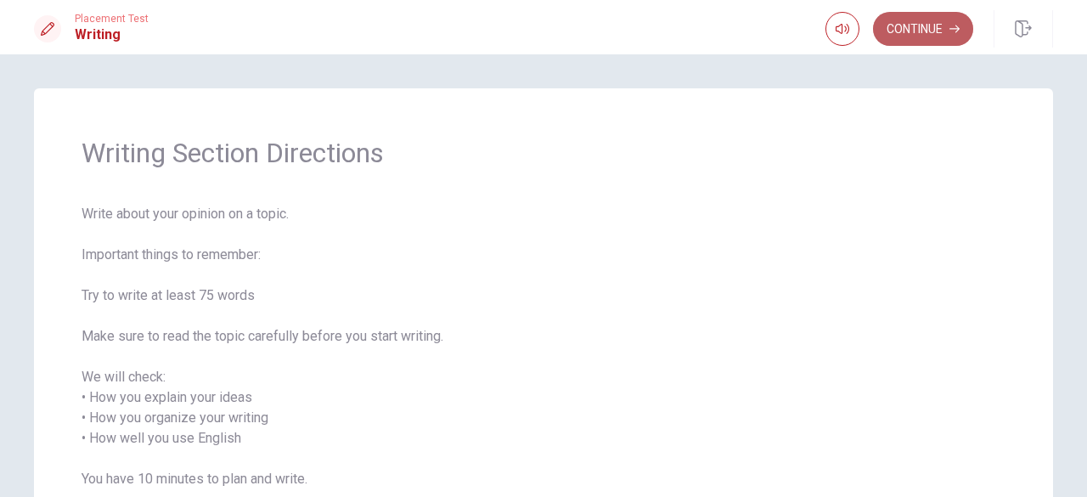
click at [902, 30] on button "Continue" at bounding box center [923, 29] width 100 height 34
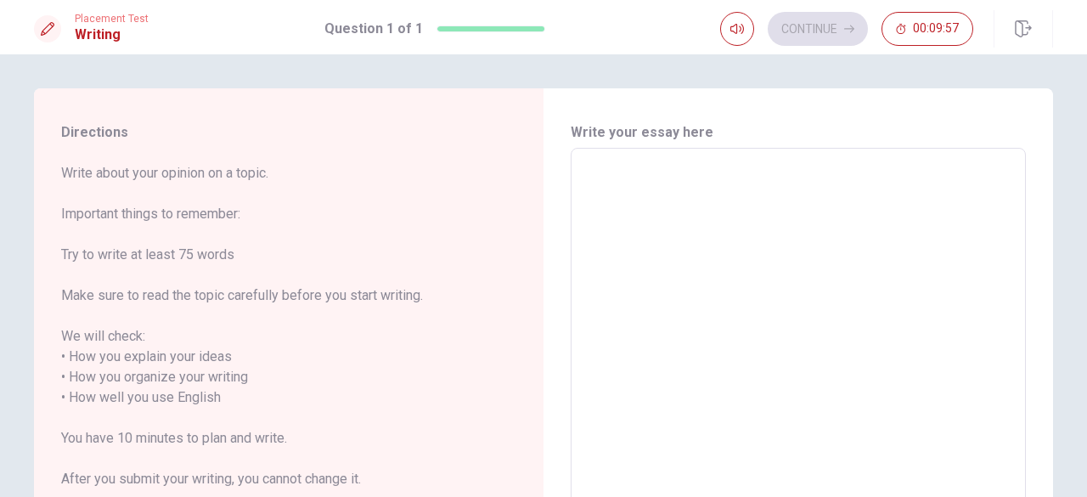
click at [781, 228] on textarea at bounding box center [797, 397] width 431 height 471
click at [484, 242] on span "Write about your opinion on a topic. Important things to remember: Try to write…" at bounding box center [288, 336] width 455 height 346
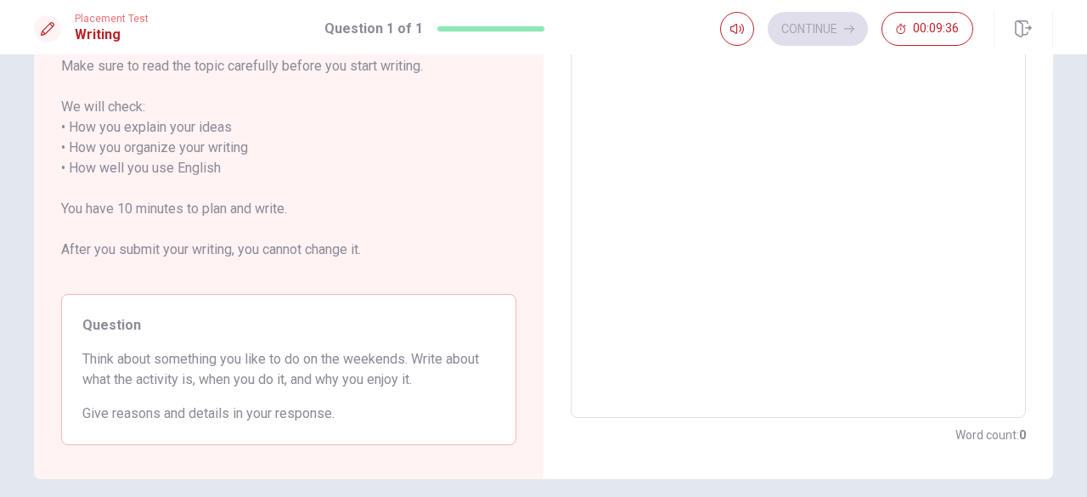
scroll to position [231, 0]
click at [660, 186] on textarea at bounding box center [797, 166] width 431 height 471
click at [436, 220] on span "Write about your opinion on a topic. Important things to remember: Try to write…" at bounding box center [288, 105] width 455 height 346
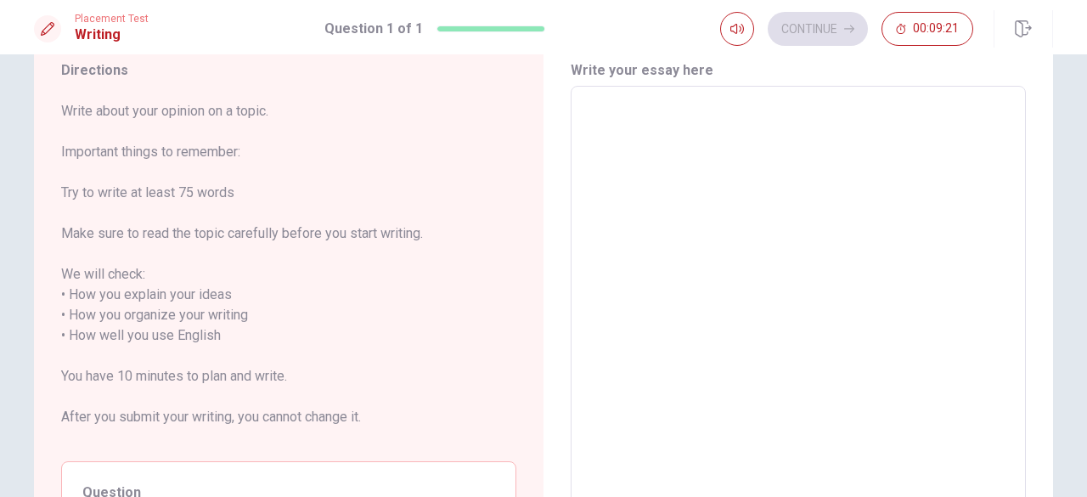
scroll to position [61, 0]
click at [638, 156] on textarea at bounding box center [797, 336] width 431 height 471
type textarea "H"
type textarea "x"
type textarea "He"
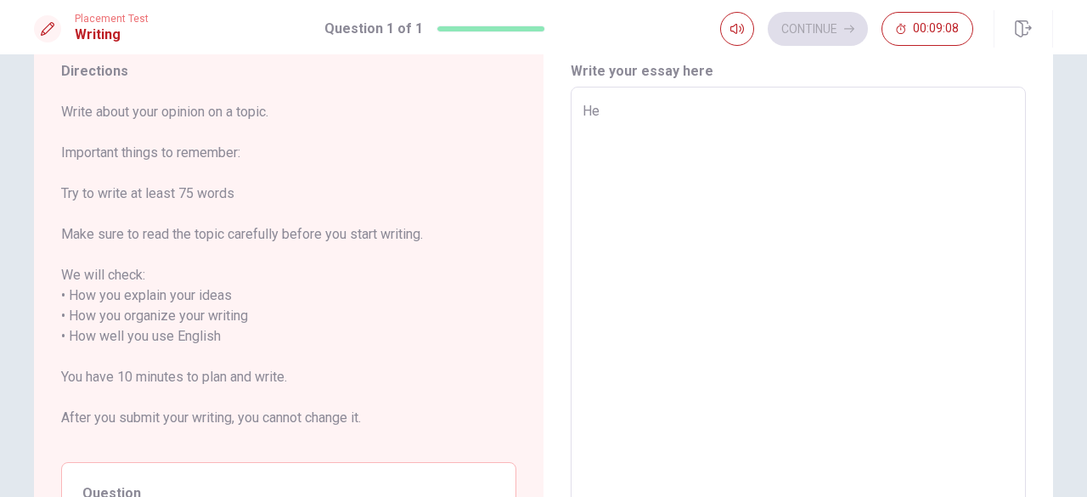
type textarea "x"
type textarea "Hel"
type textarea "x"
type textarea "Hell"
type textarea "x"
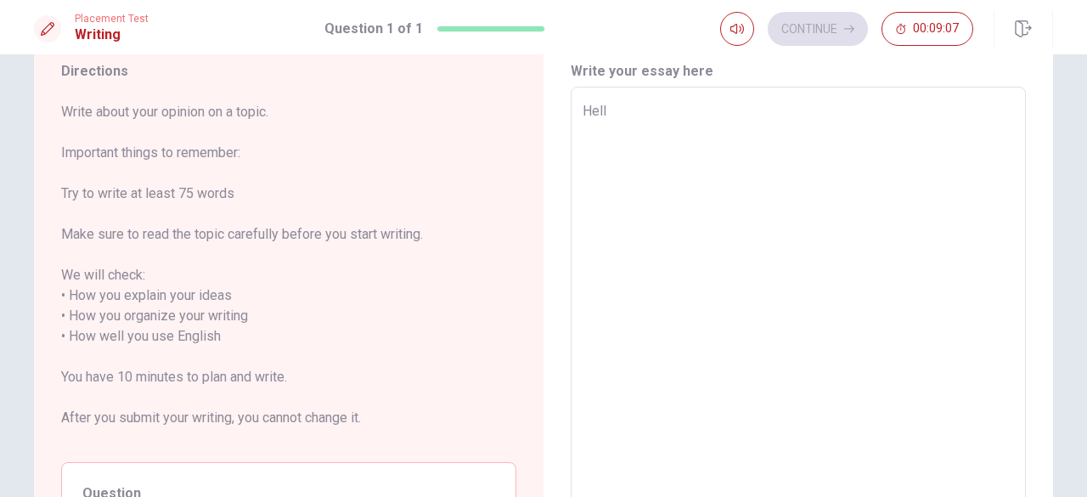
type textarea "Hello"
type textarea "x"
type textarea "Hello!"
type textarea "x"
type textarea "Hello!"
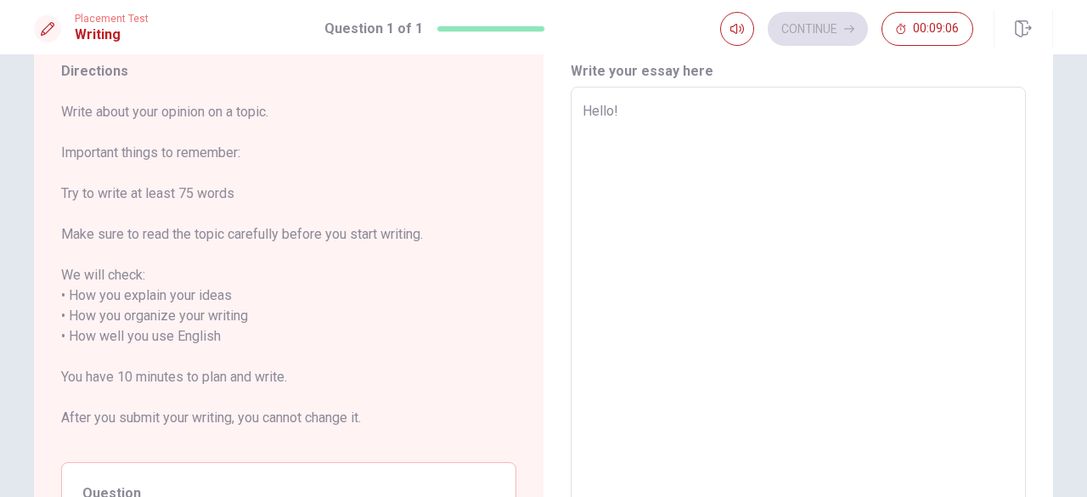
type textarea "x"
type textarea "Hello! M"
type textarea "x"
type textarea "Hello! My"
type textarea "x"
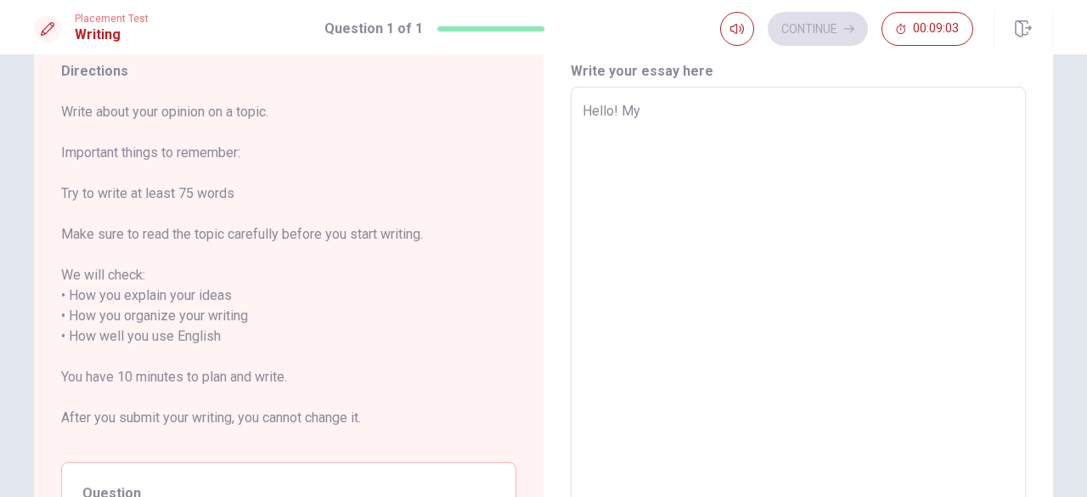
type textarea "Hello! My"
type textarea "x"
type textarea "Hello! My a"
type textarea "x"
type textarea "Hello! My am"
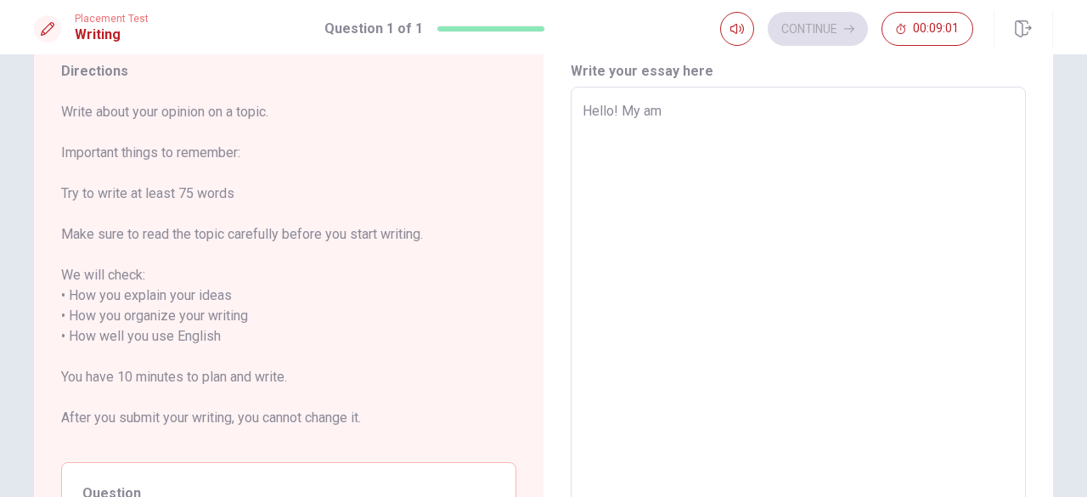
type textarea "x"
type textarea "Hello! My ame"
type textarea "x"
type textarea "Hello! My ame"
type textarea "x"
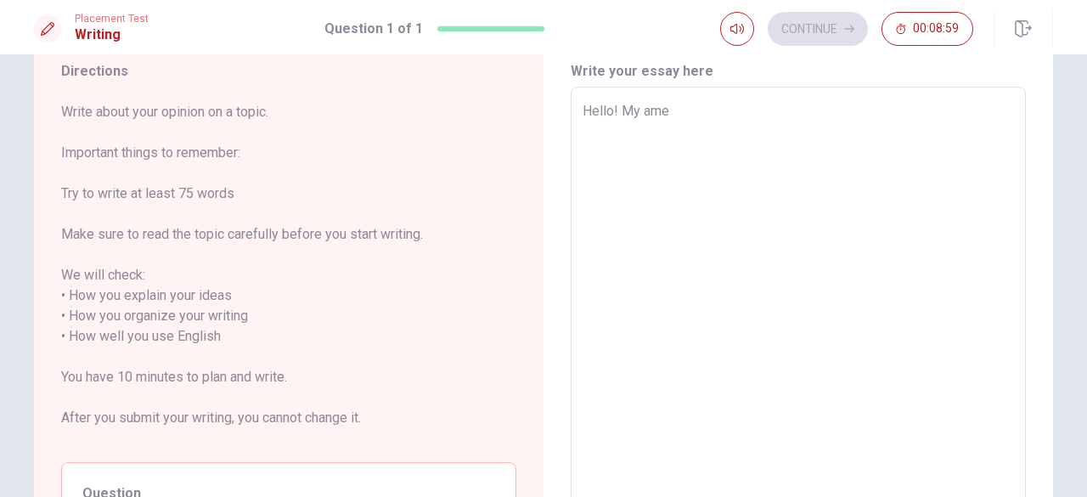
type textarea "Hello! My ame i"
type textarea "x"
type textarea "Hello! My ame is"
type textarea "x"
type textarea "Hello! My ame is"
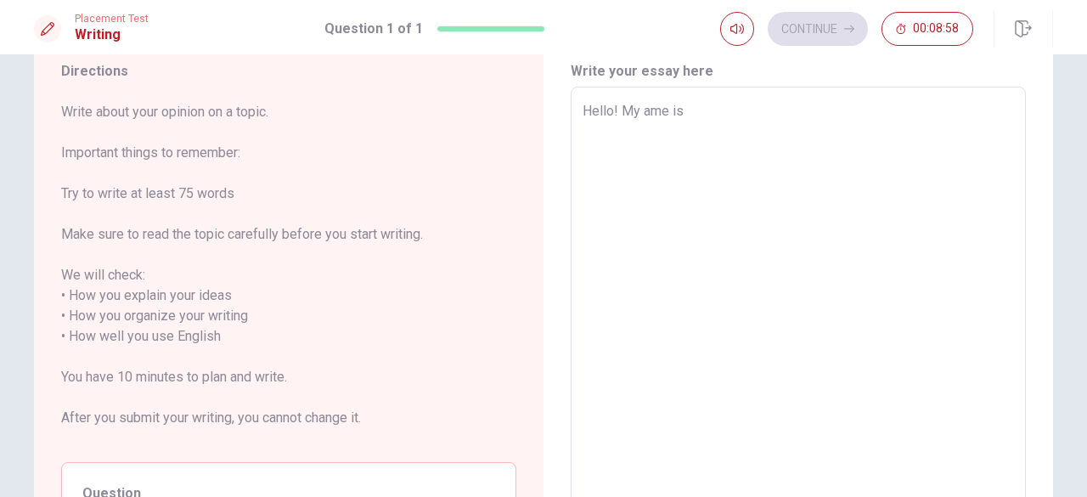
type textarea "x"
type textarea "Hello! My ame is L"
type textarea "x"
type textarea "Hello! My ame is [PERSON_NAME]"
type textarea "x"
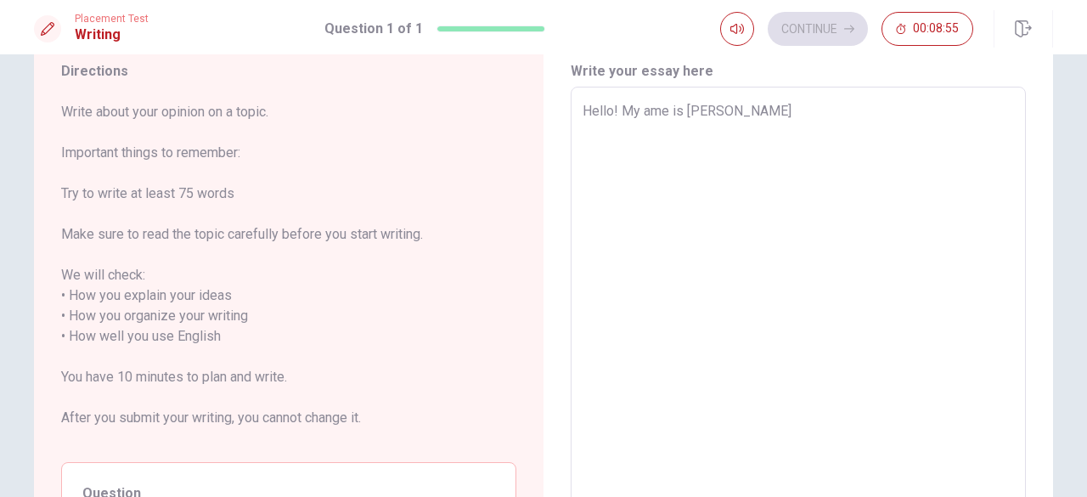
type textarea "Hello! My ame is [PERSON_NAME]"
type textarea "x"
type textarea "Hello! My ame is [PERSON_NAME]"
type textarea "x"
type textarea "Hello! My ame is [PERSON_NAME]?"
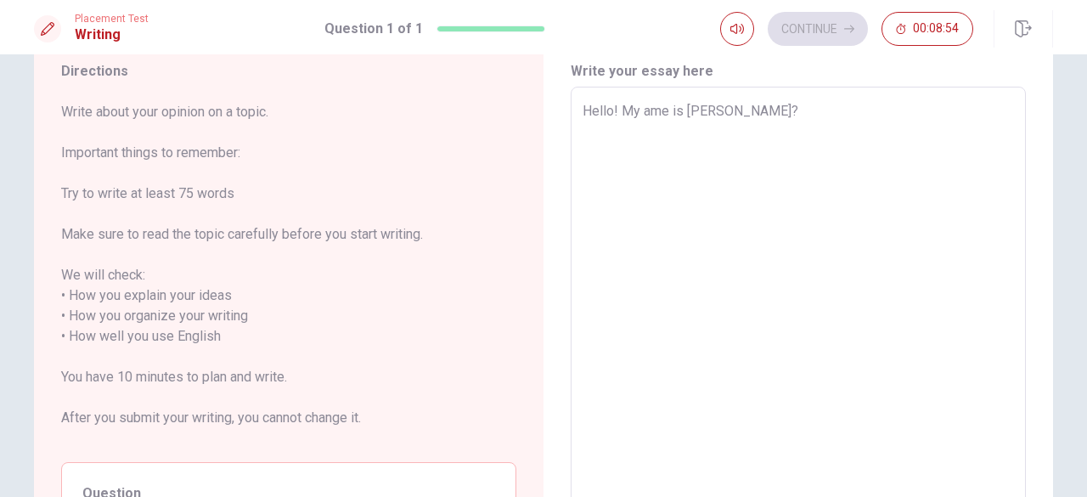
type textarea "x"
type textarea "Hello! My ame is [PERSON_NAME]"
type textarea "x"
type textarea "Hello! My ame is [PERSON_NAME]/"
type textarea "x"
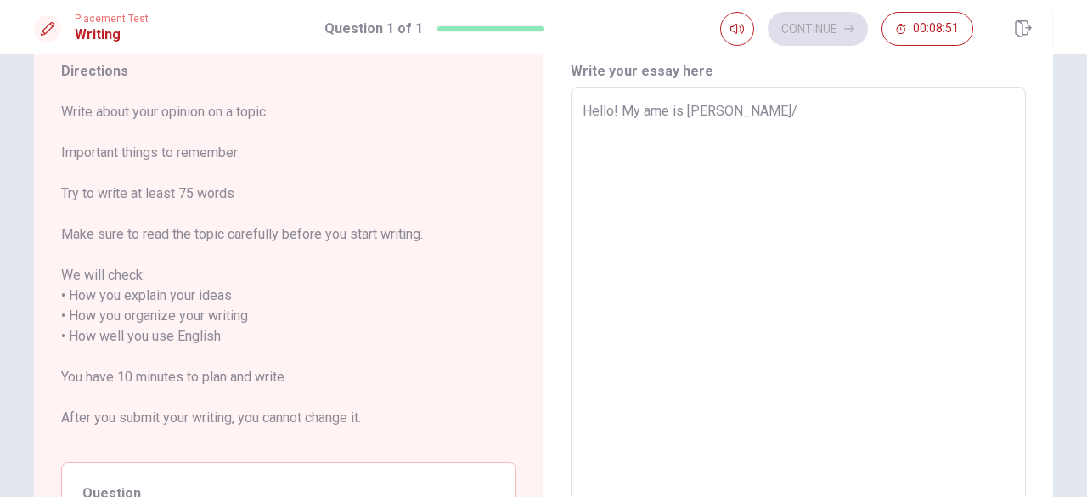
type textarea "Hello! My ame is [PERSON_NAME]/."
type textarea "x"
type textarea "Hello! My ame is [PERSON_NAME]/"
type textarea "x"
type textarea "Hello! My ame is [PERSON_NAME]"
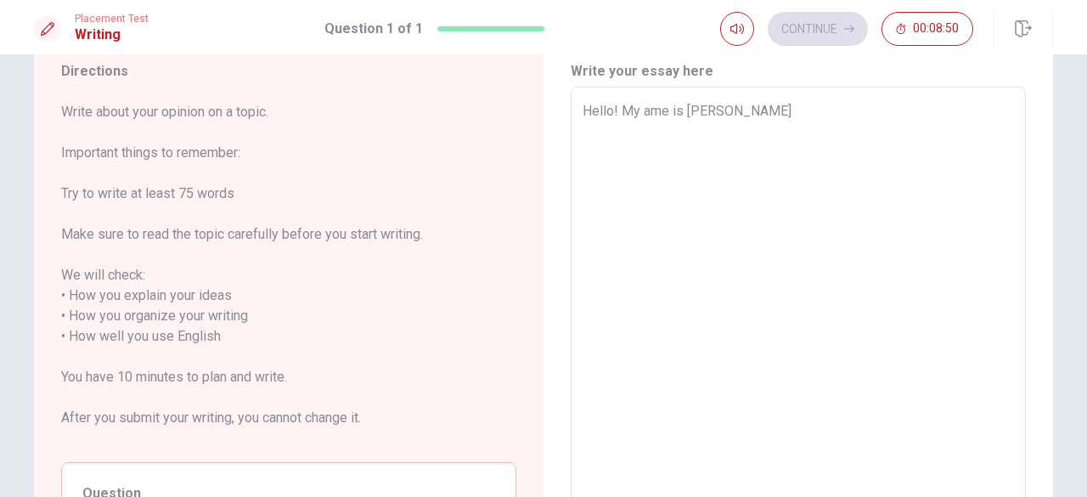
type textarea "x"
type textarea "Hello! My ame is [PERSON_NAME]."
type textarea "x"
type textarea "Hello! My ame is [PERSON_NAME]."
type textarea "x"
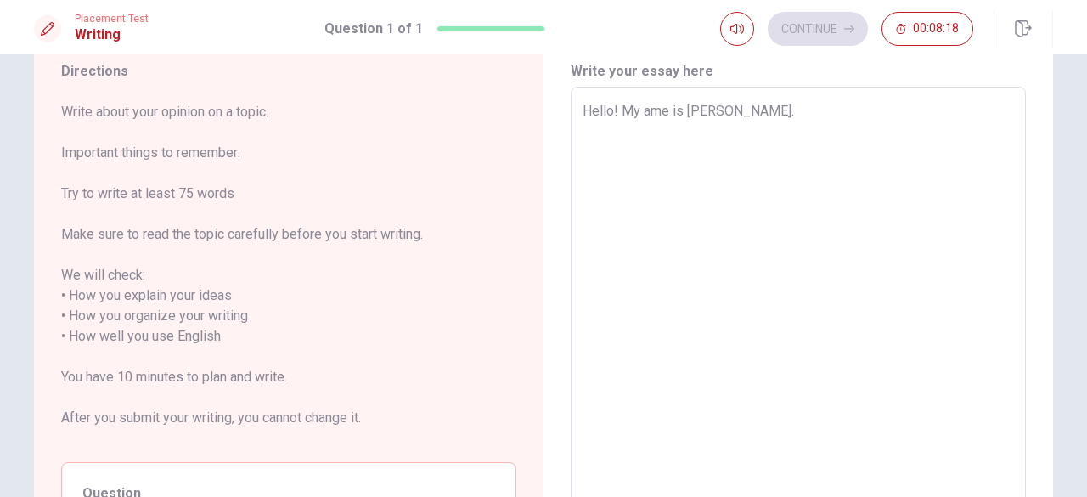
type textarea "Hello! My ame is [PERSON_NAME]. I"
type textarea "x"
type textarea "Hello! My ame is [PERSON_NAME]. I"
type textarea "x"
type textarea "Hello! My ame is [PERSON_NAME]. I h"
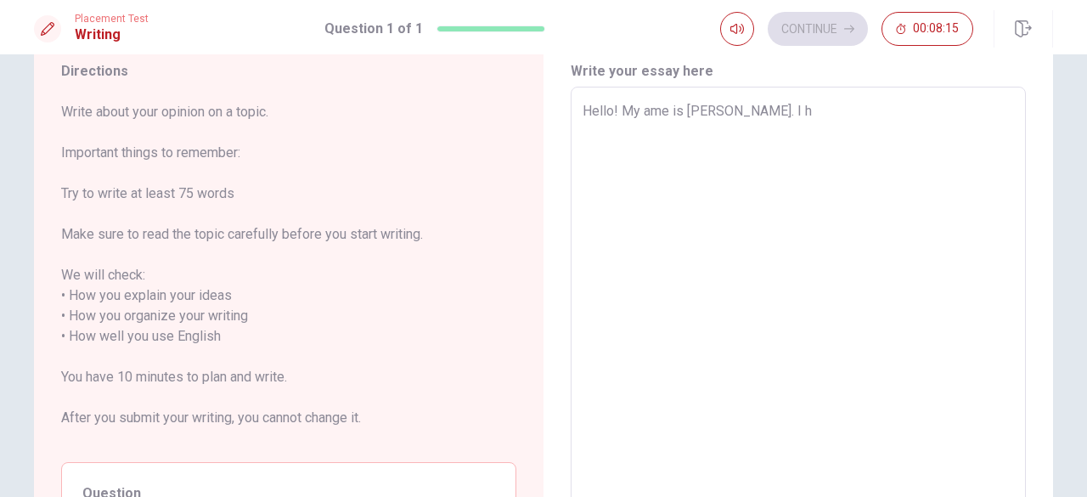
type textarea "x"
type textarea "Hello! My ame is [PERSON_NAME]. I ha"
type textarea "x"
type textarea "Hello! My ame is [PERSON_NAME]. I hav"
type textarea "x"
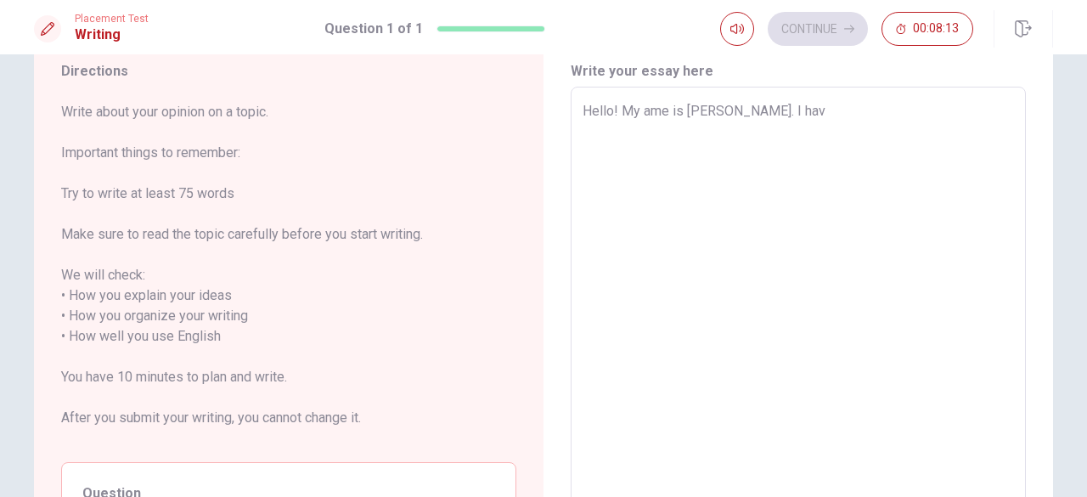
type textarea "Hello! My ame is [PERSON_NAME]. I have"
type textarea "x"
type textarea "Hello! My ame is [PERSON_NAME]. I have"
type textarea "x"
type textarea "Hello! My ame is [PERSON_NAME]. I have a"
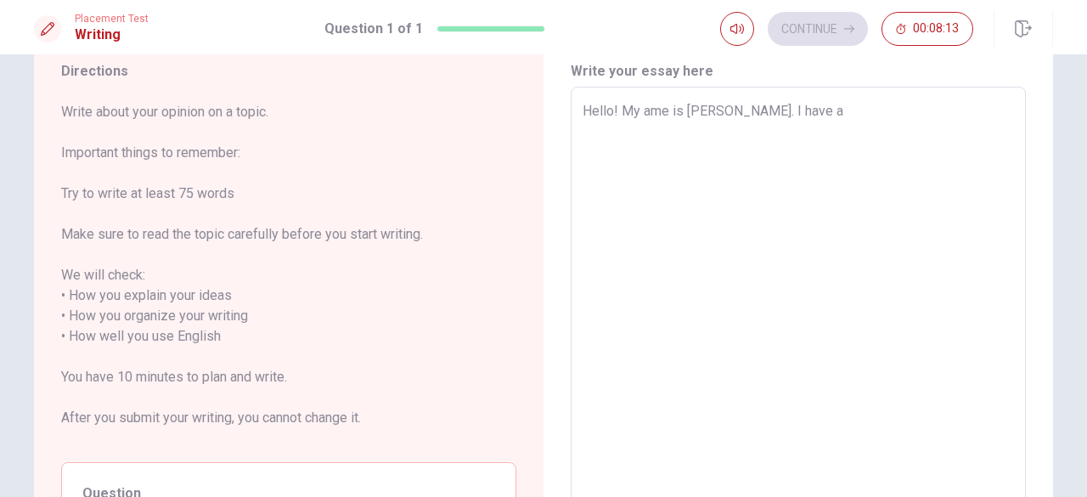
type textarea "x"
type textarea "Hello! My ame is [PERSON_NAME]. I have a"
type textarea "x"
type textarea "Hello! My ame is [PERSON_NAME]. I have a v"
type textarea "x"
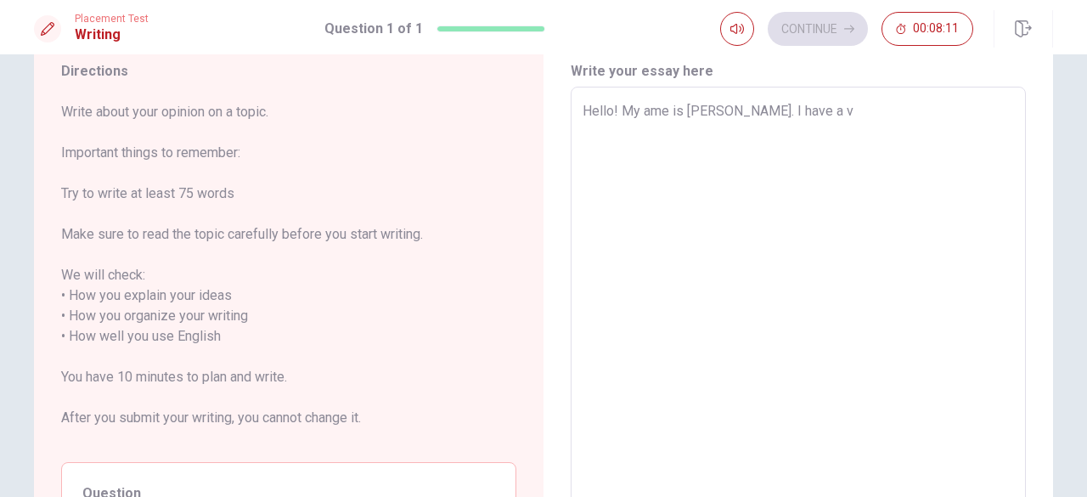
type textarea "Hello! My ame is [PERSON_NAME]. I have a va"
type textarea "x"
type textarea "Hello! My ame is [PERSON_NAME]. I have a var"
type textarea "x"
type textarea "Hello! My ame is [PERSON_NAME]. I have a vary"
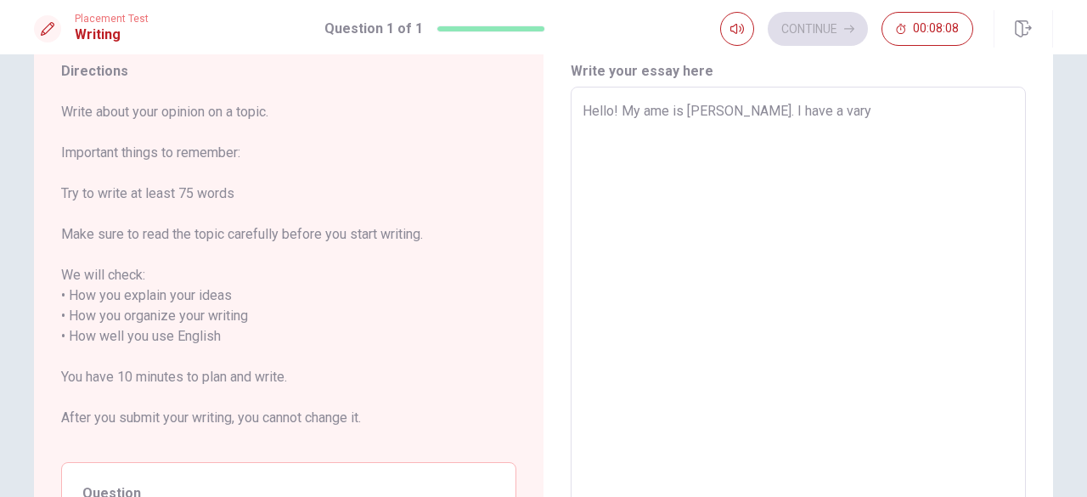
type textarea "x"
type textarea "Hello! My ame is [PERSON_NAME]. I have a var"
type textarea "x"
type textarea "Hello! My ame is [PERSON_NAME]. I have a va"
type textarea "x"
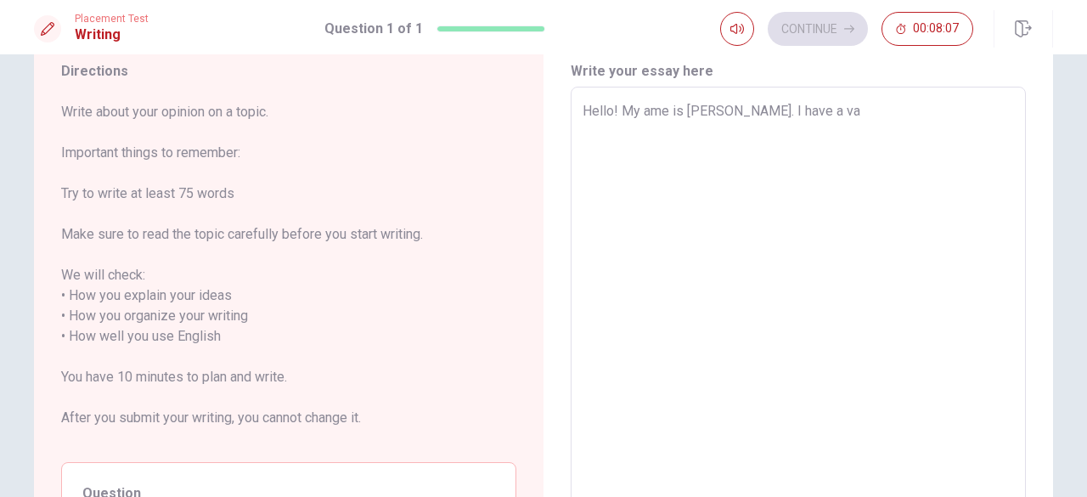
type textarea "Hello! My ame is [PERSON_NAME]. I have a v"
type textarea "x"
type textarea "Hello! My ame is [PERSON_NAME]. I have a ve"
type textarea "x"
type textarea "Hello! My ame is [PERSON_NAME]. I have a ver"
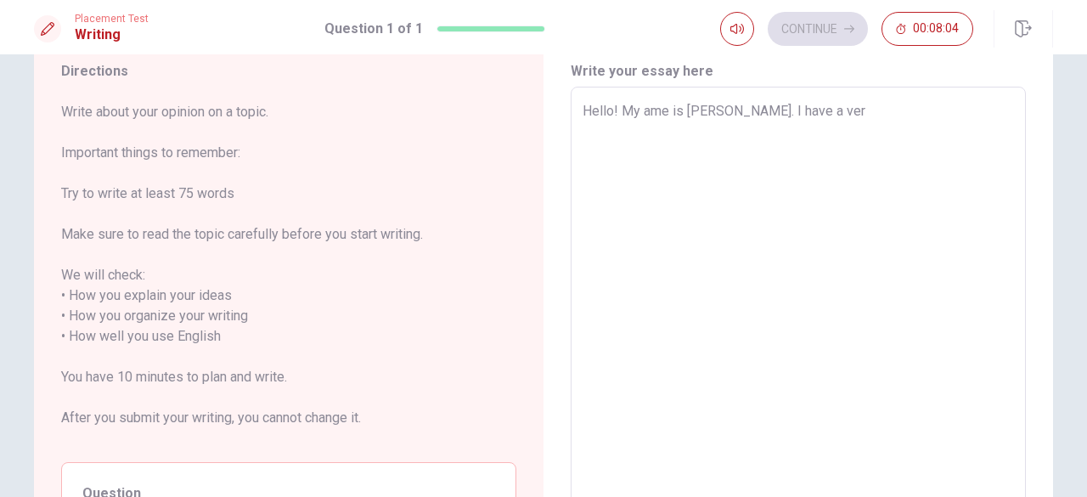
type textarea "x"
type textarea "Hello! My ame is [PERSON_NAME]. I have a vere"
type textarea "x"
type textarea "Hello! My ame is [PERSON_NAME]. I have a vere"
type textarea "x"
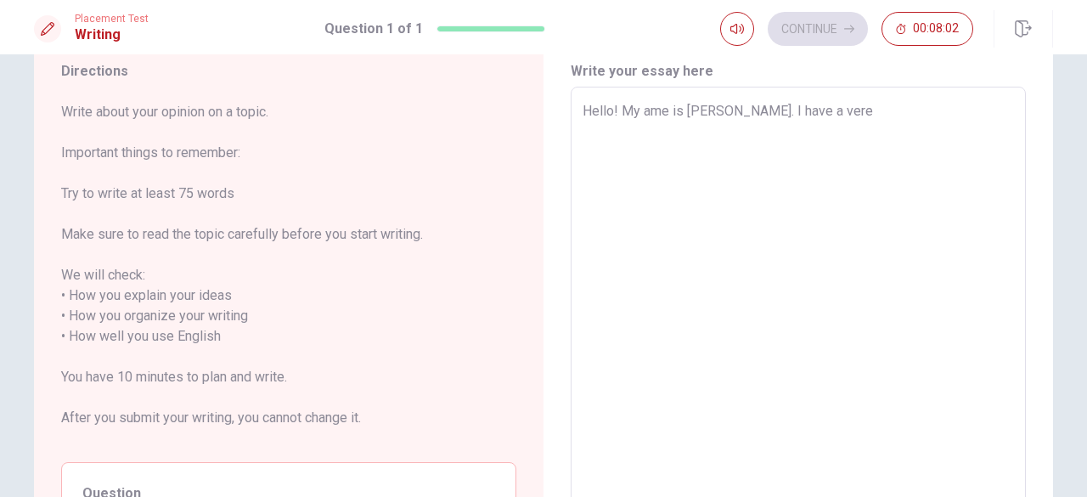
type textarea "Hello! My ame is [PERSON_NAME]. I have a vere"
type textarea "x"
type textarea "Hello! My ame is [PERSON_NAME]. I have a ver"
type textarea "x"
type textarea "Hello! My ame is [PERSON_NAME]. I have a very"
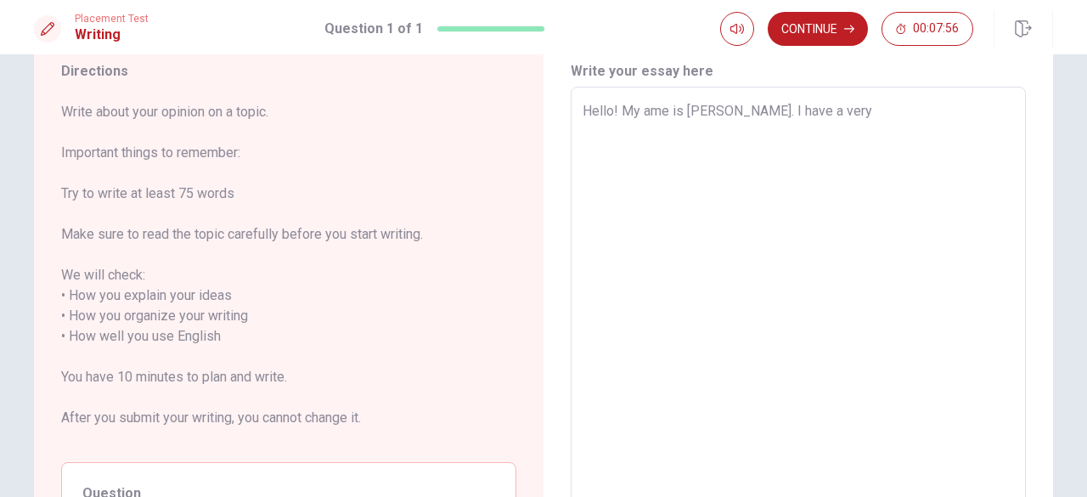
type textarea "x"
type textarea "Hello! My ame is [PERSON_NAME]. I have a very"
type textarea "x"
type textarea "Hello! My ame is [PERSON_NAME]. I have a very p"
type textarea "x"
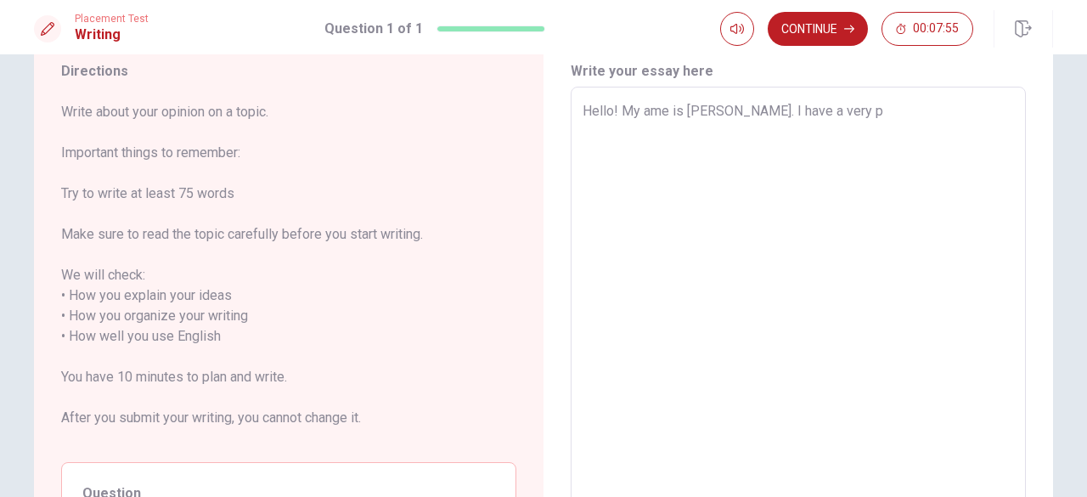
type textarea "Hello! My ame is [PERSON_NAME]. I have a very po"
type textarea "x"
type textarea "Hello! My ame is [PERSON_NAME]. I have a very poo"
type textarea "x"
type textarea "Hello! My ame is [PERSON_NAME]. I have a very pool"
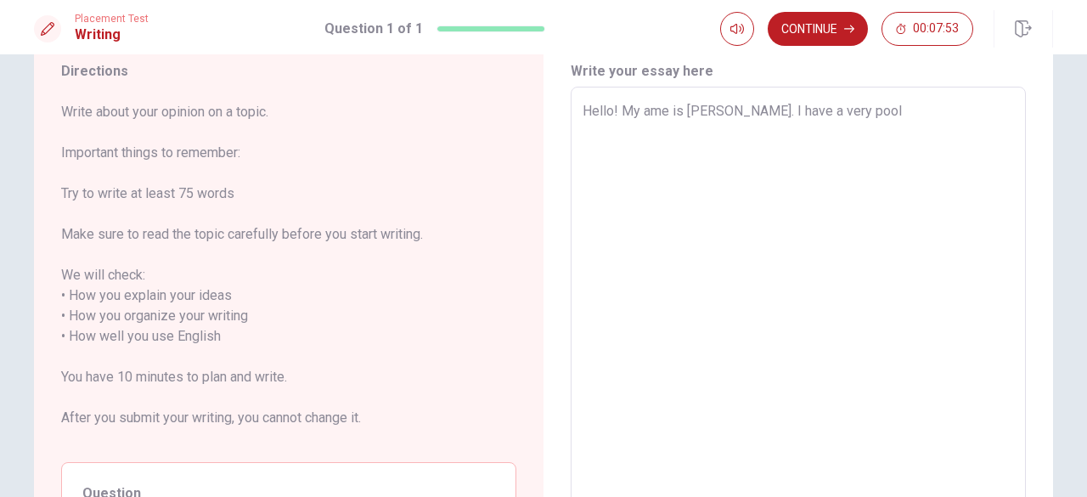
type textarea "x"
type textarea "Hello! My ame is [PERSON_NAME]. I have a very poo"
type textarea "x"
type textarea "Hello! My ame is [PERSON_NAME]. I have a very poor"
type textarea "x"
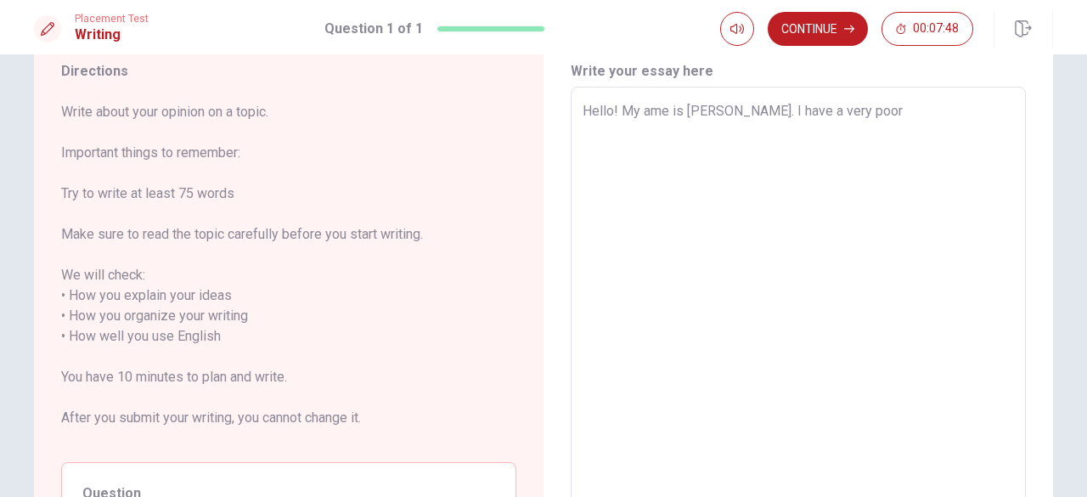
type textarea "Hello! My ame is [PERSON_NAME]. I have a very poor"
type textarea "x"
type textarea "Hello! My ame is [PERSON_NAME]. I have a very poor c"
type textarea "x"
type textarea "Hello! My ame is [PERSON_NAME]. I have a very poor co"
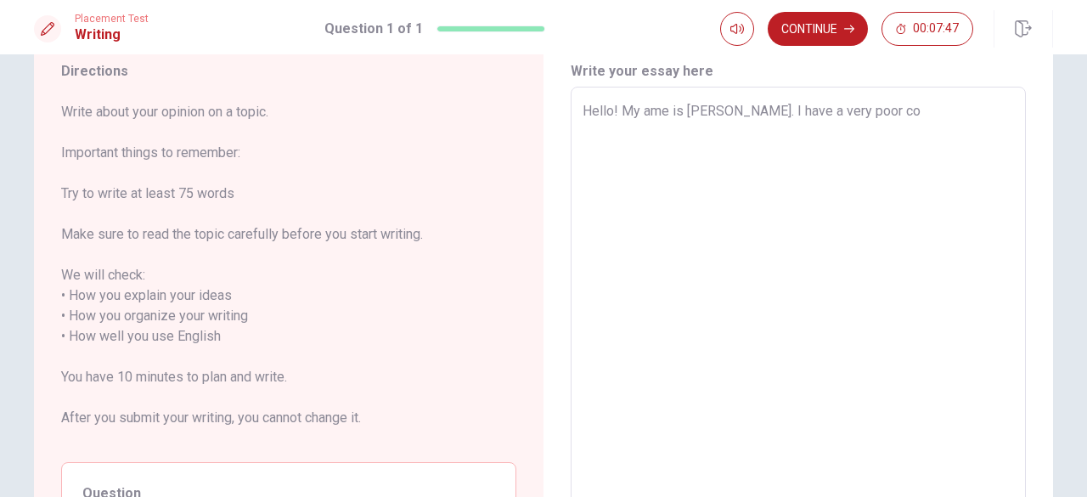
type textarea "x"
type textarea "Hello! My ame is [PERSON_NAME]. I have a very poor com"
type textarea "x"
type textarea "Hello! My ame is [PERSON_NAME]. I have a very poor comm"
type textarea "x"
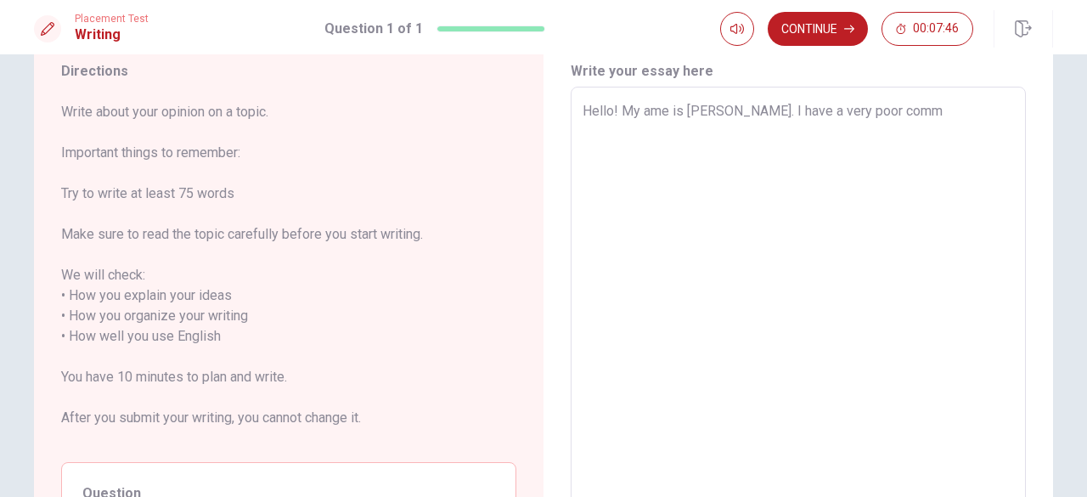
type textarea "Hello! My ame is [PERSON_NAME]. I have a very poor comma"
type textarea "x"
type textarea "Hello! My ame is [PERSON_NAME]. I have a very poor comman"
type textarea "x"
type textarea "Hello! My ame is [PERSON_NAME]. I have a very poor command"
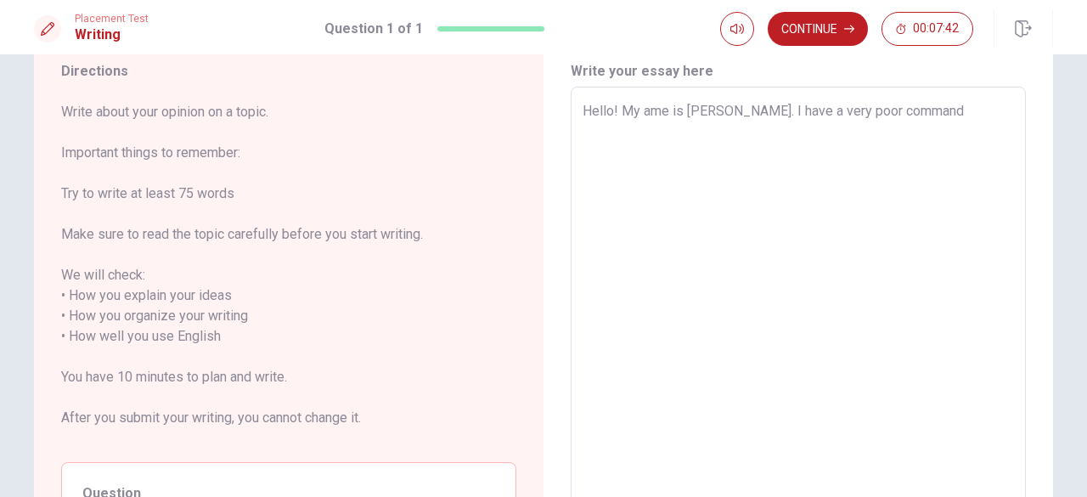
type textarea "x"
type textarea "Hello! My ame is [PERSON_NAME]. I have a very poor command"
type textarea "x"
type textarea "Hello! My ame is [PERSON_NAME]. I have a very poor command o"
type textarea "x"
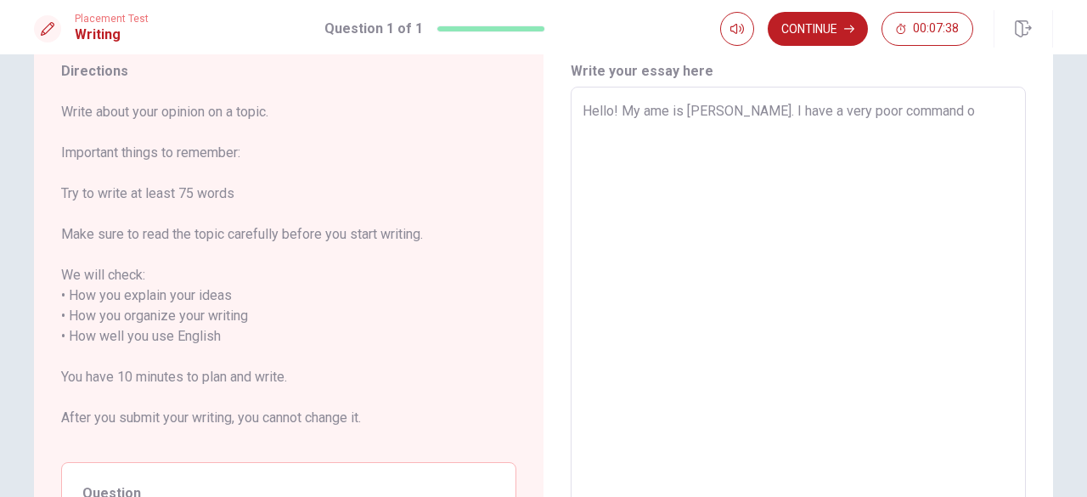
type textarea "Hello! My ame is [PERSON_NAME]. I have a very poor command of"
type textarea "x"
type textarea "Hello! My ame is [PERSON_NAME]. I have a very poor command of"
type textarea "x"
type textarea "Hello! My ame is [PERSON_NAME]. I have a very poor command of"
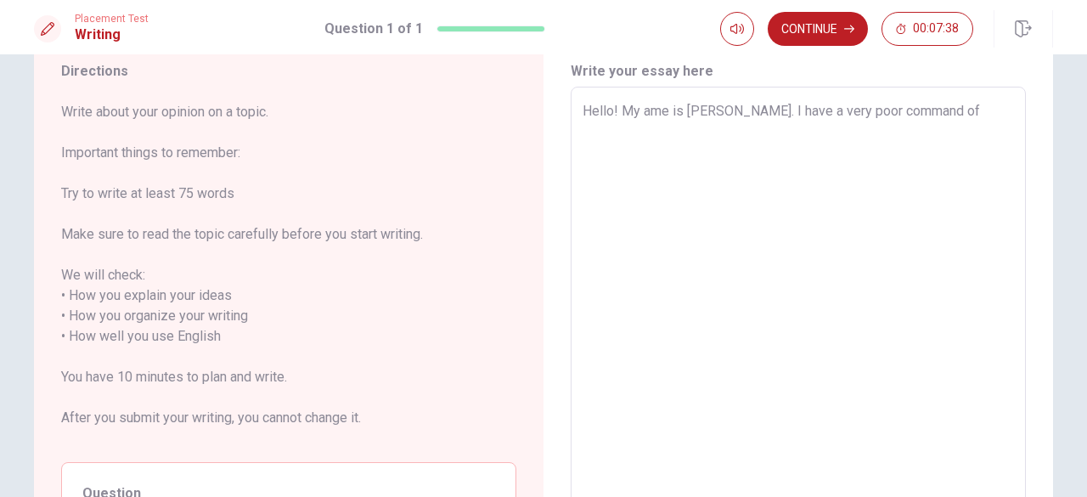
type textarea "x"
type textarea "Hello! My ame is [PERSON_NAME]. I have a very poor command of E"
type textarea "x"
type textarea "Hello! My ame is [PERSON_NAME]. I have a very poor command of Eg"
type textarea "x"
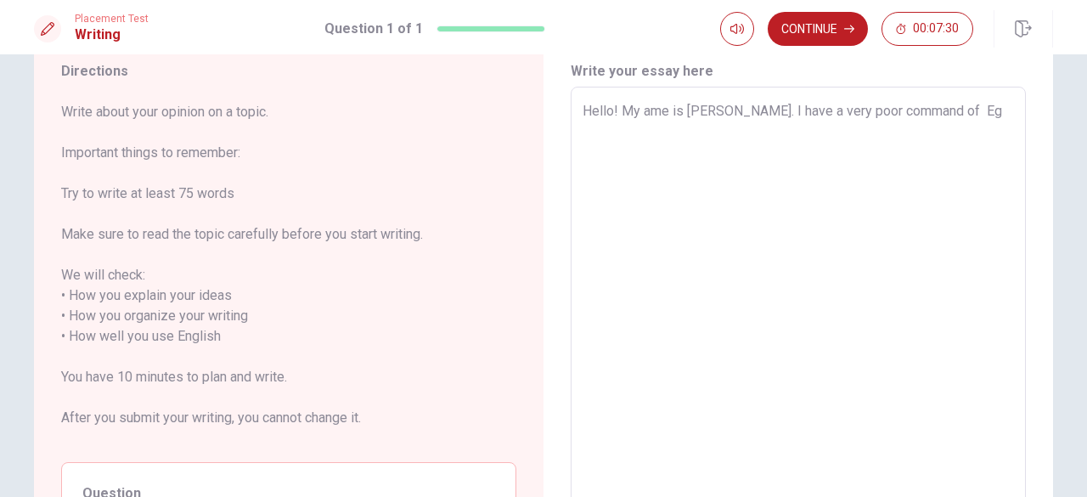
type textarea "Hello! My ame is [PERSON_NAME]. I have a very poor command of [PERSON_NAME]"
type textarea "x"
type textarea "Hello! My ame is [PERSON_NAME]. I have a very poor command of [PERSON_NAME]"
type textarea "x"
type textarea "Hello! My ame is [PERSON_NAME]. I have a very poor command of [PERSON_NAME]"
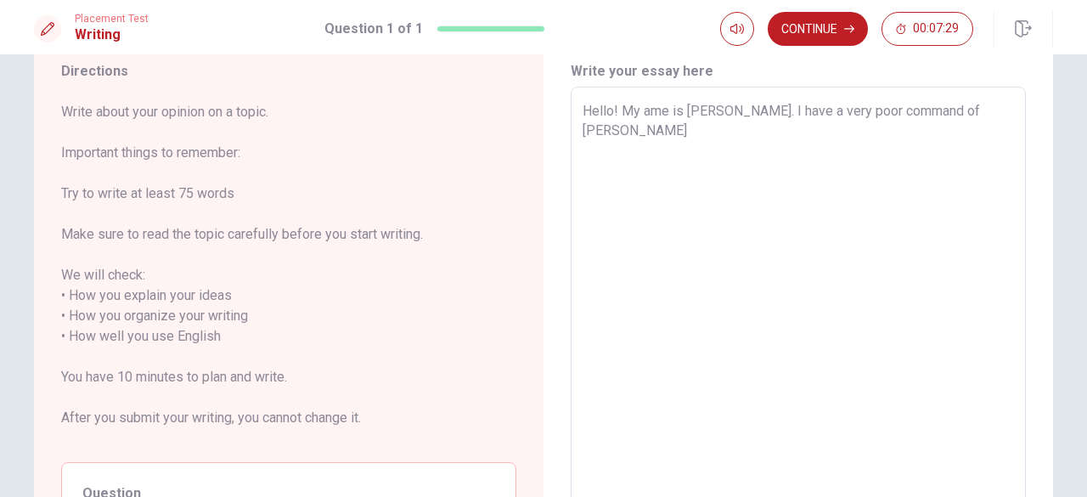
type textarea "x"
type textarea "Hello! My ame is [PERSON_NAME]. I have a very poor command of [DEMOGRAPHIC_DATA]"
type textarea "x"
type textarea "Hello! My ame is [PERSON_NAME]. I have a very poor command of [DEMOGRAPHIC_DATA…"
type textarea "x"
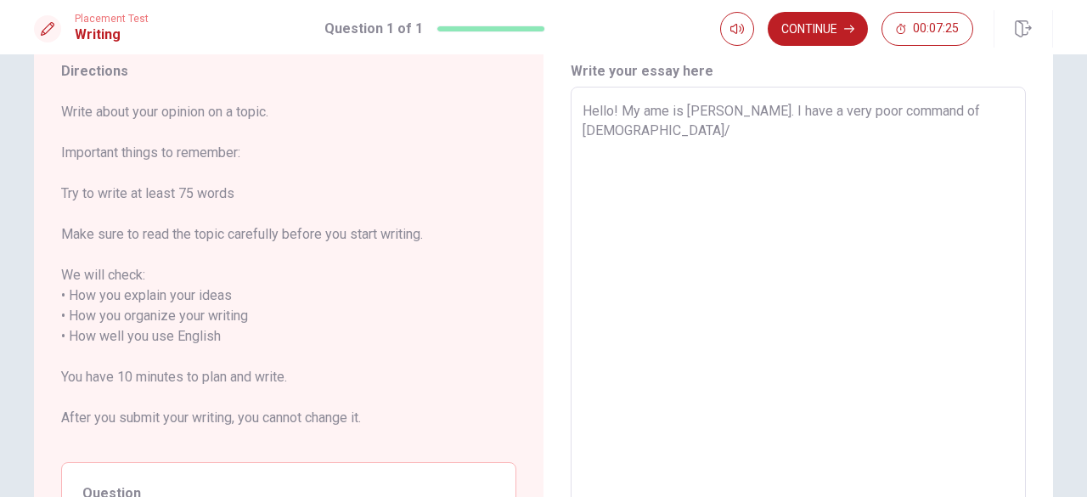
type textarea "Hello! My ame is [PERSON_NAME]. I have a very poor command of [DEMOGRAPHIC_DATA]"
type textarea "x"
type textarea "Hello! My ame is [PERSON_NAME]. I have a very poor command of [PERSON_NAME]"
type textarea "x"
click at [473, 162] on span "Write about your opinion on a topic. Important things to remember: Try to write…" at bounding box center [288, 275] width 455 height 346
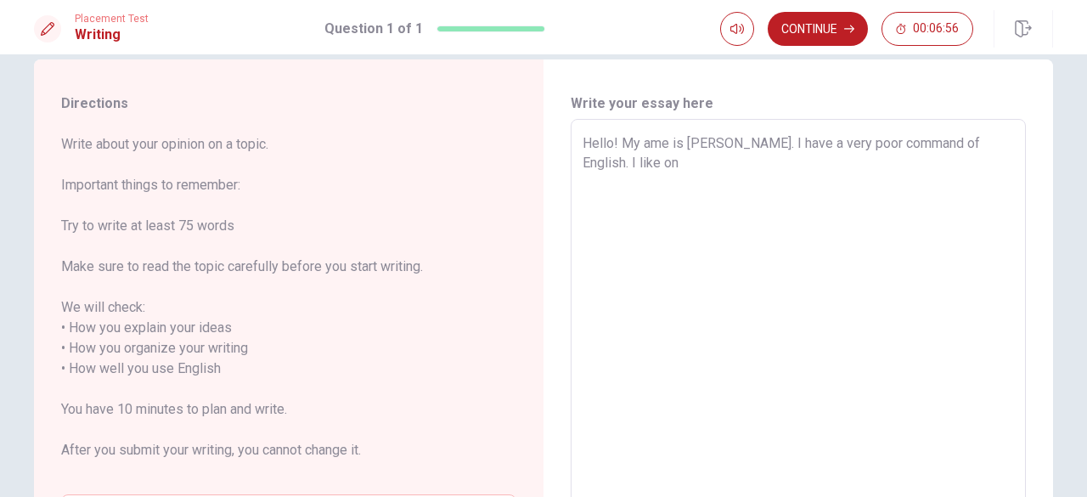
scroll to position [27, 0]
click at [717, 160] on textarea "Hello! My ame is [PERSON_NAME]. I have a very poor command of English. I like on" at bounding box center [797, 370] width 431 height 471
click at [638, 146] on textarea "Hello! My ame is [PERSON_NAME]. I have a very poor command of English. I like o…" at bounding box center [797, 370] width 431 height 471
click at [862, 160] on textarea "Hello! My name is [PERSON_NAME]. I have a very poor command of English. I like …" at bounding box center [797, 370] width 431 height 471
click at [958, 143] on textarea "Hello! My name is [PERSON_NAME]. I have a very poor command of English. I like …" at bounding box center [797, 370] width 431 height 471
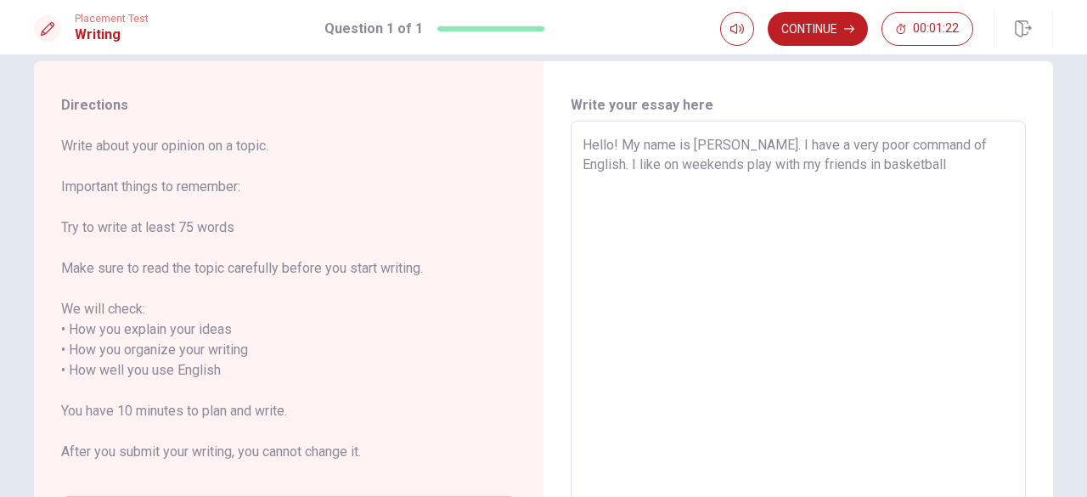
click at [958, 143] on textarea "Hello! My name is [PERSON_NAME]. I have a very poor command of English. I like …" at bounding box center [797, 370] width 431 height 471
click at [953, 143] on textarea "Hello! My name is [PERSON_NAME]. I have a very poor command of English. I like …" at bounding box center [797, 370] width 431 height 471
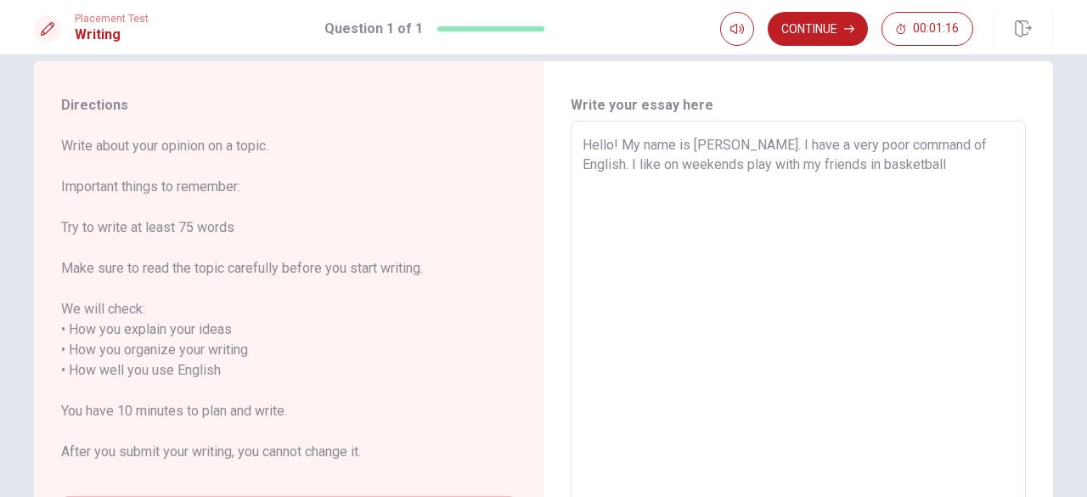
click at [956, 143] on textarea "Hello! My name is [PERSON_NAME]. I have a very poor command of English. I like …" at bounding box center [797, 370] width 431 height 471
drag, startPoint x: 911, startPoint y: 143, endPoint x: 722, endPoint y: 145, distance: 188.5
click at [722, 145] on textarea "Hello! My name is [PERSON_NAME]. I have a very poor command of English. I like …" at bounding box center [797, 370] width 431 height 471
click at [784, 147] on textarea "Hello! My name is [PERSON_NAME]. My English. I like on weekends play with my fr…" at bounding box center [797, 370] width 431 height 471
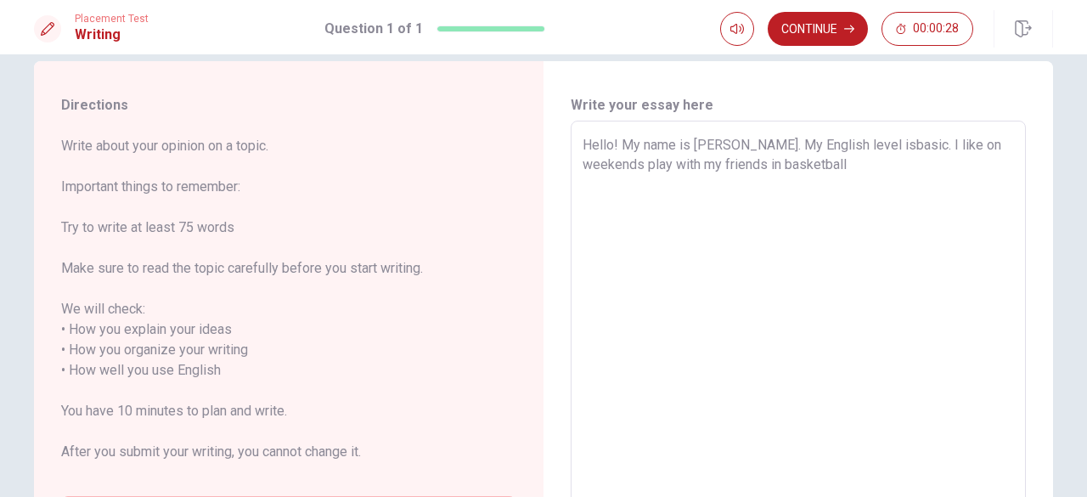
click at [832, 144] on textarea "Hello! My name is [PERSON_NAME]. My English level isbasic. I like on weekends p…" at bounding box center [797, 370] width 431 height 471
click at [863, 144] on textarea "Hello! My name is [PERSON_NAME]. My English level is basic. I like on weekends …" at bounding box center [797, 370] width 431 height 471
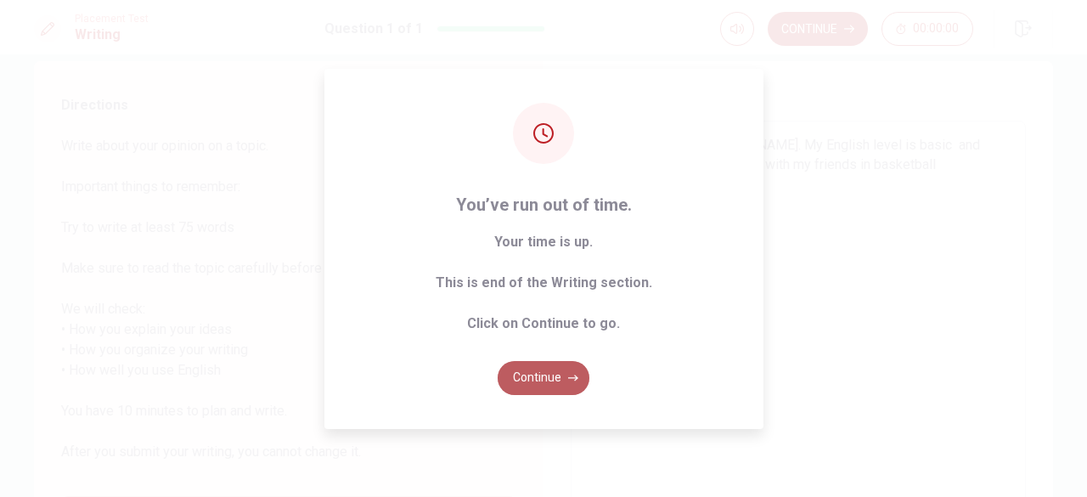
click at [540, 382] on button "Continue" at bounding box center [543, 378] width 92 height 34
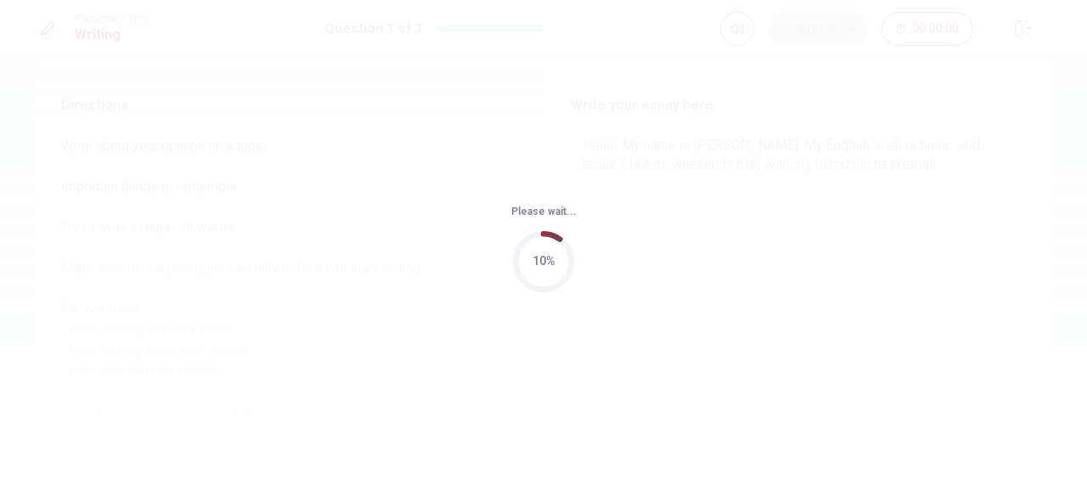
scroll to position [0, 0]
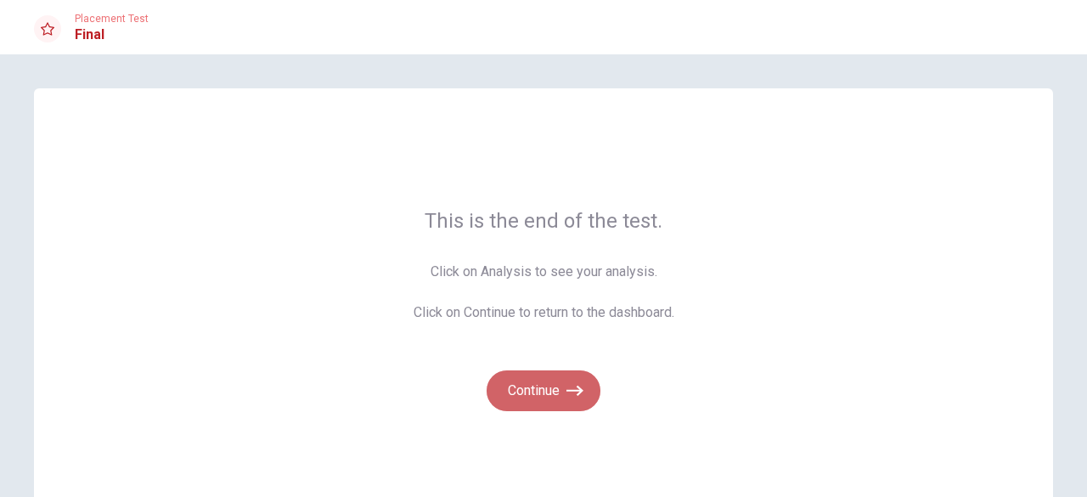
click at [540, 382] on button "Continue" at bounding box center [543, 390] width 114 height 41
